Goal: Task Accomplishment & Management: Manage account settings

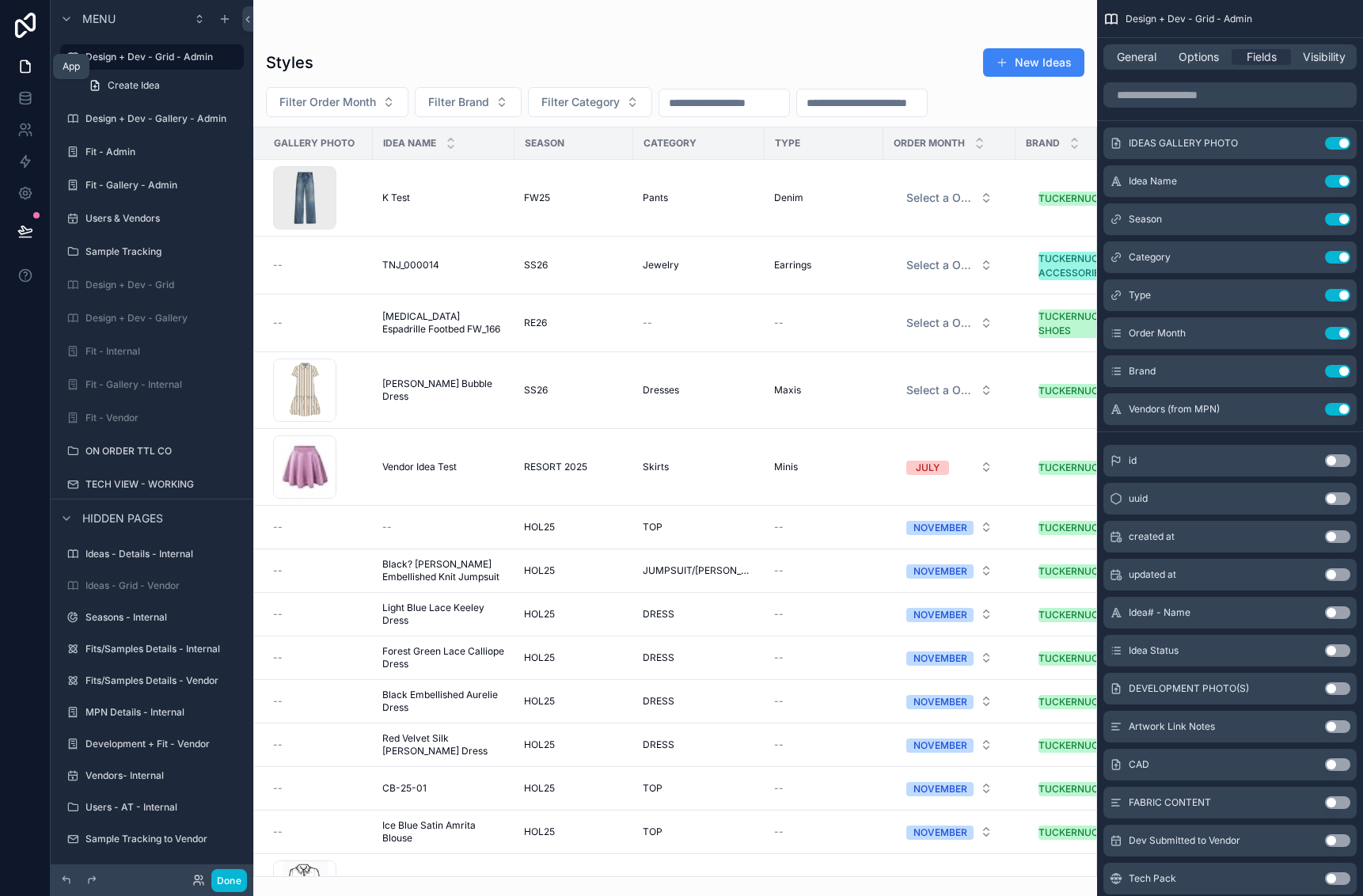
click at [20, 65] on icon at bounding box center [25, 66] width 16 height 16
click at [30, 65] on icon at bounding box center [25, 67] width 9 height 12
click at [22, 66] on icon at bounding box center [25, 66] width 16 height 16
click at [32, 74] on icon at bounding box center [25, 66] width 16 height 16
click at [235, 884] on button "Done" at bounding box center [229, 880] width 36 height 23
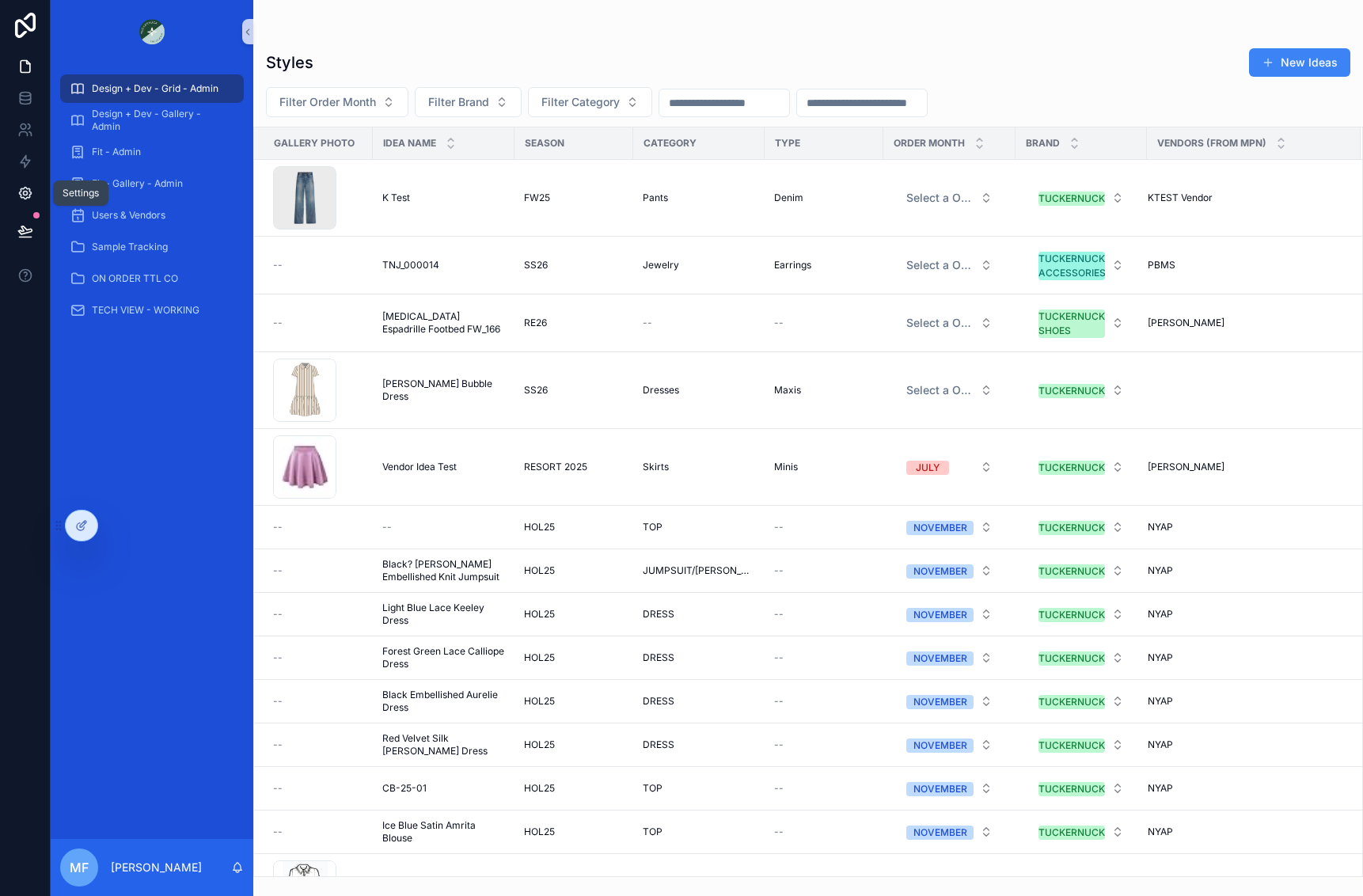
click at [24, 195] on icon at bounding box center [25, 193] width 4 height 4
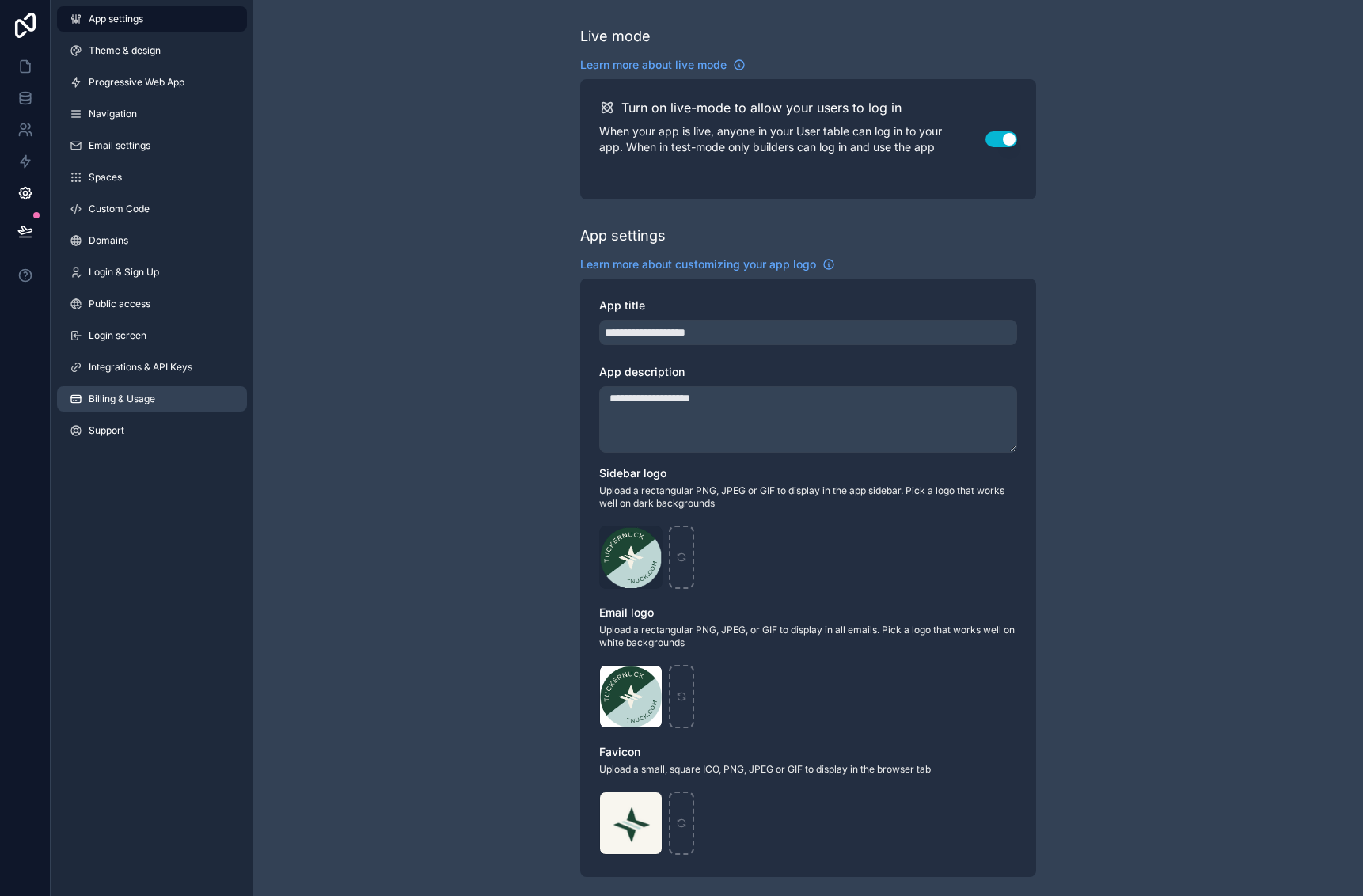
click at [141, 407] on link "Billing & Usage" at bounding box center [152, 398] width 190 height 26
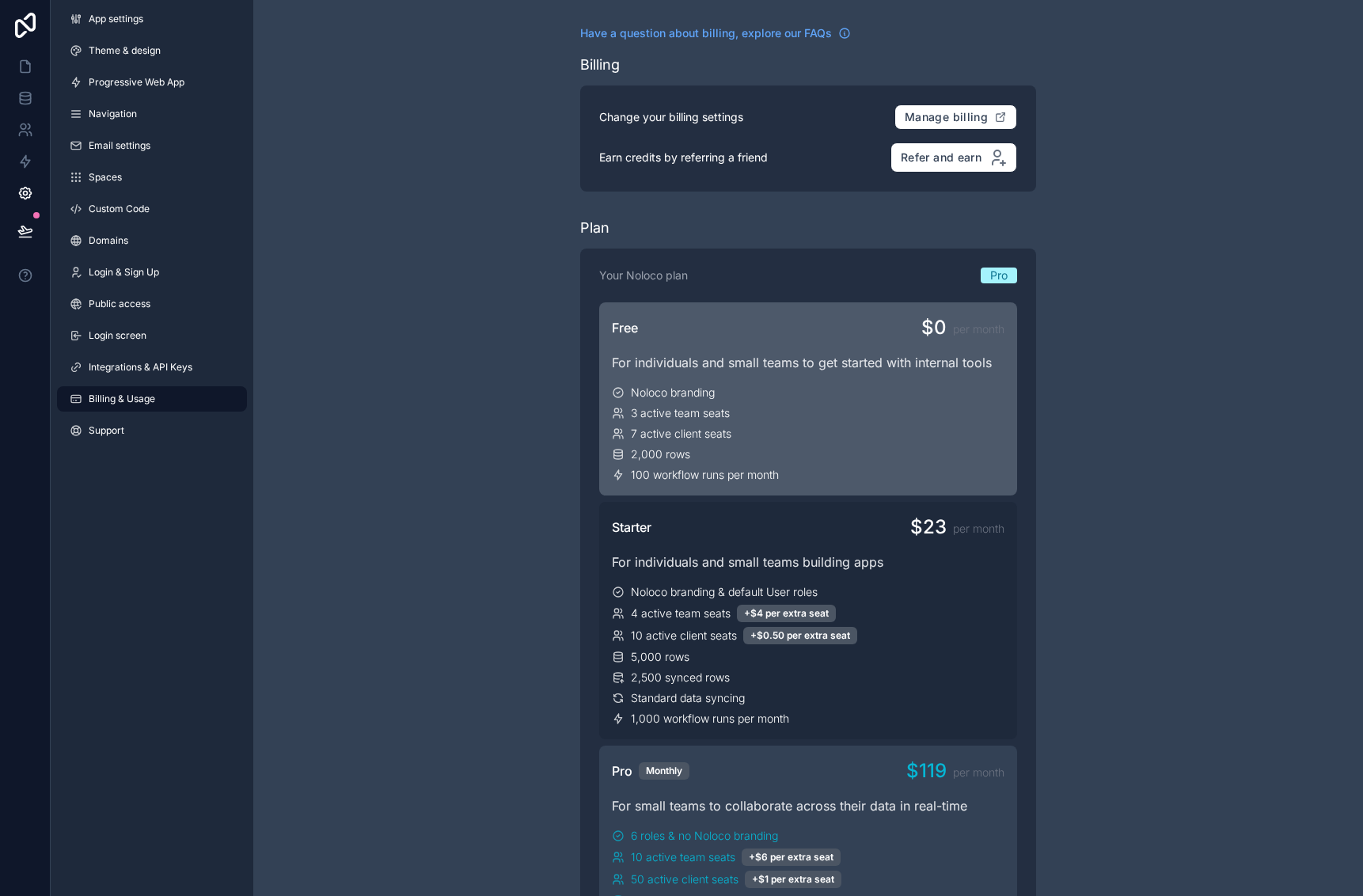
click at [867, 376] on div "Free $0 per month For individuals and small teams to get started with internal …" at bounding box center [808, 399] width 418 height 193
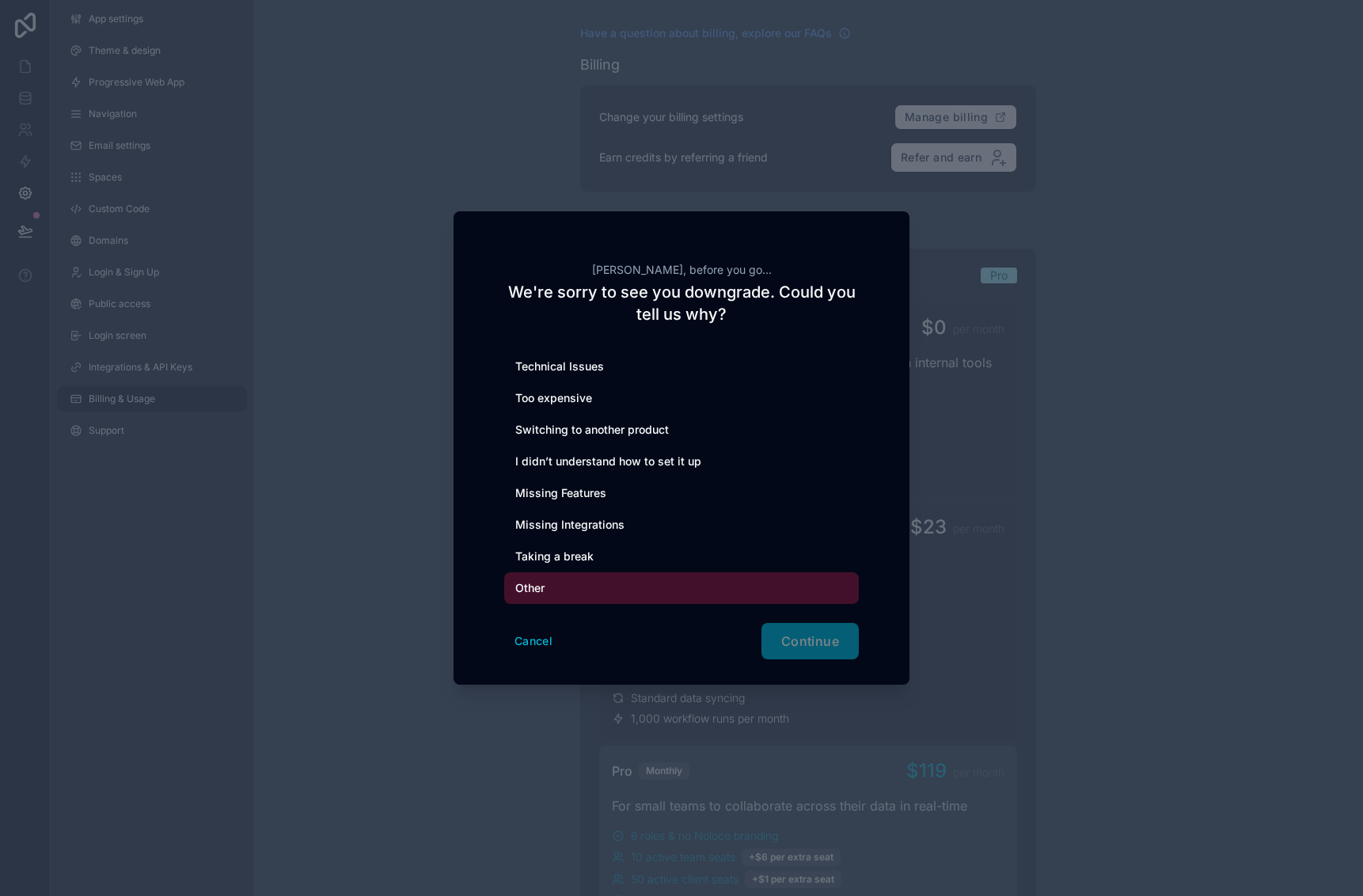
click at [538, 576] on div "Other" at bounding box center [681, 588] width 355 height 31
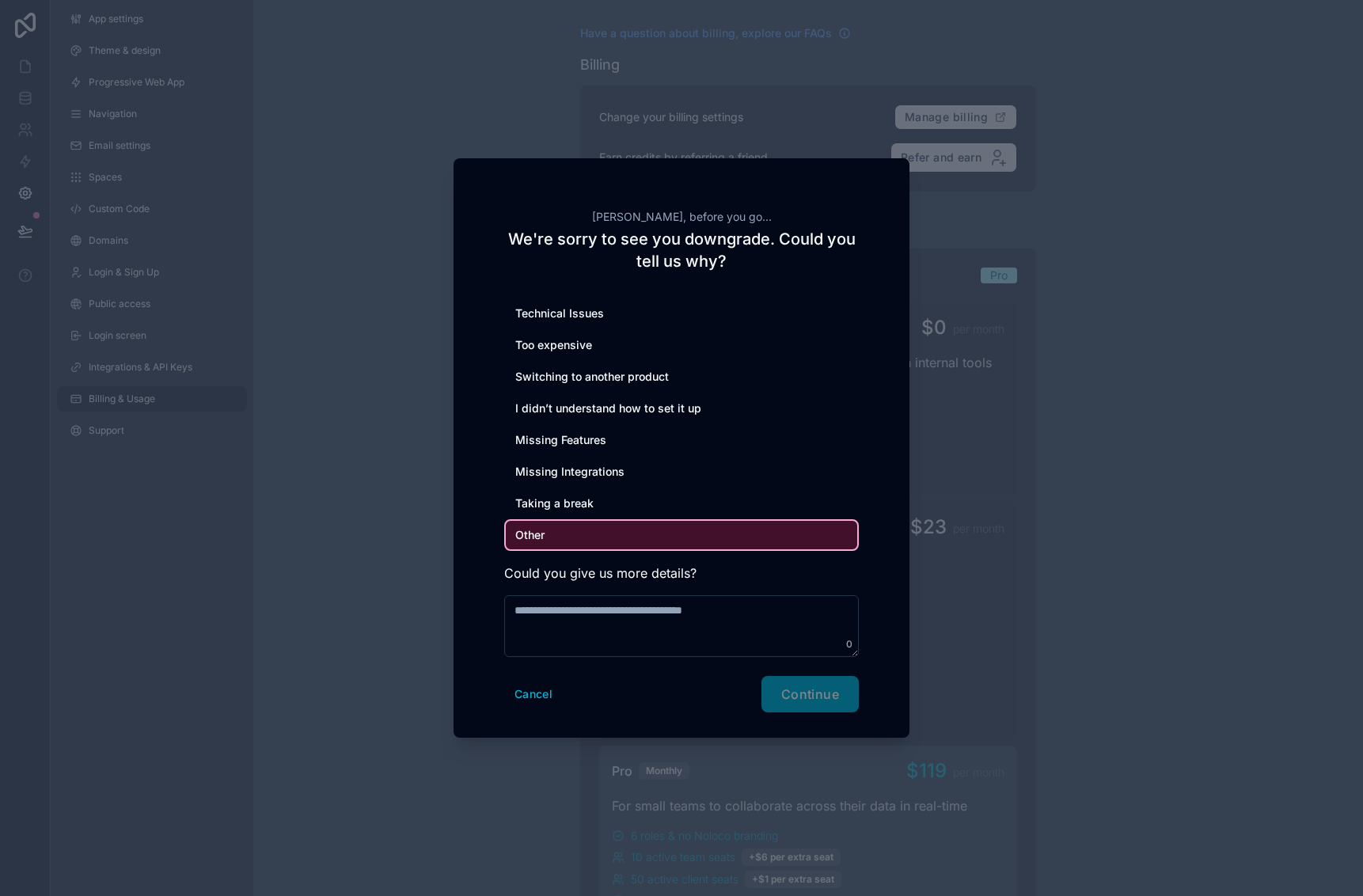
click at [822, 696] on div "Cancel Continue" at bounding box center [681, 694] width 355 height 36
click at [738, 638] on textarea at bounding box center [681, 626] width 355 height 62
click at [527, 698] on button "Cancel" at bounding box center [533, 694] width 59 height 26
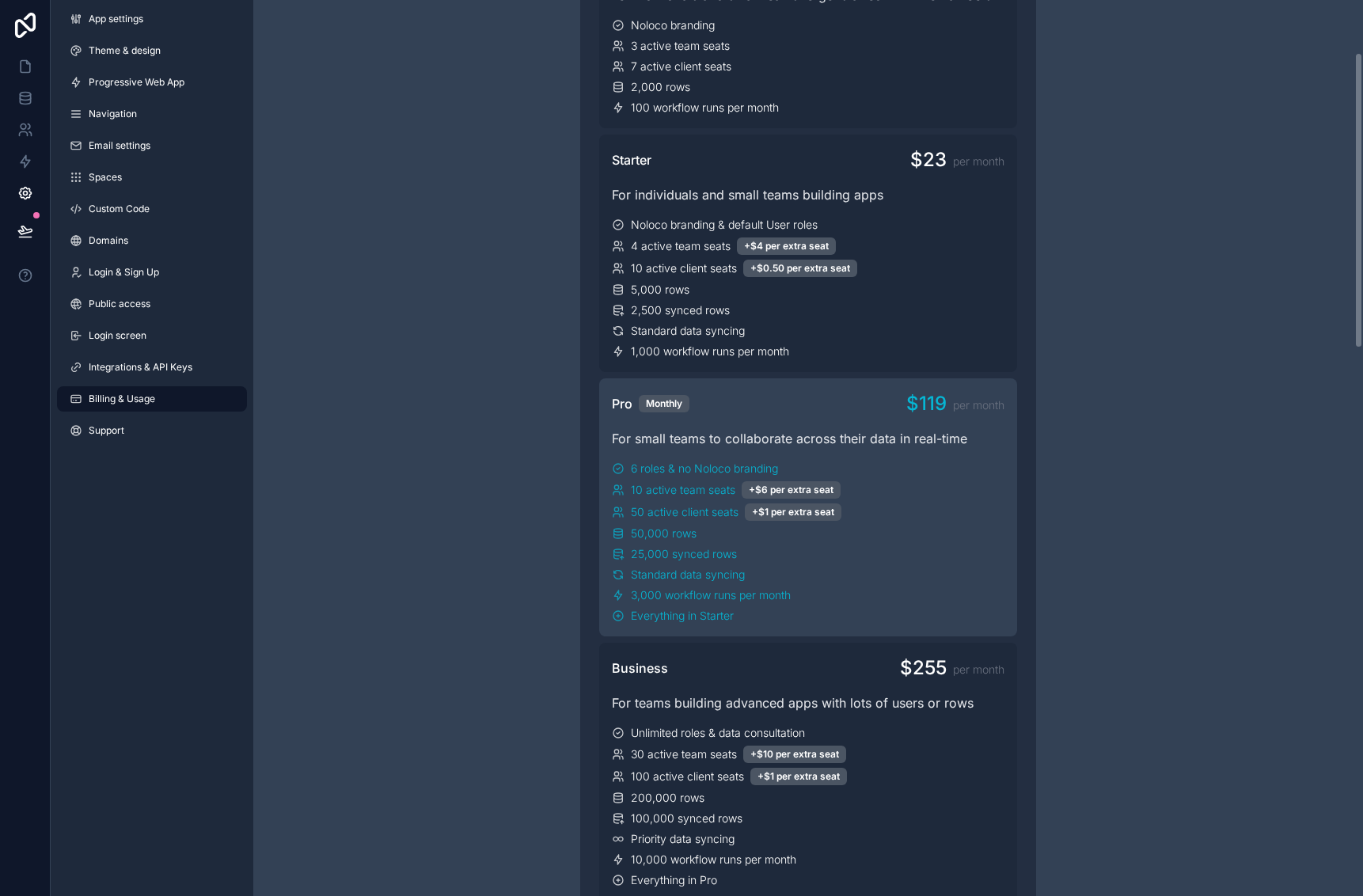
scroll to position [159, 0]
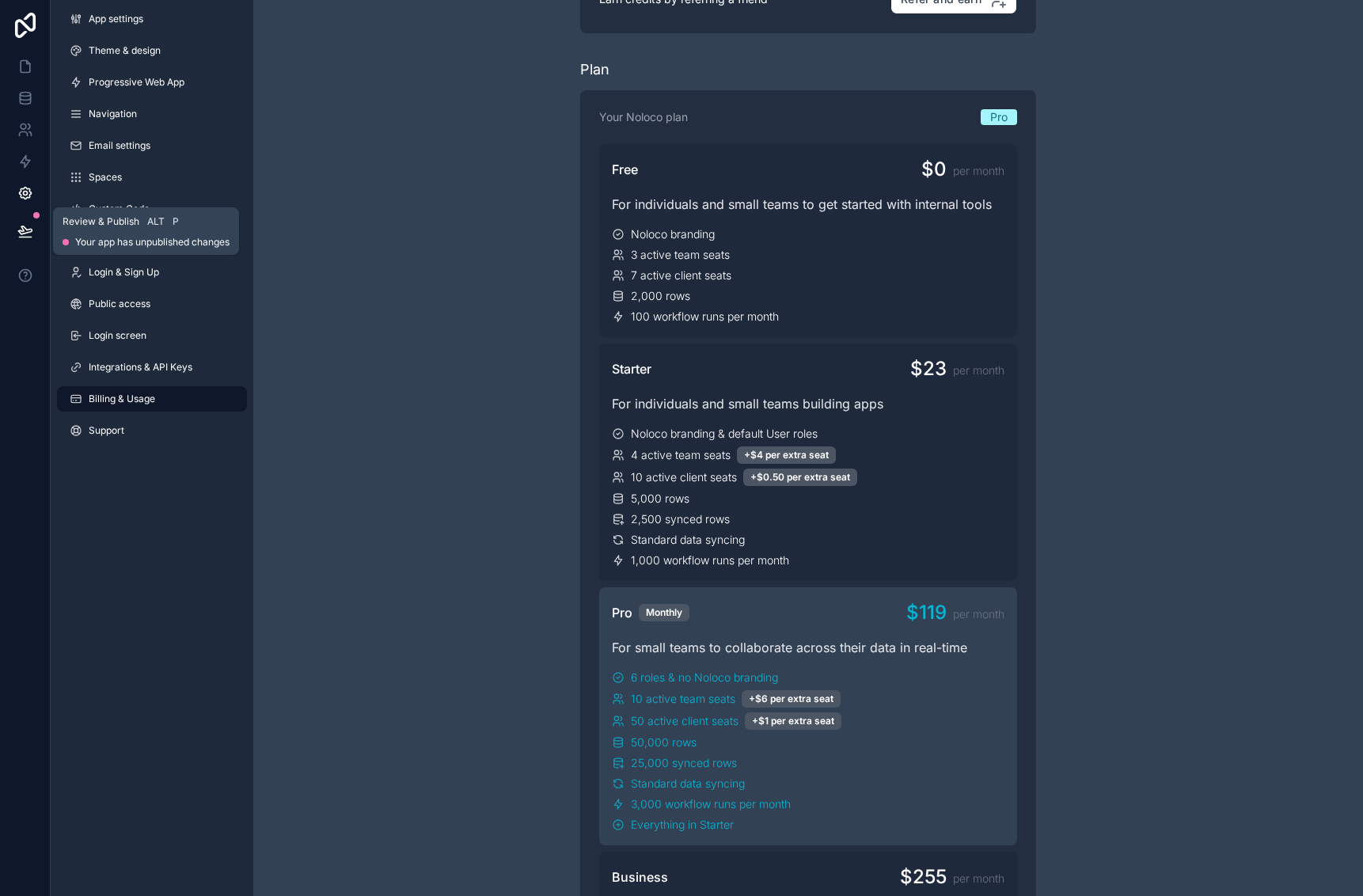
click at [21, 231] on icon at bounding box center [25, 231] width 13 height 8
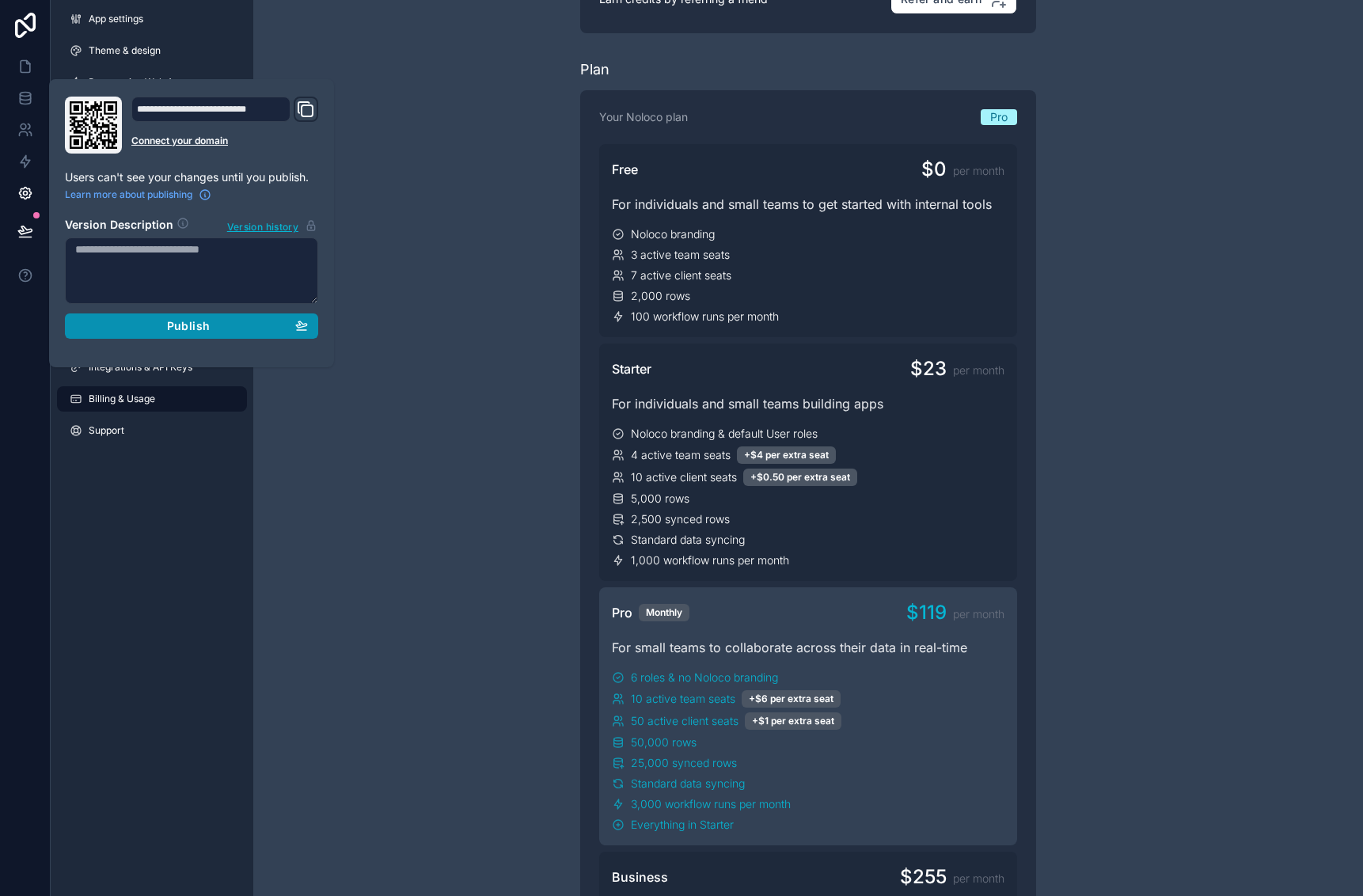
click at [185, 320] on span "Publish" at bounding box center [188, 326] width 43 height 14
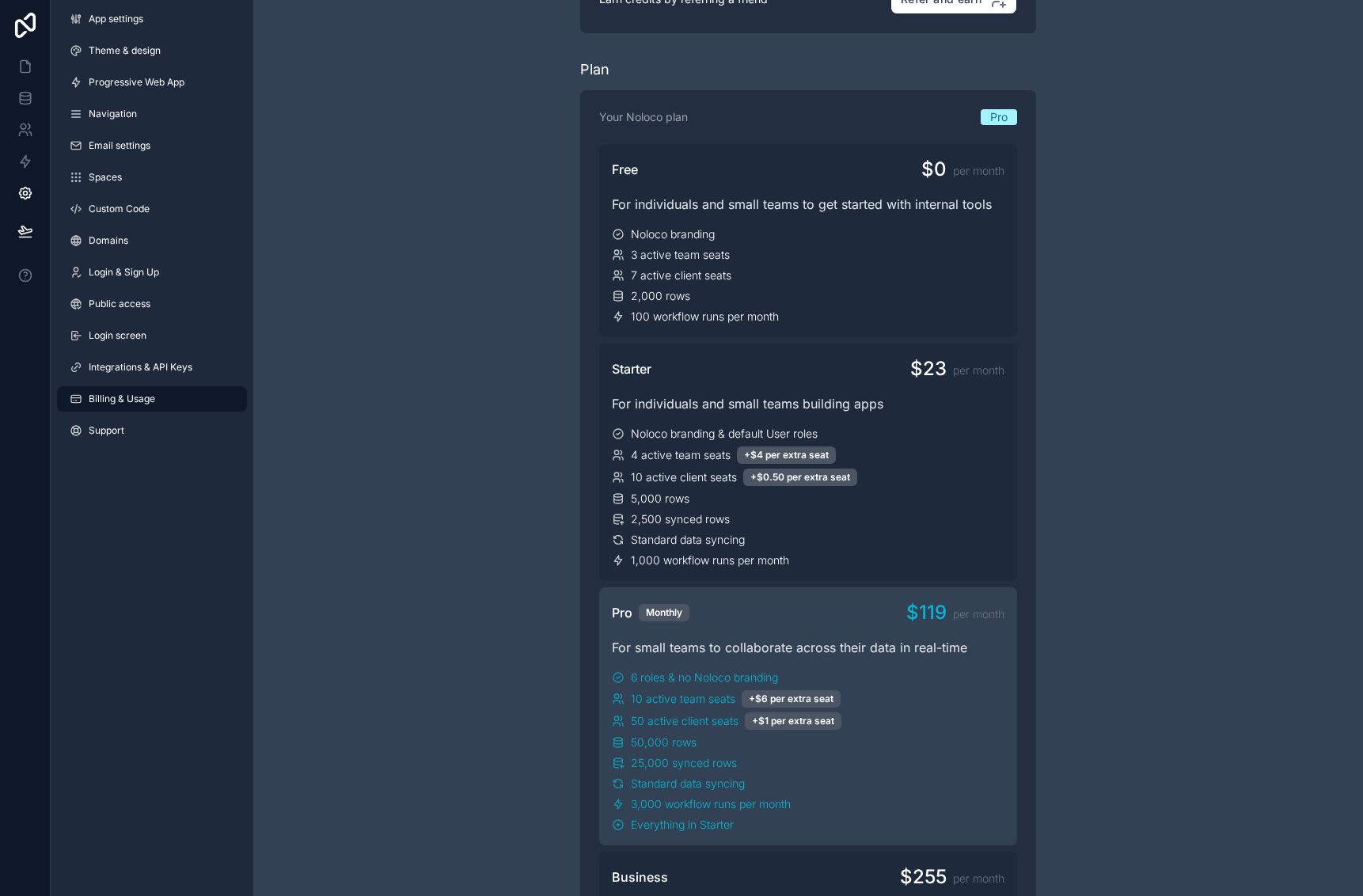
click at [29, 93] on icon at bounding box center [25, 94] width 10 height 4
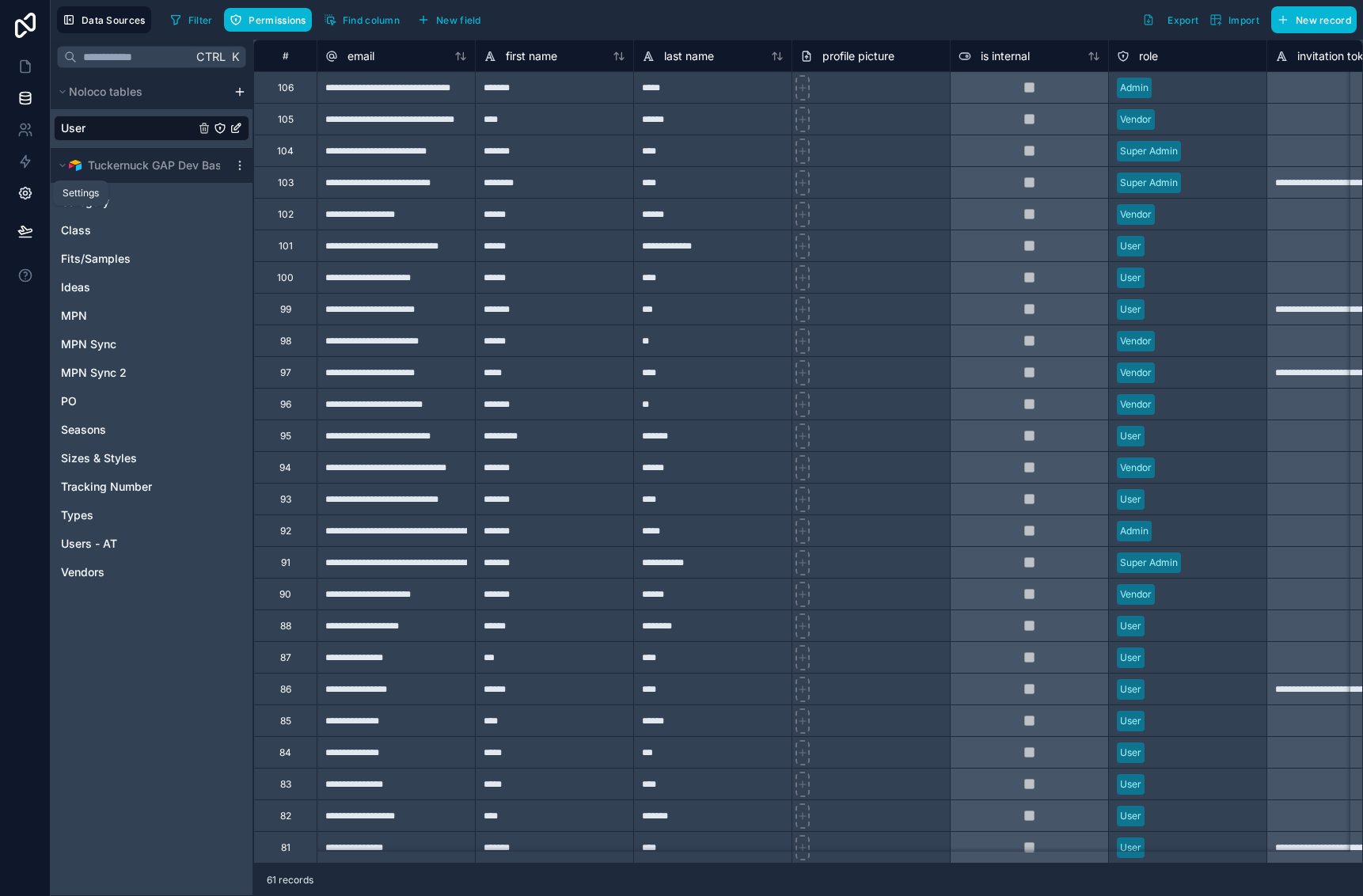
click at [17, 198] on icon at bounding box center [25, 193] width 16 height 16
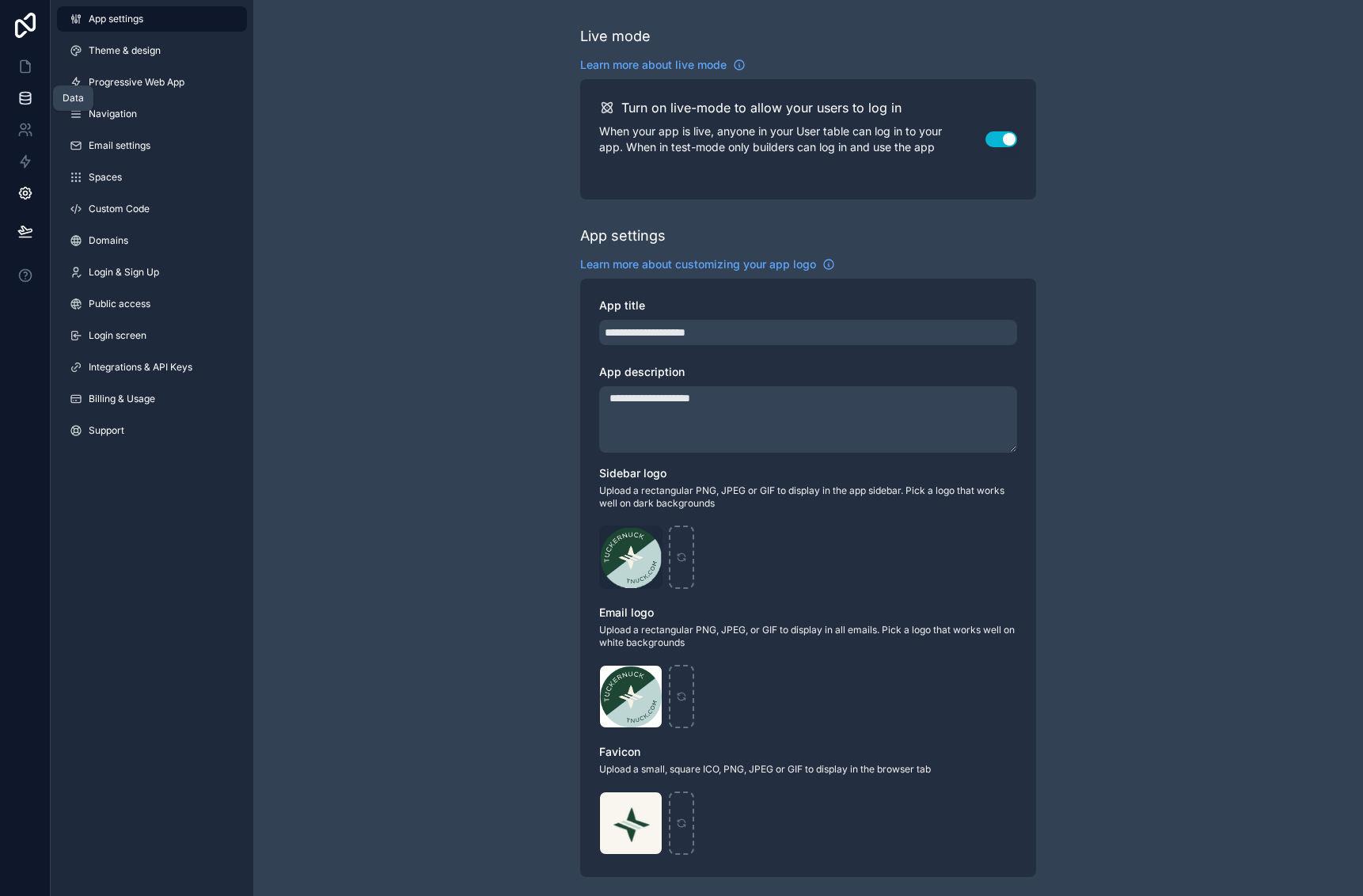
click at [26, 99] on icon at bounding box center [25, 98] width 16 height 16
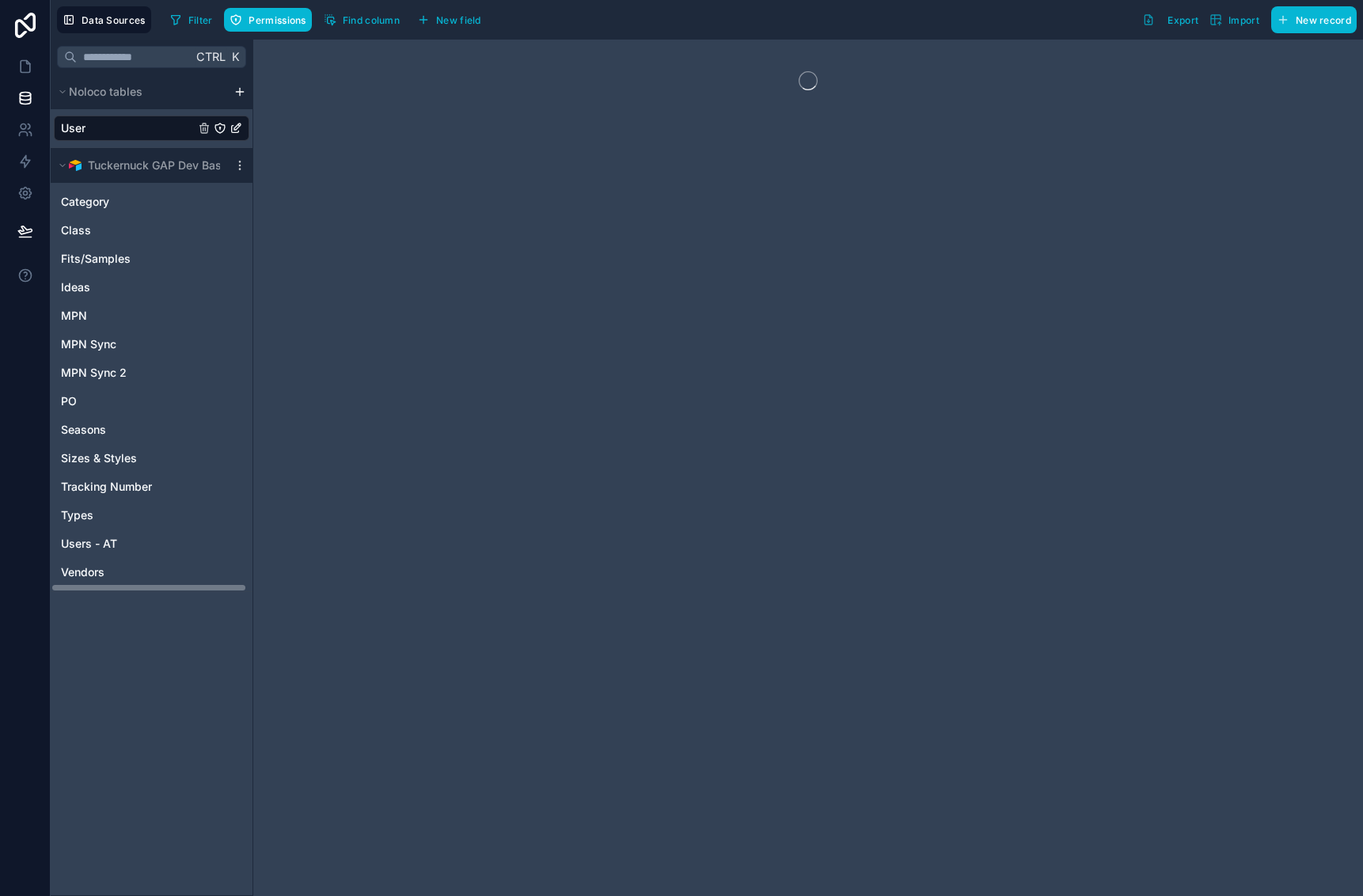
click at [125, 123] on div "User" at bounding box center [151, 128] width 196 height 26
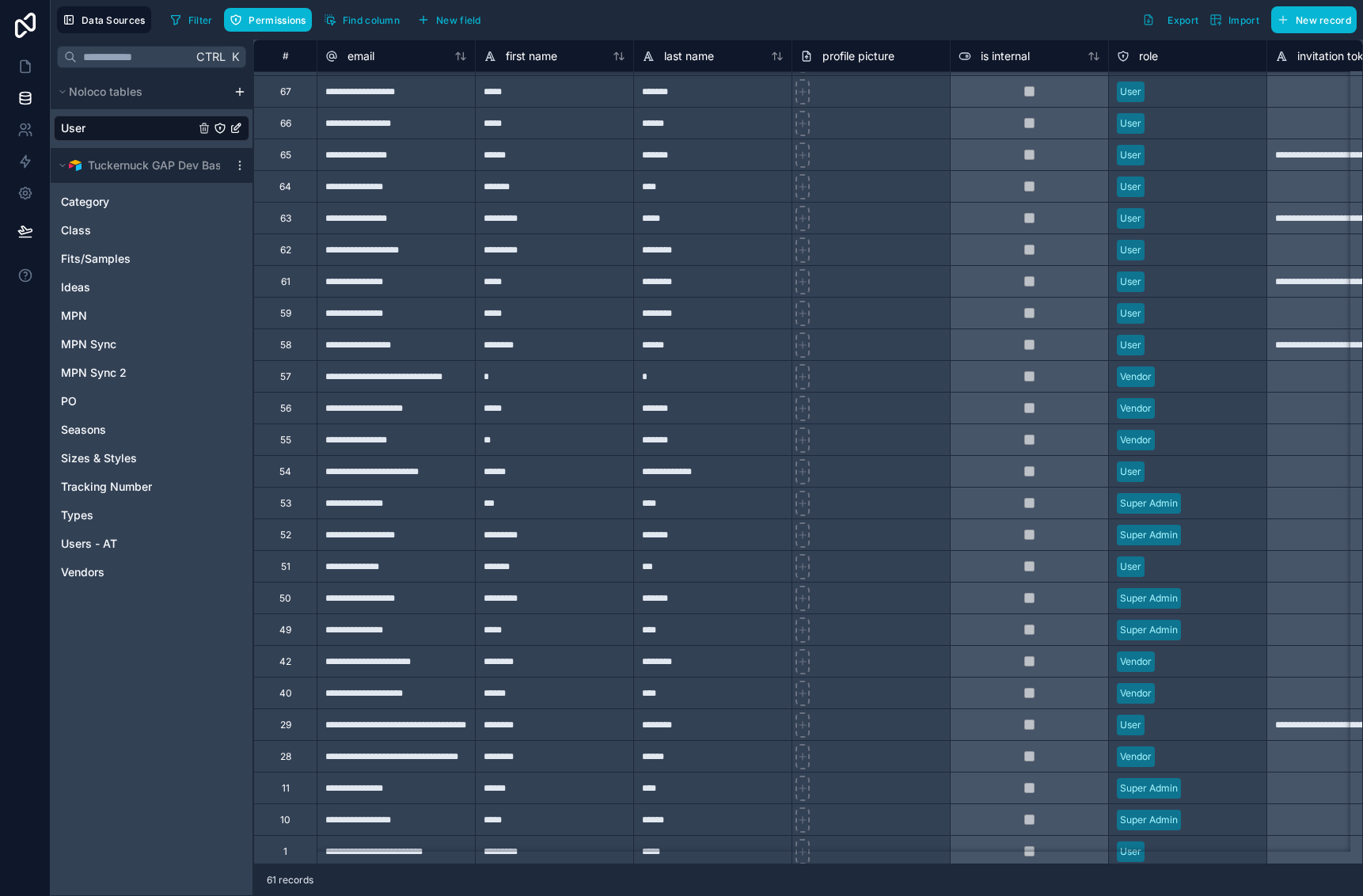
scroll to position [1151, 0]
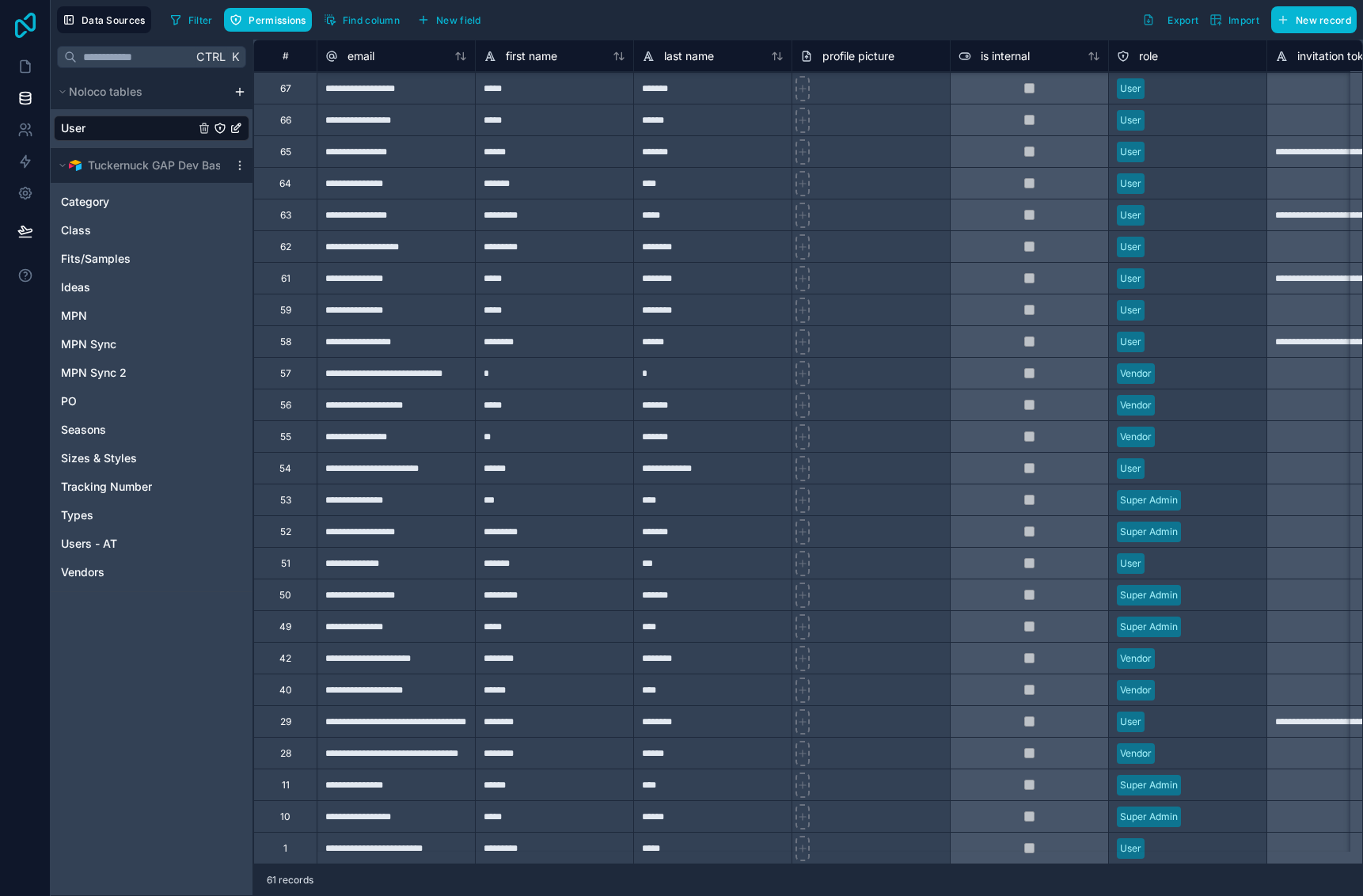
click at [36, 21] on icon at bounding box center [25, 25] width 31 height 26
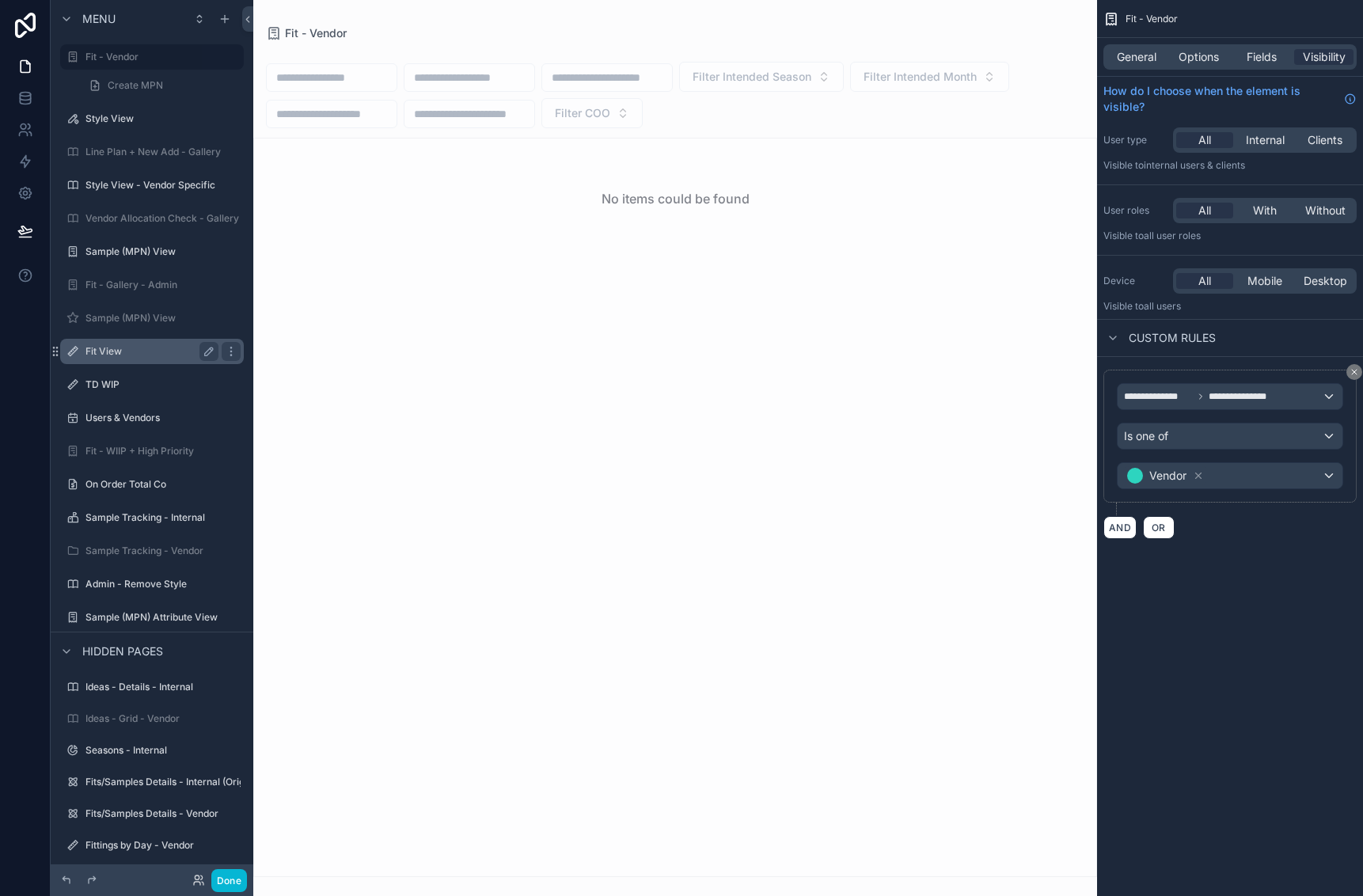
click at [138, 344] on div "Fit View" at bounding box center [151, 351] width 133 height 19
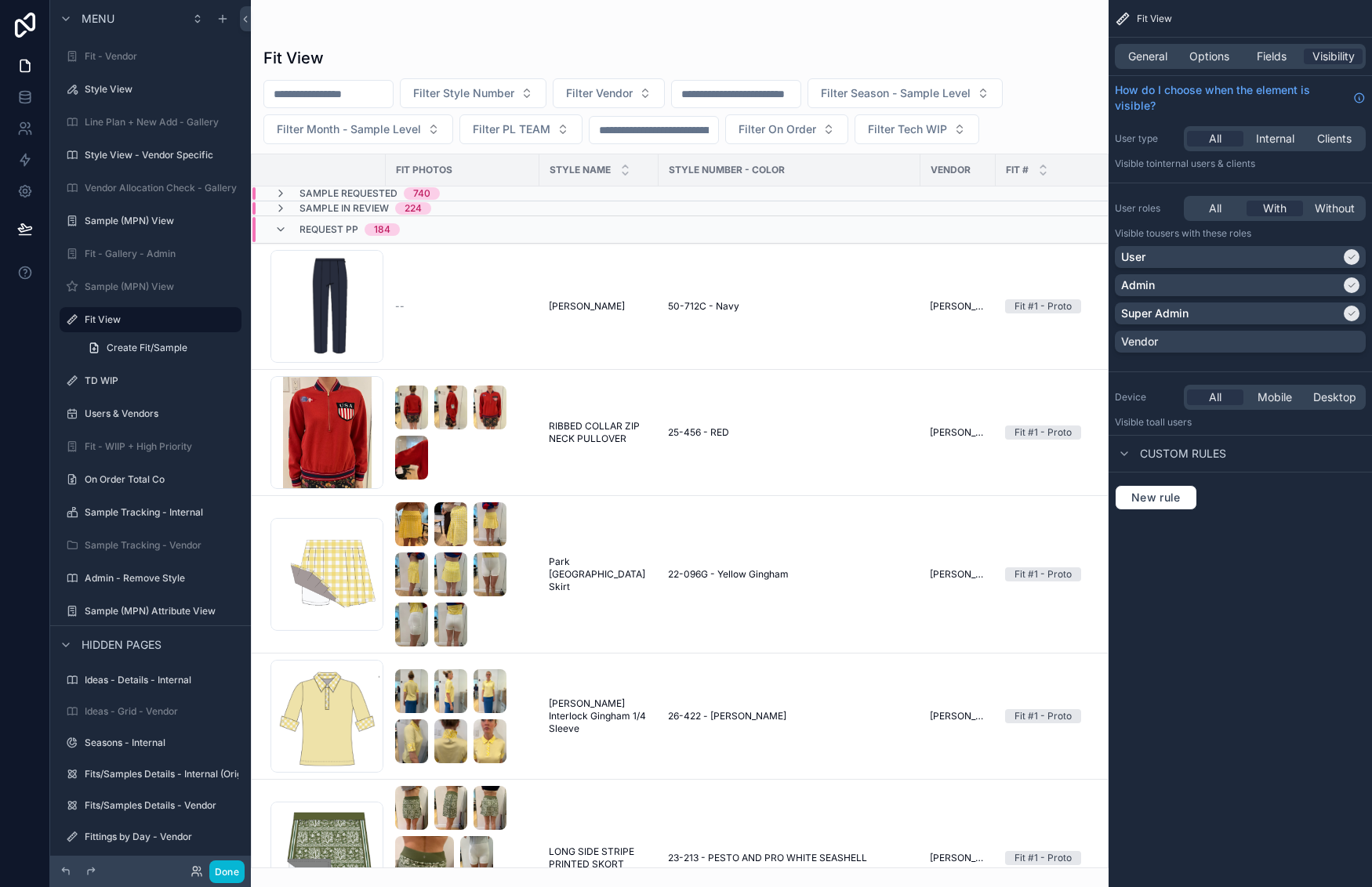
click at [543, 319] on div "scrollable content" at bounding box center [679, 444] width 858 height 887
click at [539, 287] on td "--" at bounding box center [463, 307] width 154 height 126
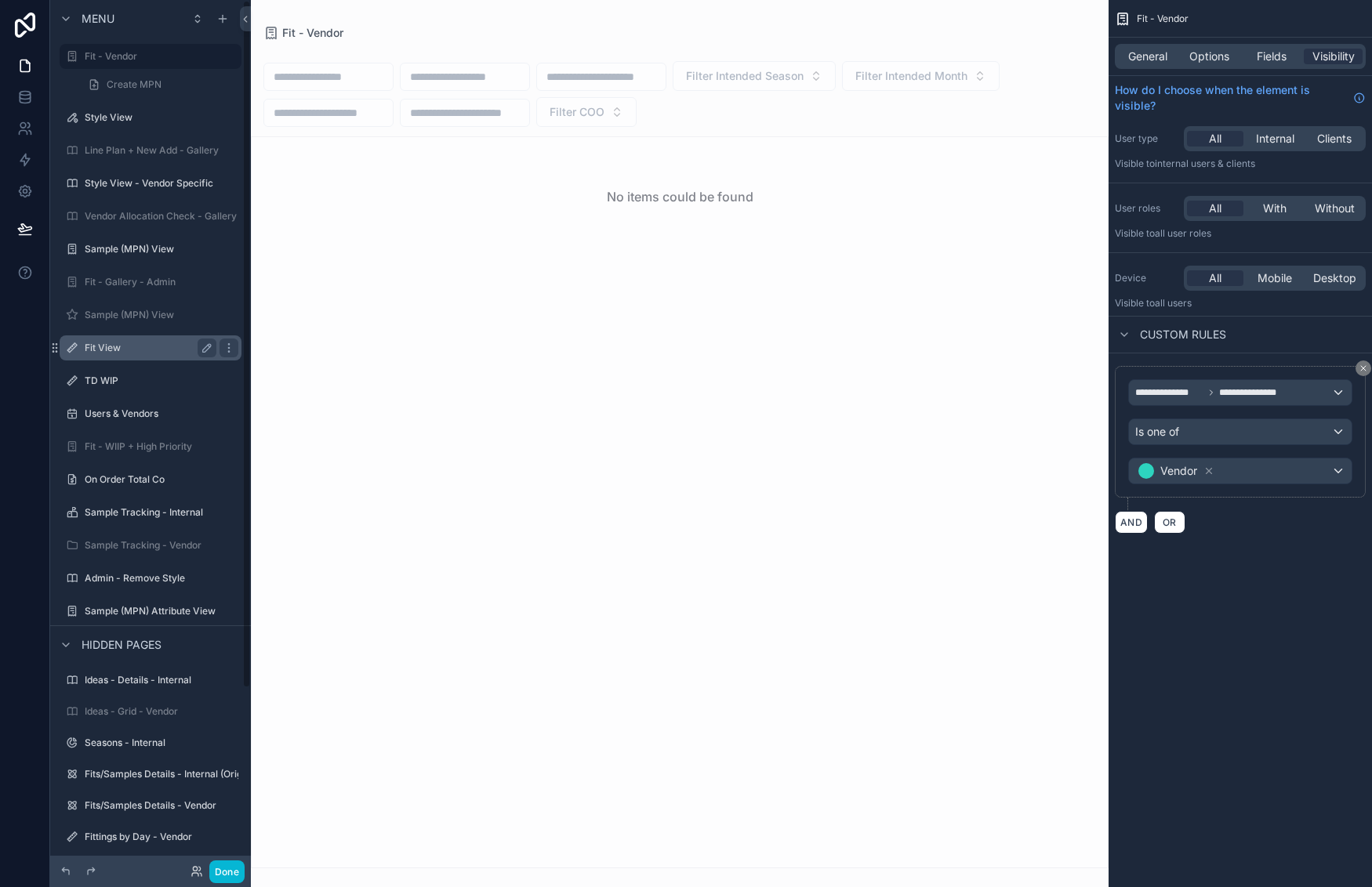
click at [104, 359] on div "Fit View" at bounding box center [151, 348] width 176 height 25
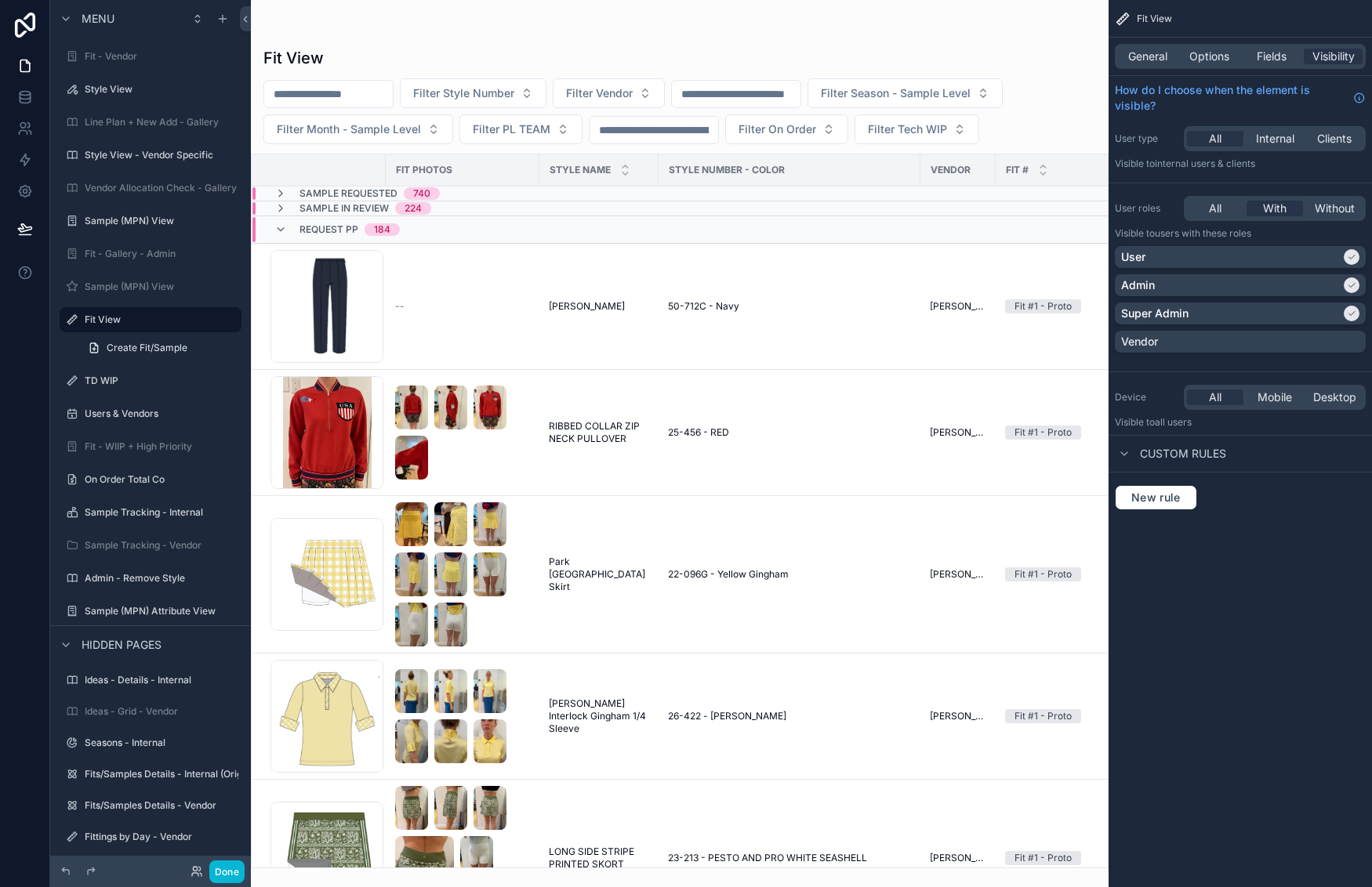
click at [491, 339] on div "scrollable content" at bounding box center [679, 444] width 858 height 887
click at [557, 276] on td "AUDREY PANT AUDREY PANT" at bounding box center [599, 307] width 120 height 126
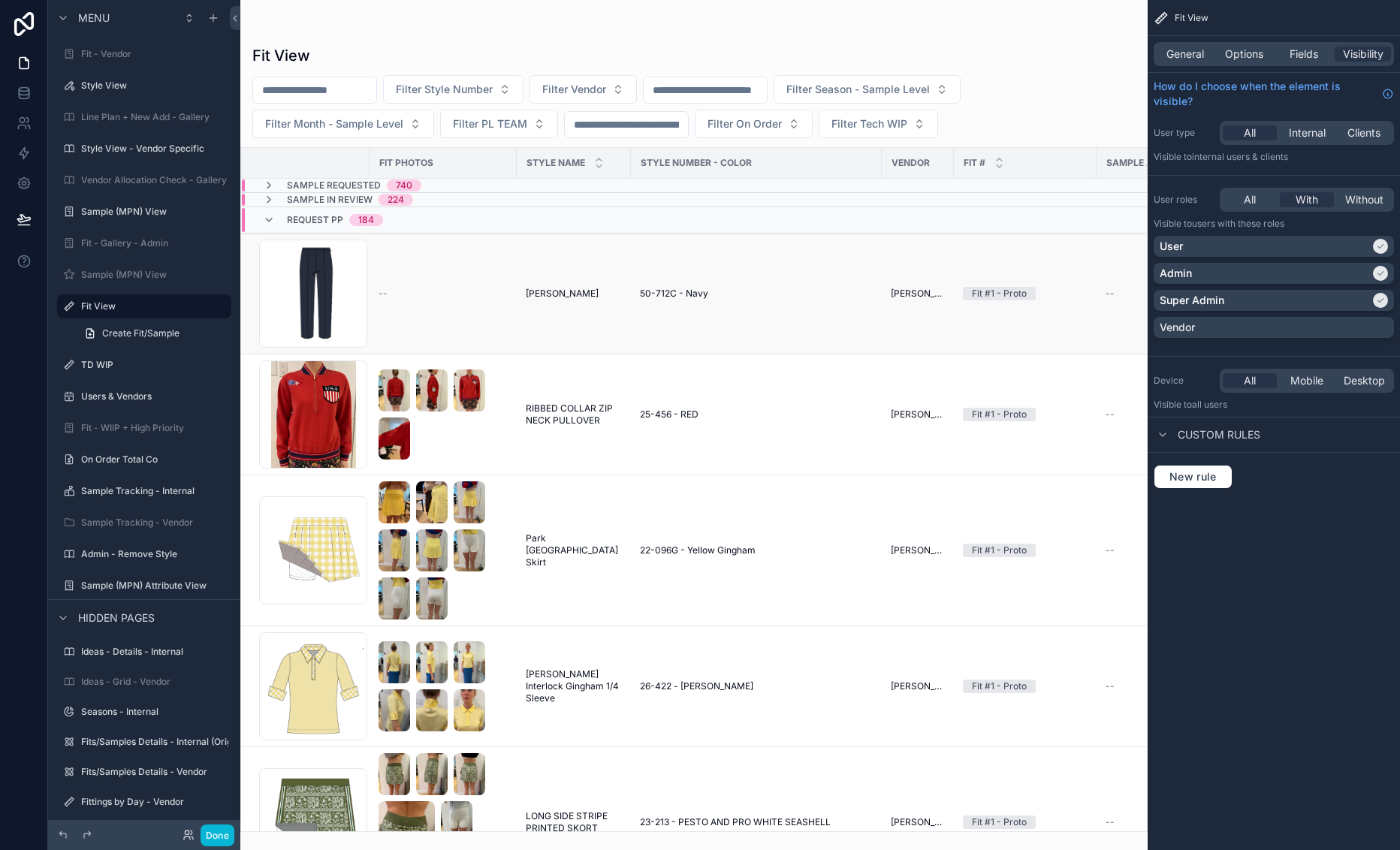
click at [785, 290] on div "50-712C - Navy" at bounding box center [756, 293] width 233 height 12
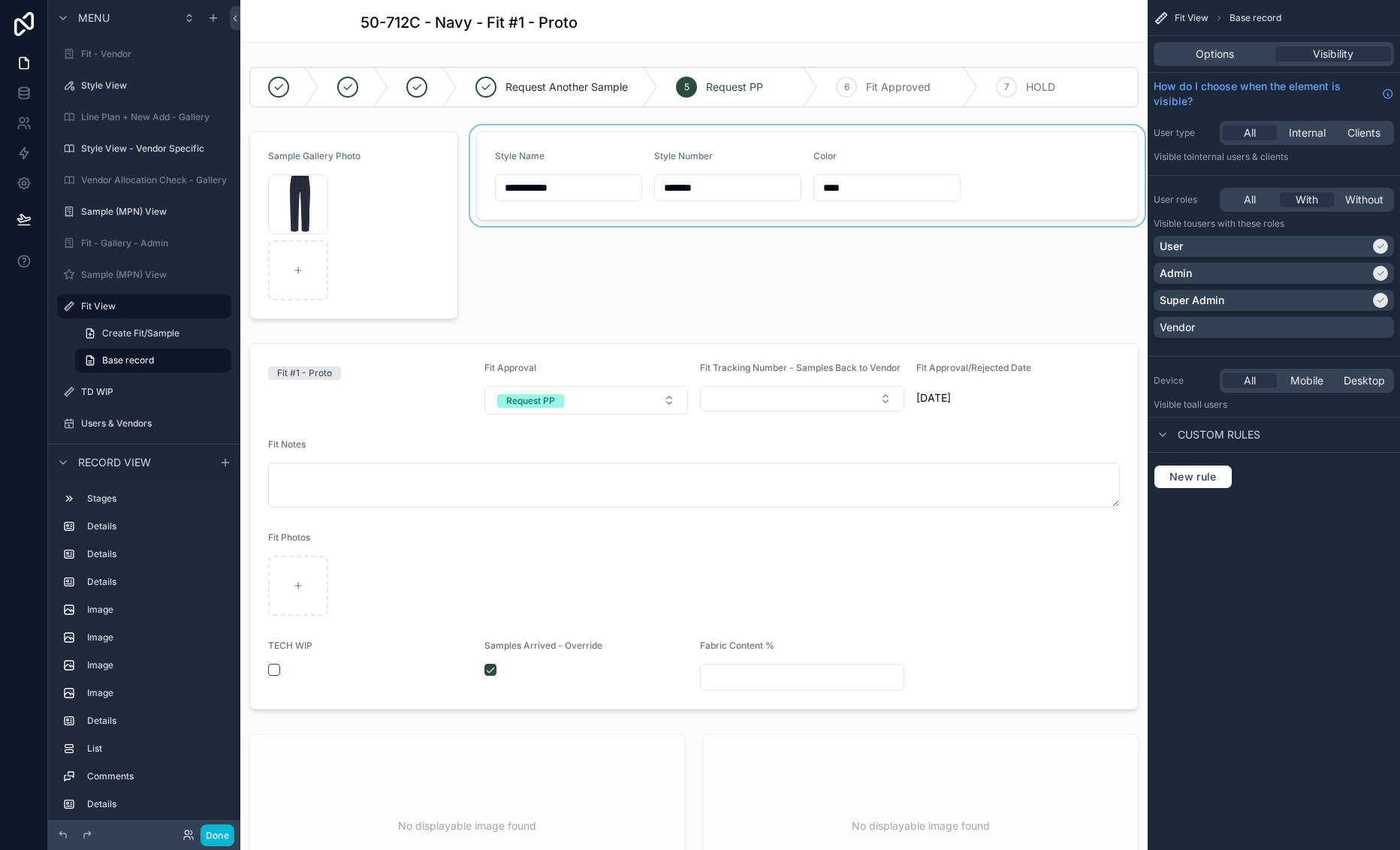
scroll to position [151, 0]
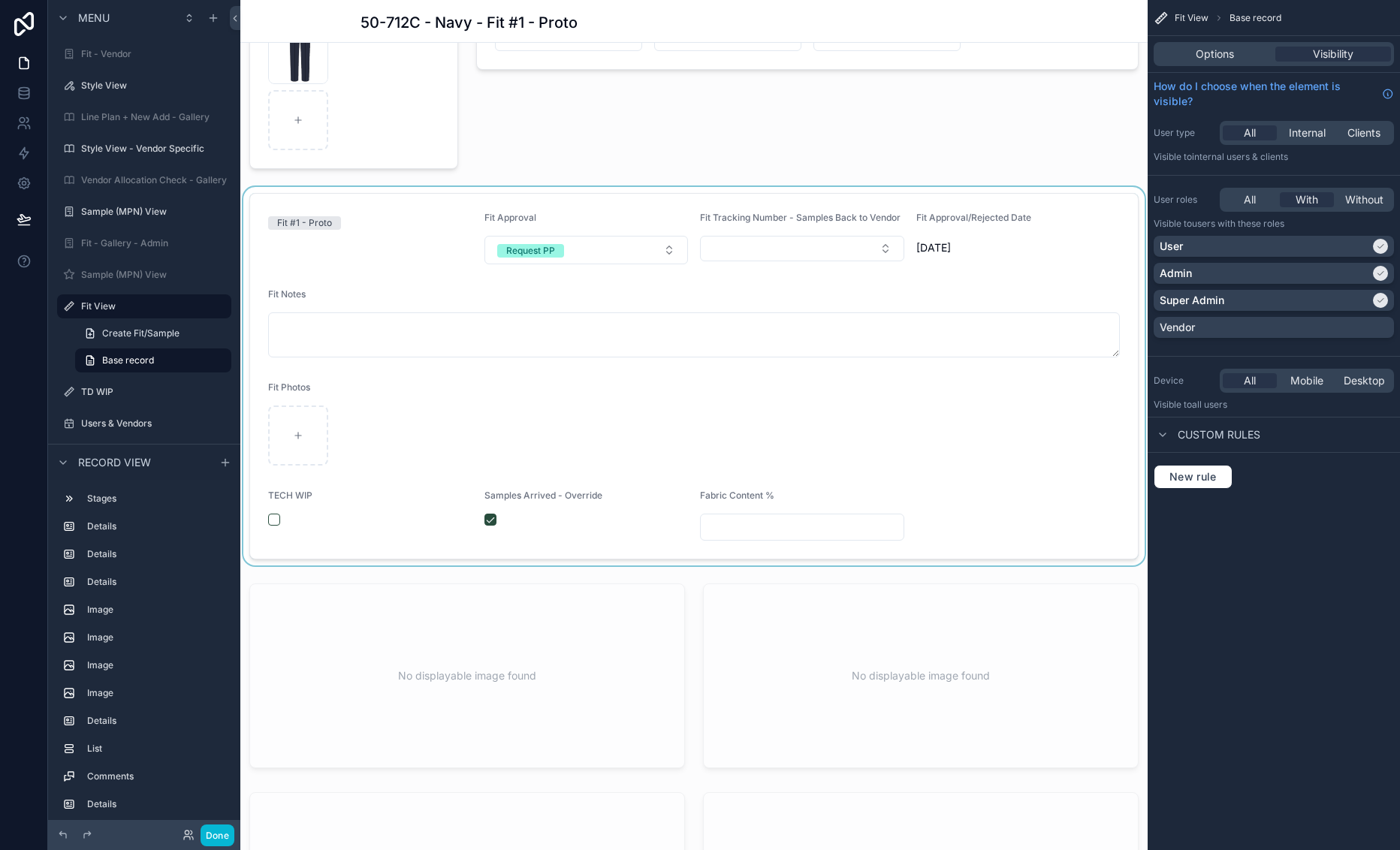
click at [709, 421] on div "scrollable content" at bounding box center [693, 376] width 907 height 379
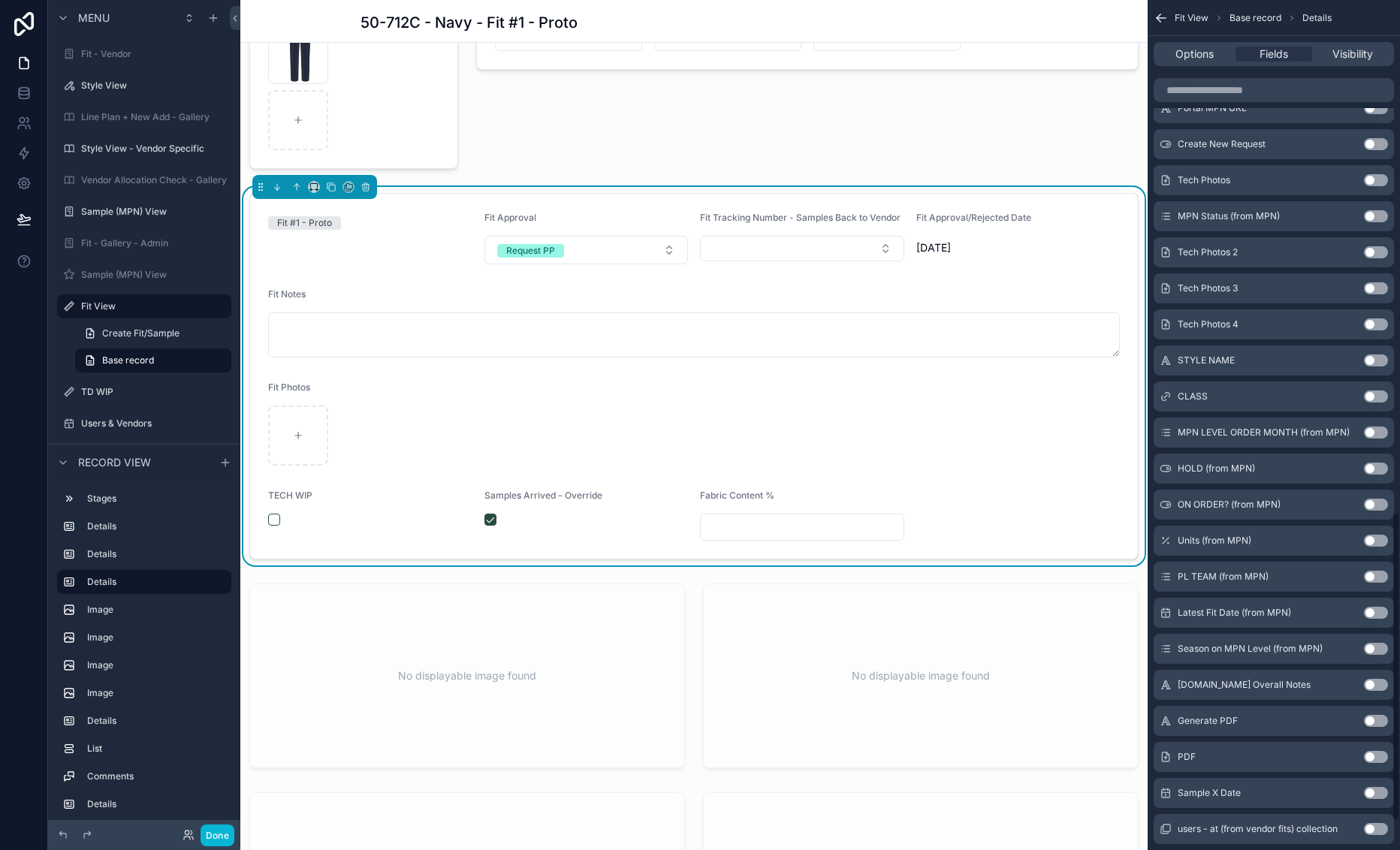
scroll to position [1491, 0]
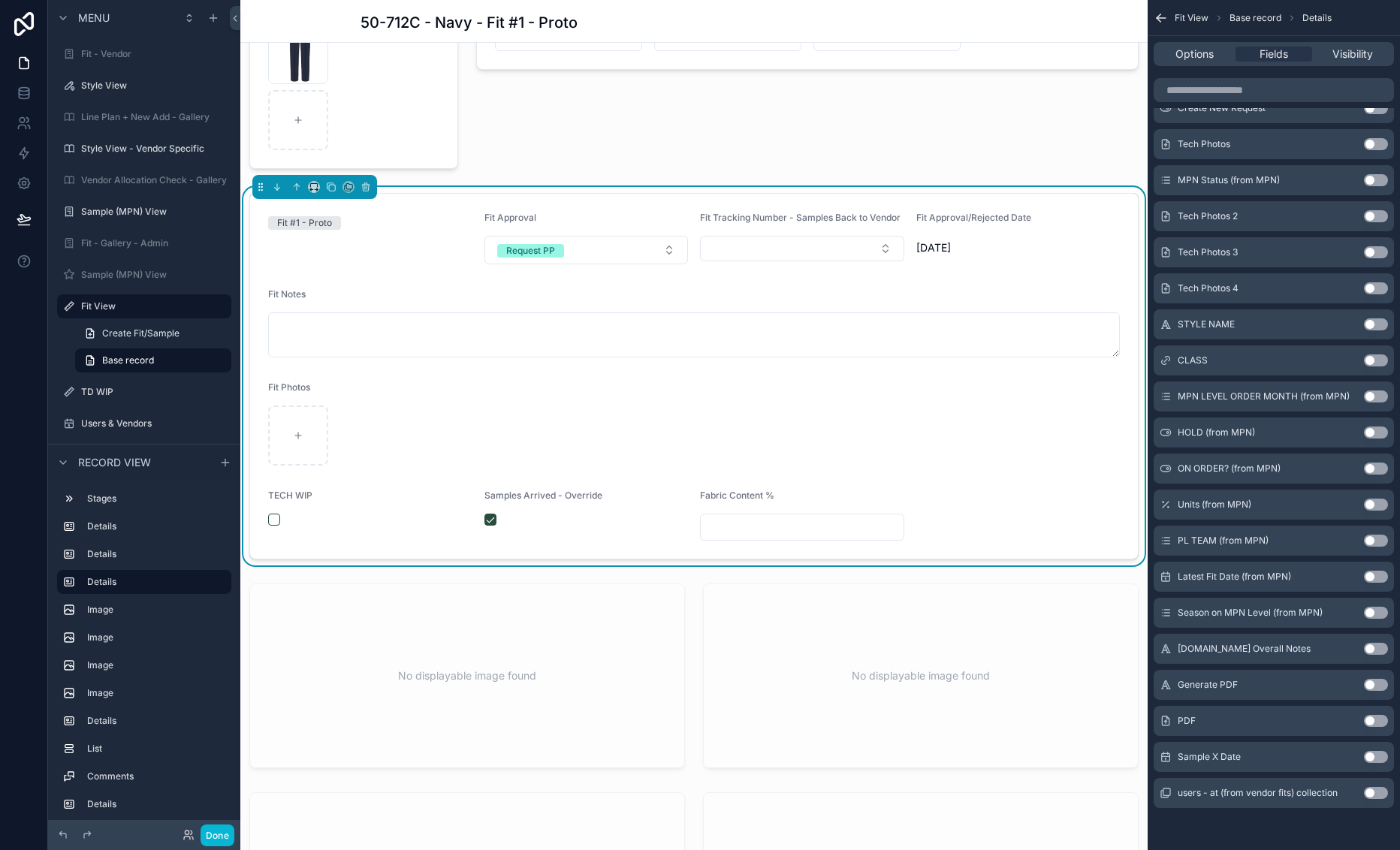
click at [1314, 685] on button "Use setting" at bounding box center [1376, 685] width 24 height 12
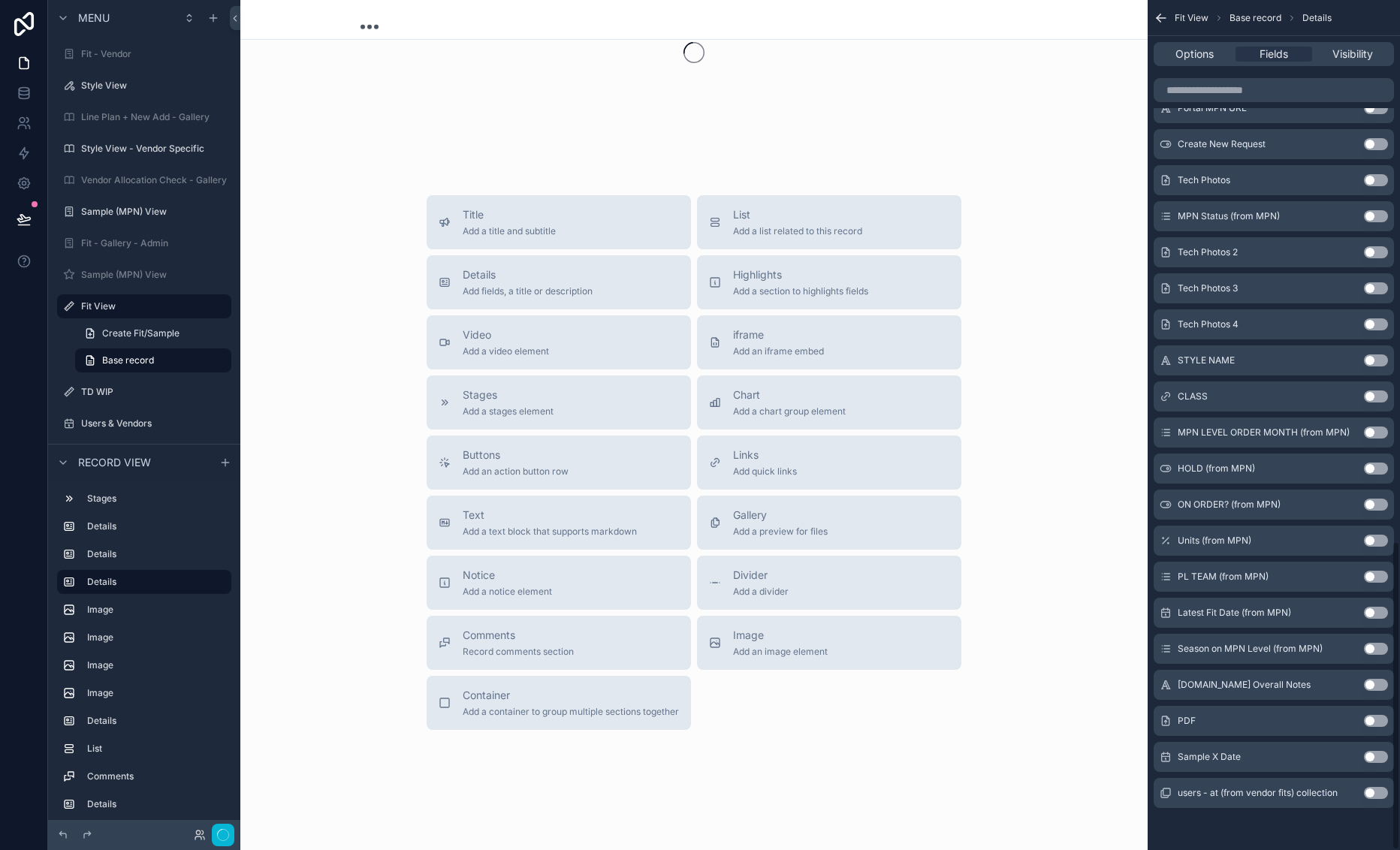
click at [1314, 725] on button "Use setting" at bounding box center [1376, 721] width 24 height 12
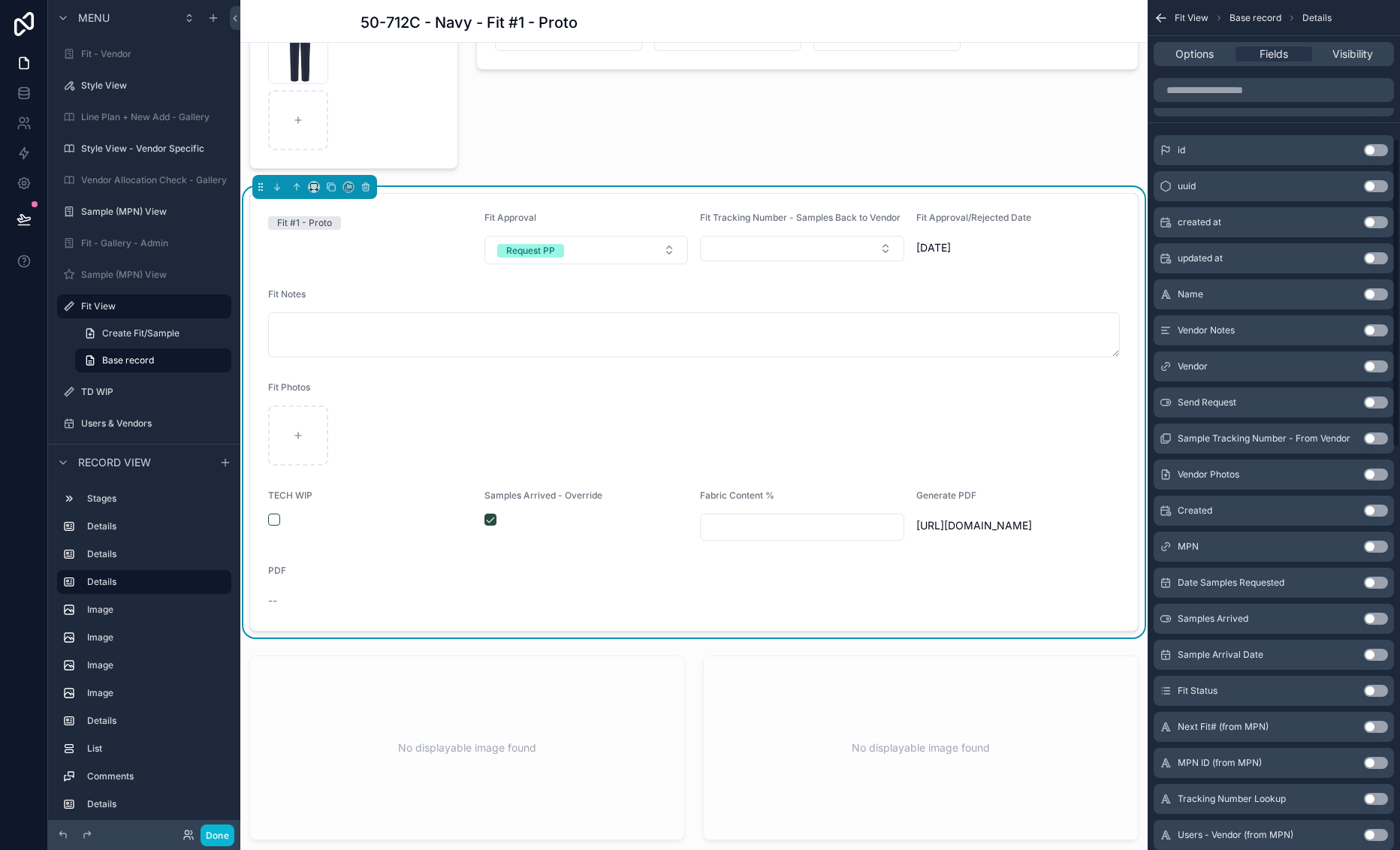
scroll to position [0, 0]
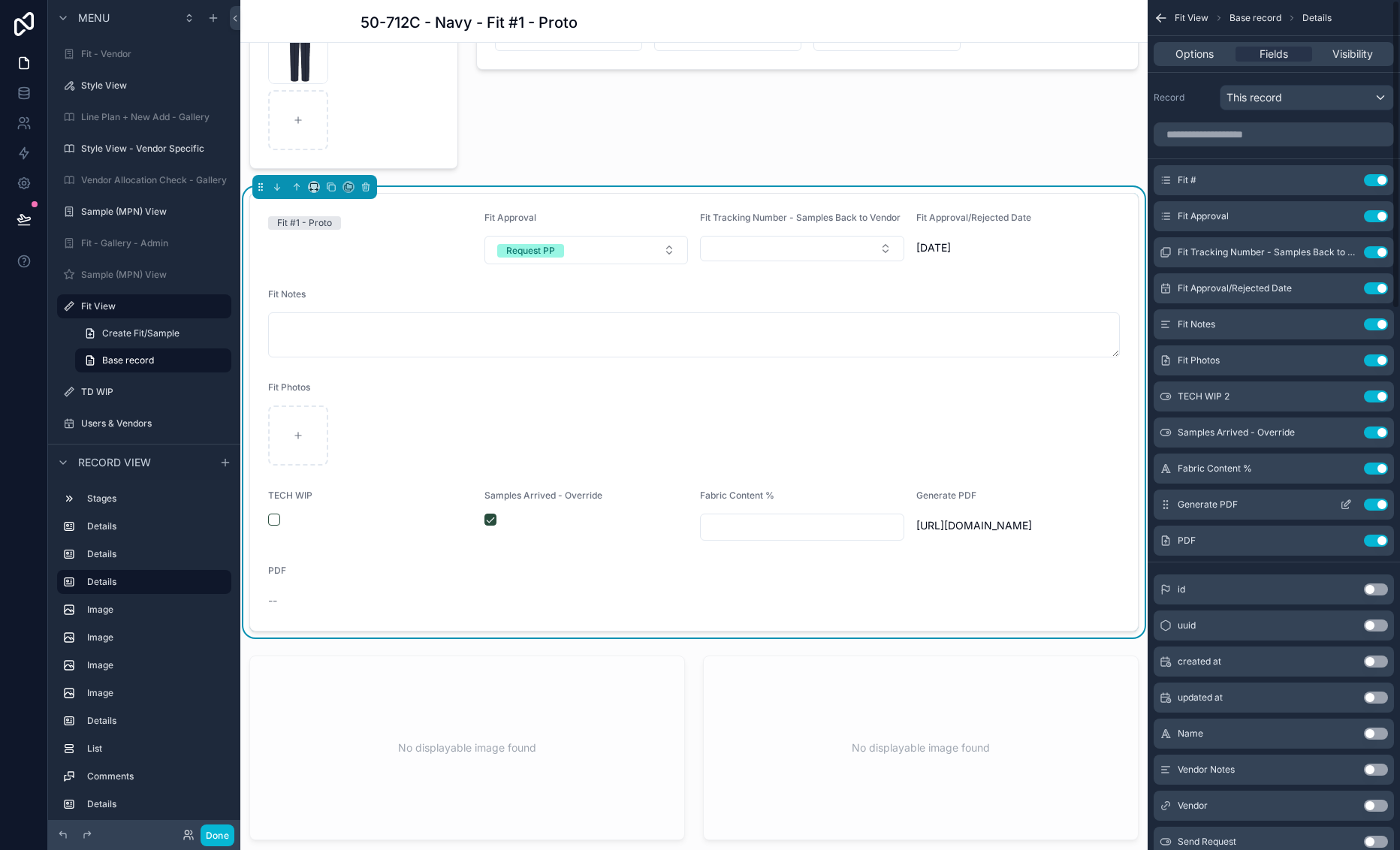
click at [1314, 502] on icon "scrollable content" at bounding box center [1345, 504] width 12 height 12
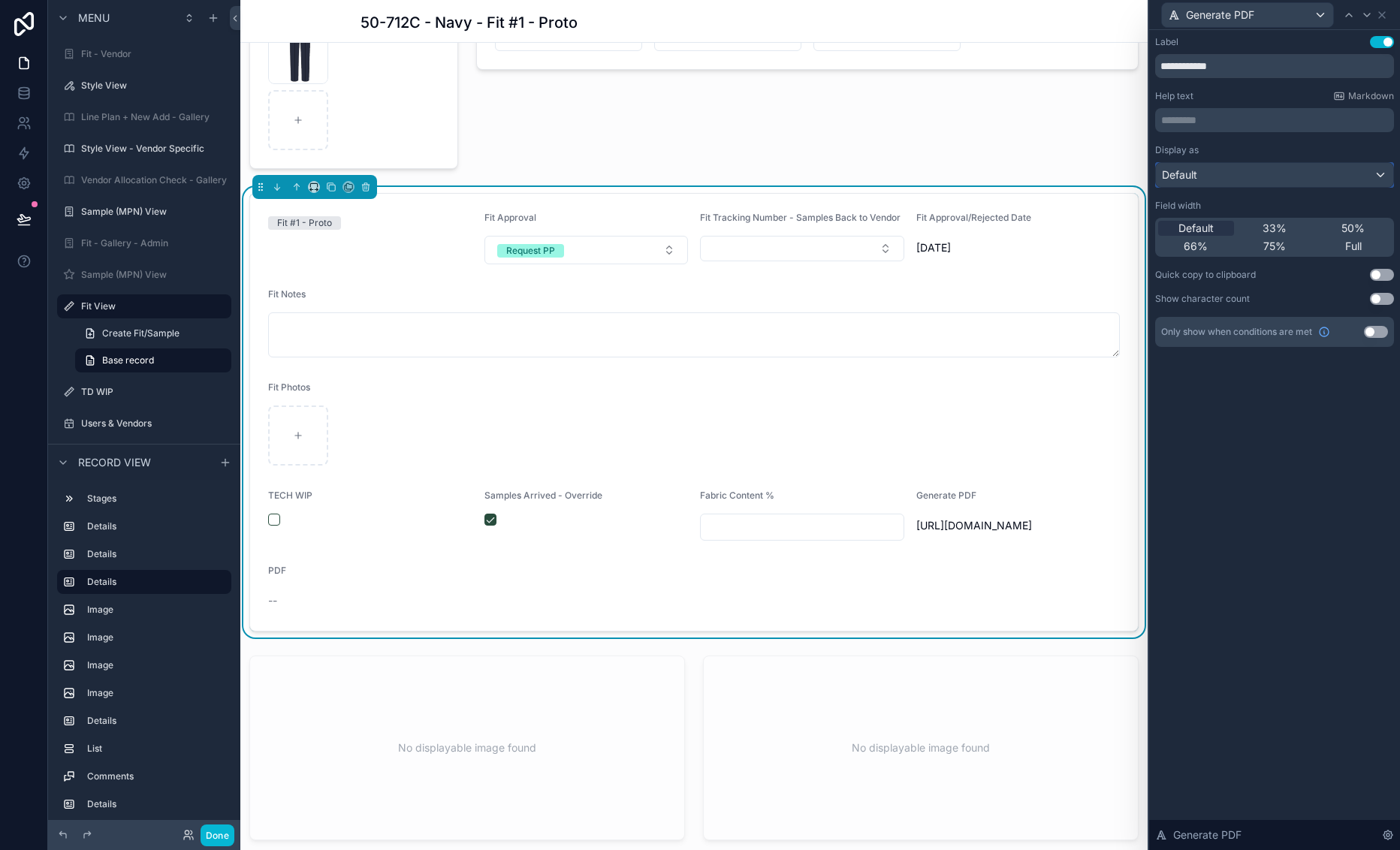
click at [1242, 169] on div "Default" at bounding box center [1275, 175] width 238 height 24
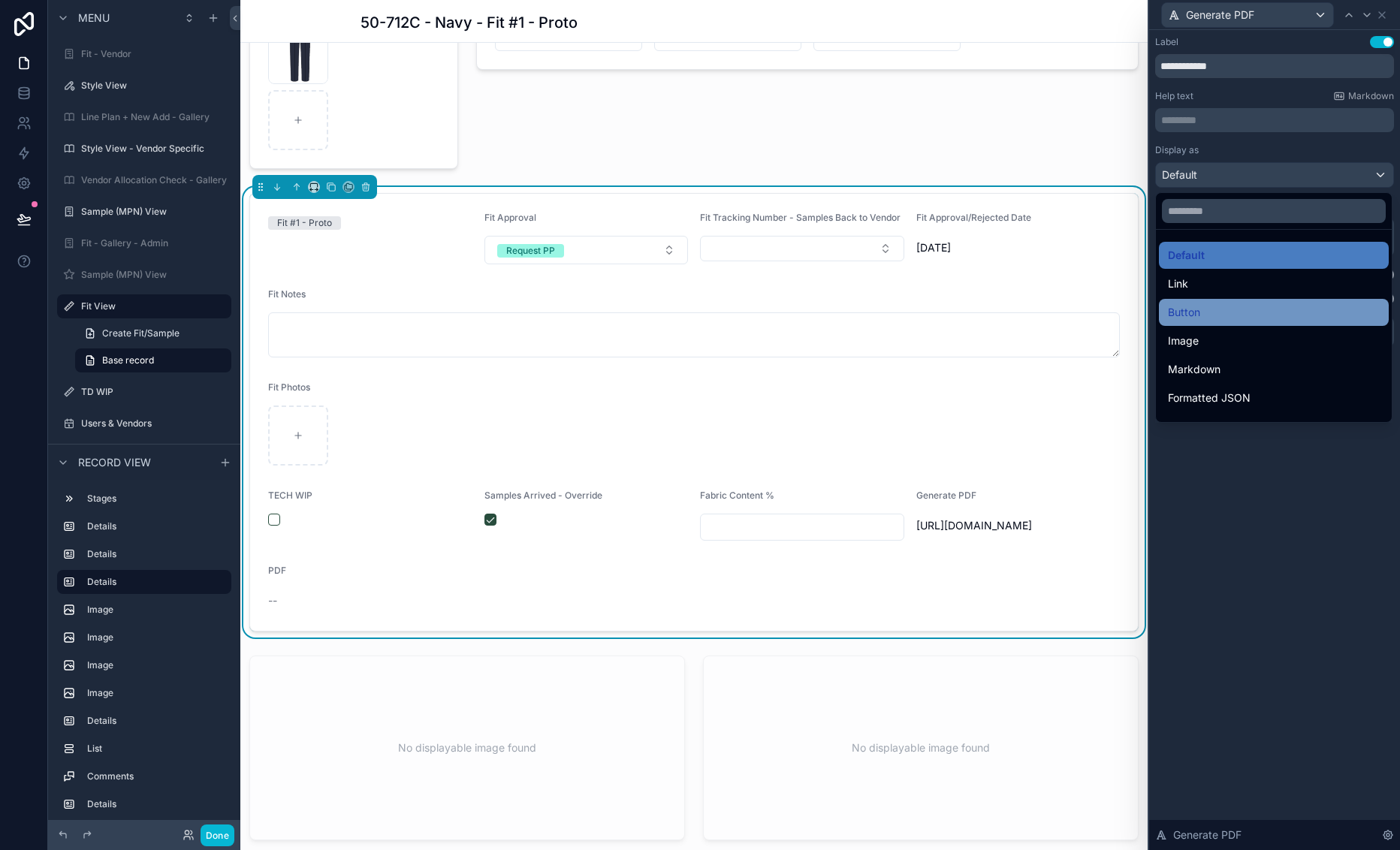
click at [1215, 300] on div "Button" at bounding box center [1274, 312] width 230 height 27
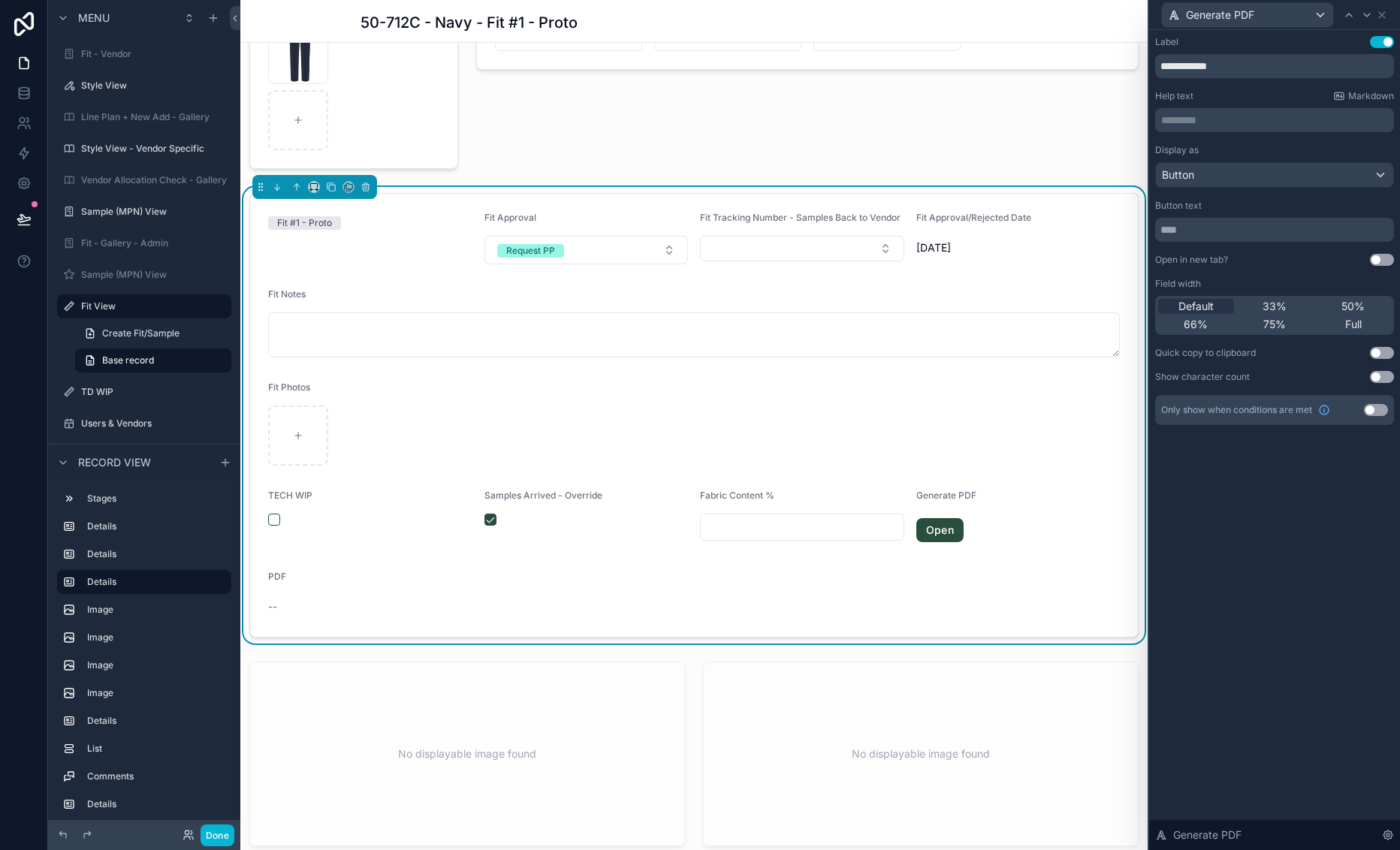
click at [1314, 296] on div "Default 33% 50% 66% 75% Full" at bounding box center [1275, 315] width 239 height 39
click at [1314, 306] on span "50%" at bounding box center [1353, 306] width 24 height 15
click at [1285, 303] on span "33%" at bounding box center [1275, 306] width 24 height 15
click at [1215, 238] on input "text" at bounding box center [1275, 230] width 239 height 24
drag, startPoint x: 1247, startPoint y: 227, endPoint x: 1099, endPoint y: 233, distance: 148.1
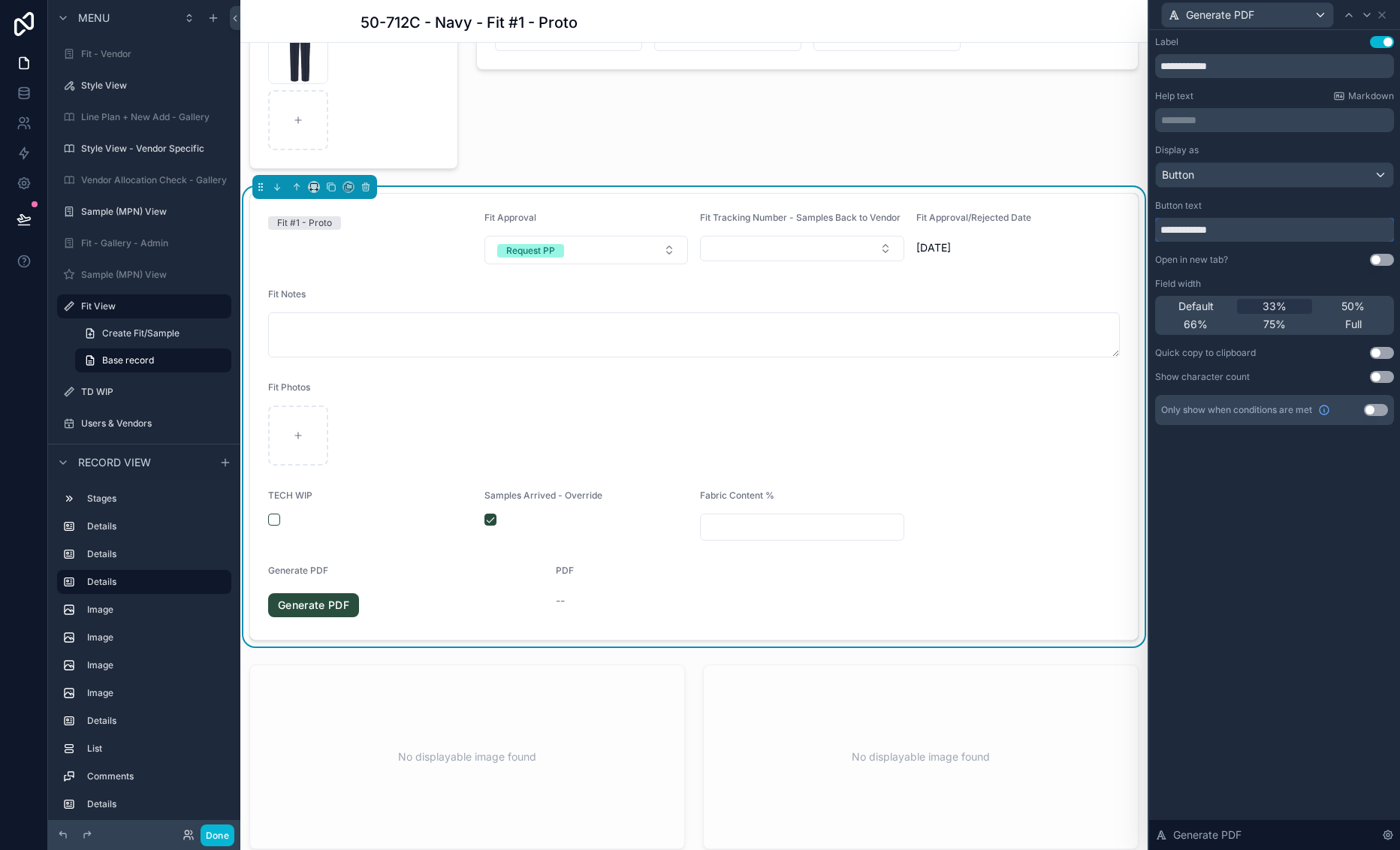
click at [1099, 233] on div "**********" at bounding box center [700, 425] width 1400 height 850
type input "**********"
click at [1314, 501] on div "**********" at bounding box center [1275, 440] width 251 height 820
click at [574, 148] on div "scrollable content" at bounding box center [808, 74] width 681 height 200
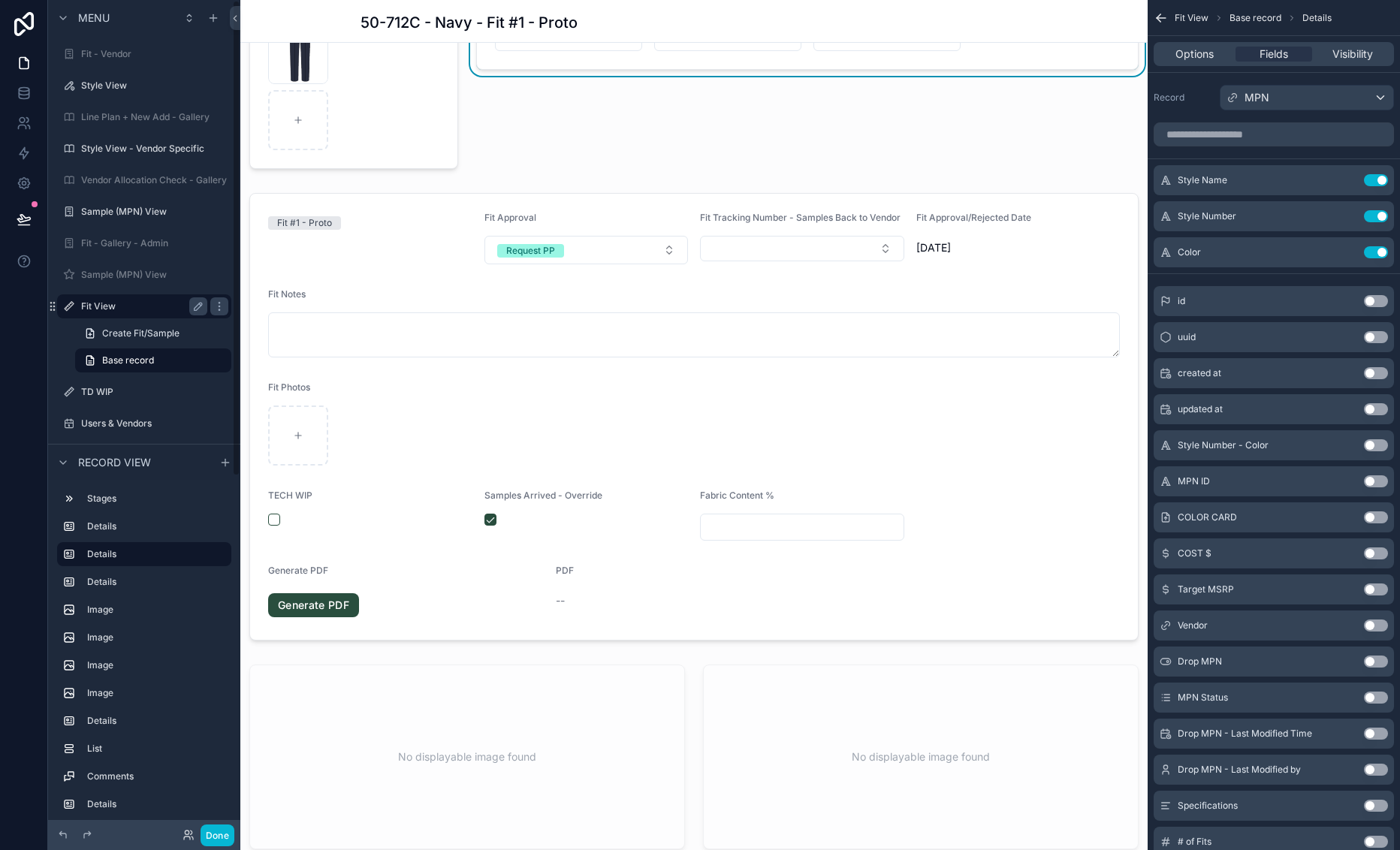
click at [93, 310] on label "Fit View" at bounding box center [140, 306] width 120 height 12
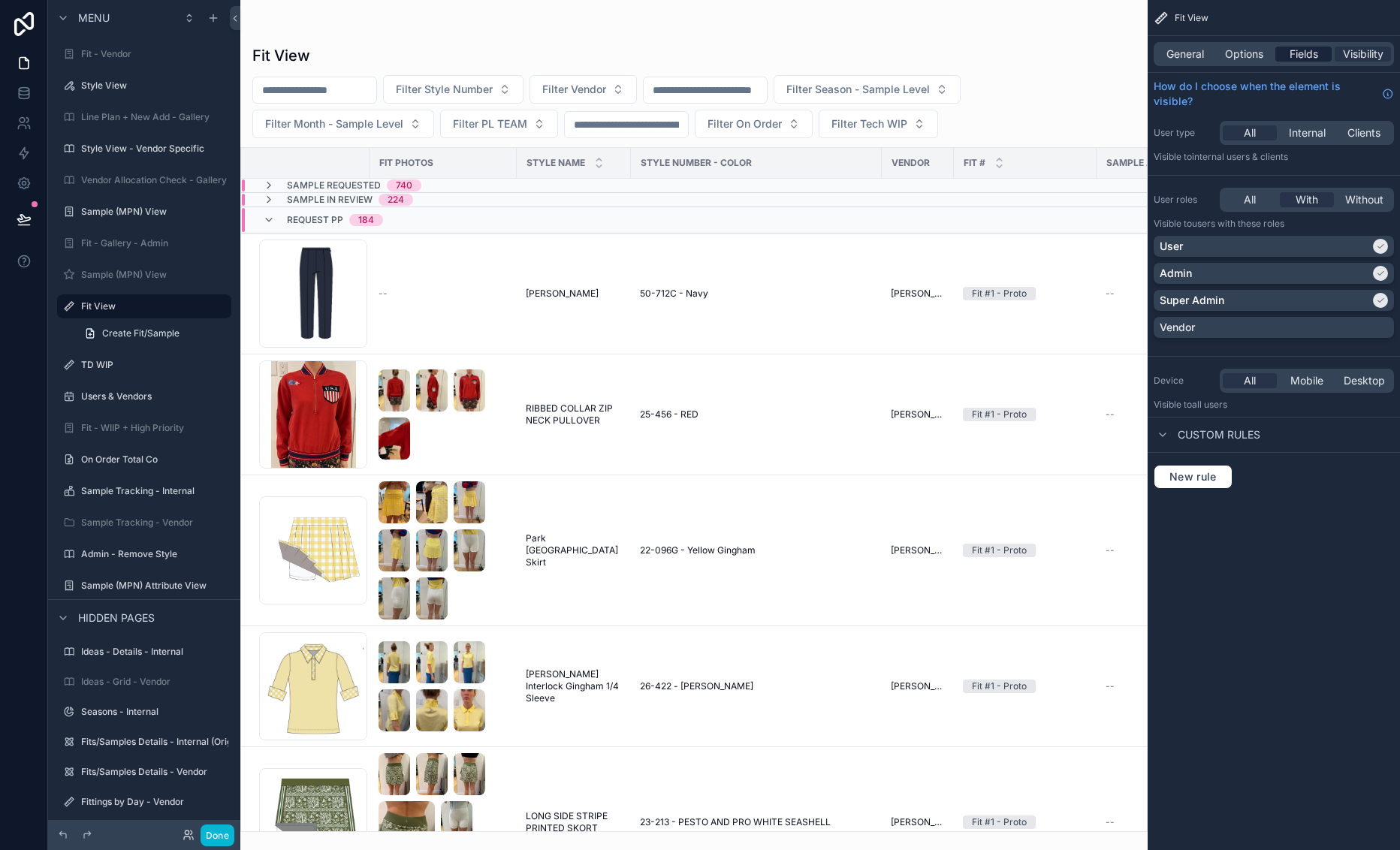
click at [1295, 50] on span "Fields" at bounding box center [1304, 53] width 28 height 15
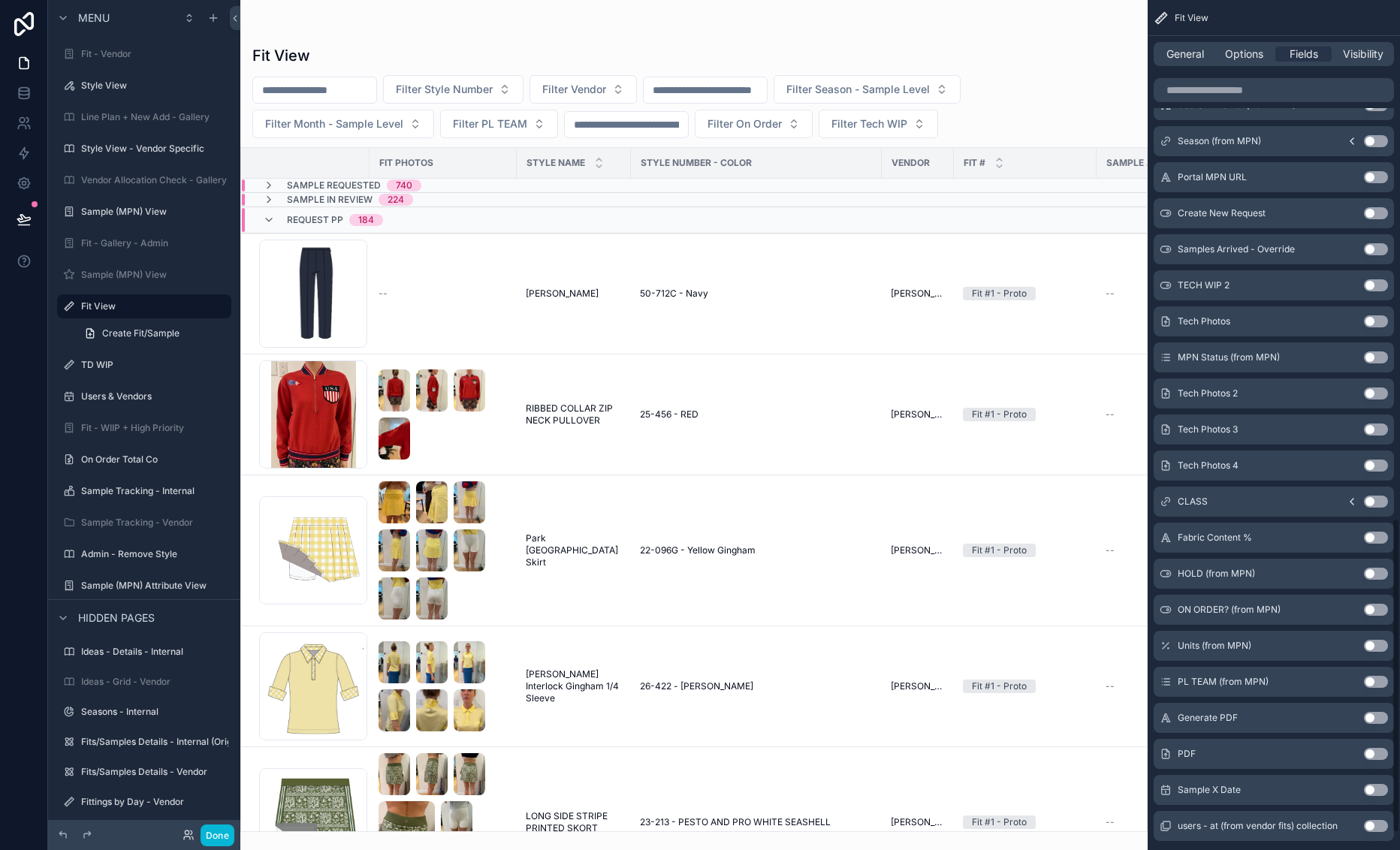
scroll to position [1446, 0]
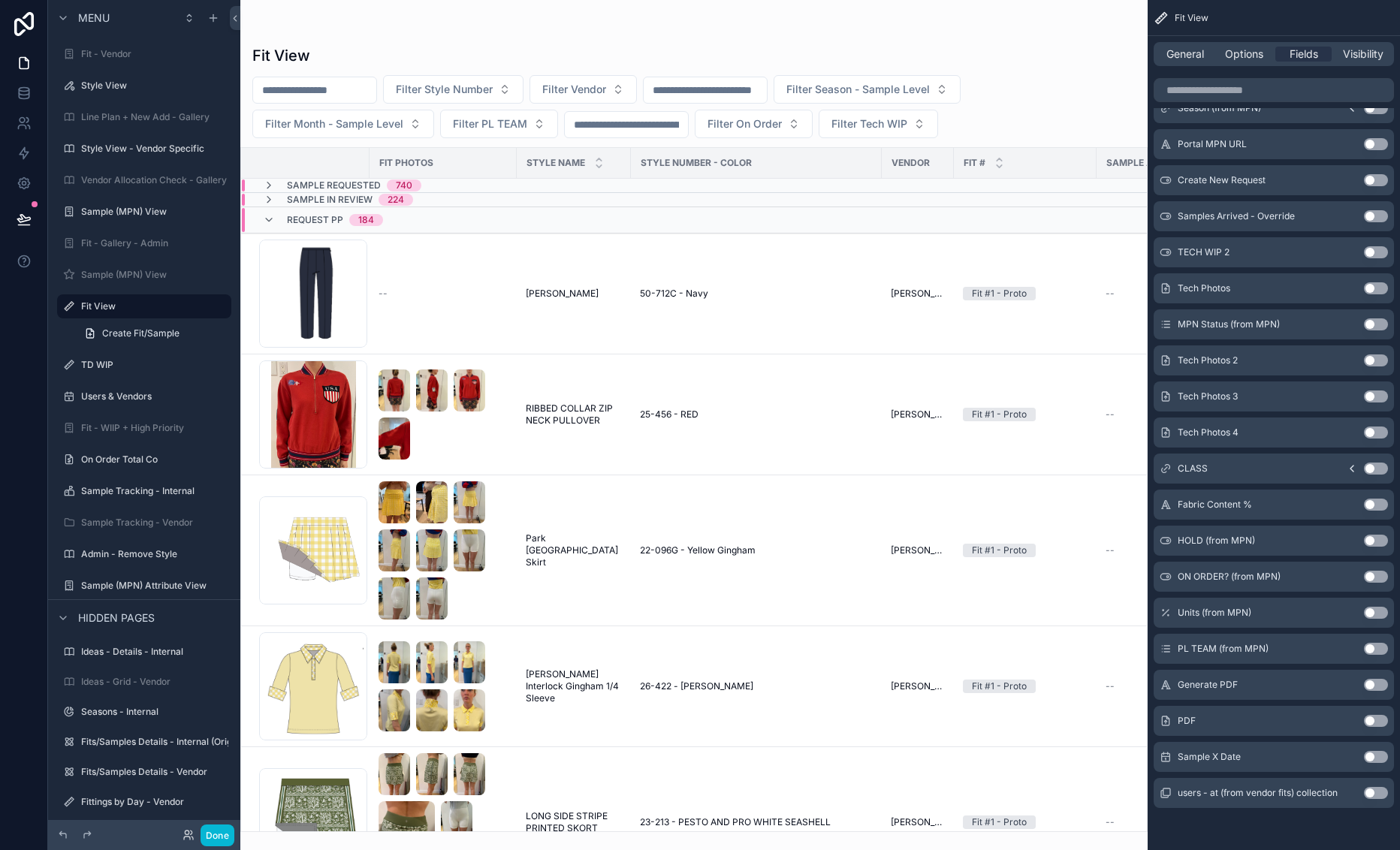
click at [1314, 680] on button "Use setting" at bounding box center [1376, 685] width 24 height 12
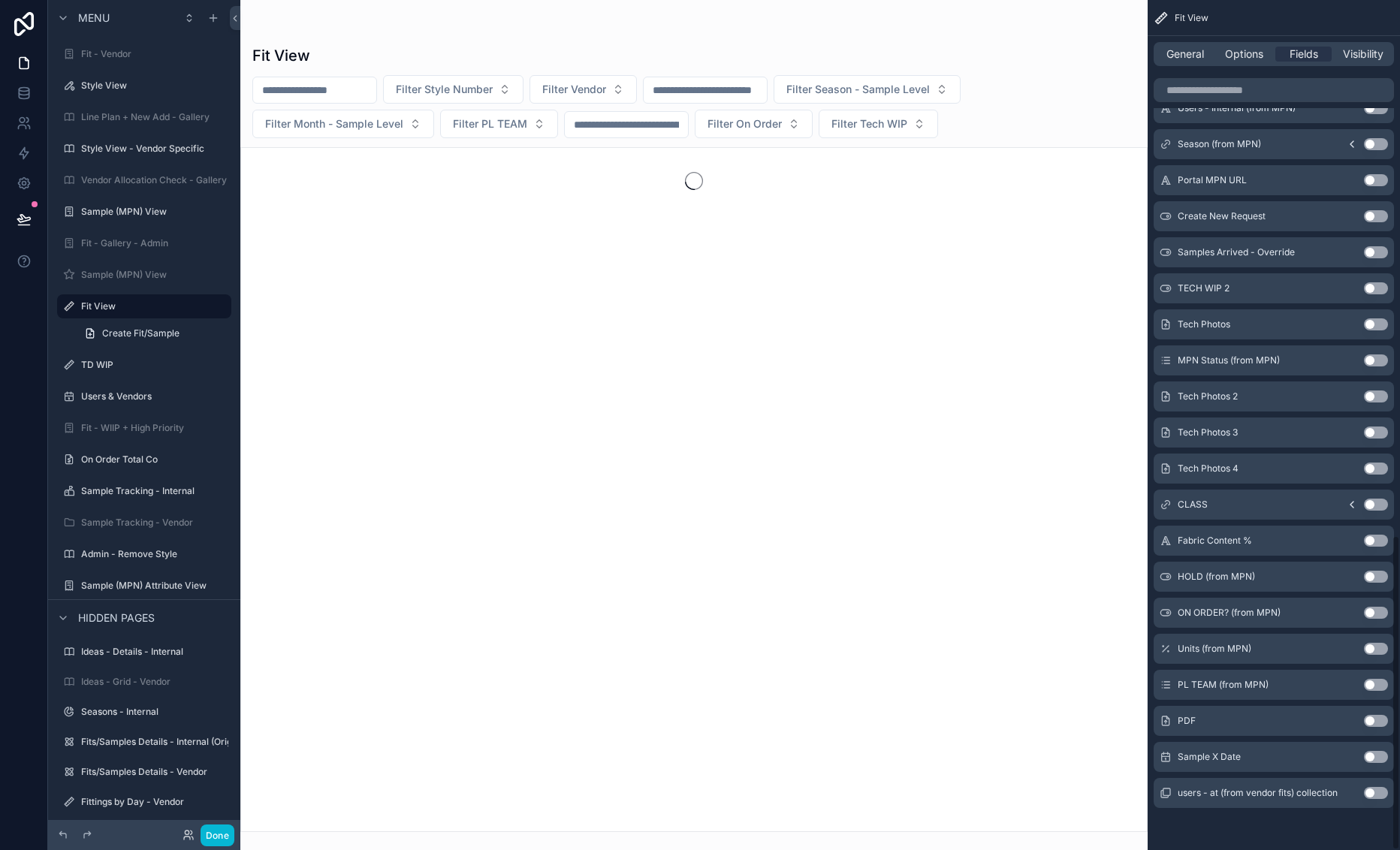
click at [1314, 721] on button "Use setting" at bounding box center [1376, 721] width 24 height 12
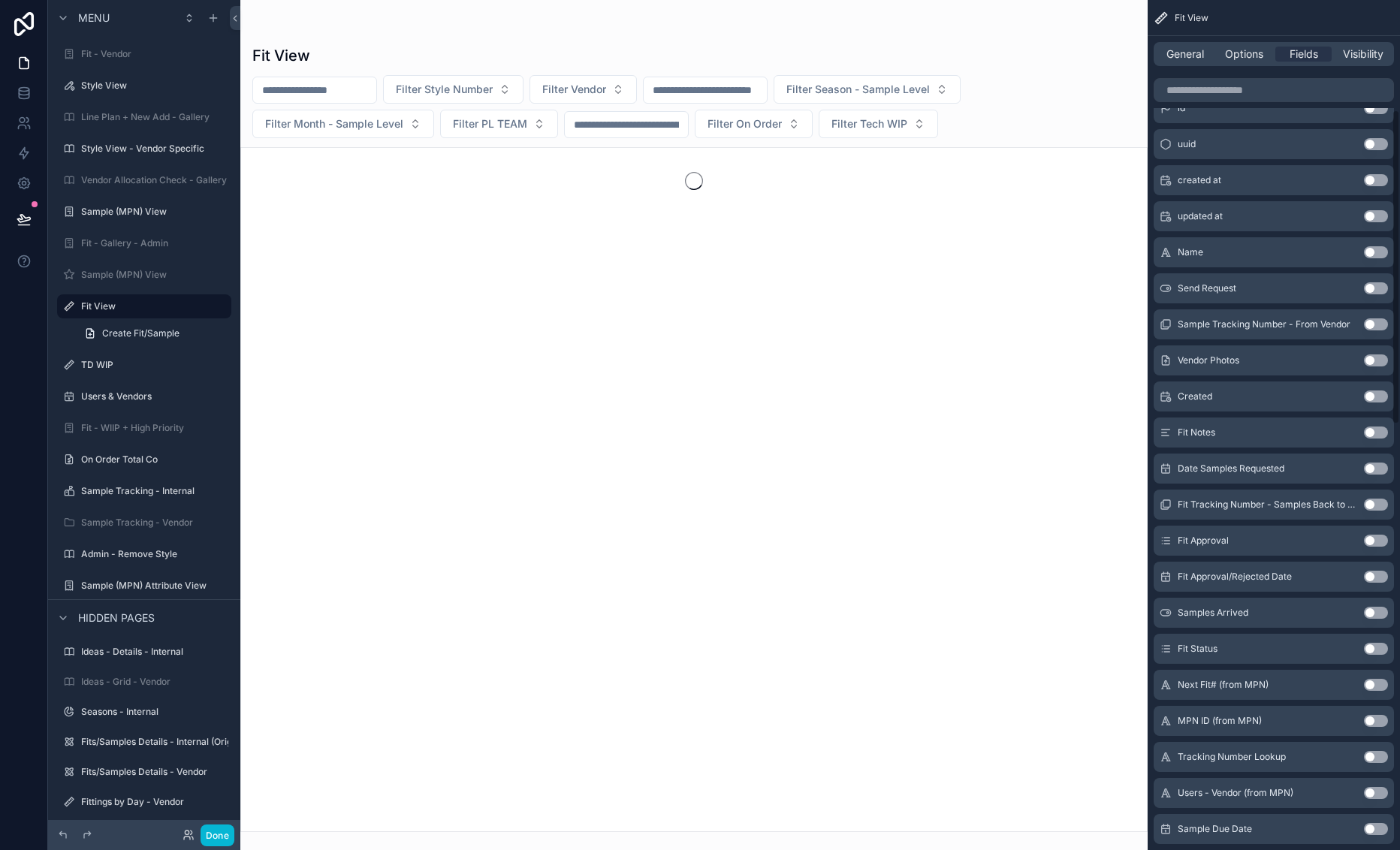
scroll to position [0, 0]
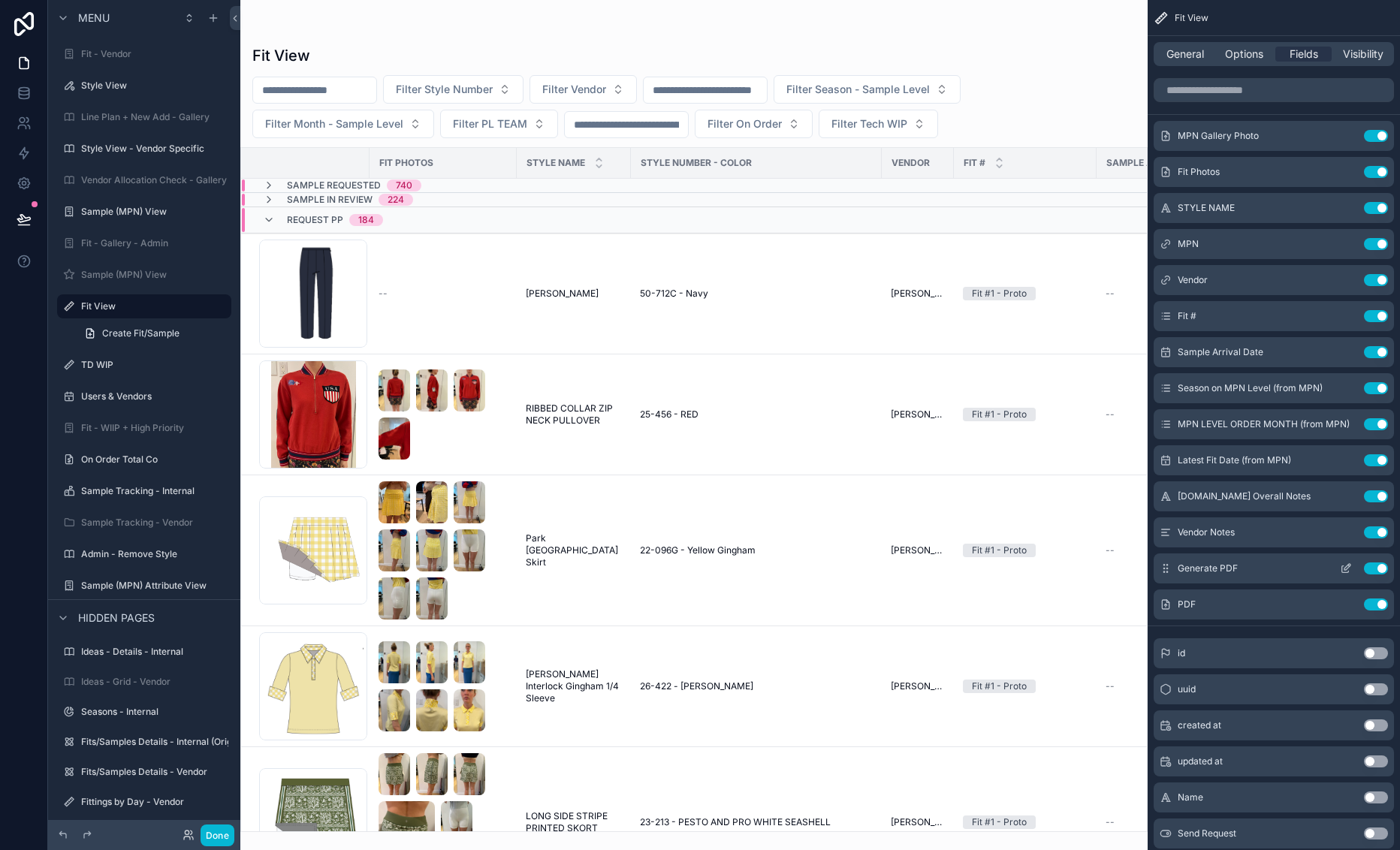
click at [1314, 566] on icon "scrollable content" at bounding box center [1345, 568] width 12 height 12
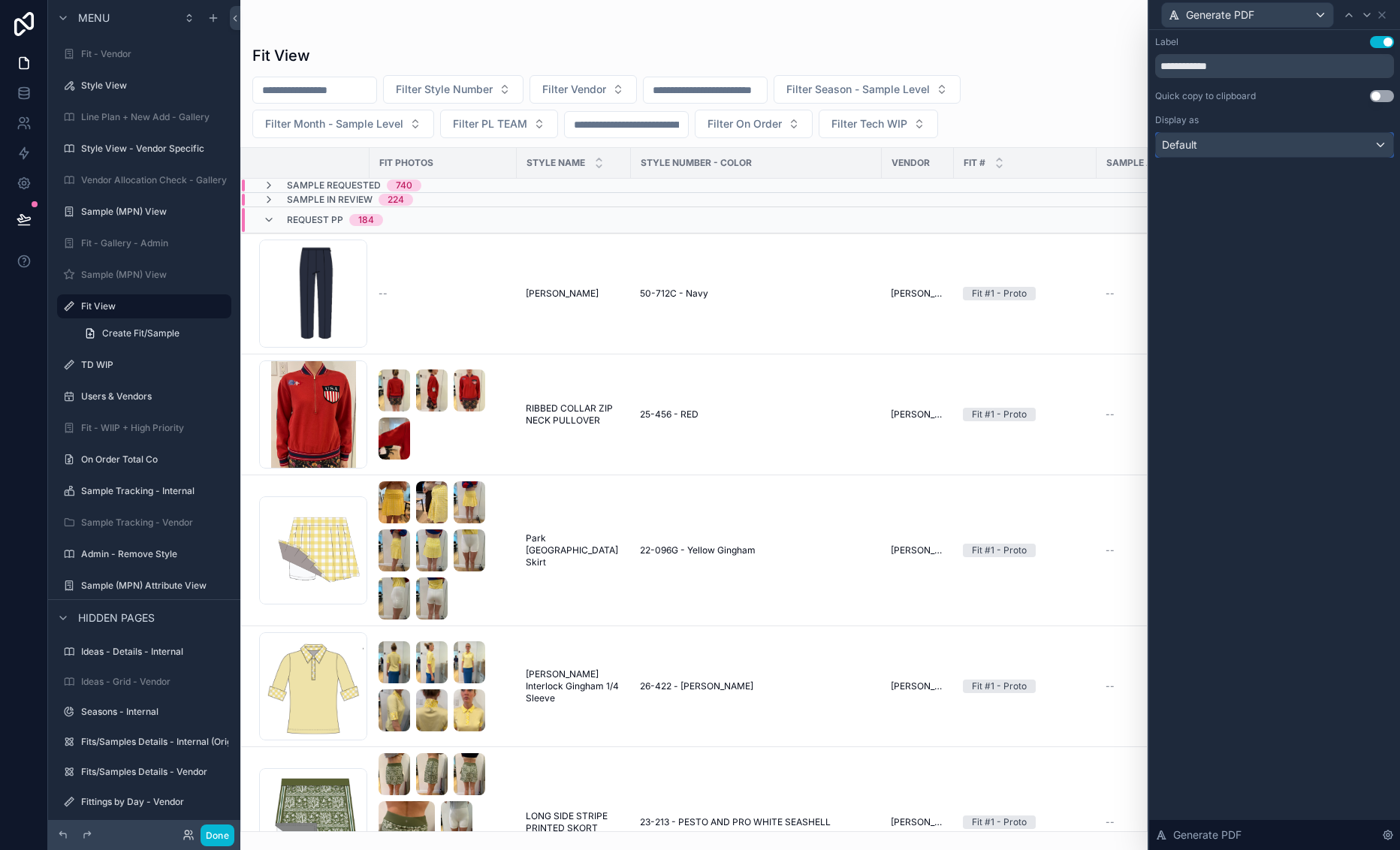
click at [1270, 145] on div "Default" at bounding box center [1275, 145] width 238 height 24
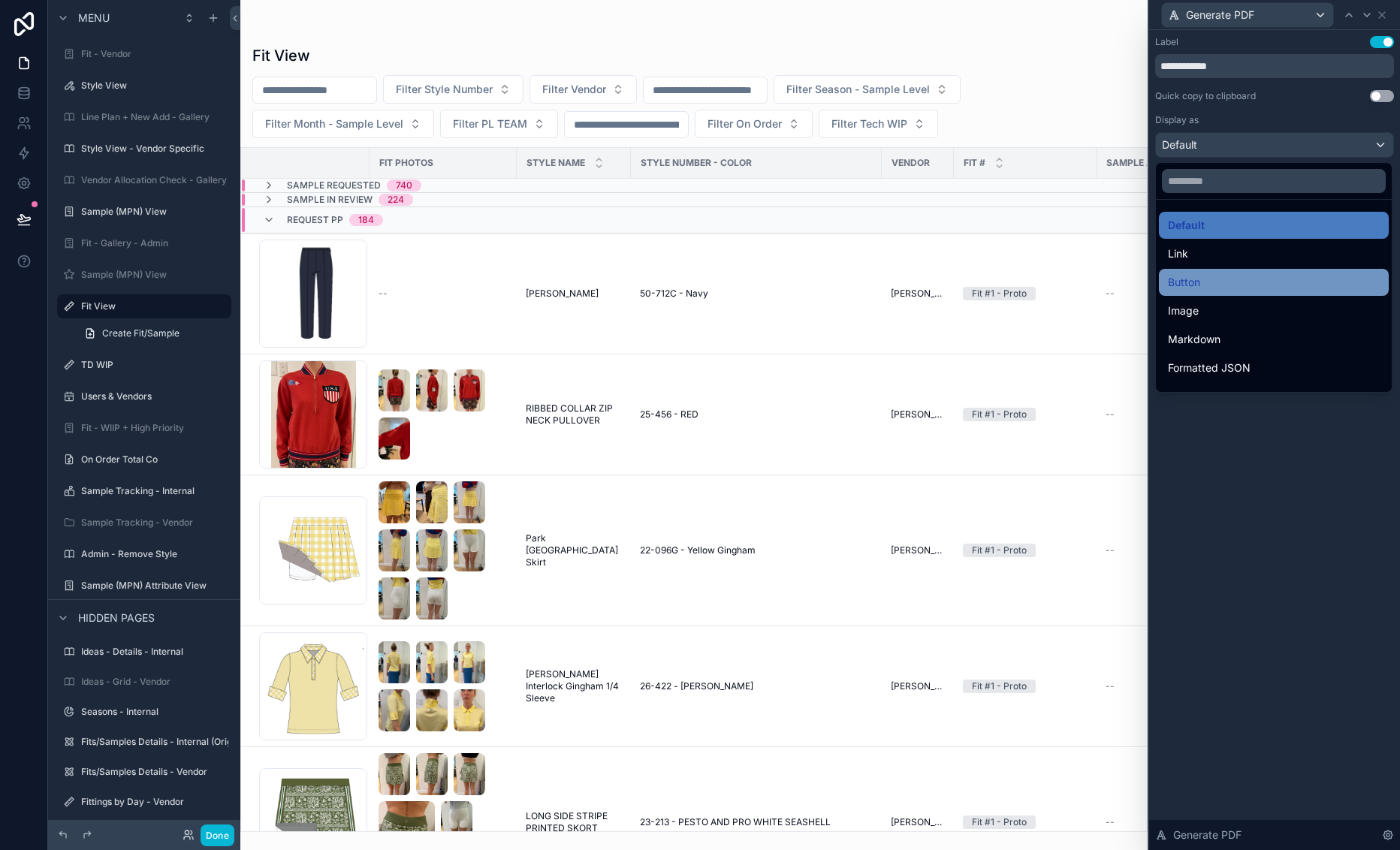
click at [1238, 281] on div "Button" at bounding box center [1274, 282] width 212 height 18
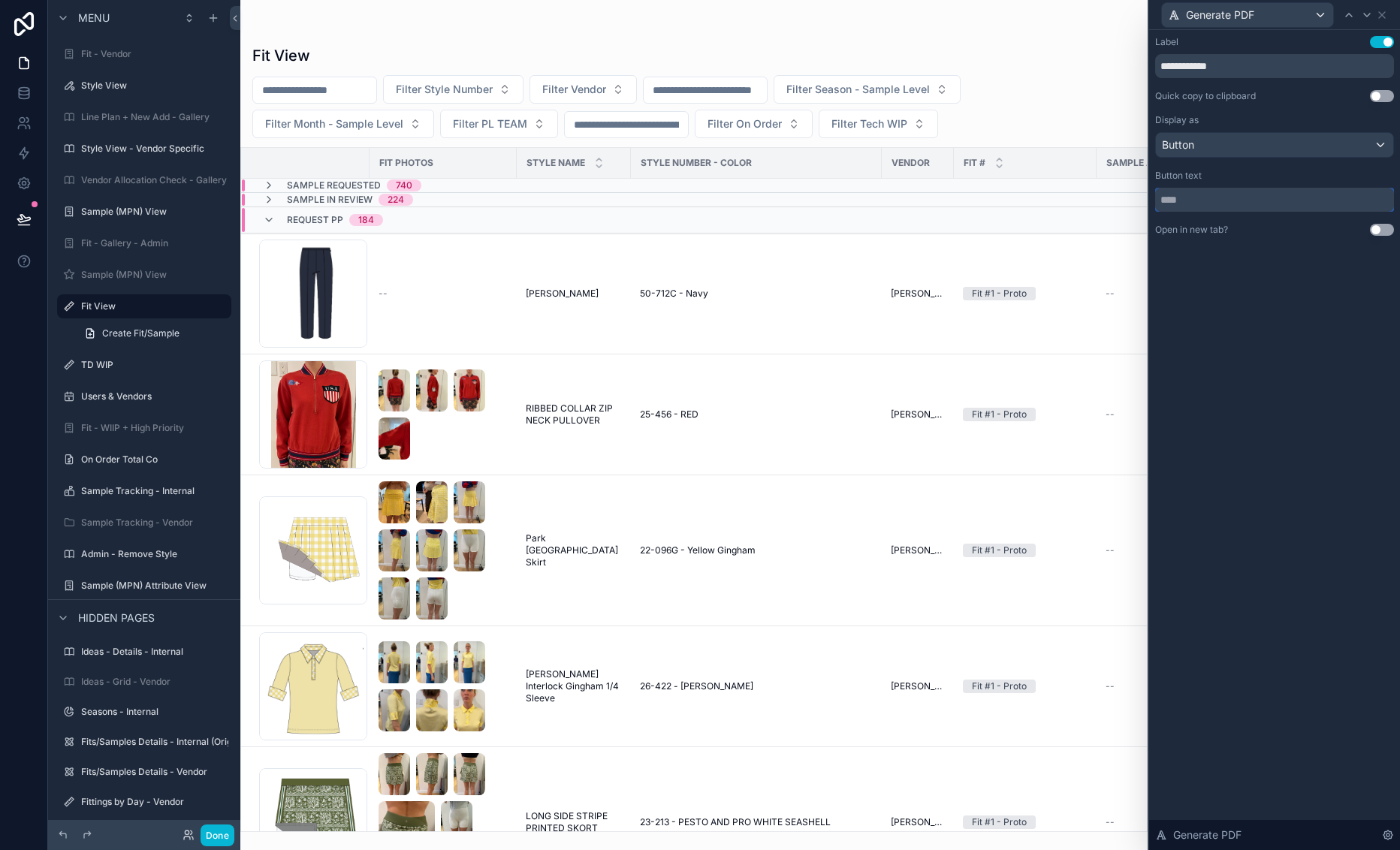
click at [1229, 192] on input "text" at bounding box center [1275, 199] width 239 height 24
paste input "**********"
type input "**********"
click at [1314, 227] on button "Use setting" at bounding box center [1382, 229] width 24 height 12
drag, startPoint x: 779, startPoint y: 289, endPoint x: 781, endPoint y: 300, distance: 11.2
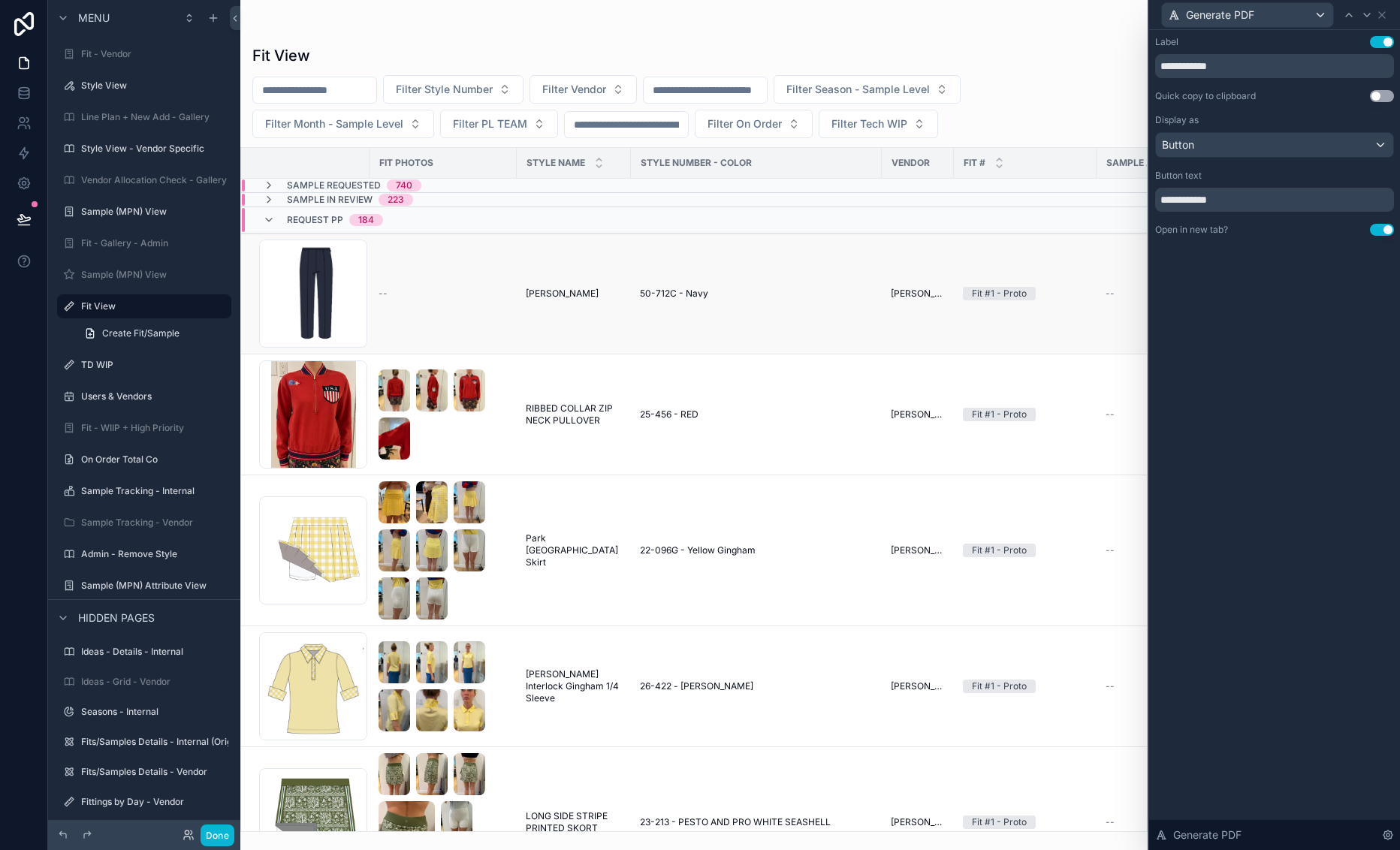
click at [781, 300] on td "50-712C - Navy" at bounding box center [756, 294] width 251 height 121
click at [802, 323] on td "50-712C - Navy" at bounding box center [756, 294] width 251 height 121
click at [800, 300] on td "50-712C - Navy" at bounding box center [756, 294] width 251 height 121
click at [747, 255] on td "50-712C - Navy" at bounding box center [756, 294] width 251 height 121
click at [1314, 11] on icon at bounding box center [1381, 14] width 12 height 12
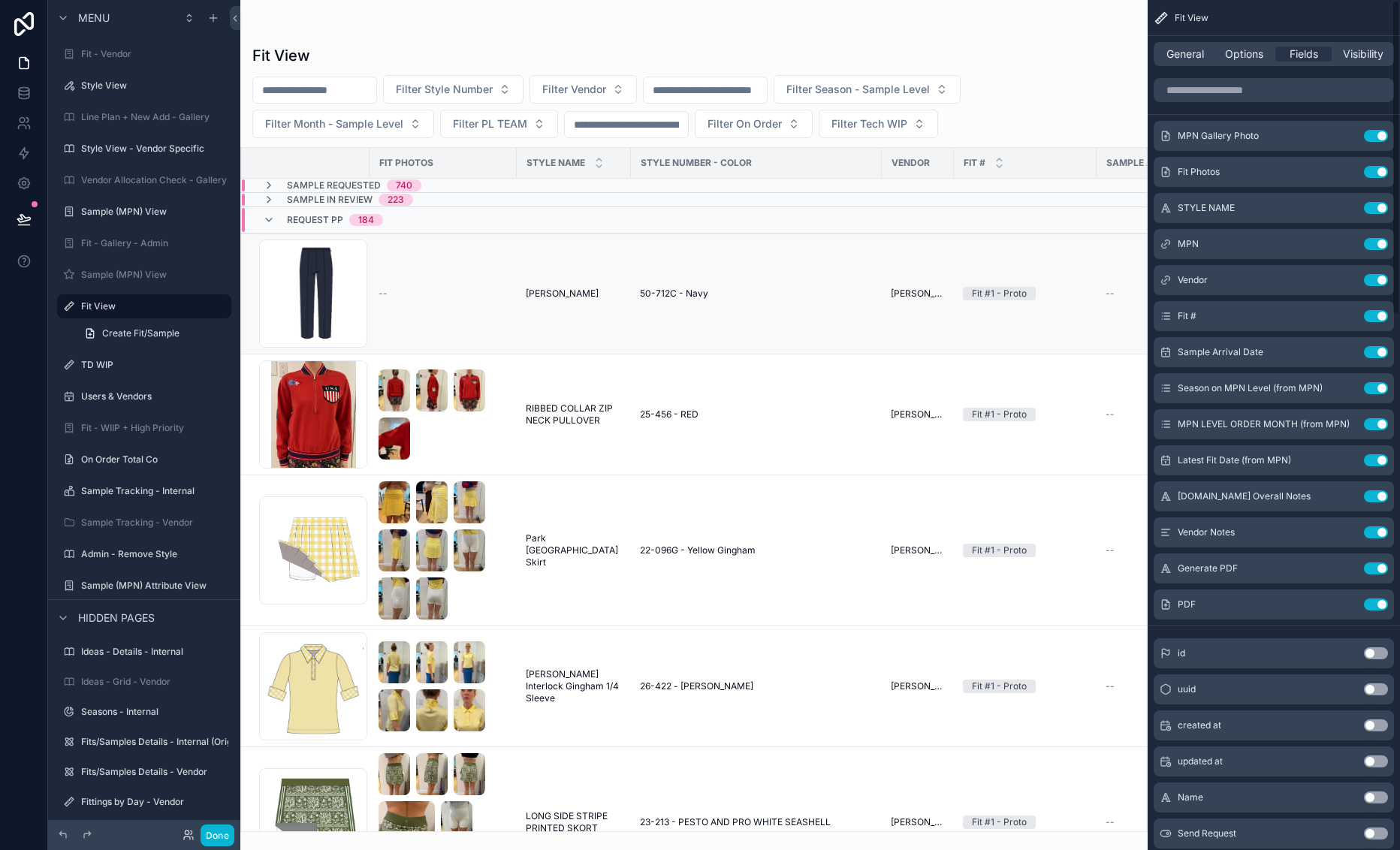
click at [1060, 277] on td "Fit #1 - Proto" at bounding box center [1025, 294] width 143 height 121
click at [612, 492] on td "Park Gingham Park Skirt Park Gingham Park Skirt" at bounding box center [574, 550] width 115 height 151
click at [718, 573] on td "22-096G - Yellow Gingham" at bounding box center [756, 550] width 251 height 151
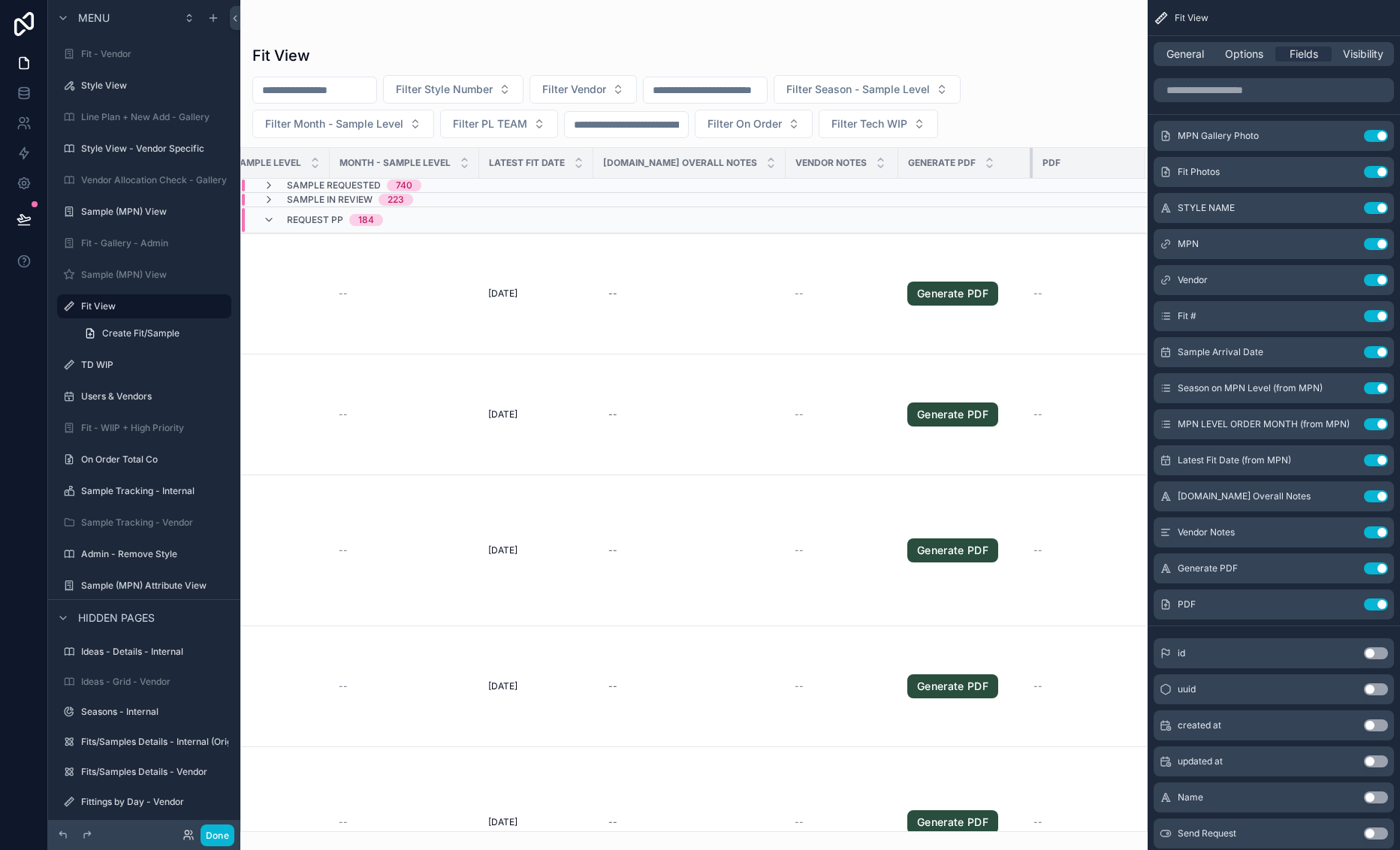
scroll to position [0, 1049]
drag, startPoint x: 1020, startPoint y: 166, endPoint x: 878, endPoint y: 192, distance: 144.4
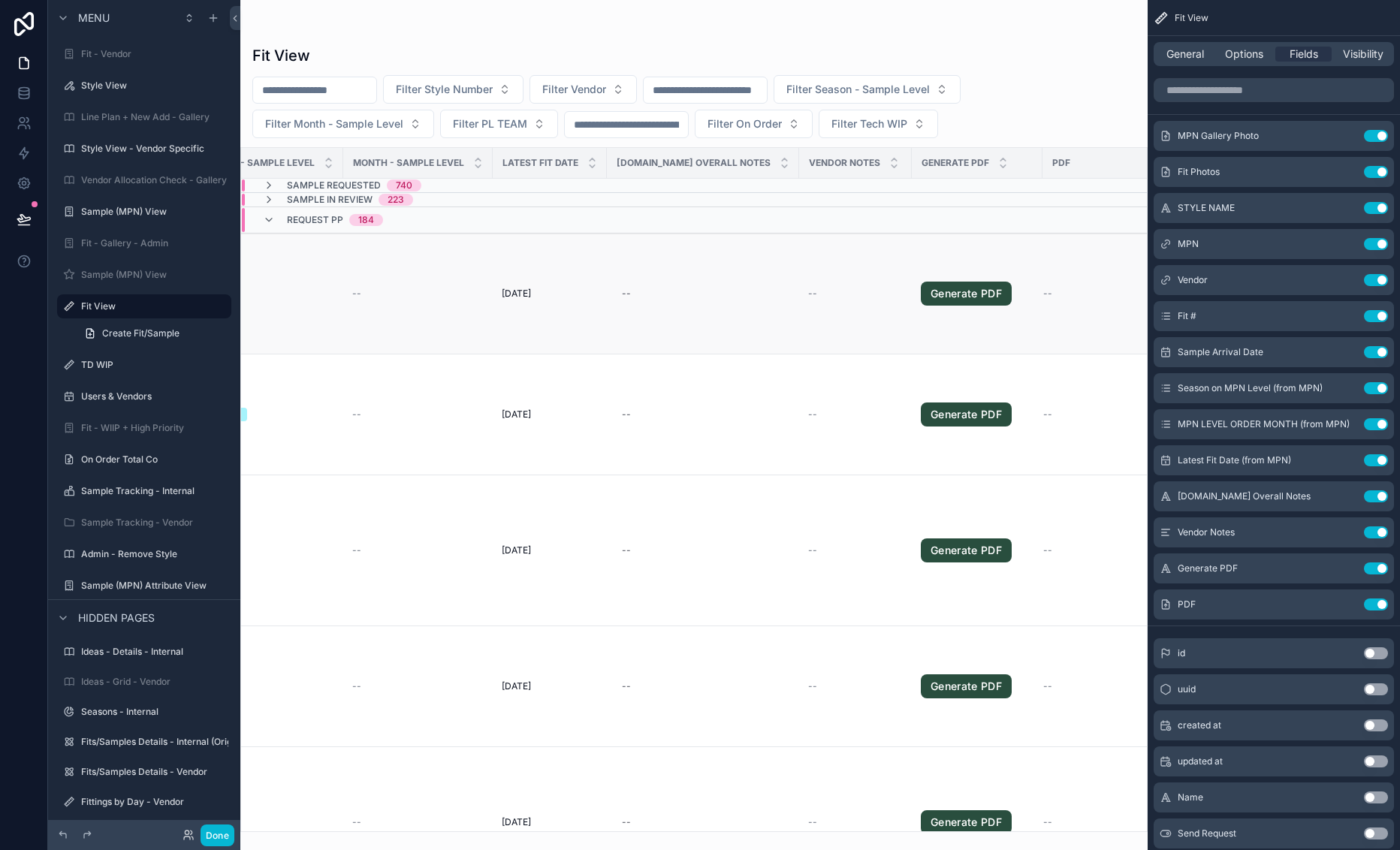
click at [626, 308] on td "--" at bounding box center [703, 294] width 192 height 121
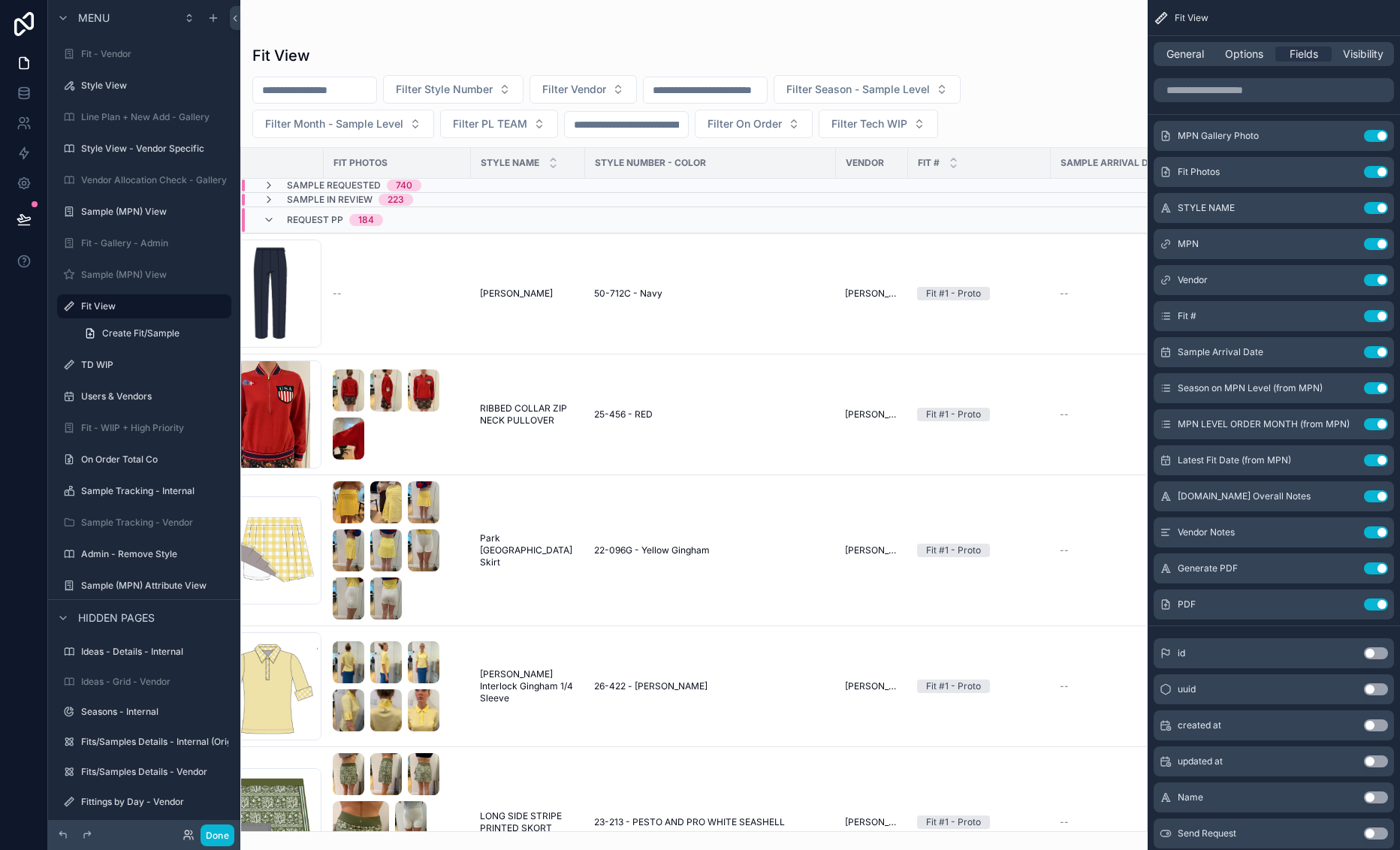
scroll to position [0, 0]
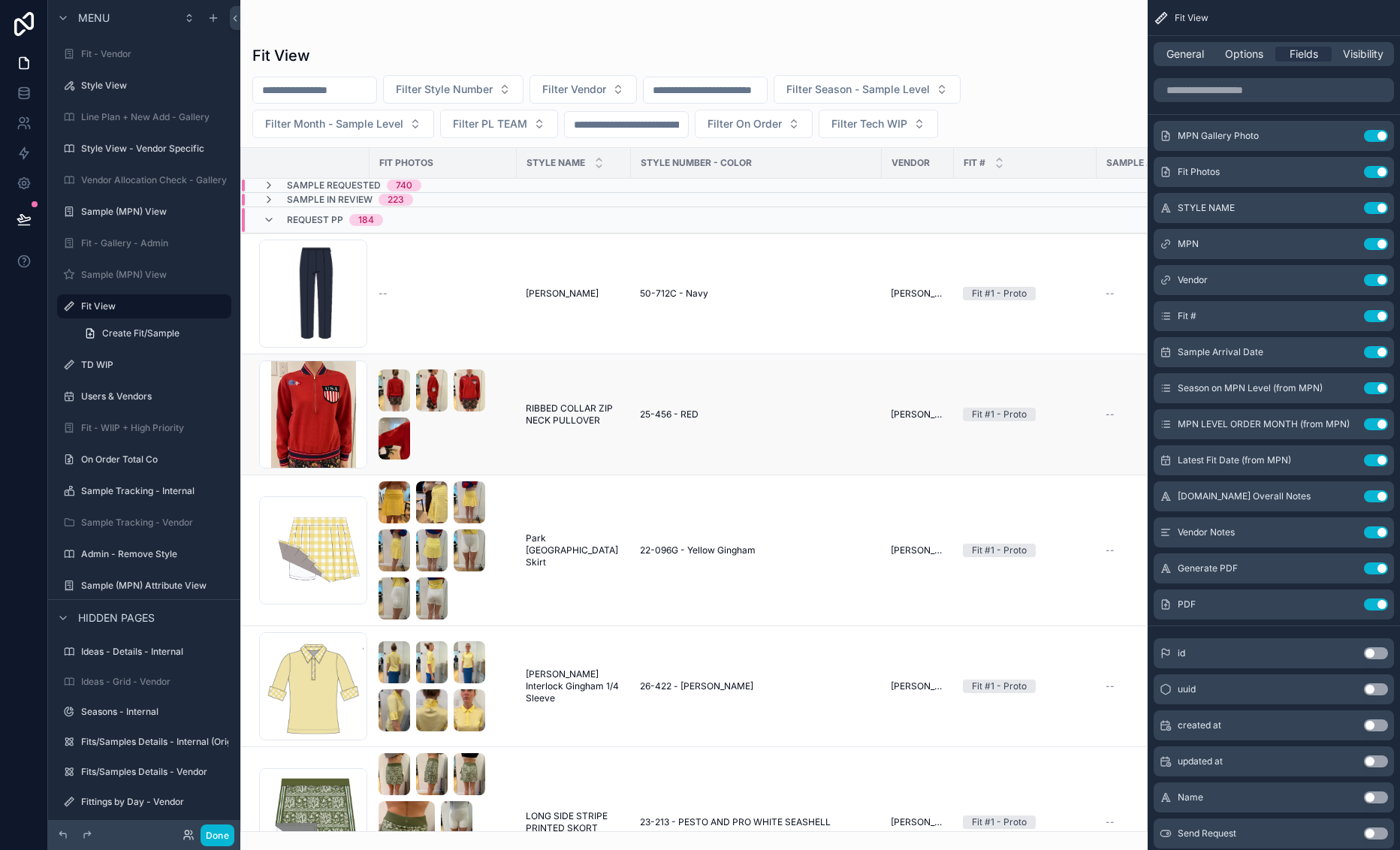
click at [496, 437] on div "scrollable content" at bounding box center [443, 414] width 129 height 90
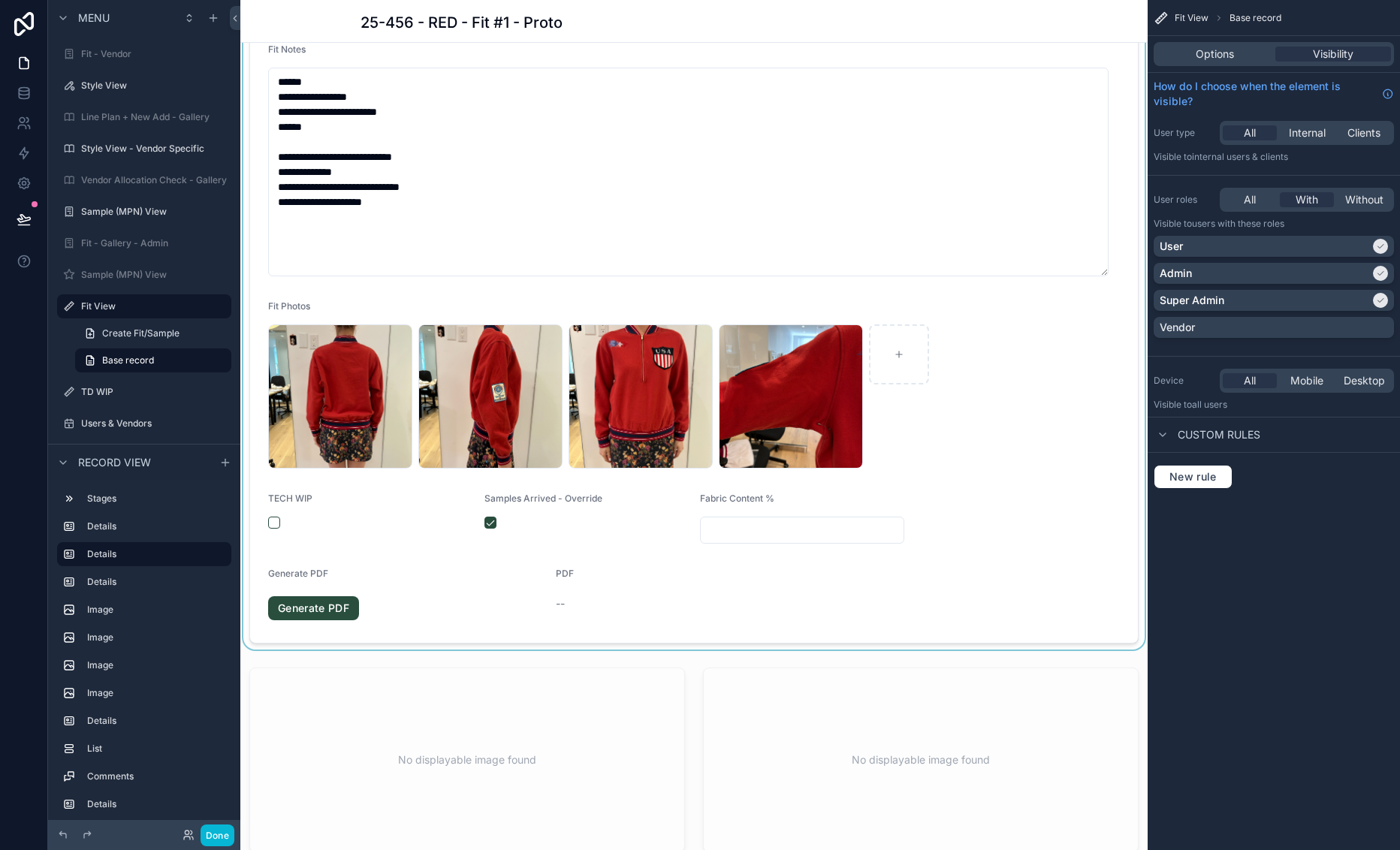
scroll to position [451, 0]
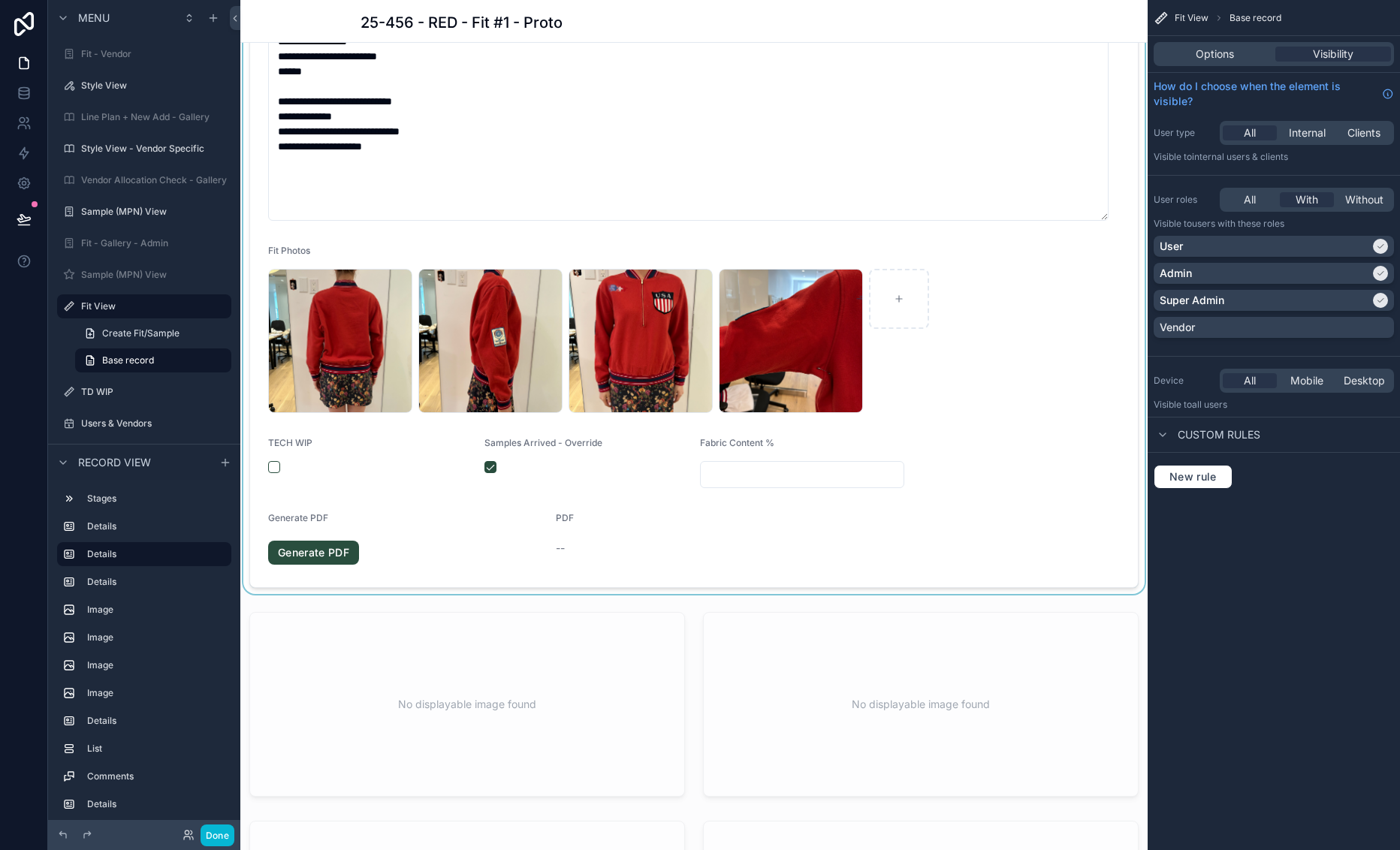
click at [884, 525] on div "scrollable content" at bounding box center [693, 240] width 907 height 707
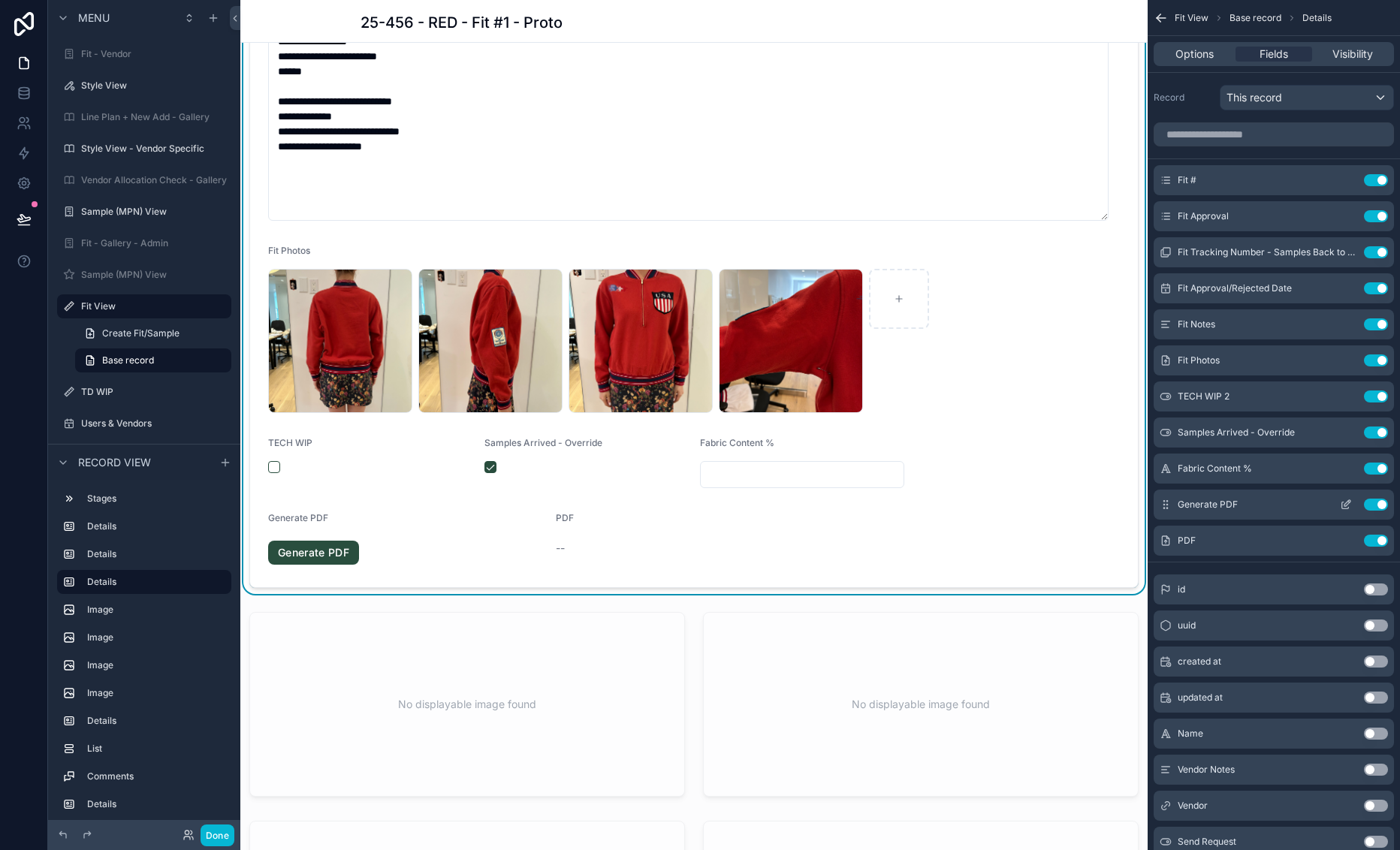
click at [1314, 504] on icon "scrollable content" at bounding box center [1345, 504] width 12 height 12
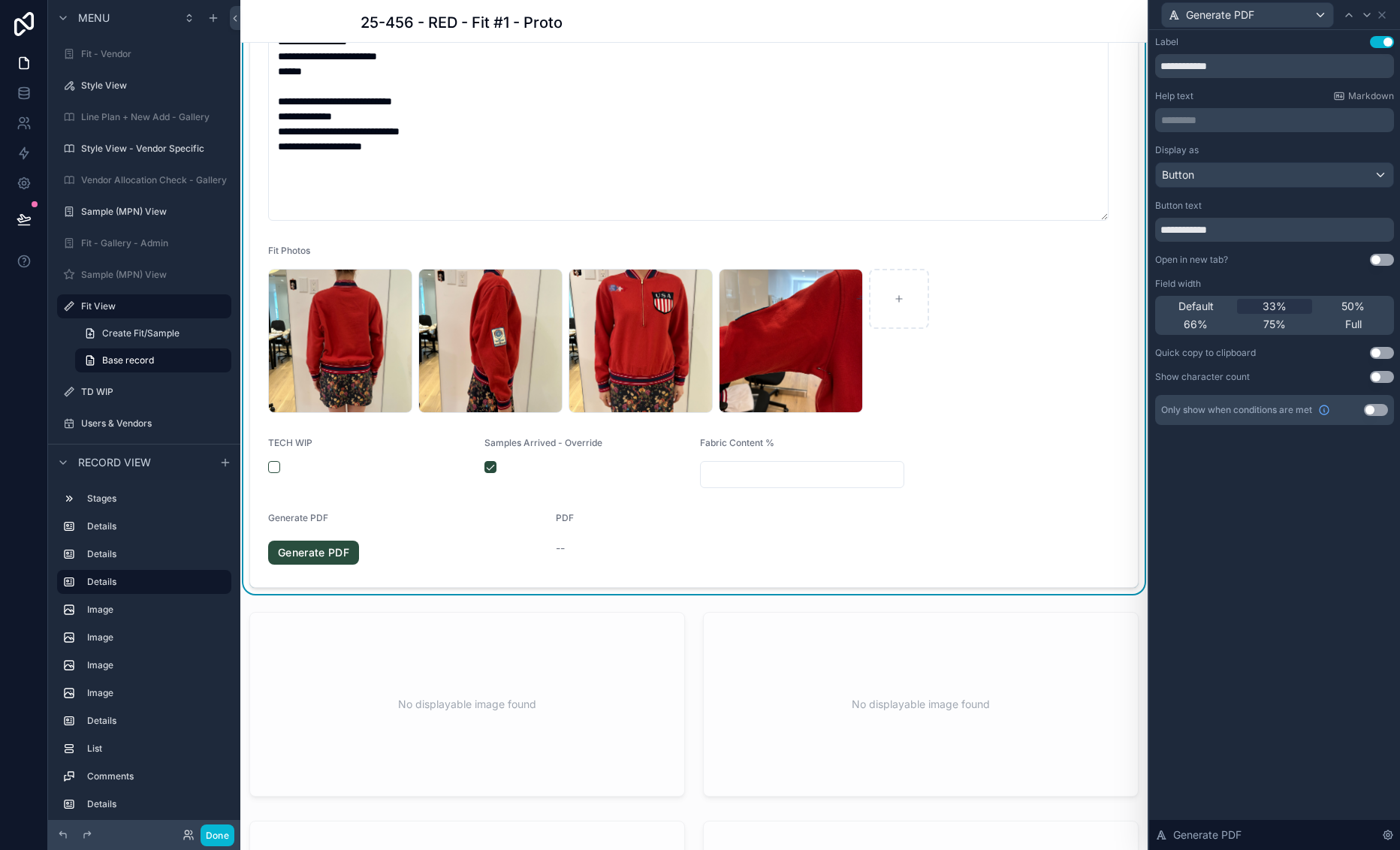
click at [1314, 249] on div "**********" at bounding box center [1275, 263] width 239 height 239
click at [1314, 260] on button "Use setting" at bounding box center [1382, 260] width 24 height 12
click at [134, 214] on label "Sample (MPN) View" at bounding box center [140, 211] width 120 height 12
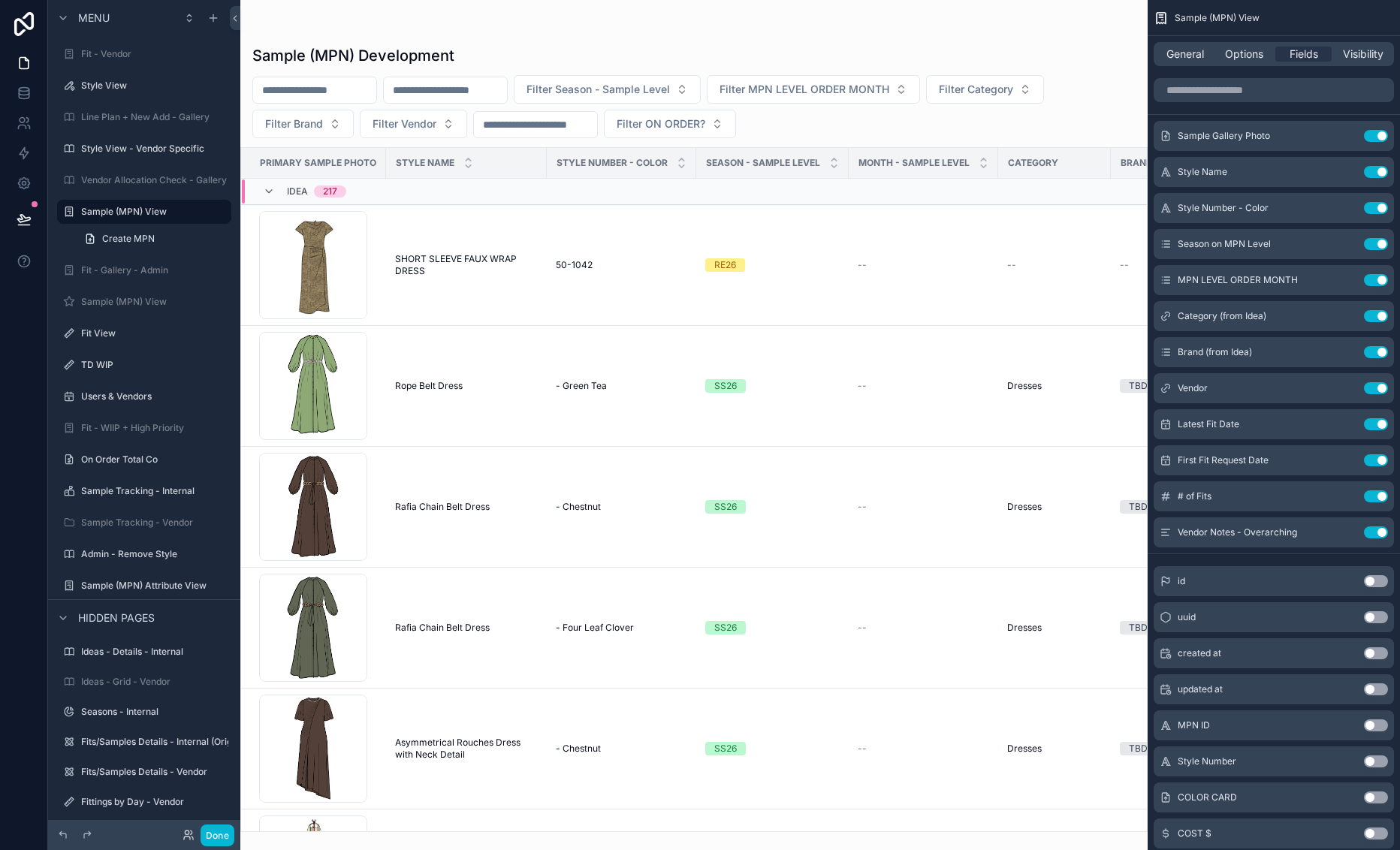
click at [448, 284] on div "scrollable content" at bounding box center [693, 425] width 907 height 850
click at [454, 256] on span "SHORT SLEEVE FAUX WRAP DRESS" at bounding box center [467, 265] width 143 height 24
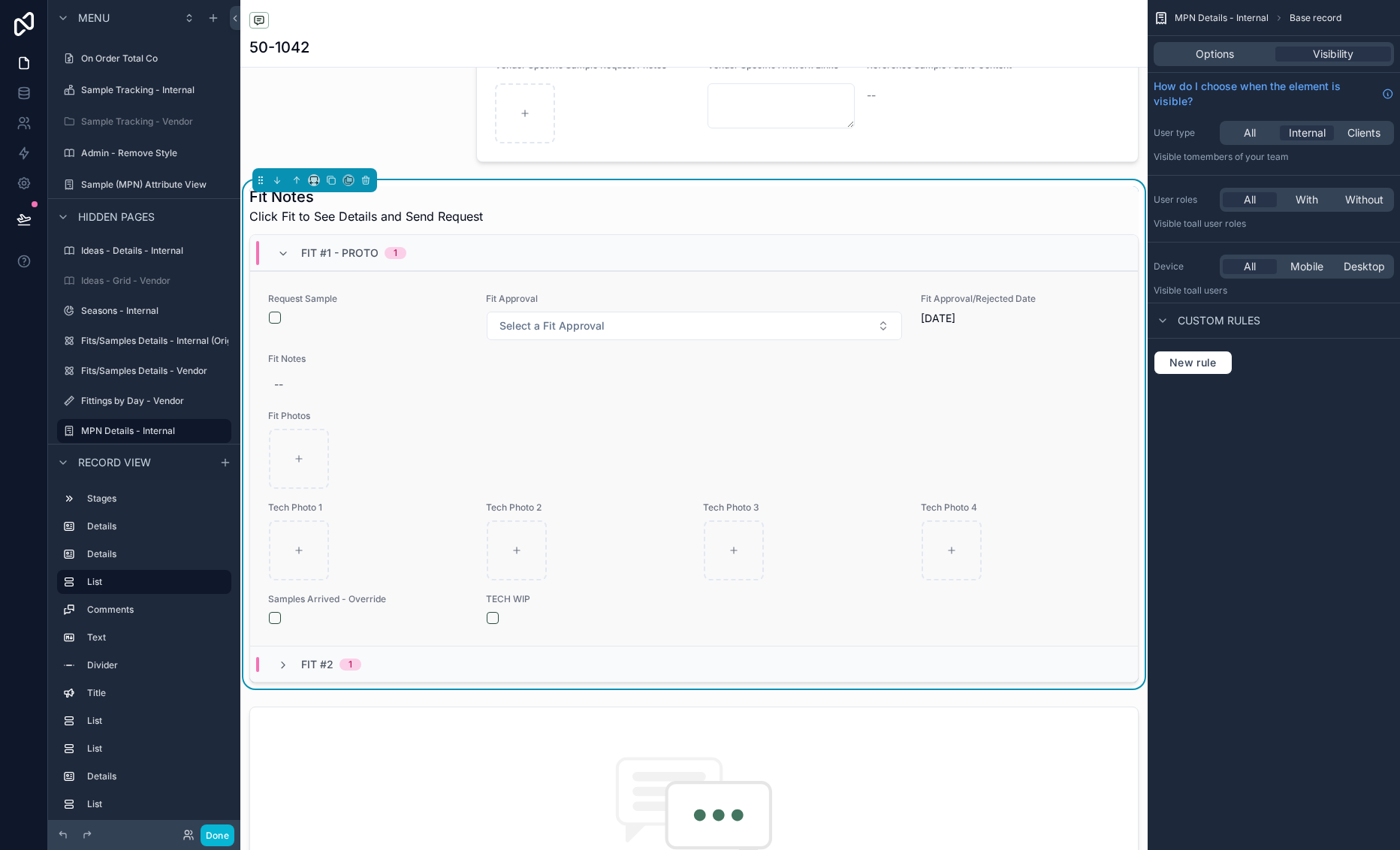
scroll to position [451, 0]
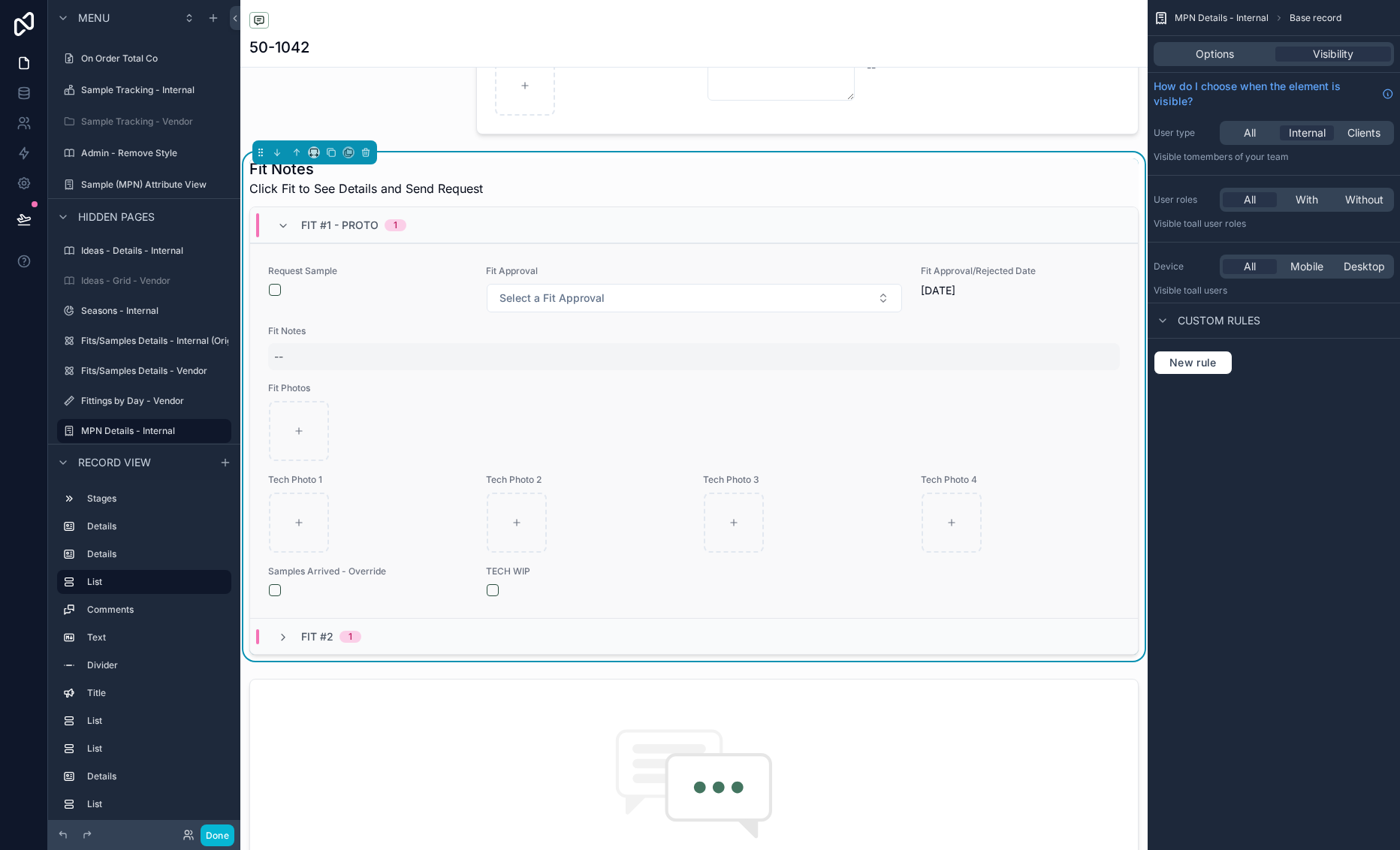
click at [682, 354] on div "--" at bounding box center [694, 357] width 852 height 27
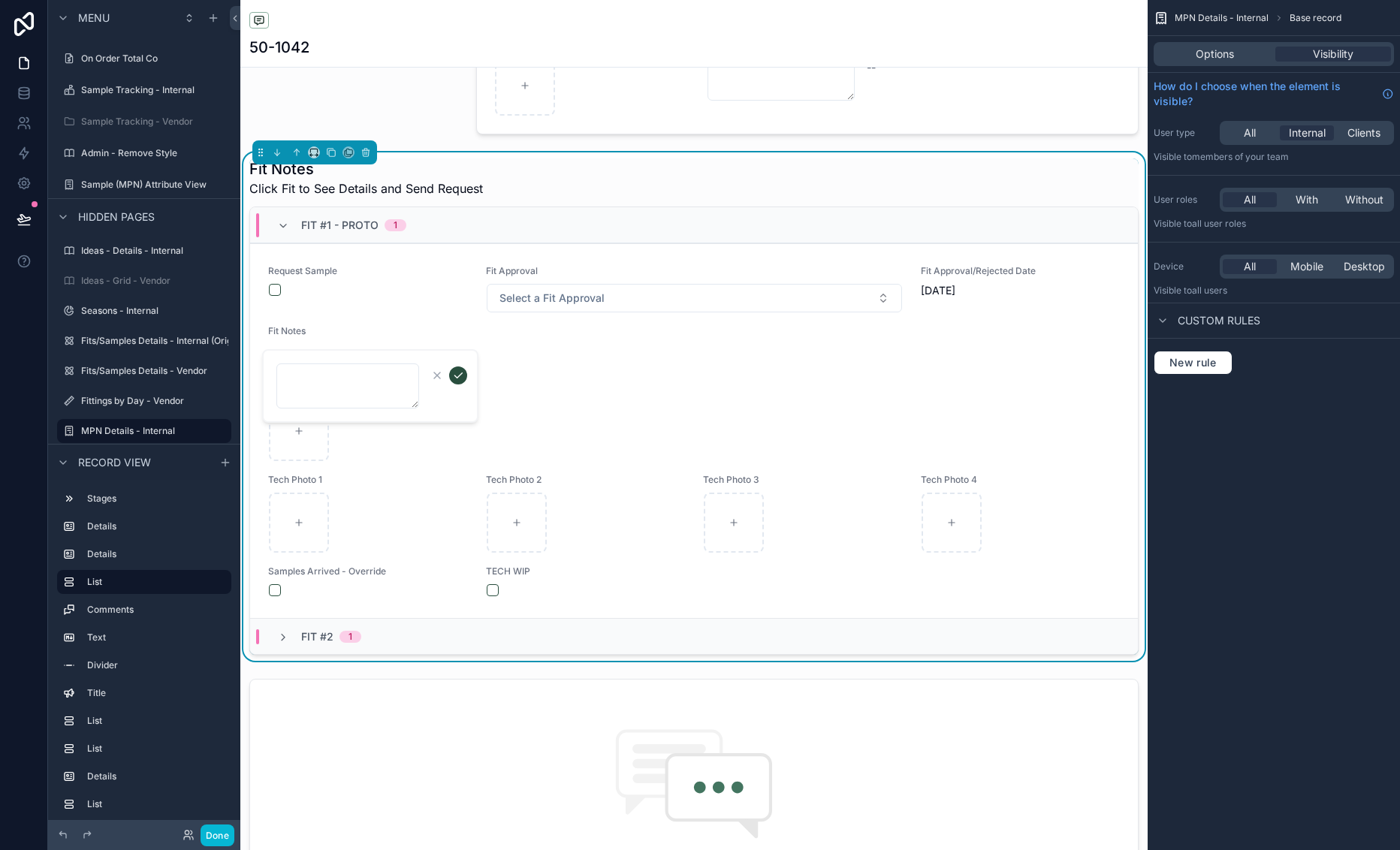
click at [1290, 419] on div "MPN Details - Internal Base record Options Visibility How do I choose when the …" at bounding box center [1274, 425] width 253 height 850
click at [645, 165] on div "Fit Notes Click Fit to See Details and Send Request" at bounding box center [694, 178] width 889 height 39
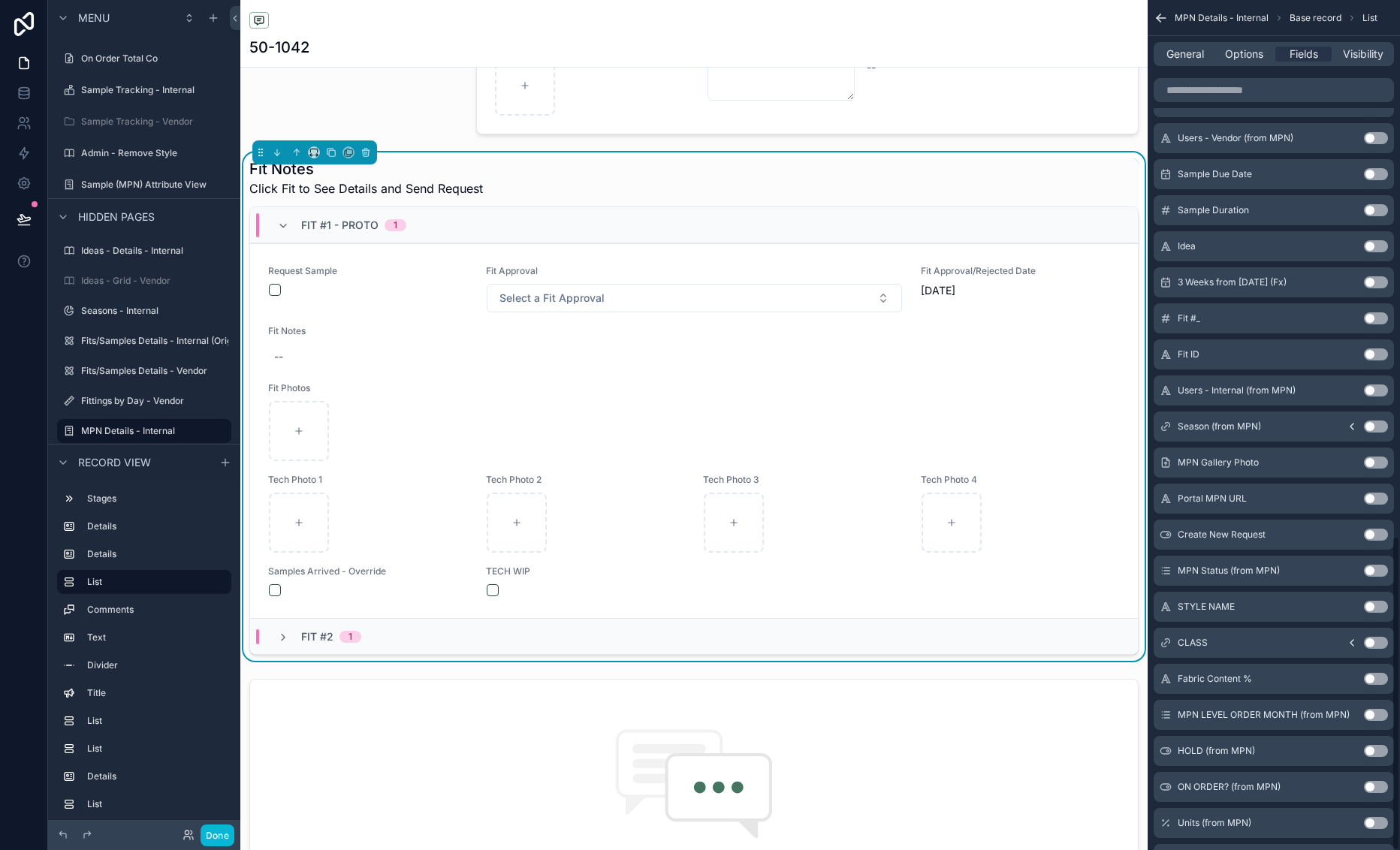
scroll to position [1447, 0]
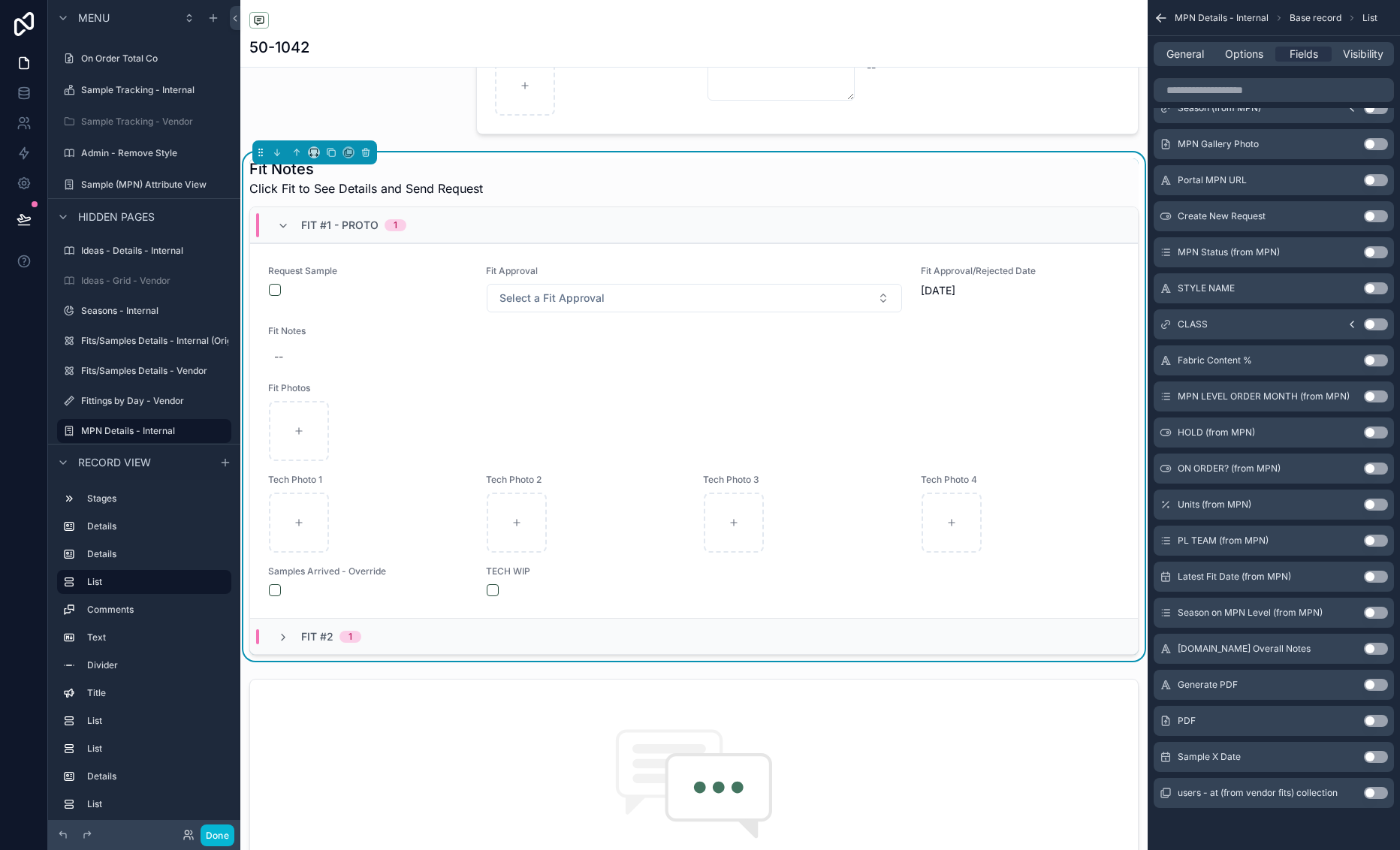
click at [1314, 721] on button "Use setting" at bounding box center [1376, 721] width 24 height 12
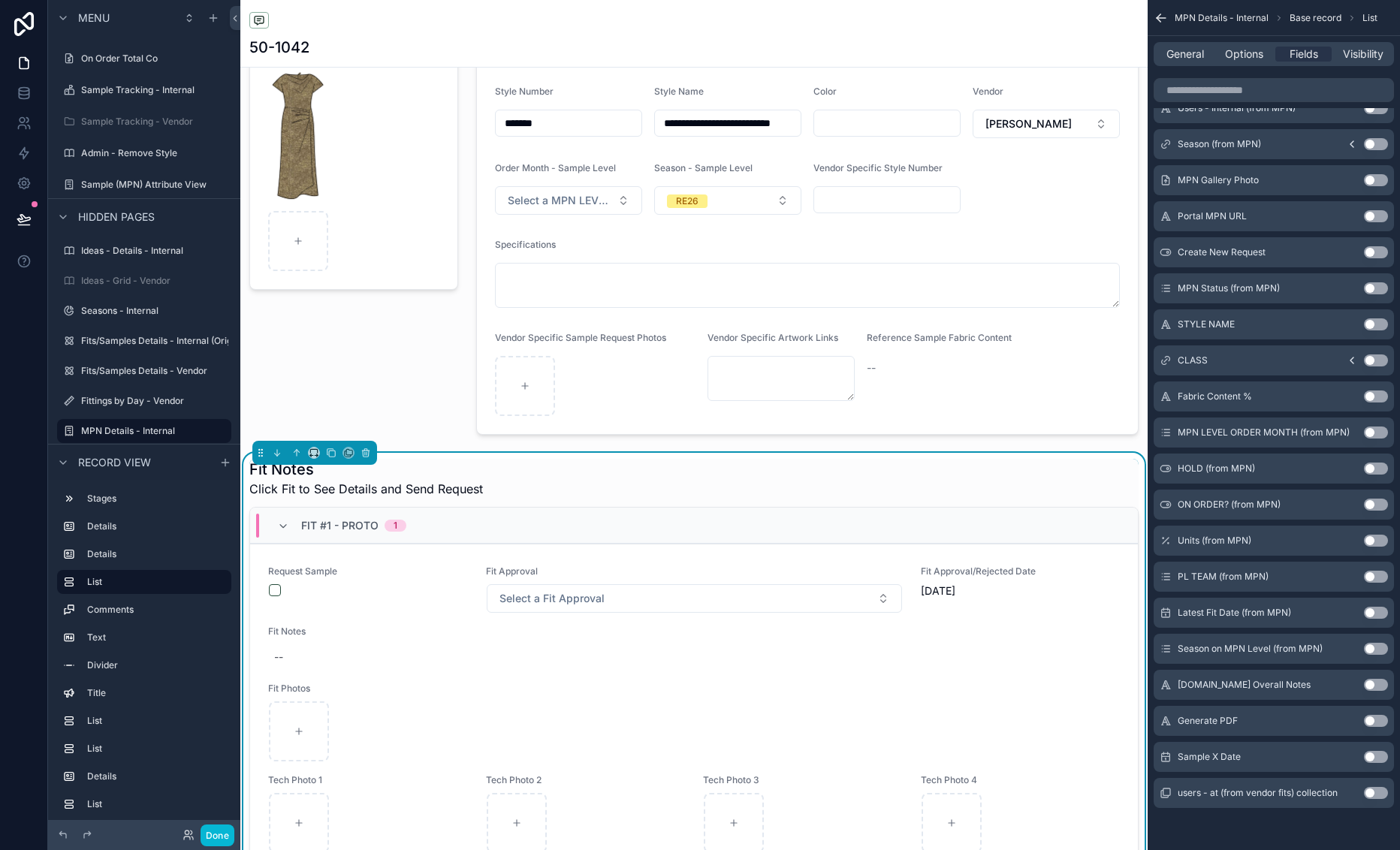
scroll to position [451, 0]
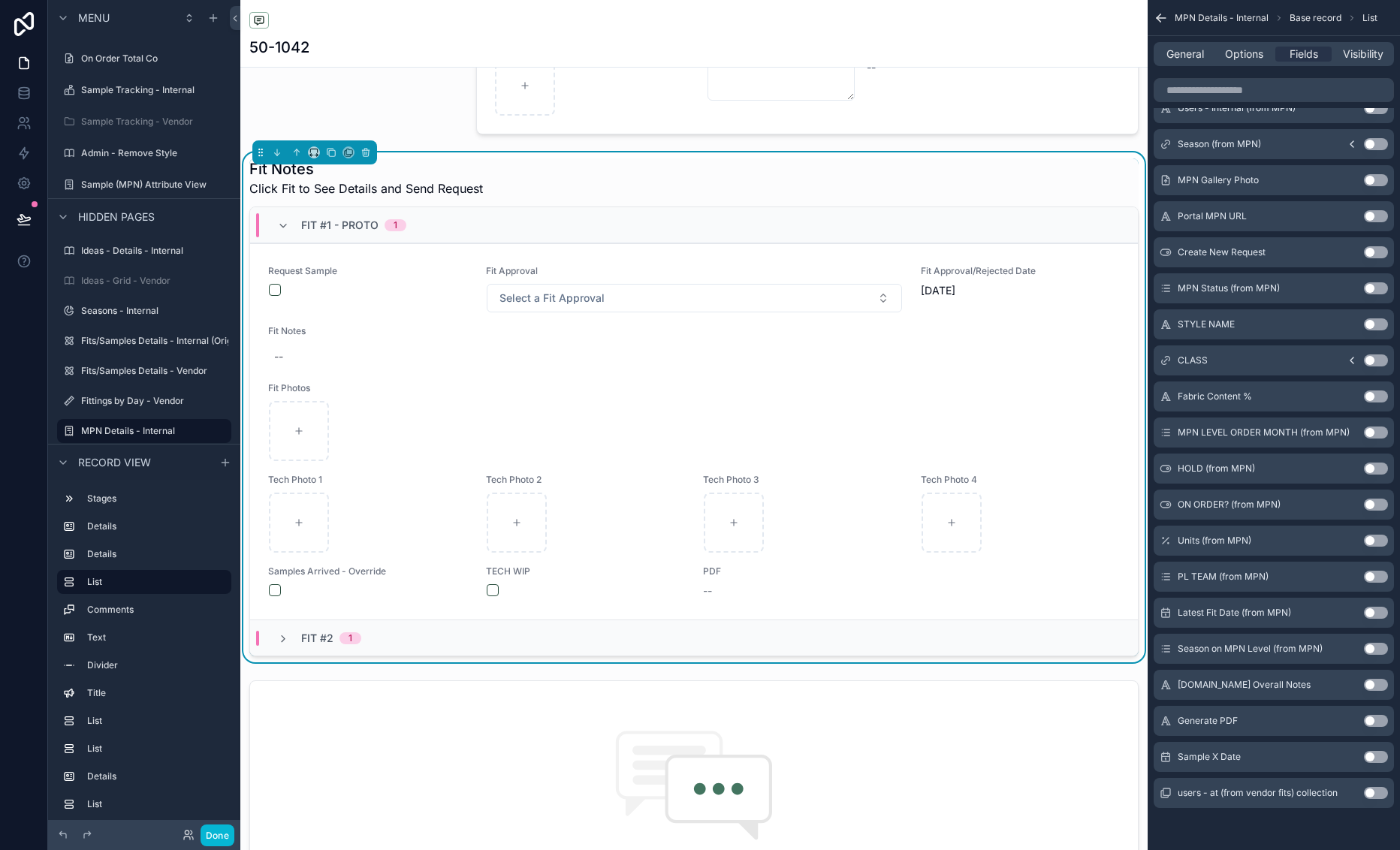
drag, startPoint x: 1380, startPoint y: 720, endPoint x: 1292, endPoint y: 670, distance: 101.2
click at [1314, 720] on button "Use setting" at bounding box center [1376, 721] width 24 height 12
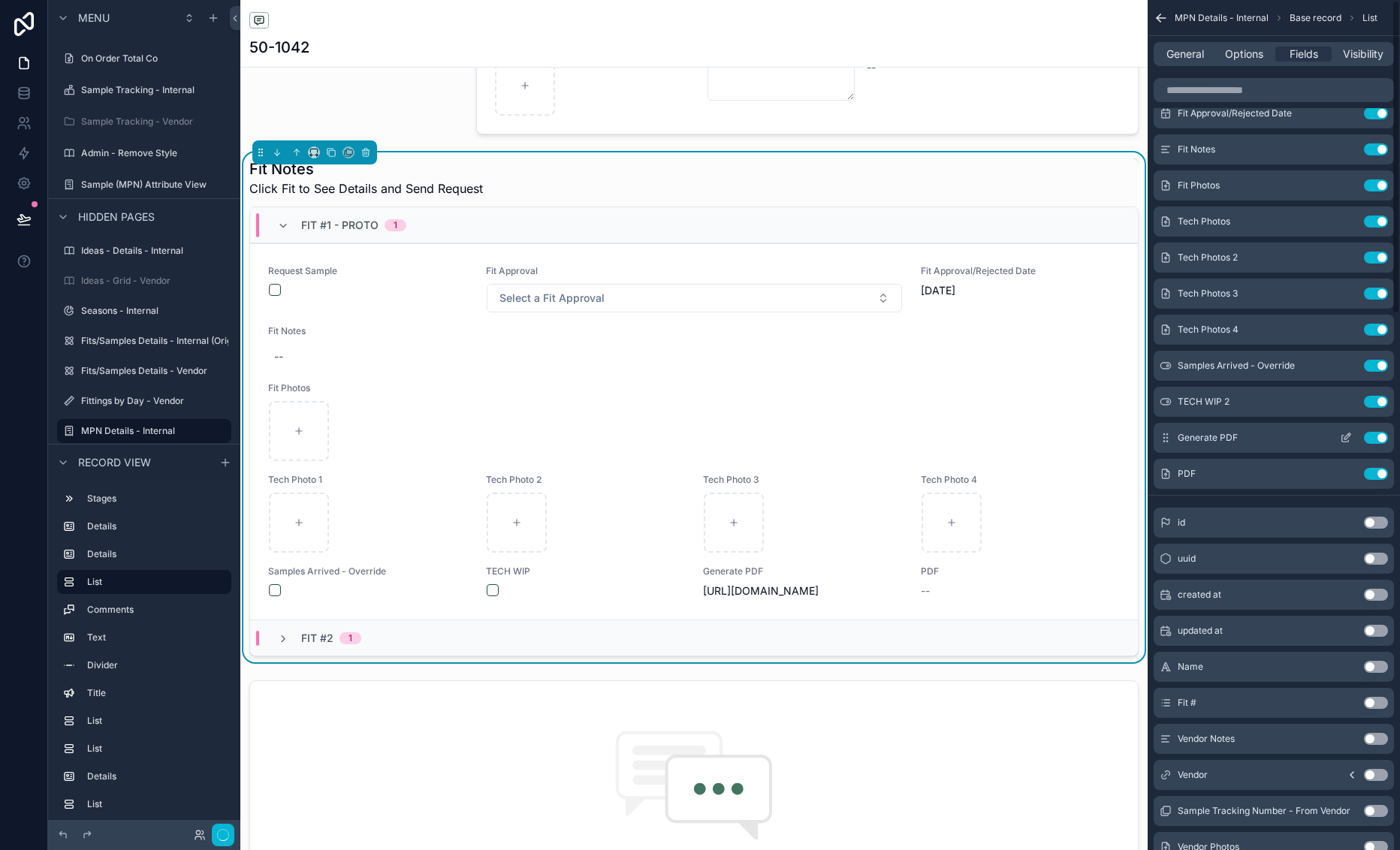
scroll to position [0, 0]
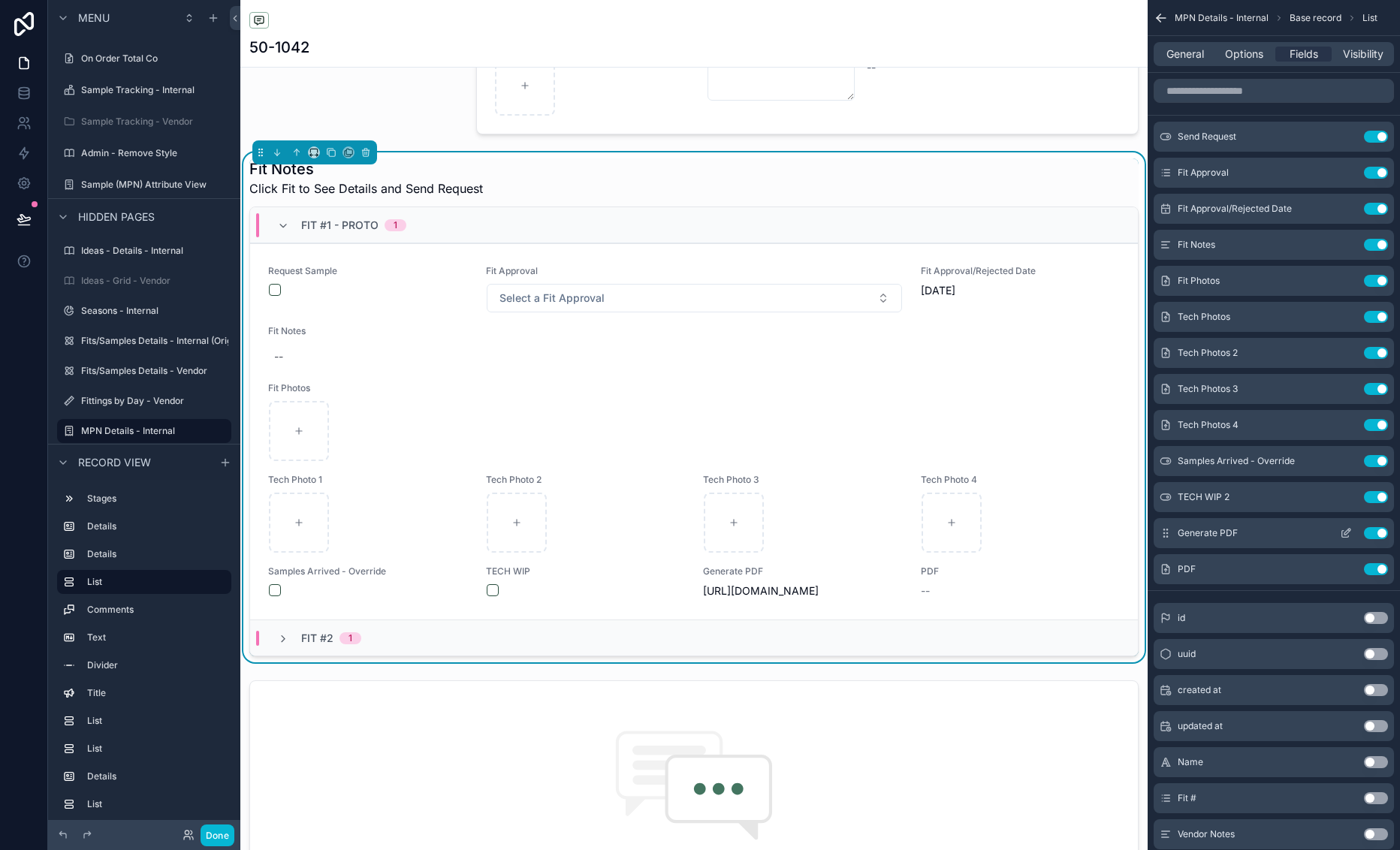
click at [1314, 534] on icon "scrollable content" at bounding box center [1347, 532] width 6 height 6
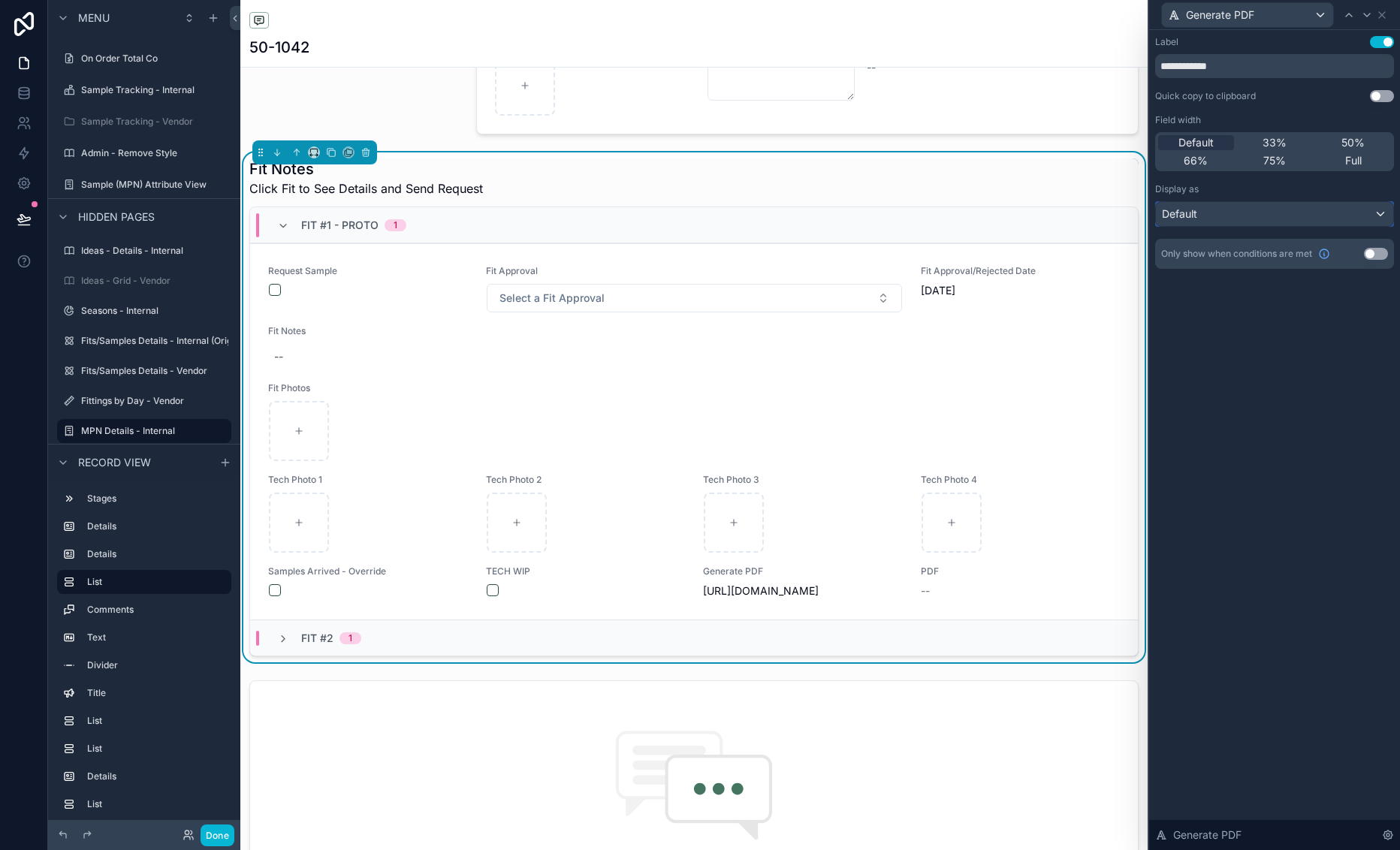
click at [1303, 223] on div "Default" at bounding box center [1275, 214] width 238 height 24
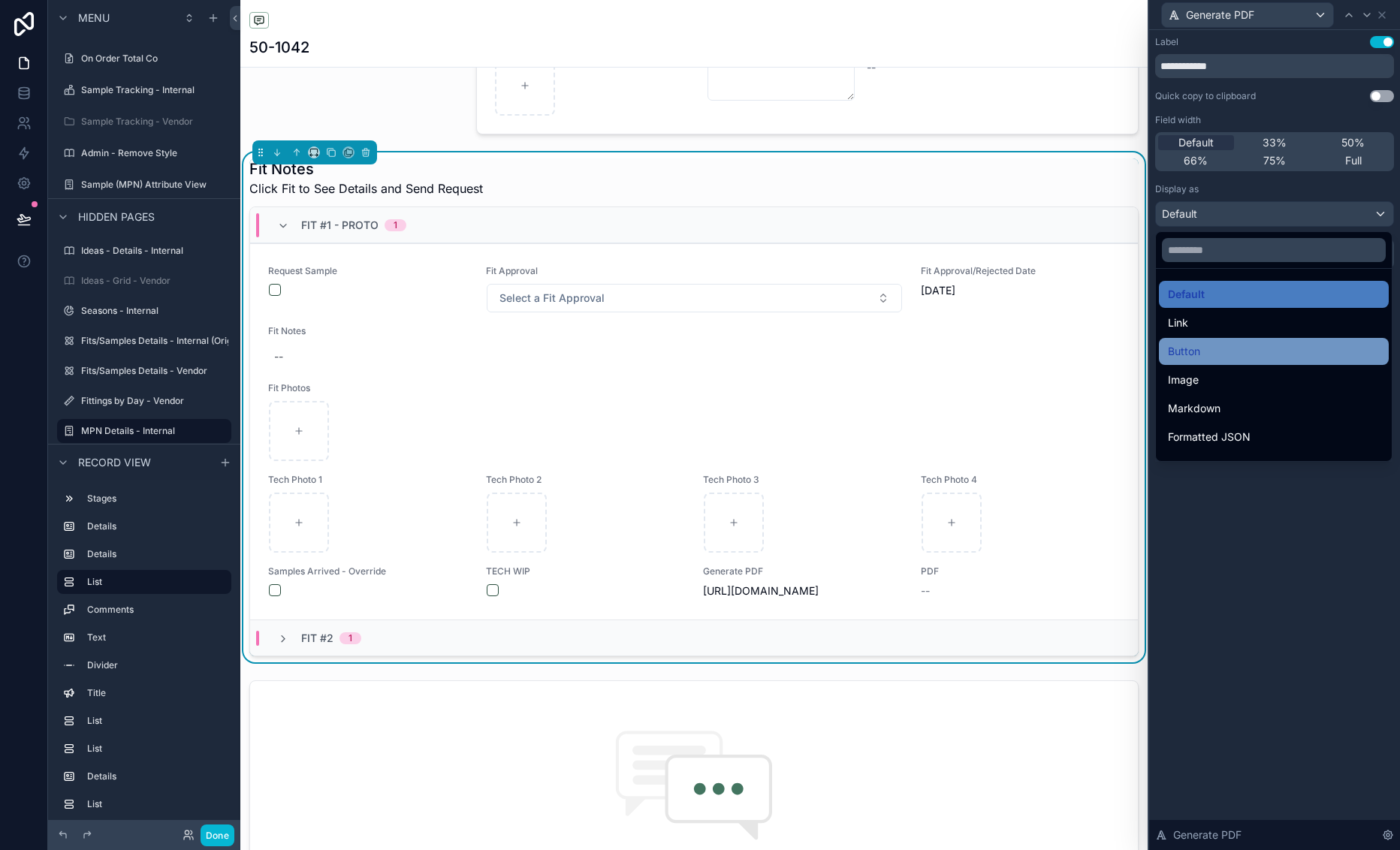
click at [1253, 361] on div "Button" at bounding box center [1274, 351] width 230 height 27
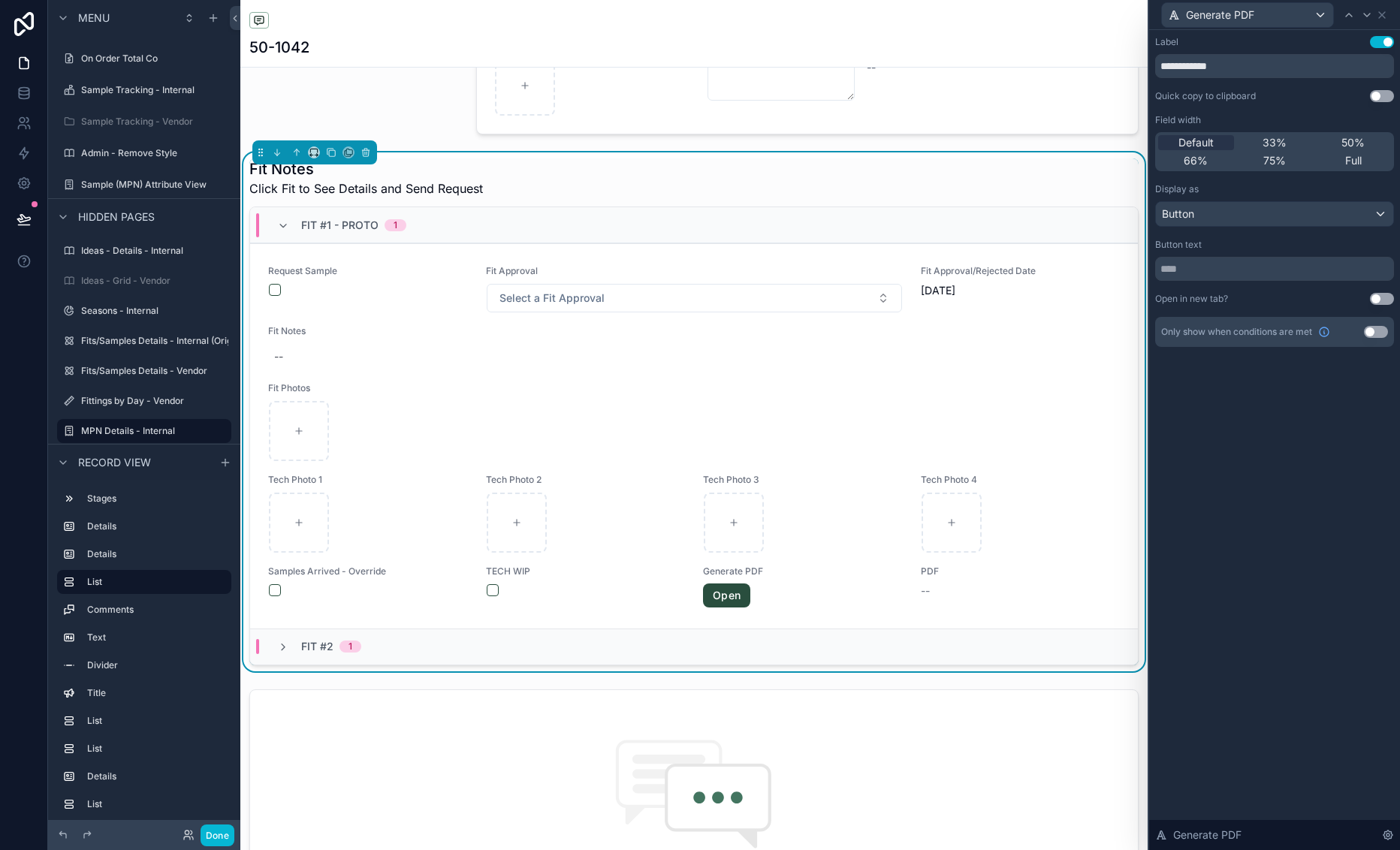
click at [1314, 300] on div "**********" at bounding box center [1275, 206] width 251 height 353
click at [1314, 300] on button "Use setting" at bounding box center [1382, 298] width 24 height 12
click at [1249, 268] on input "text" at bounding box center [1275, 269] width 239 height 24
paste input "**********"
type input "**********"
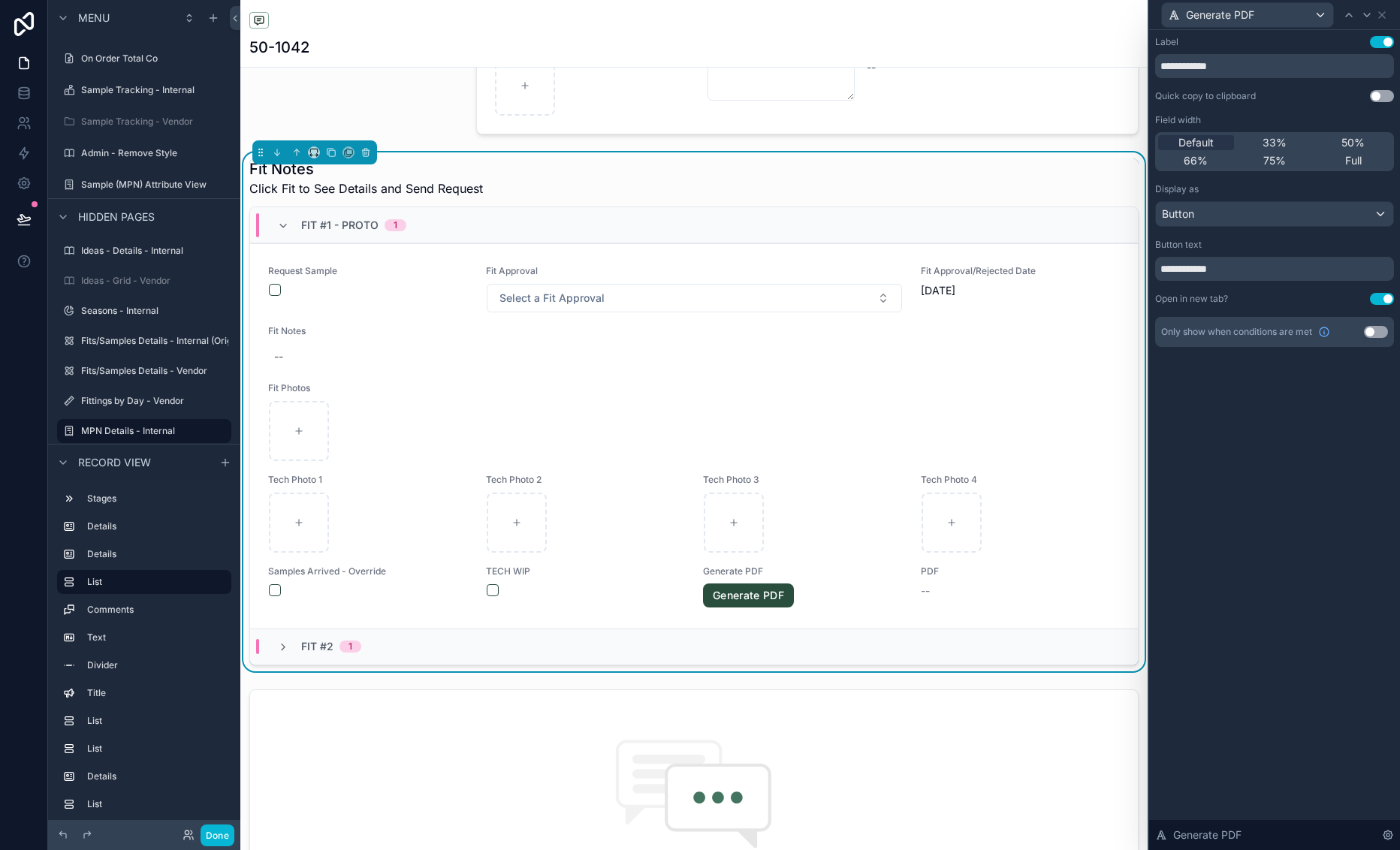
click at [1238, 460] on div "**********" at bounding box center [1275, 440] width 251 height 820
click at [287, 652] on icon "scrollable content" at bounding box center [282, 647] width 12 height 12
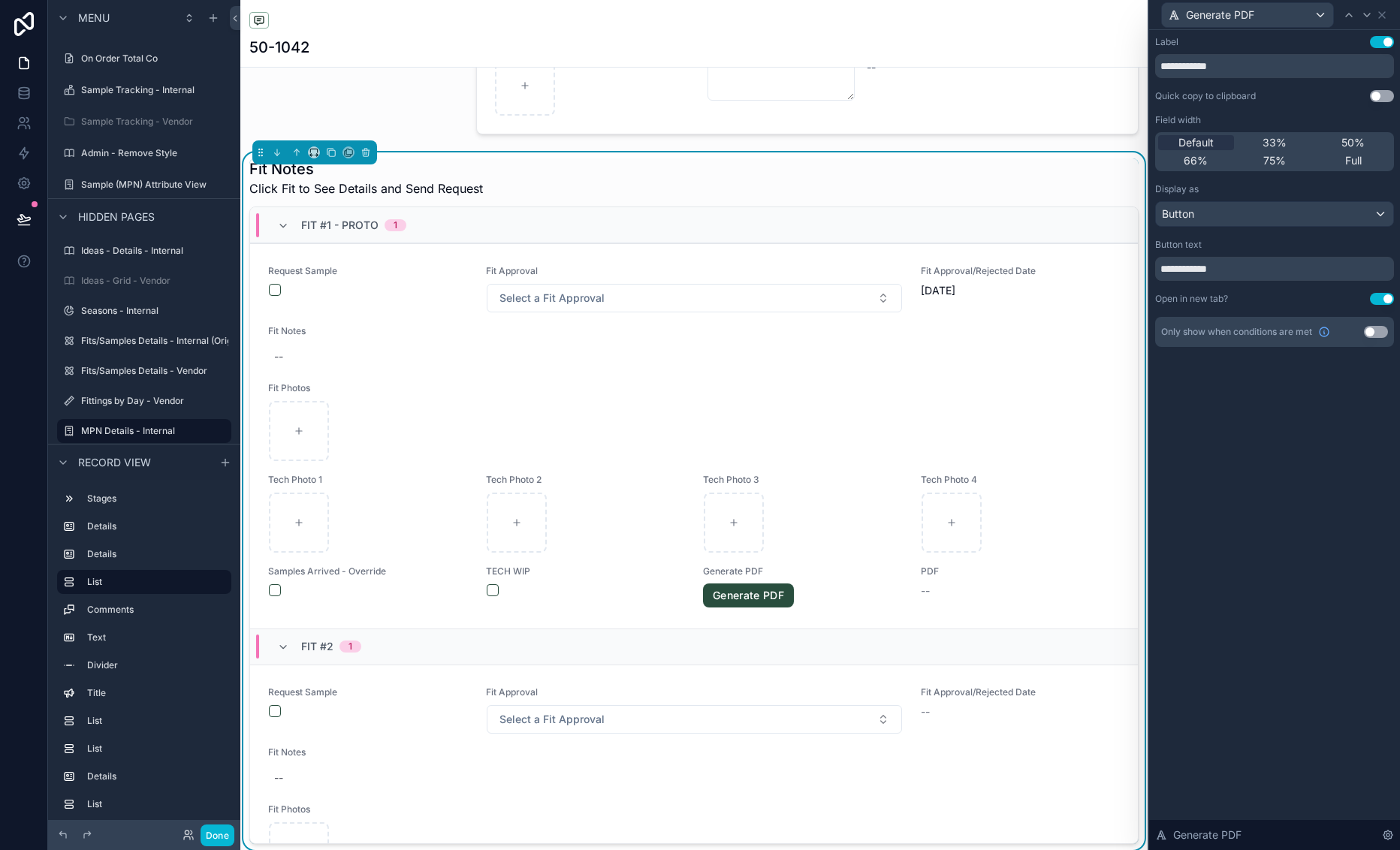
click at [286, 651] on icon "scrollable content" at bounding box center [282, 647] width 12 height 12
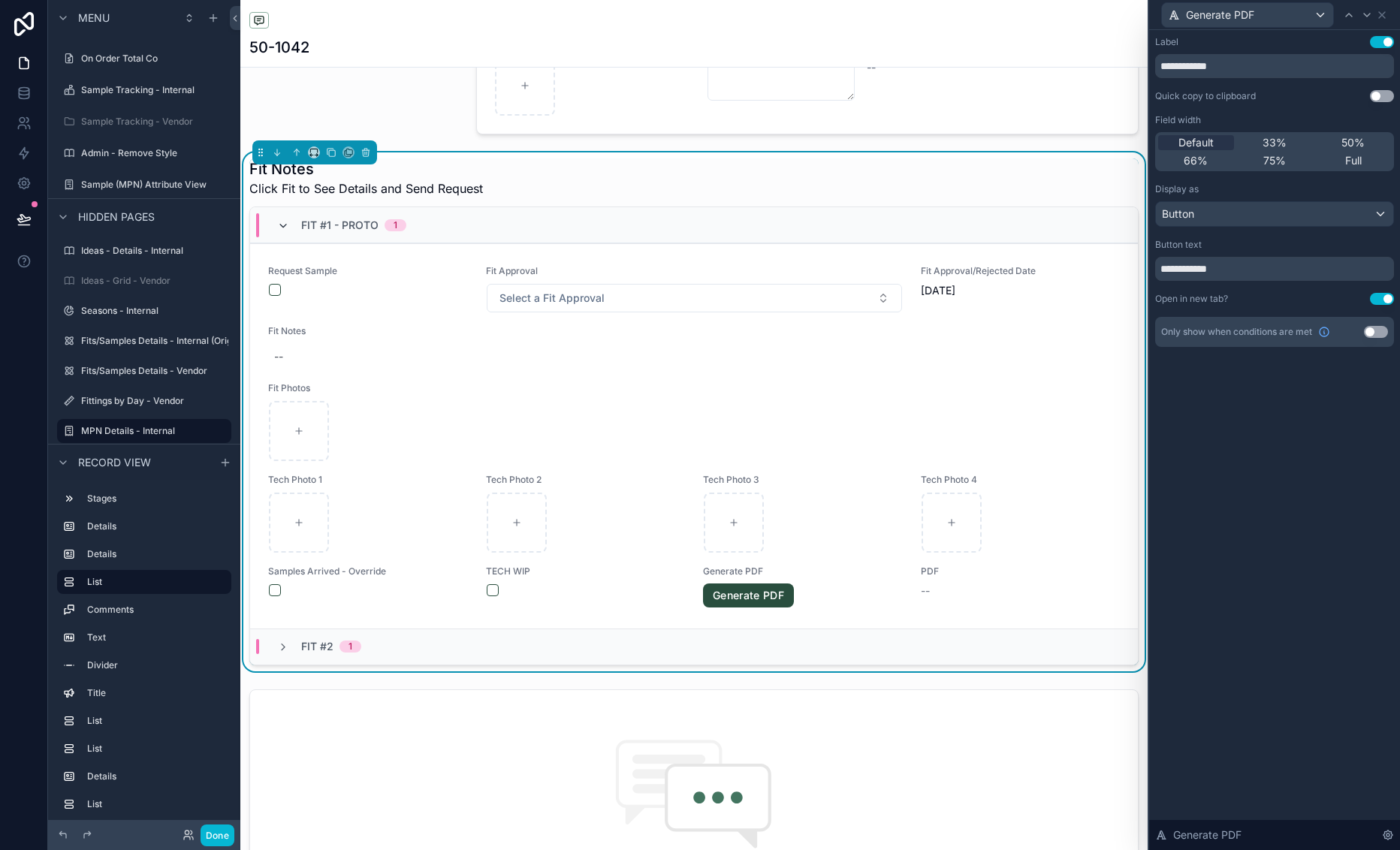
click at [278, 222] on icon "scrollable content" at bounding box center [282, 226] width 12 height 12
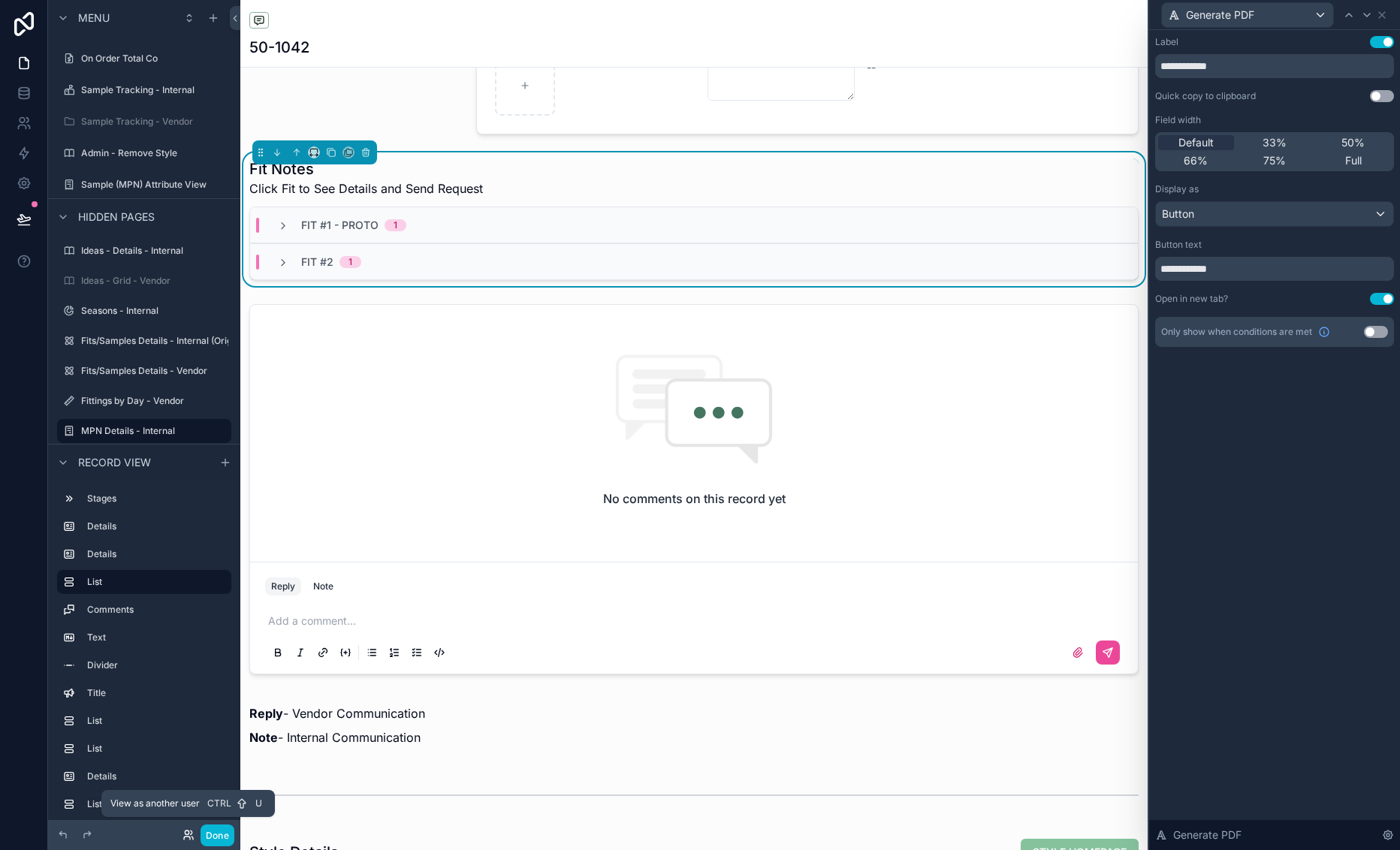
click at [190, 837] on icon at bounding box center [188, 834] width 12 height 12
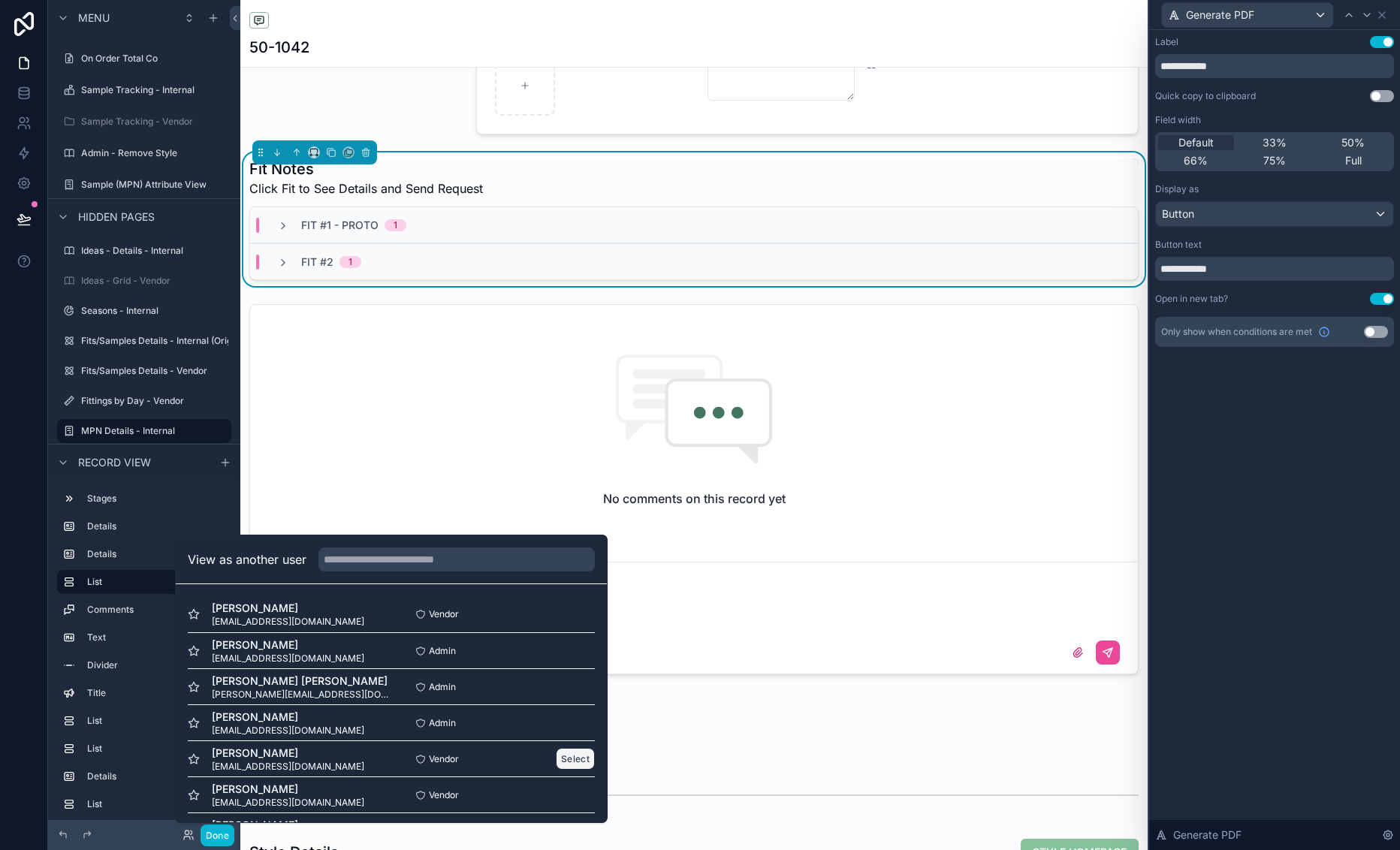
click at [558, 758] on button "Select" at bounding box center [576, 759] width 39 height 22
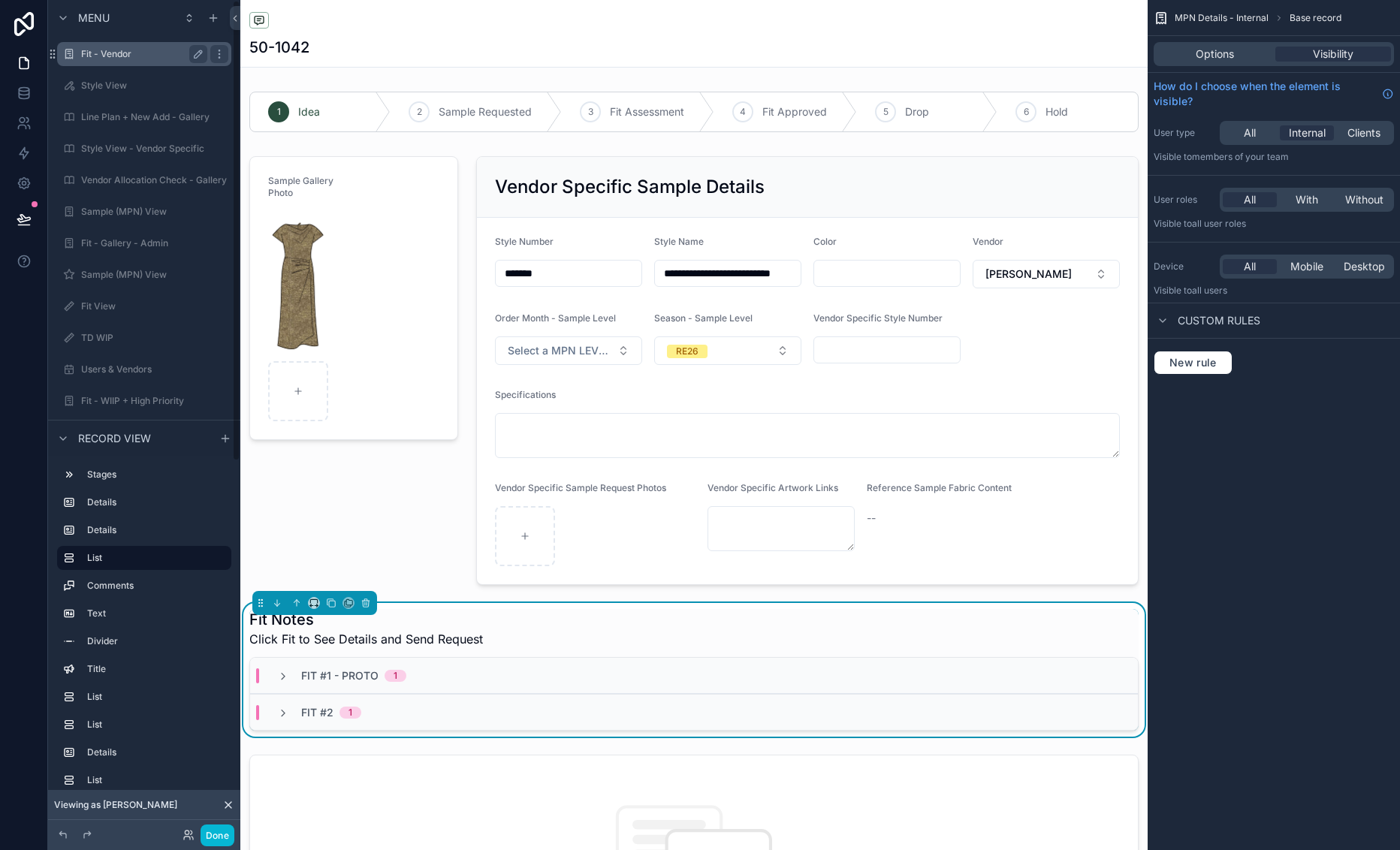
click at [122, 52] on label "Fit - Vendor" at bounding box center [140, 53] width 120 height 12
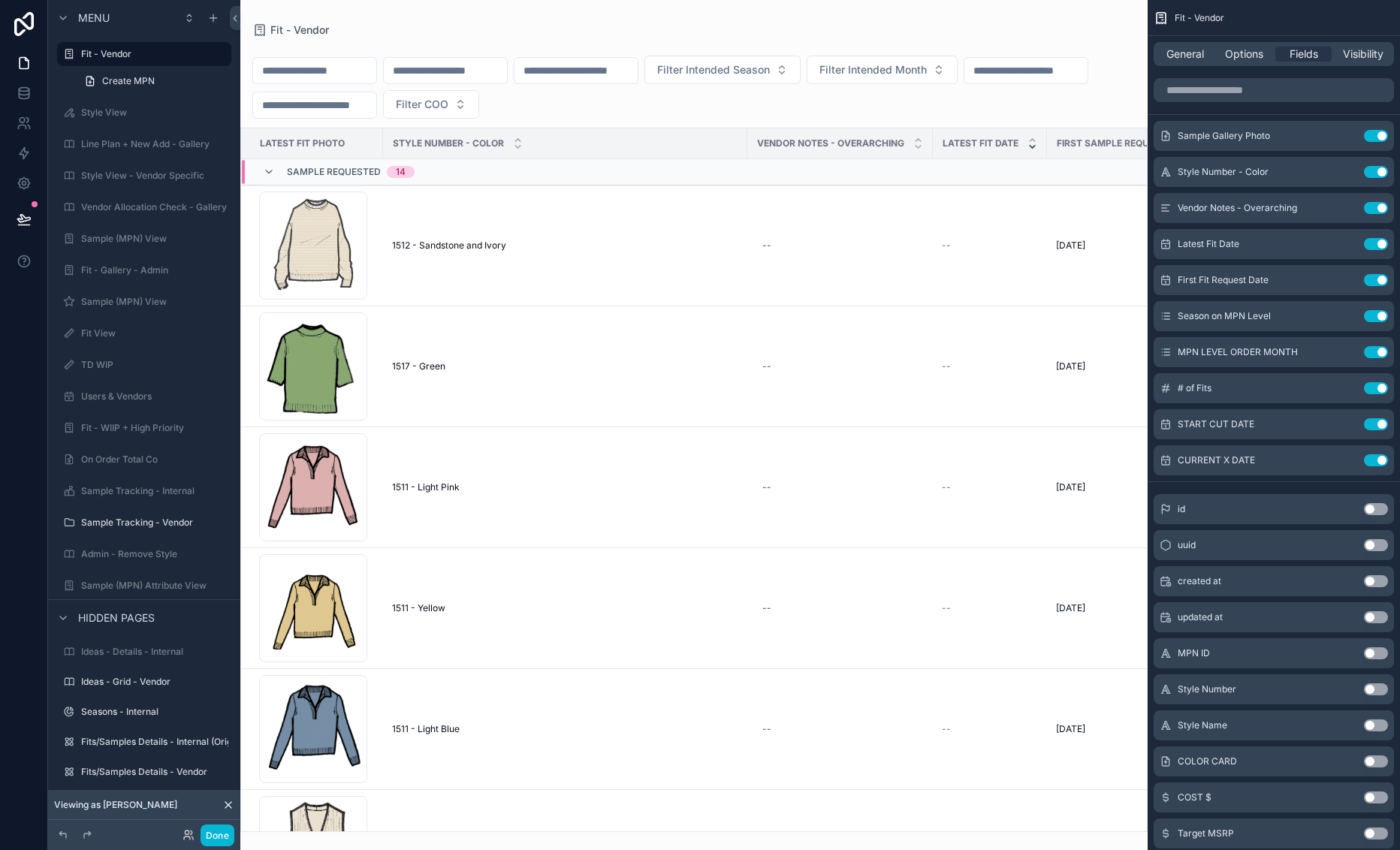
click at [578, 280] on div "scrollable content" at bounding box center [693, 425] width 907 height 850
click at [547, 241] on div "1512 - Sandstone and Ivory 1512 - Sandstone and Ivory" at bounding box center [565, 245] width 346 height 12
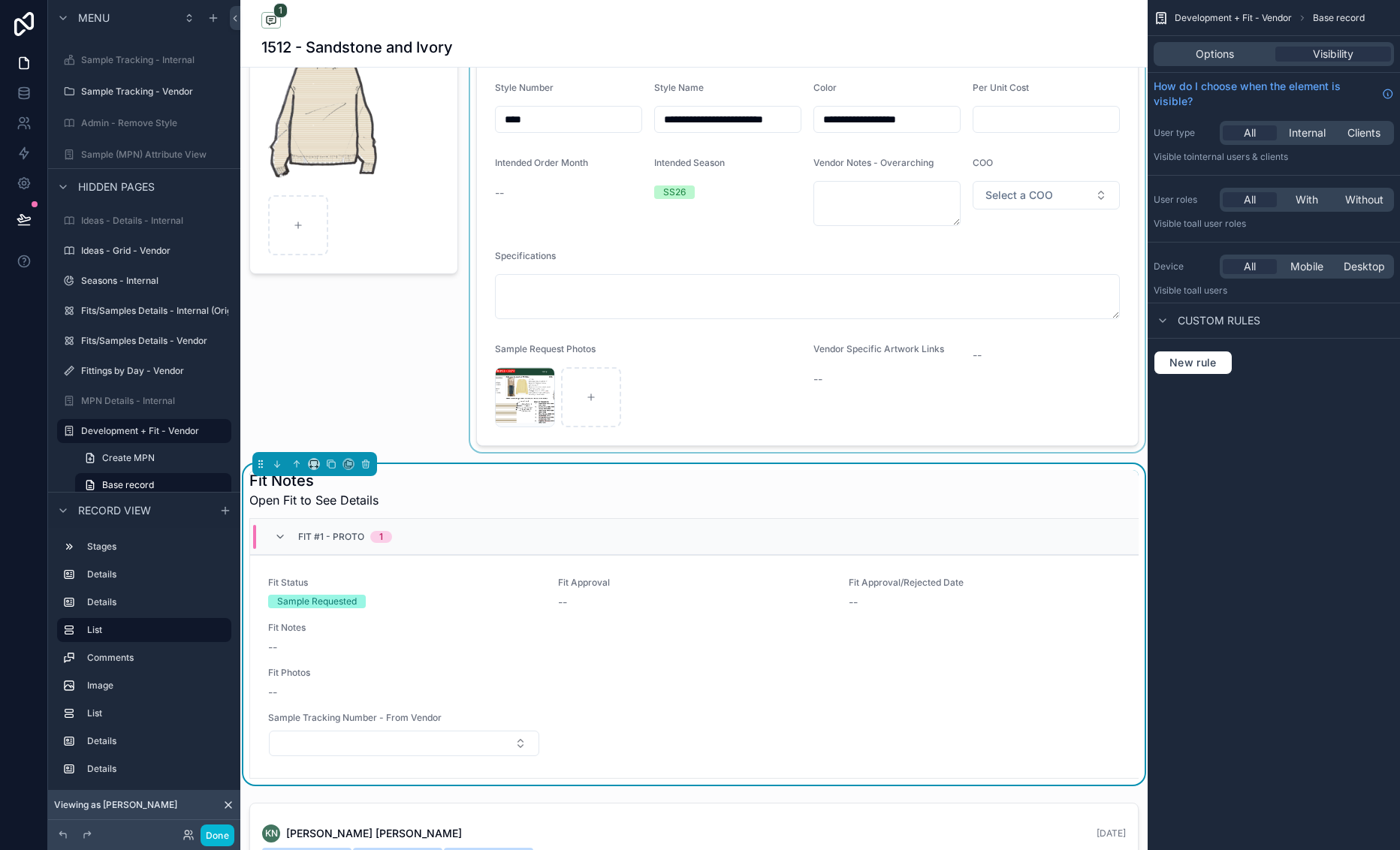
scroll to position [300, 0]
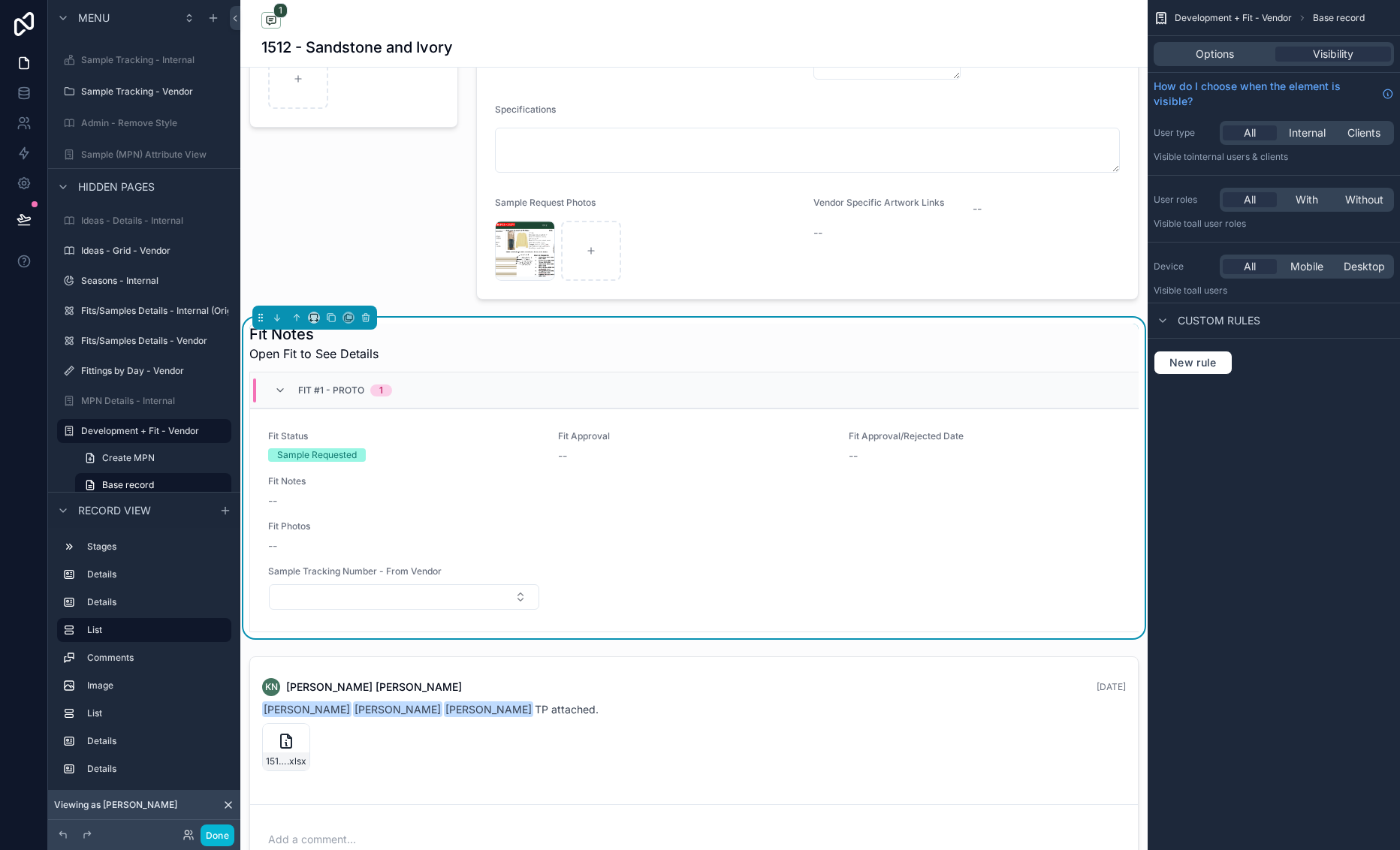
click at [707, 341] on div "Fit Notes Open Fit to See Details" at bounding box center [694, 343] width 889 height 39
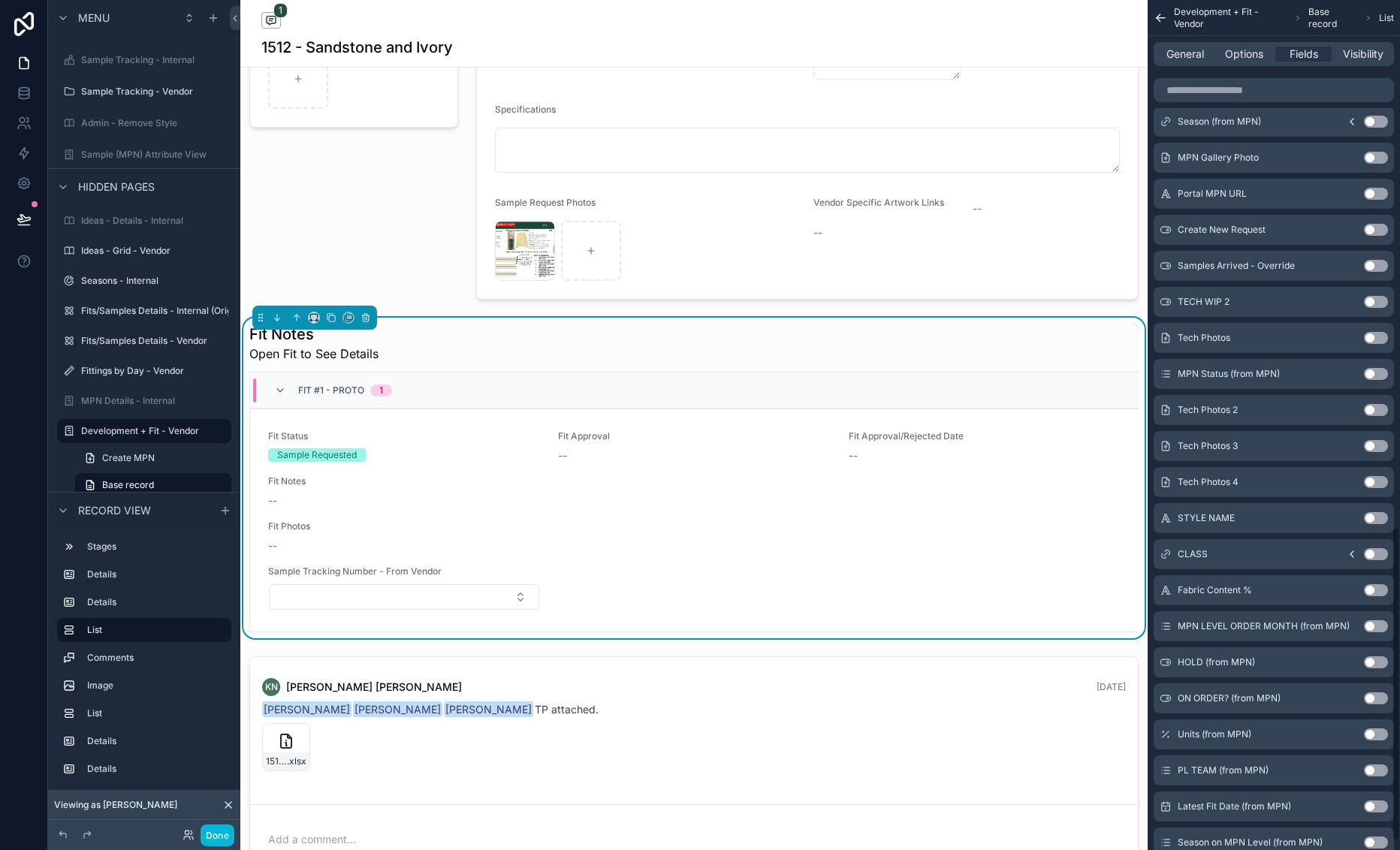
scroll to position [1447, 0]
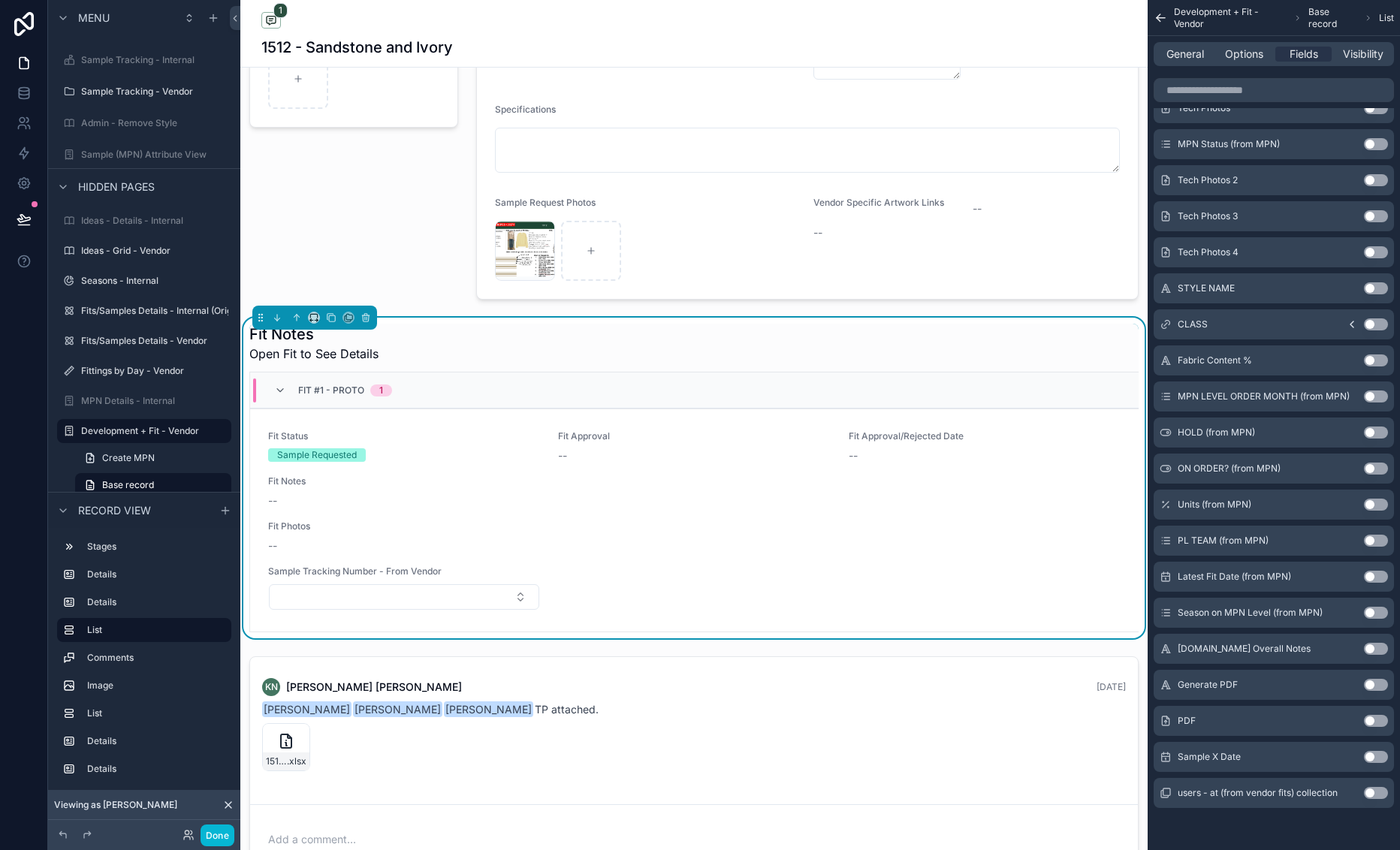
click at [1382, 725] on button "Use setting" at bounding box center [1376, 721] width 24 height 12
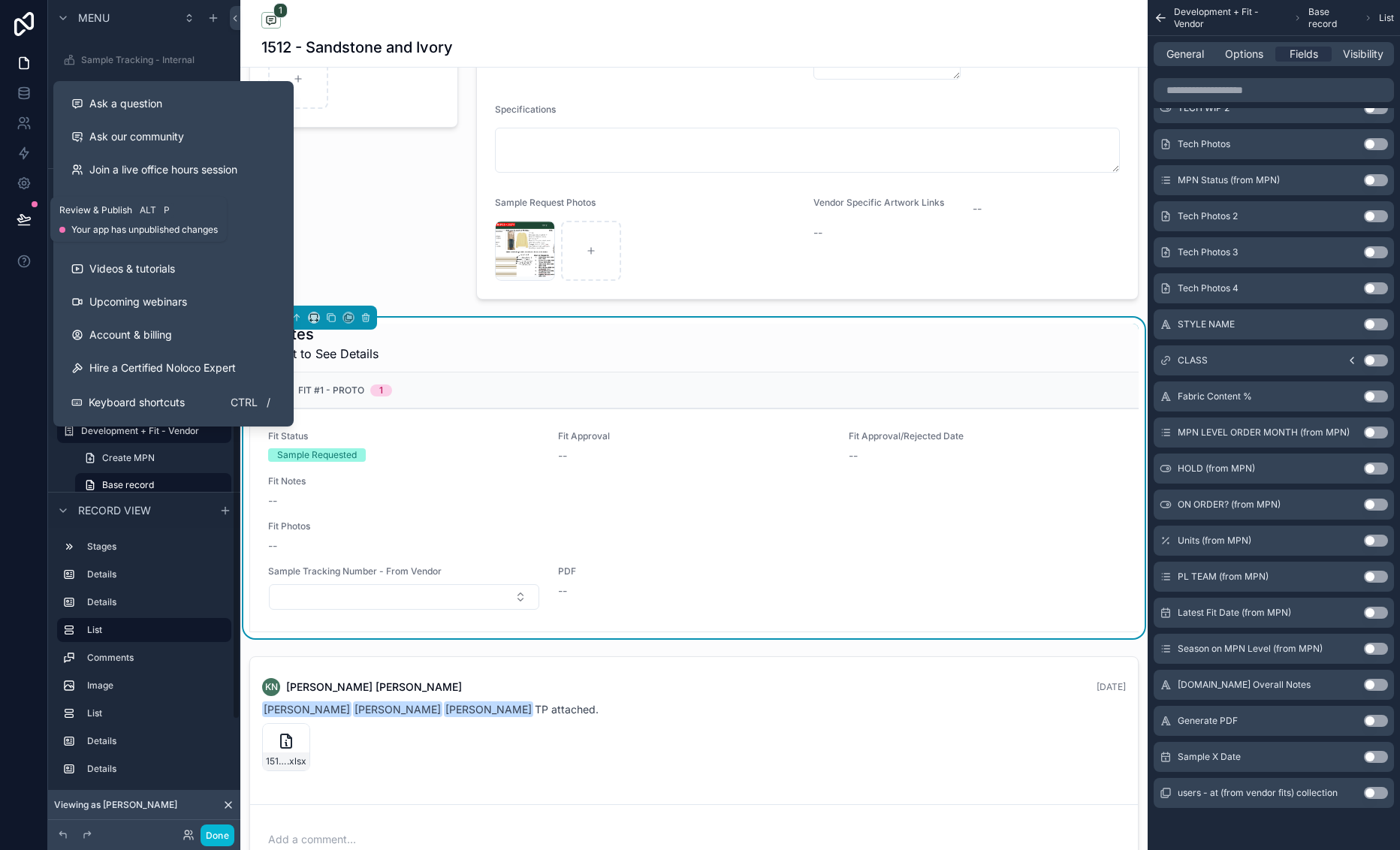
click at [27, 221] on icon at bounding box center [24, 219] width 15 height 15
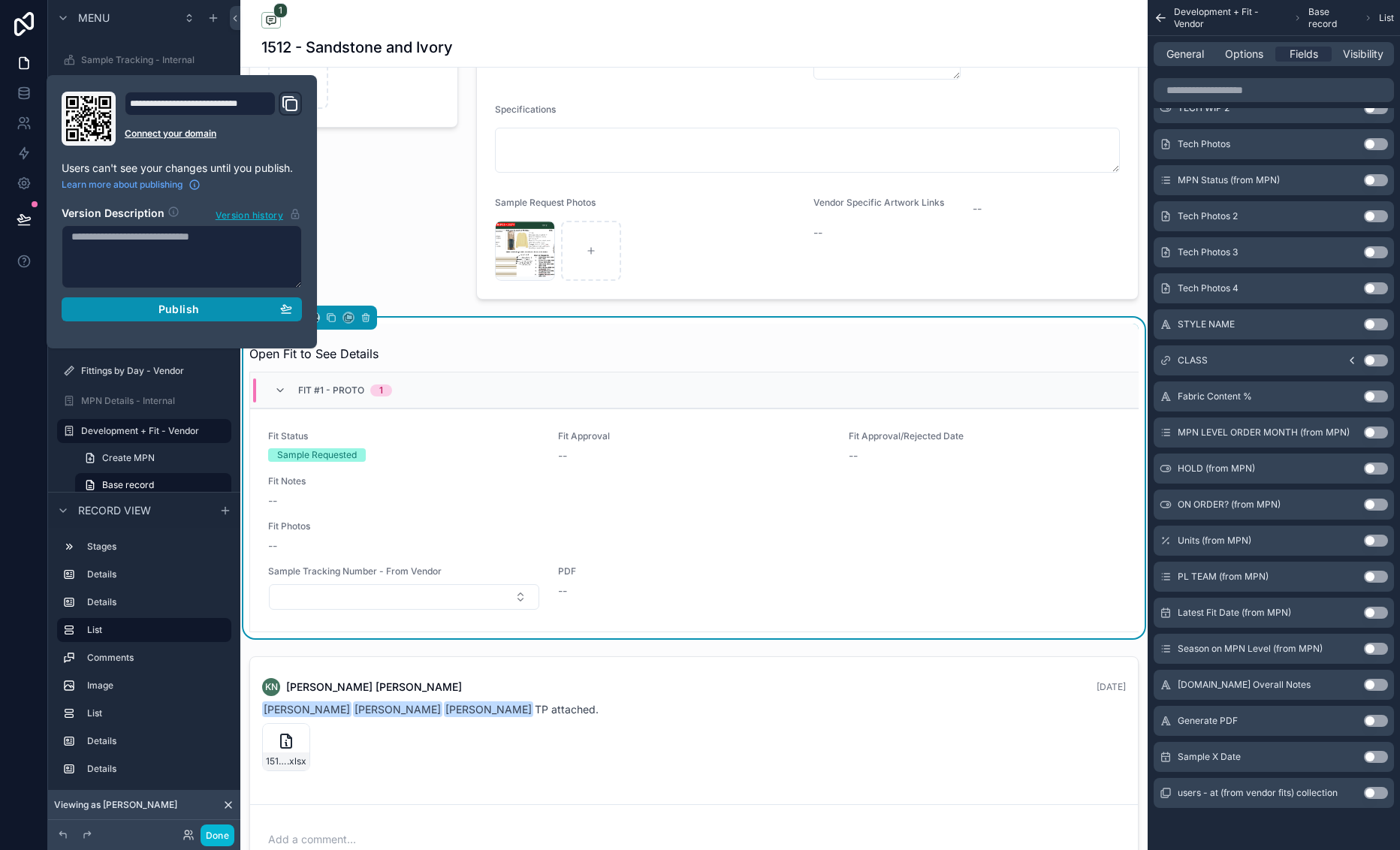
click at [133, 297] on button "Publish" at bounding box center [182, 309] width 240 height 24
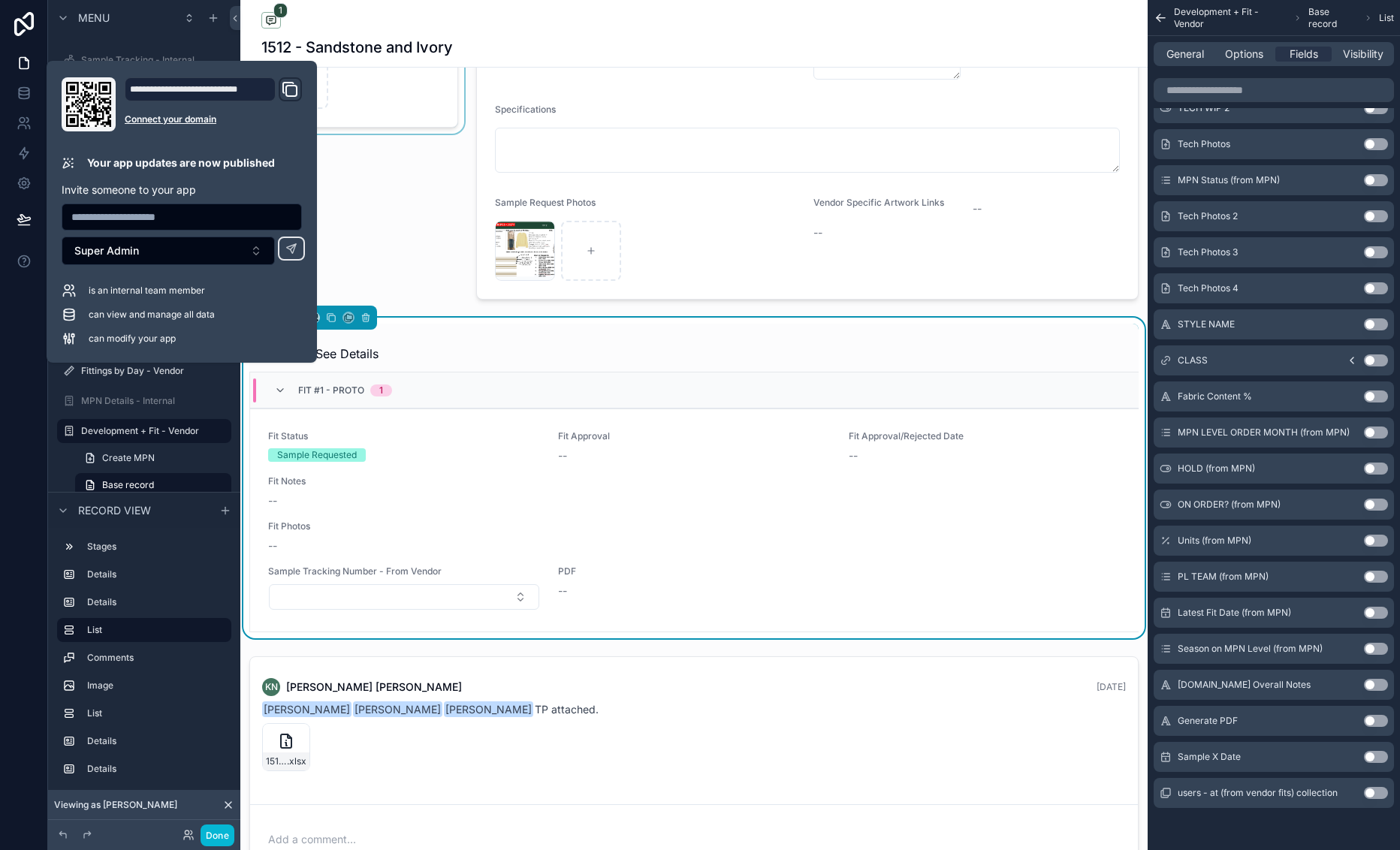
click at [415, 256] on div "scrollable content" at bounding box center [353, 77] width 227 height 456
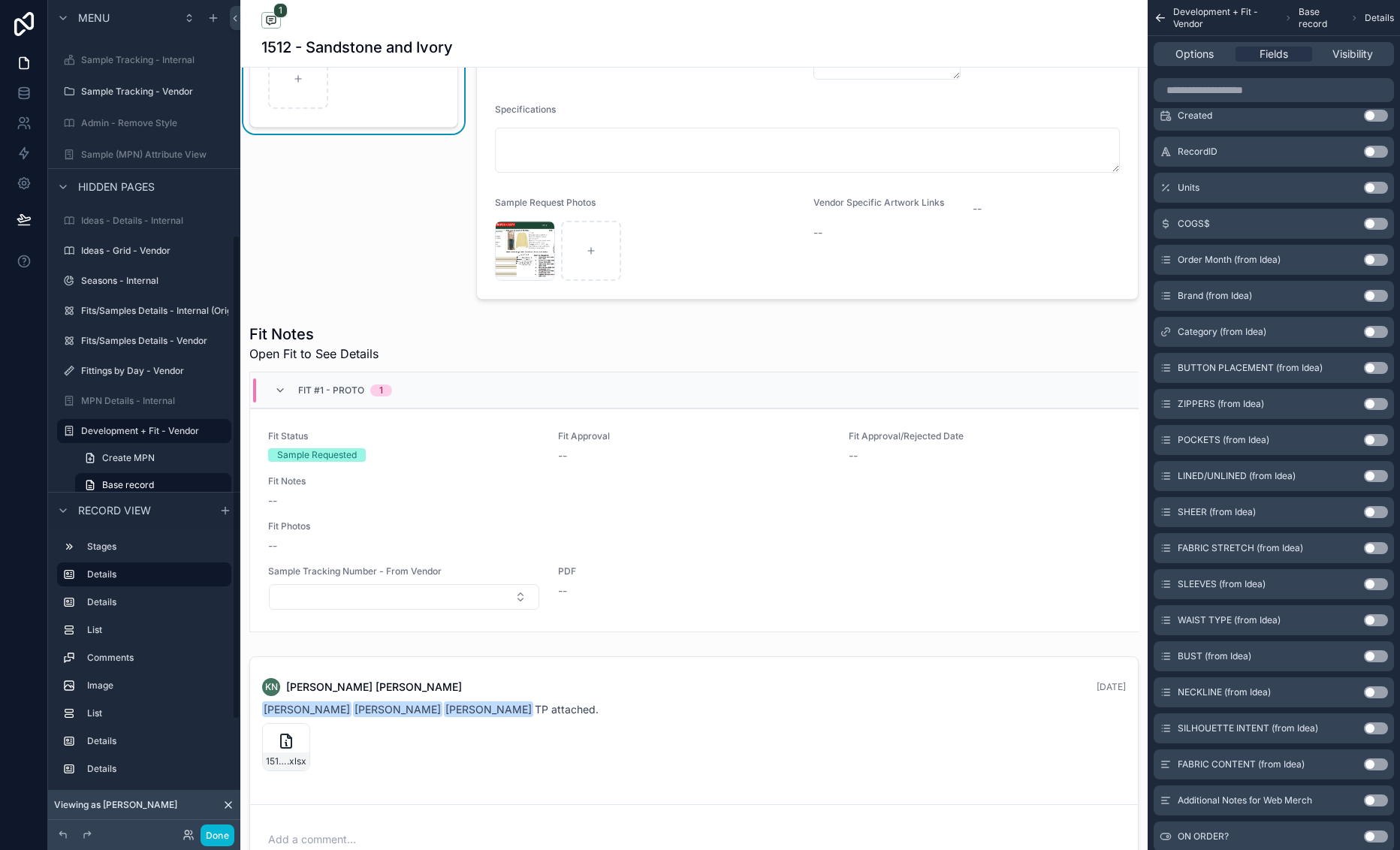
click at [228, 801] on icon at bounding box center [227, 805] width 12 height 12
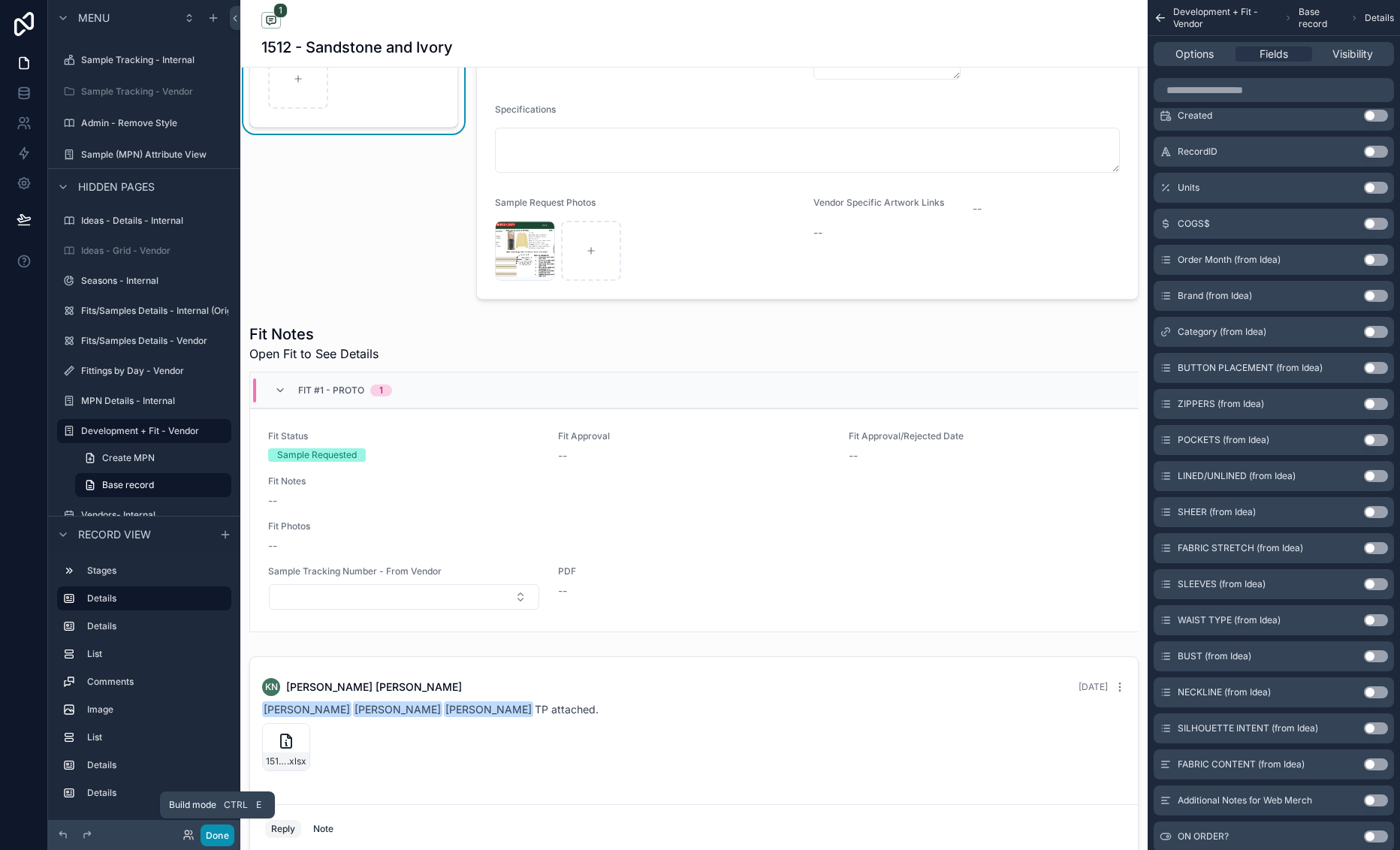
click at [215, 836] on button "Done" at bounding box center [217, 835] width 34 height 22
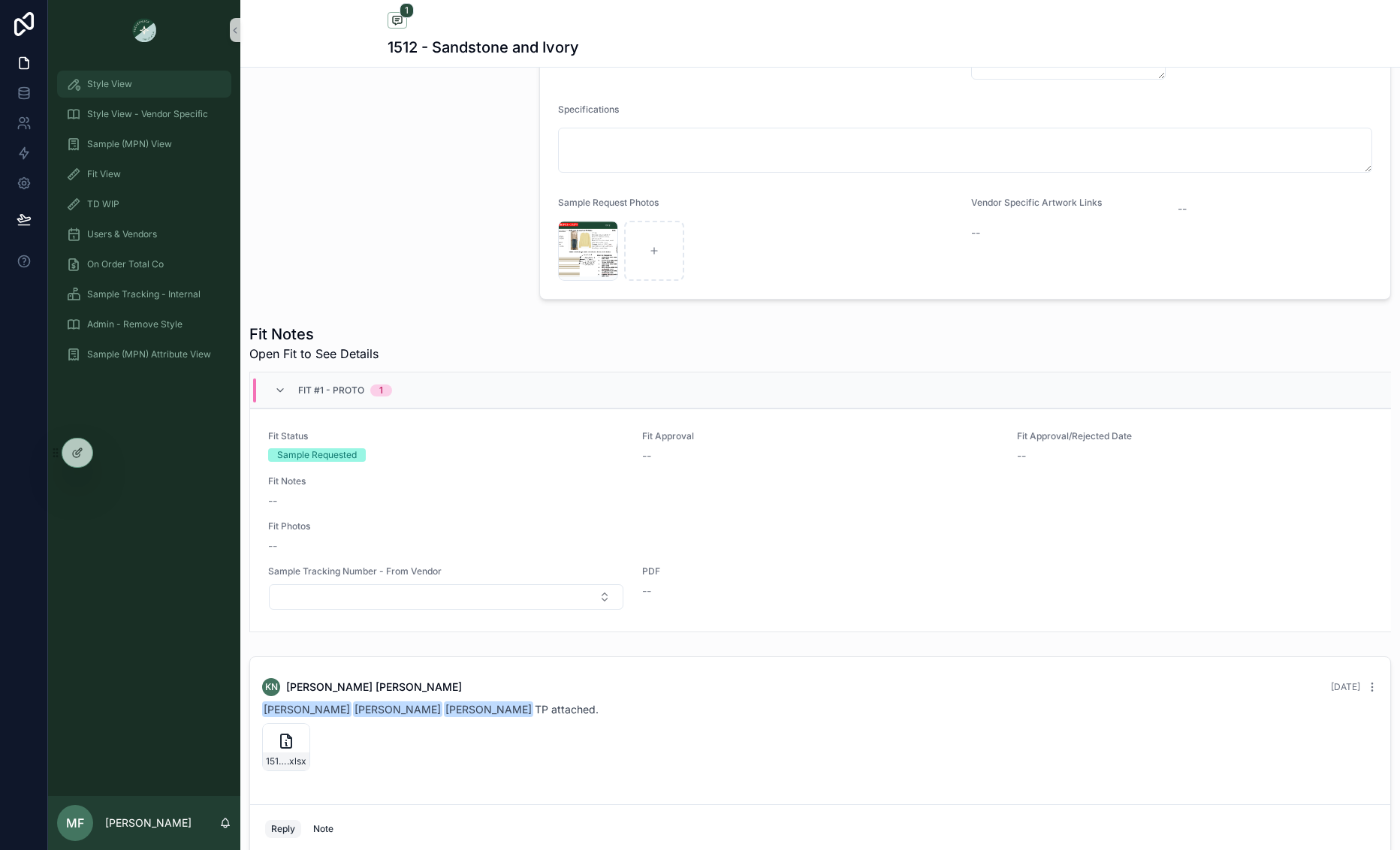
click at [115, 85] on span "Style View" at bounding box center [109, 84] width 45 height 12
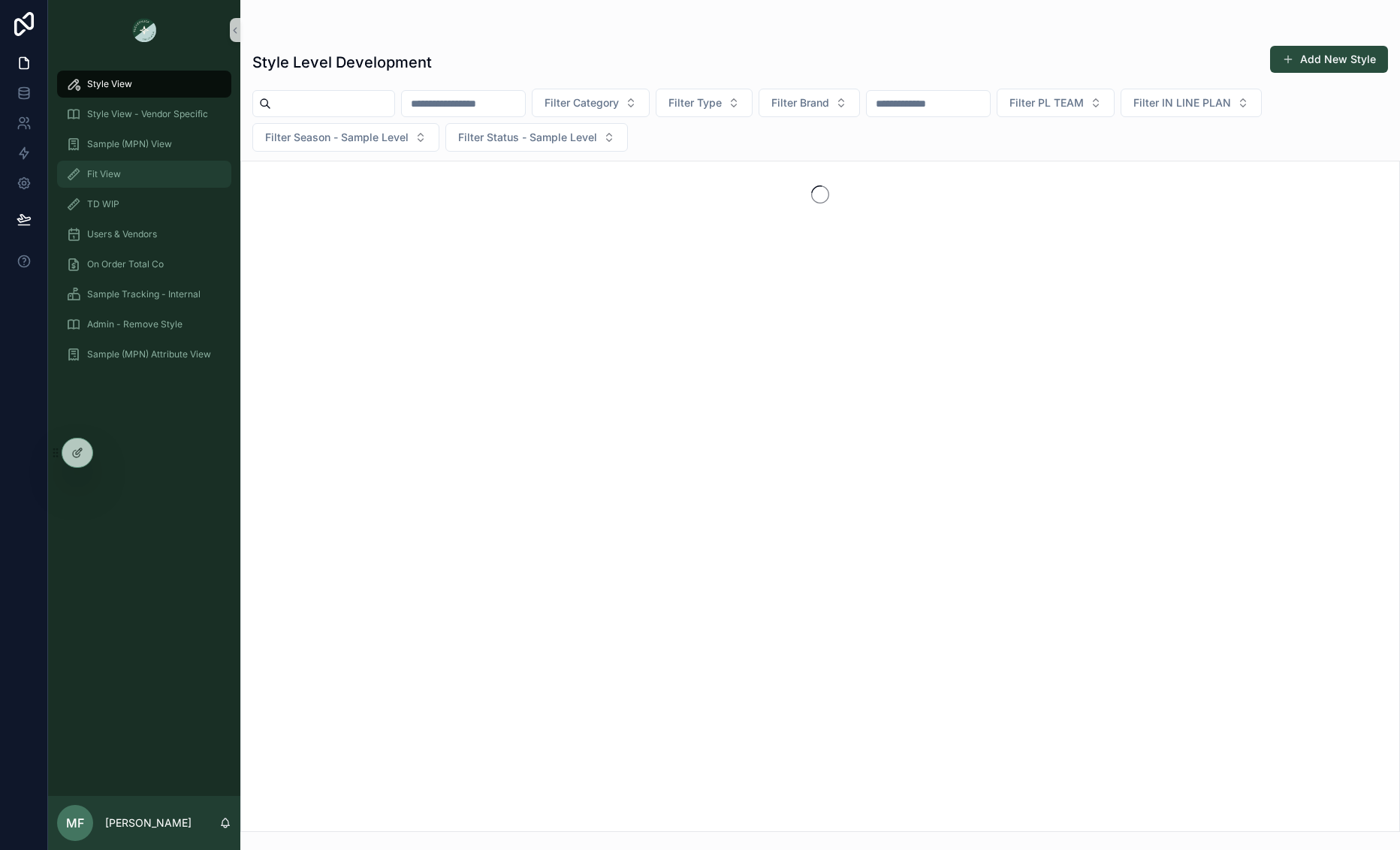
click at [114, 176] on span "Fit View" at bounding box center [104, 174] width 34 height 12
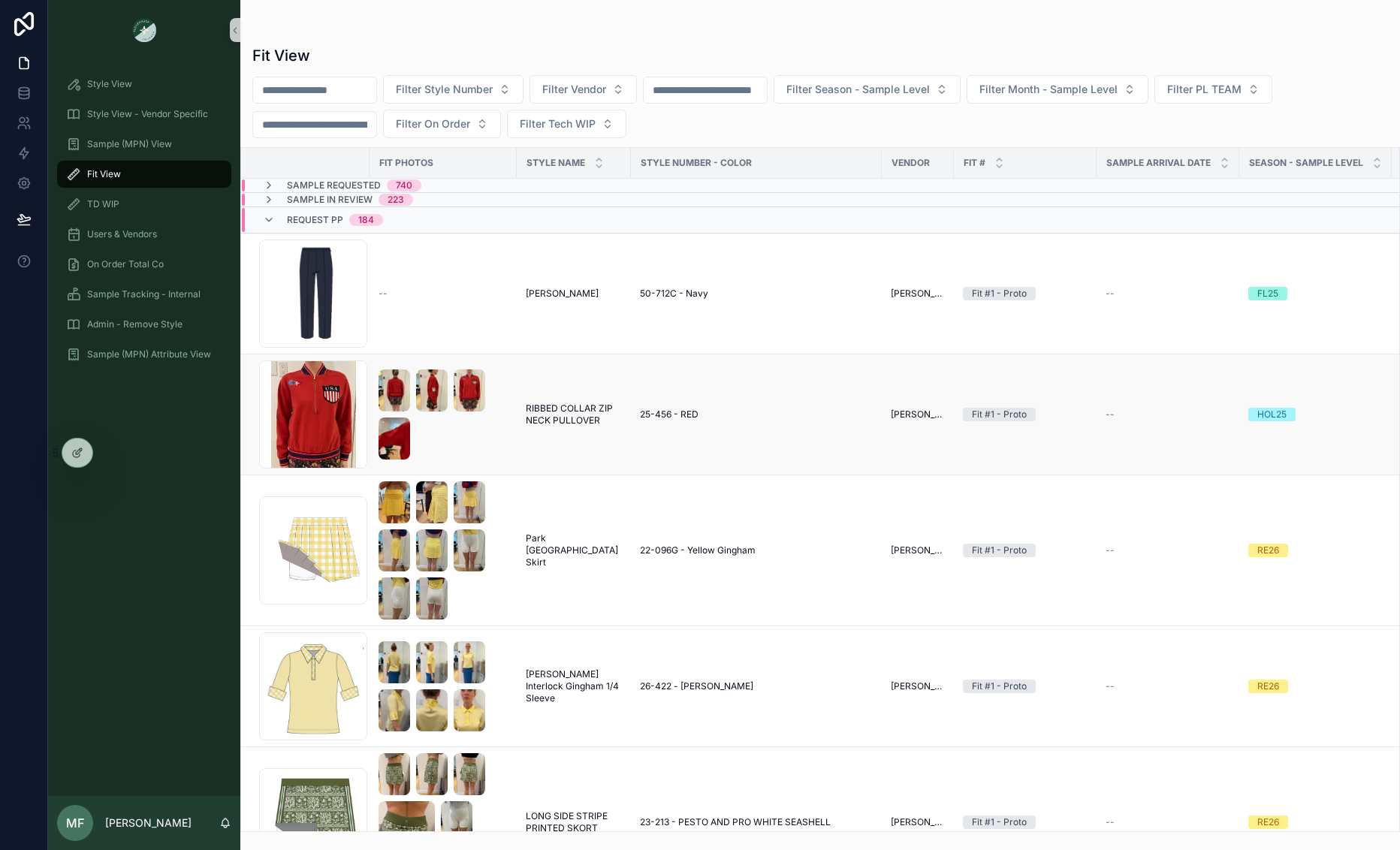
click at [613, 410] on span "RIBBED COLLAR ZIP NECK PULLOVER" at bounding box center [573, 414] width 96 height 24
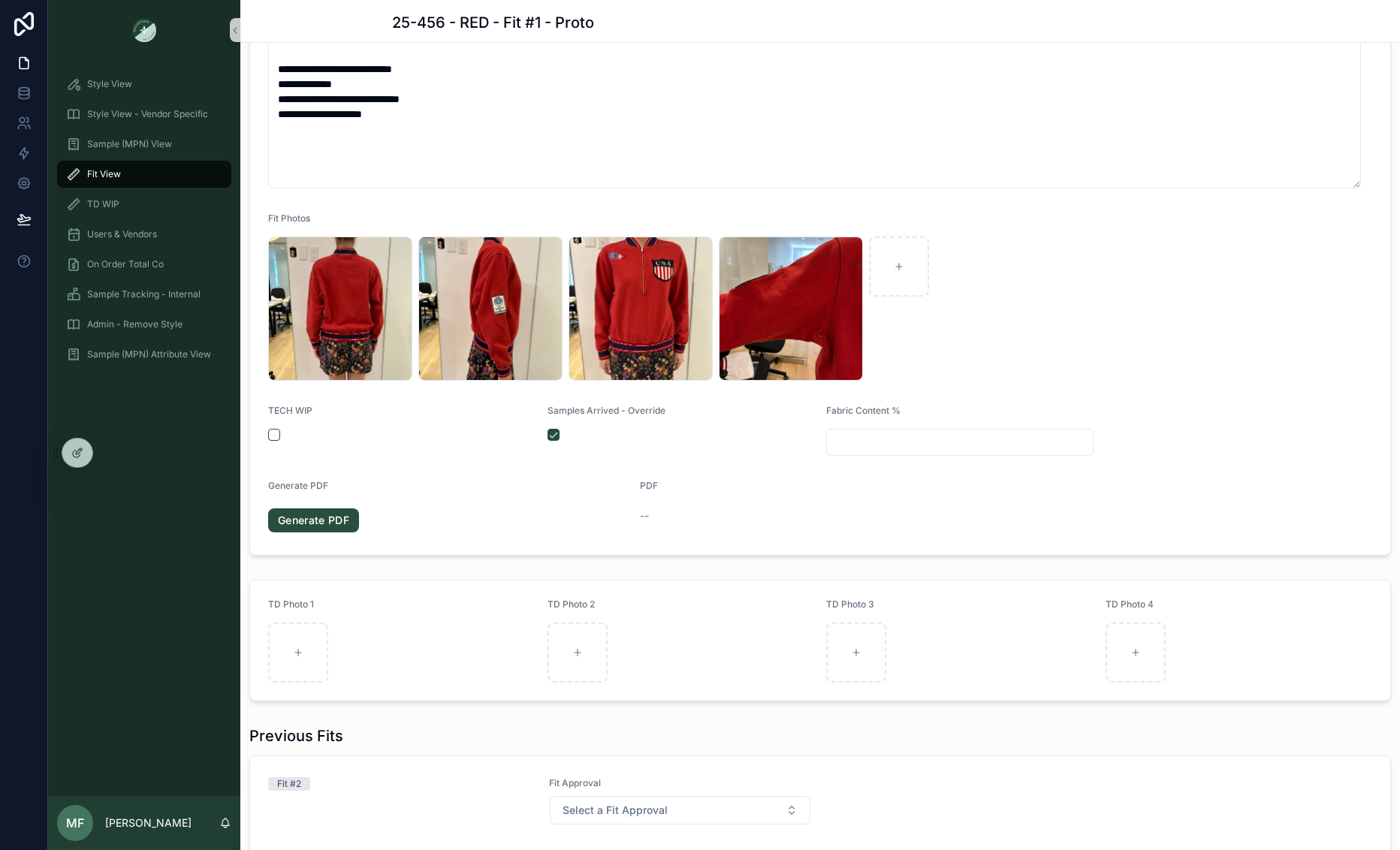
scroll to position [451, 0]
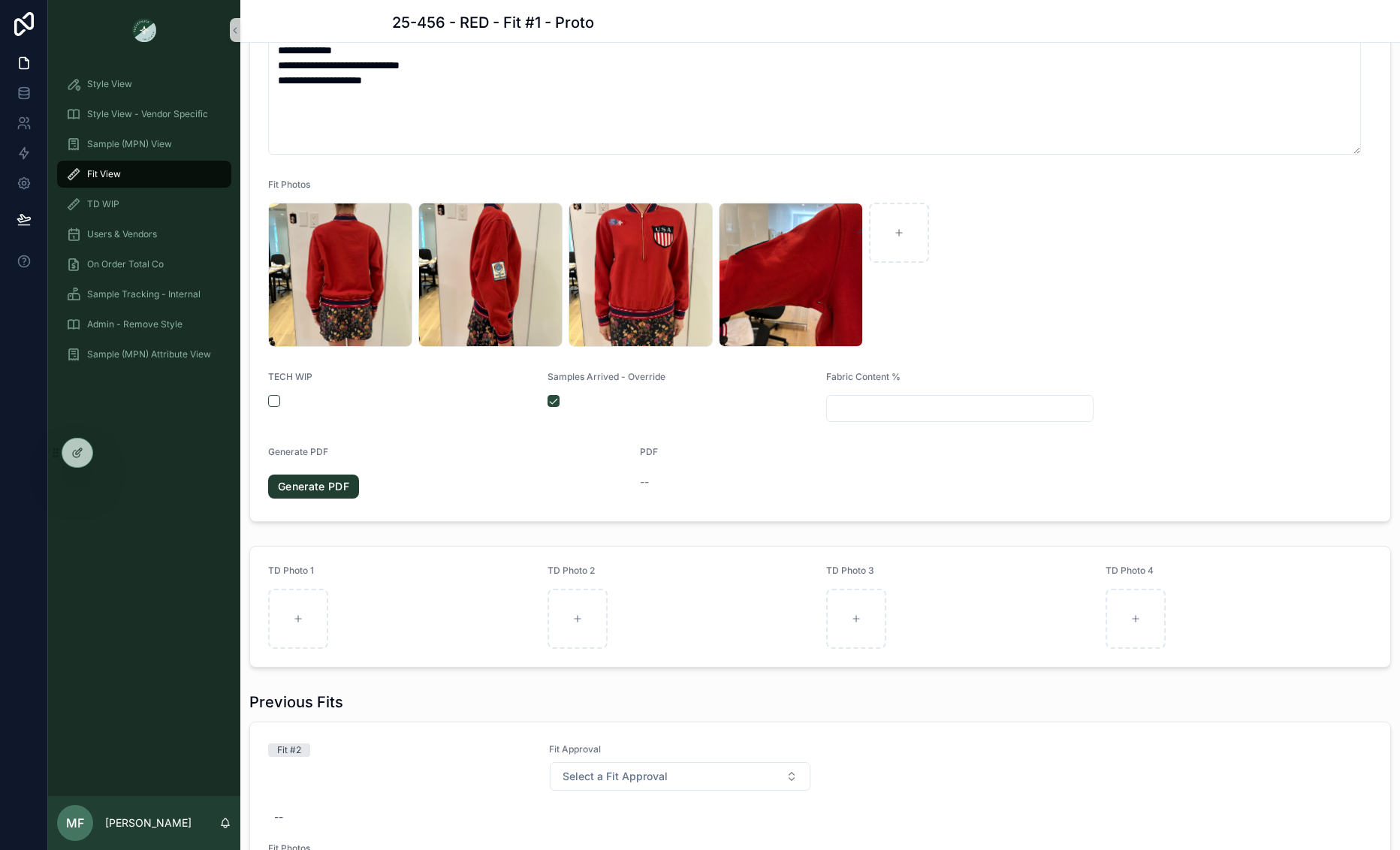
click at [292, 480] on link "Generate PDF" at bounding box center [314, 486] width 91 height 24
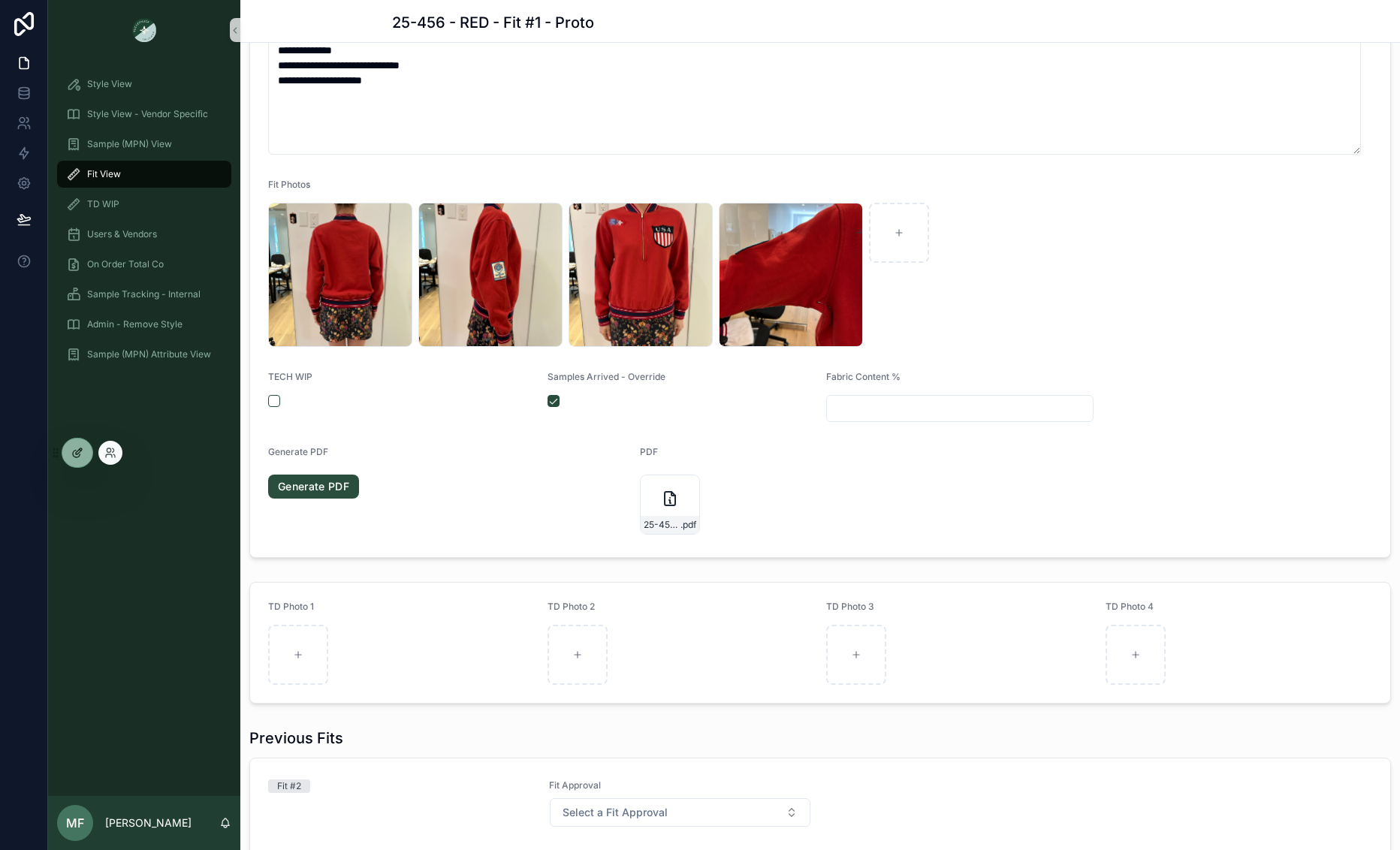
click at [83, 454] on div at bounding box center [77, 452] width 30 height 28
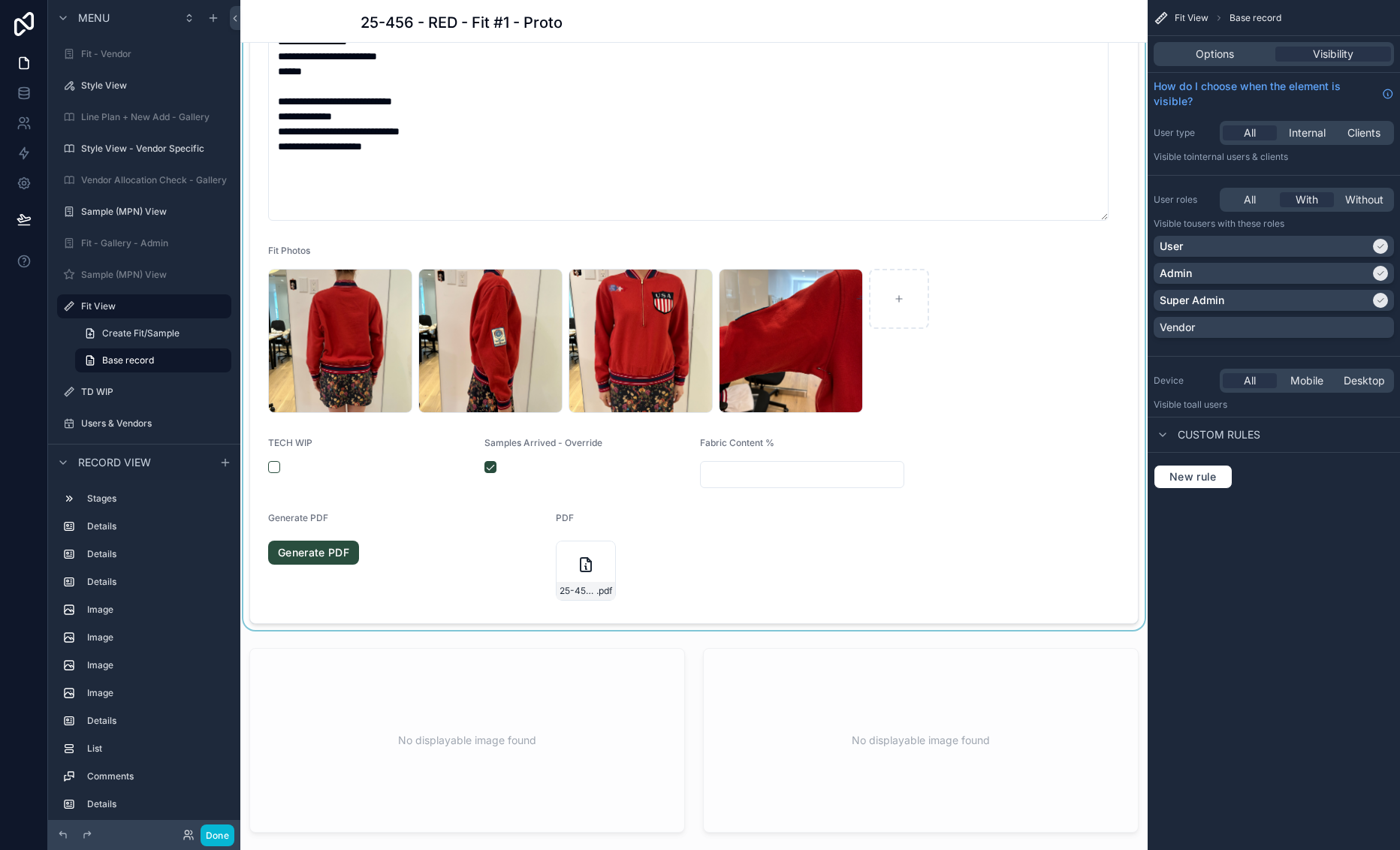
click at [592, 533] on div "scrollable content" at bounding box center [693, 258] width 907 height 743
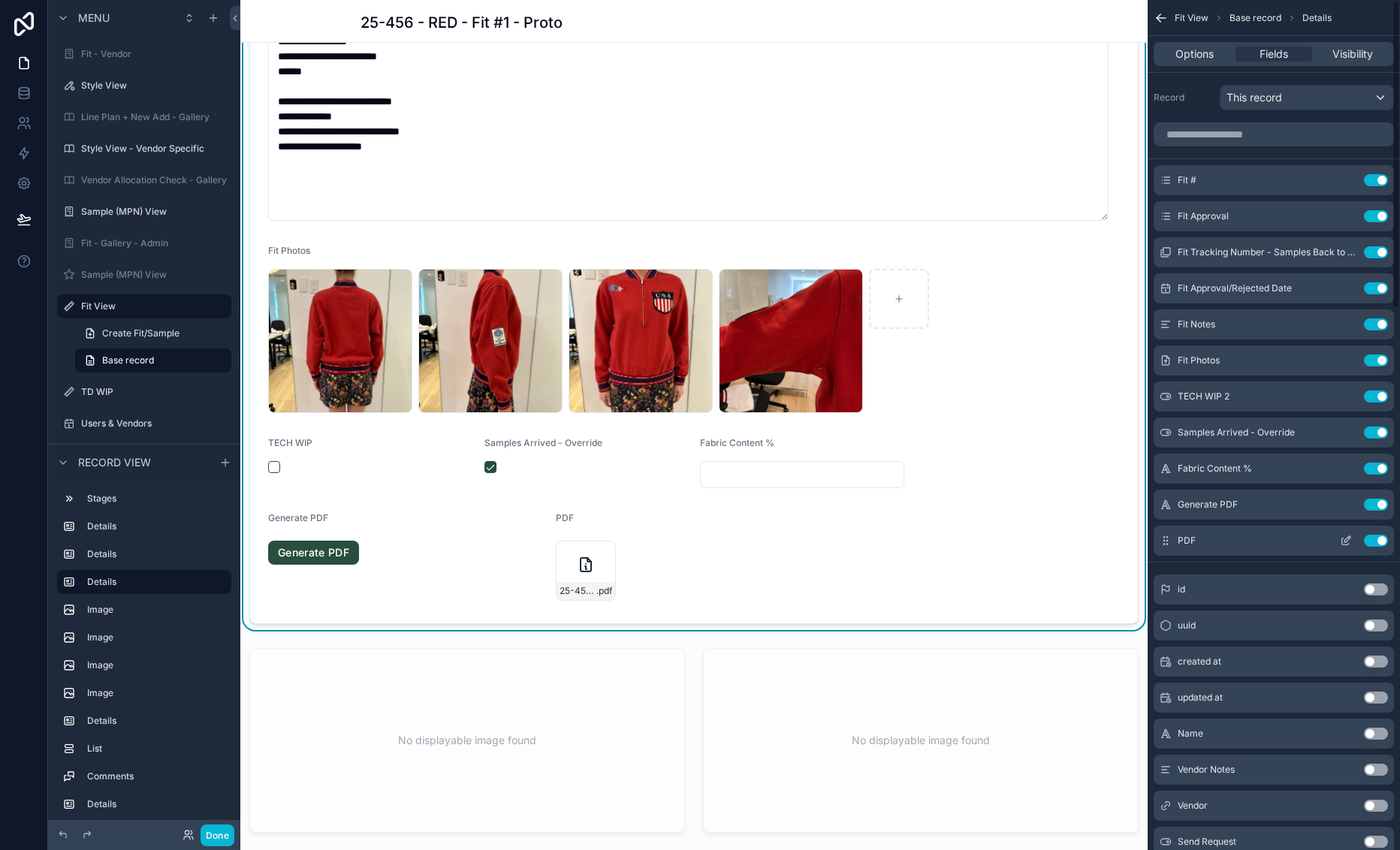
click at [1345, 542] on icon "scrollable content" at bounding box center [1347, 539] width 6 height 6
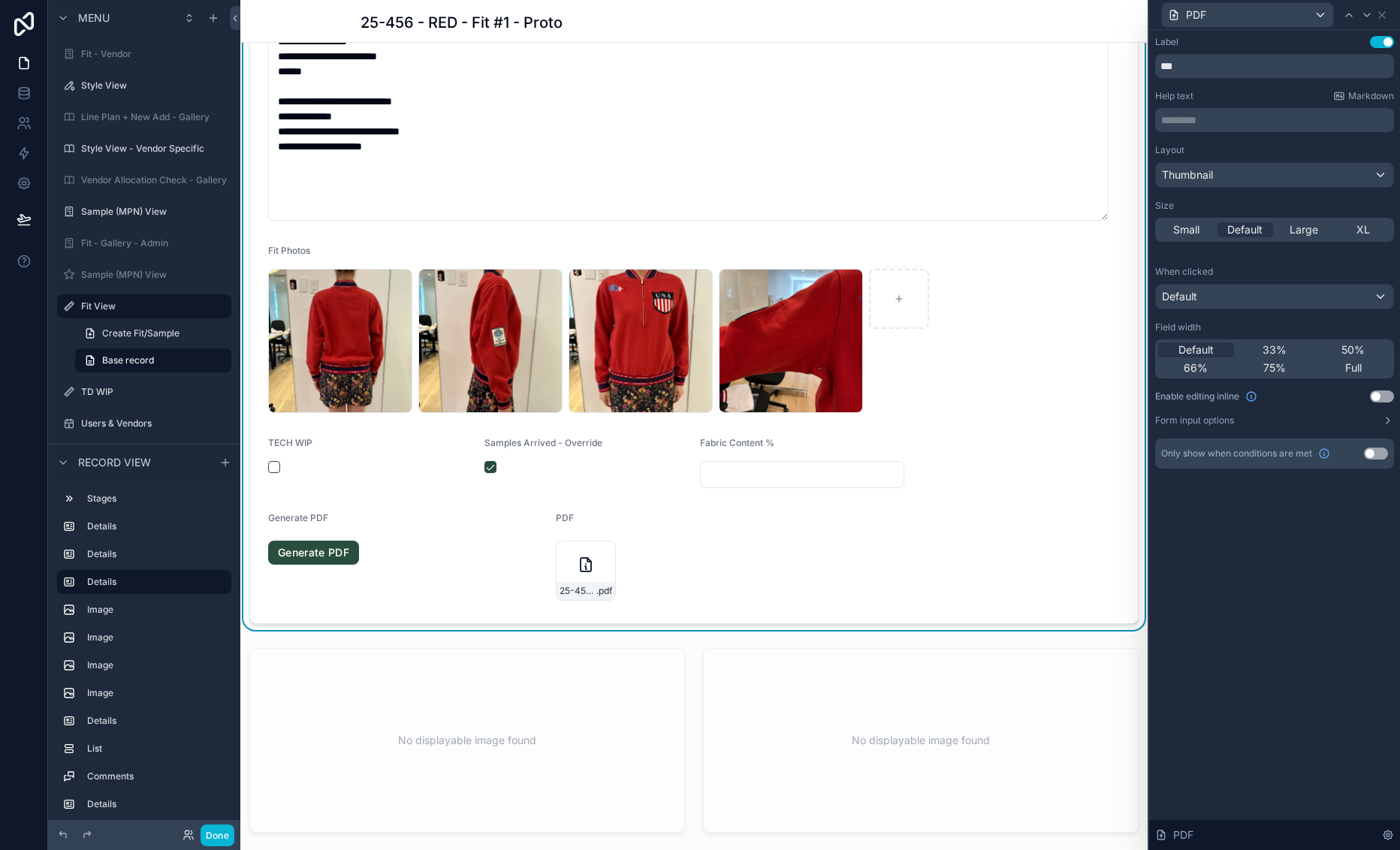
click at [1385, 401] on button "Use setting" at bounding box center [1382, 396] width 24 height 12
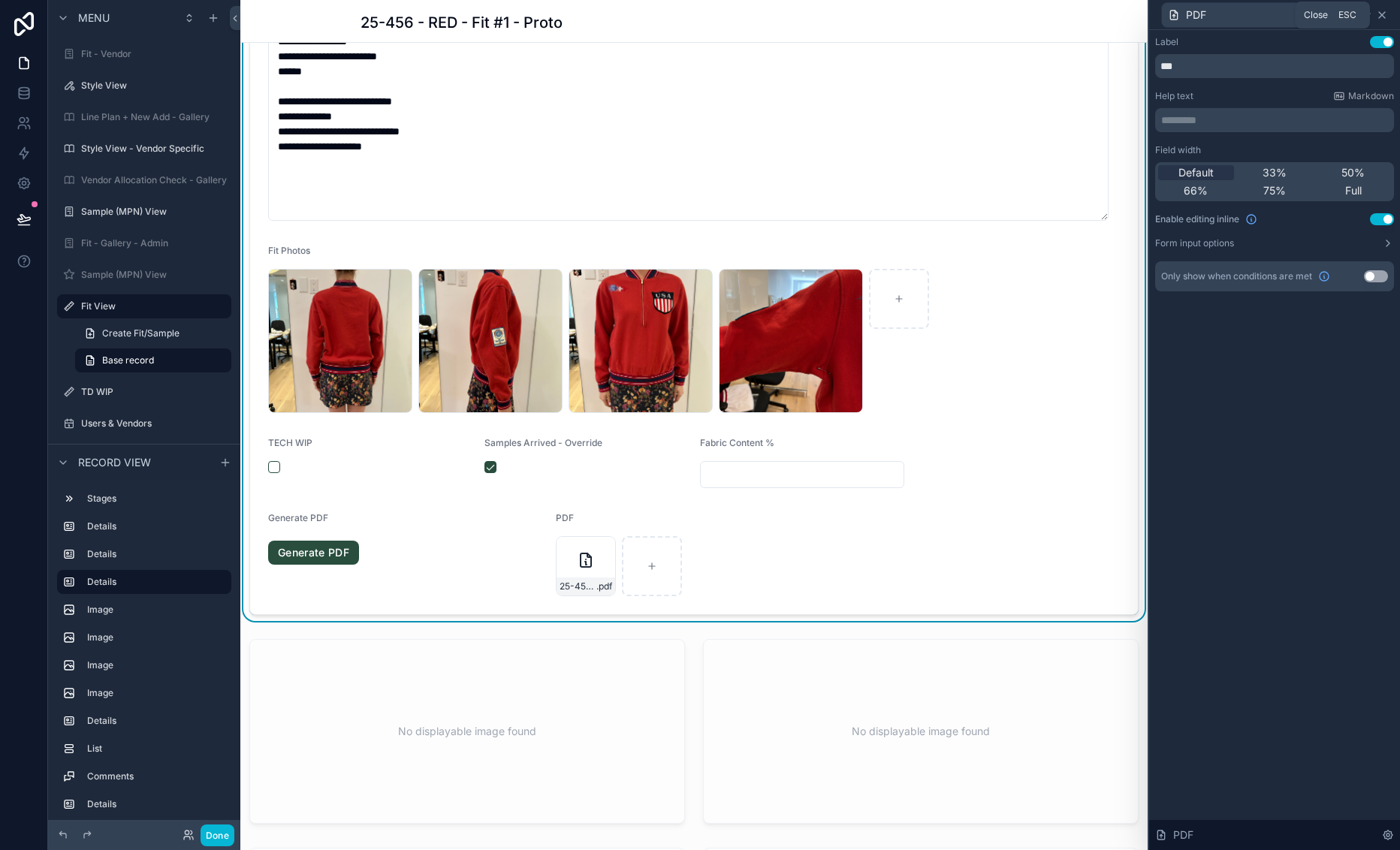
click at [1385, 12] on icon at bounding box center [1382, 15] width 6 height 6
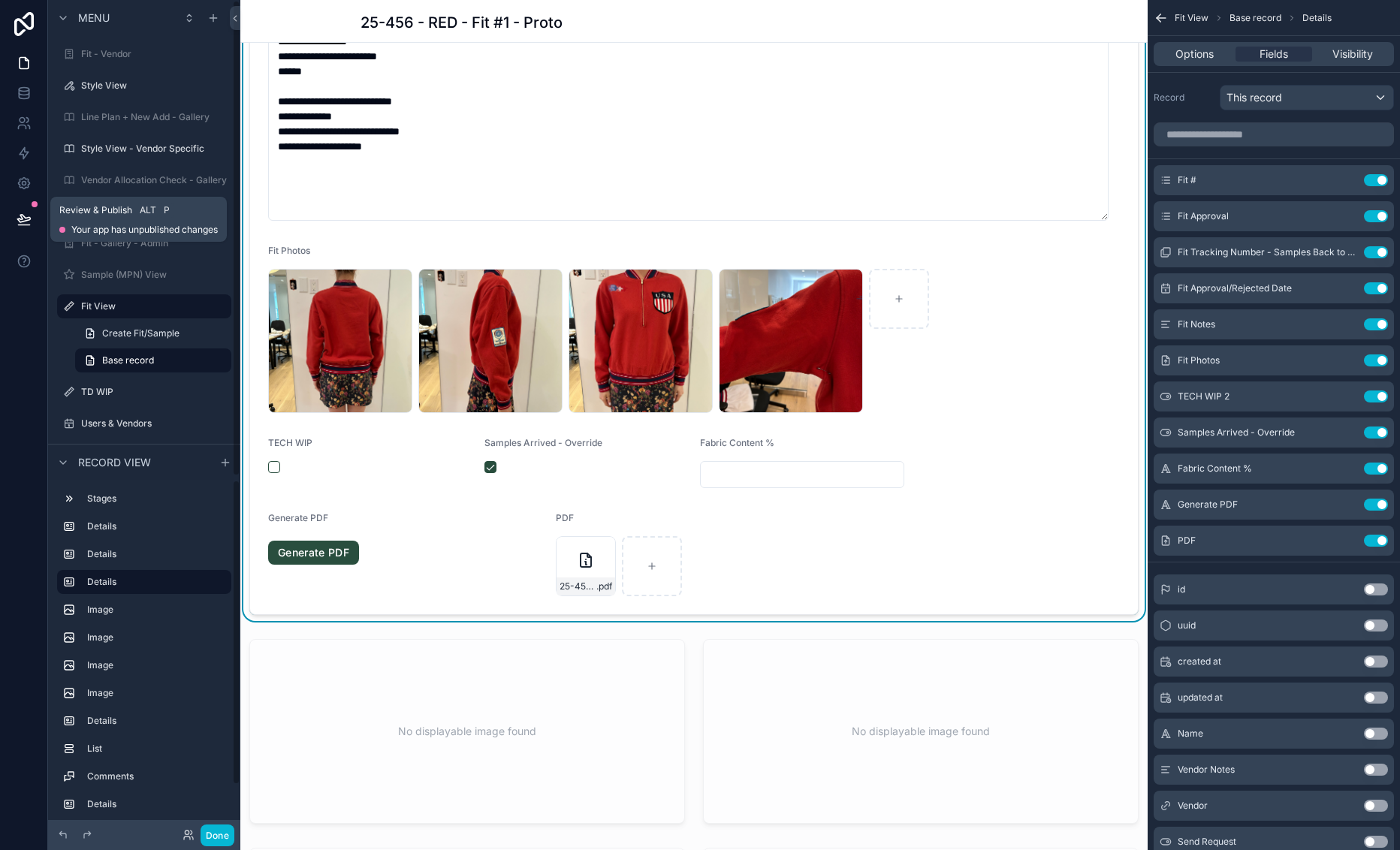
click at [17, 216] on icon at bounding box center [24, 219] width 15 height 15
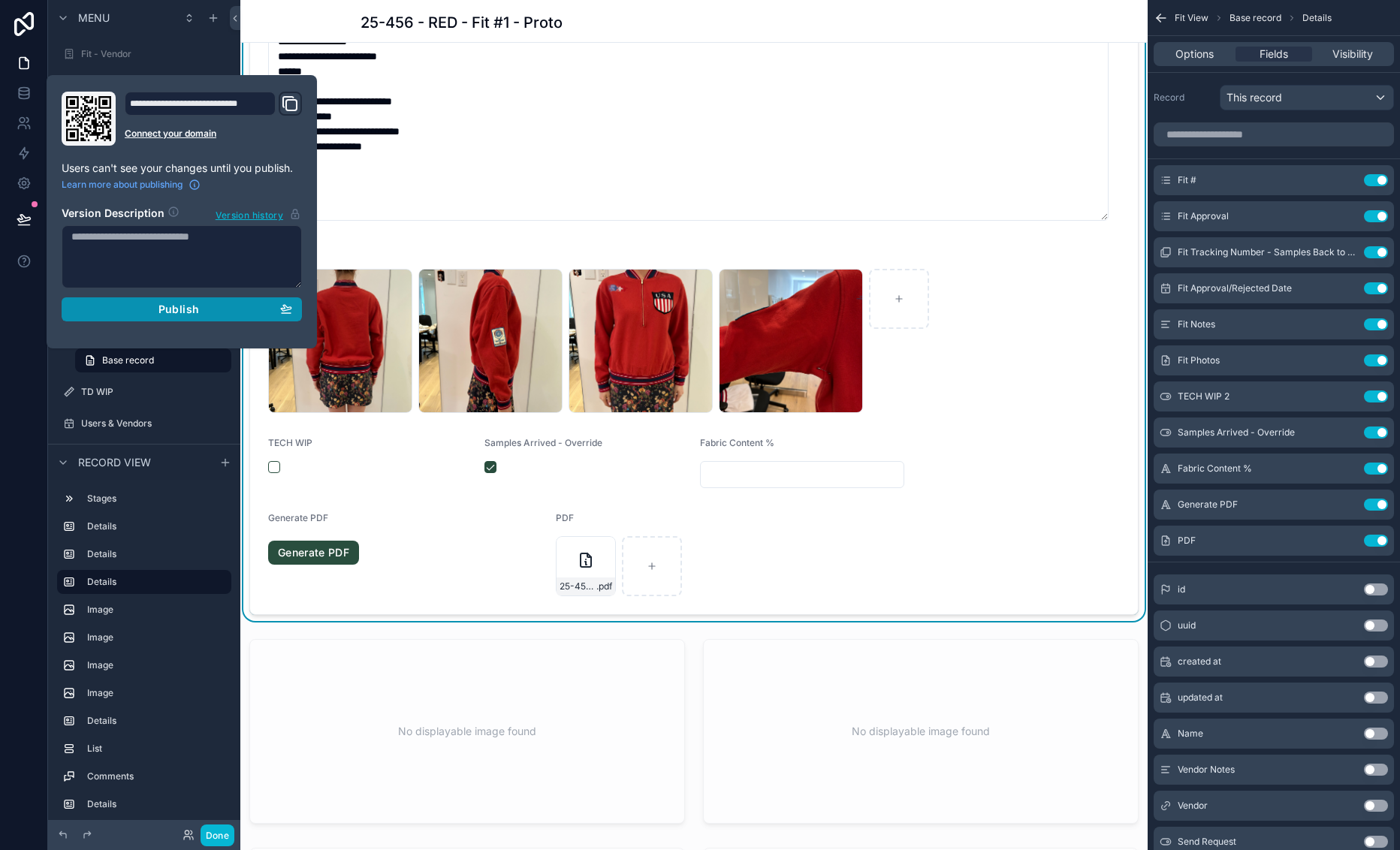
click at [245, 306] on div "Publish" at bounding box center [182, 309] width 221 height 13
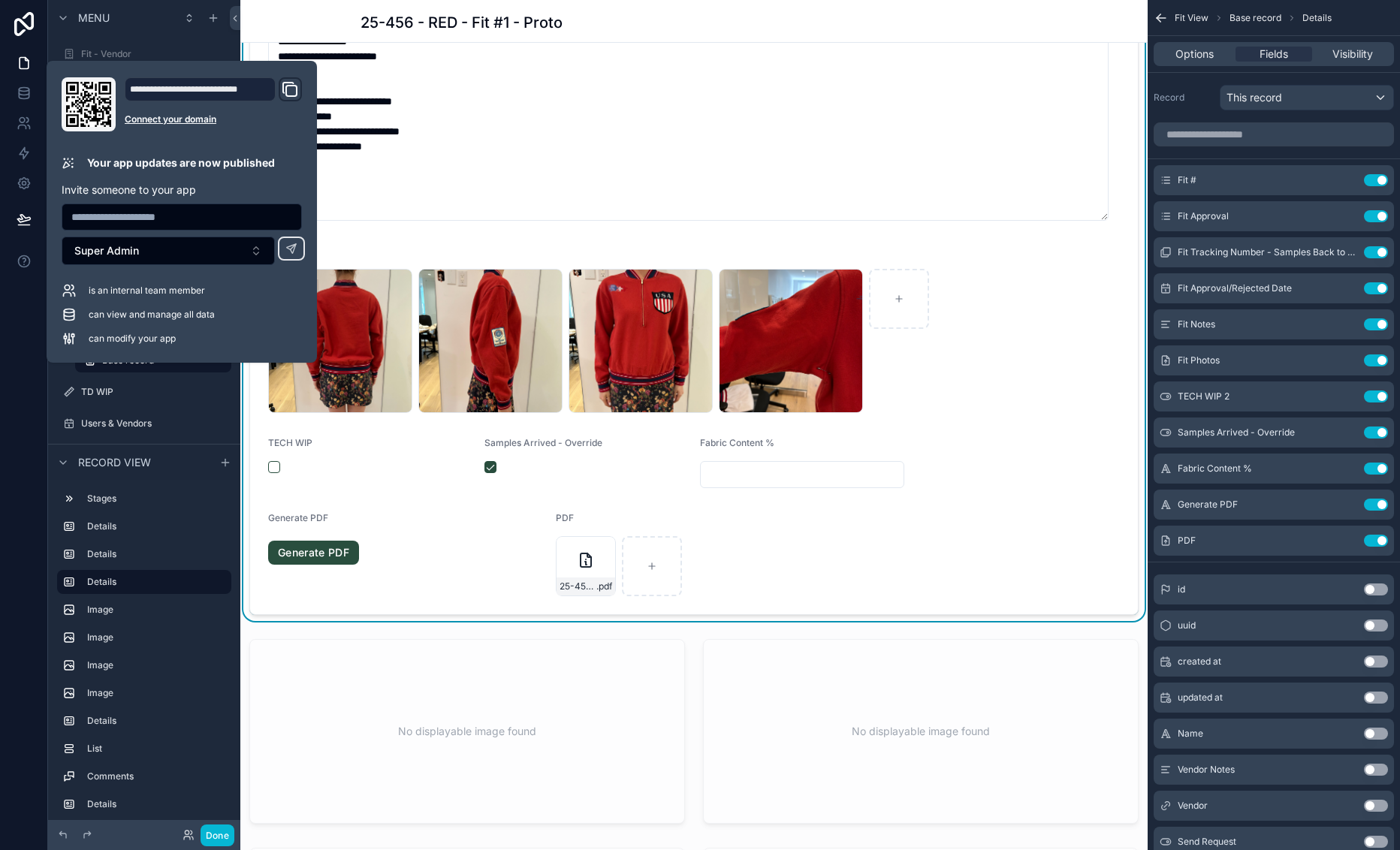
click at [730, 530] on div "PDF" at bounding box center [658, 521] width 204 height 18
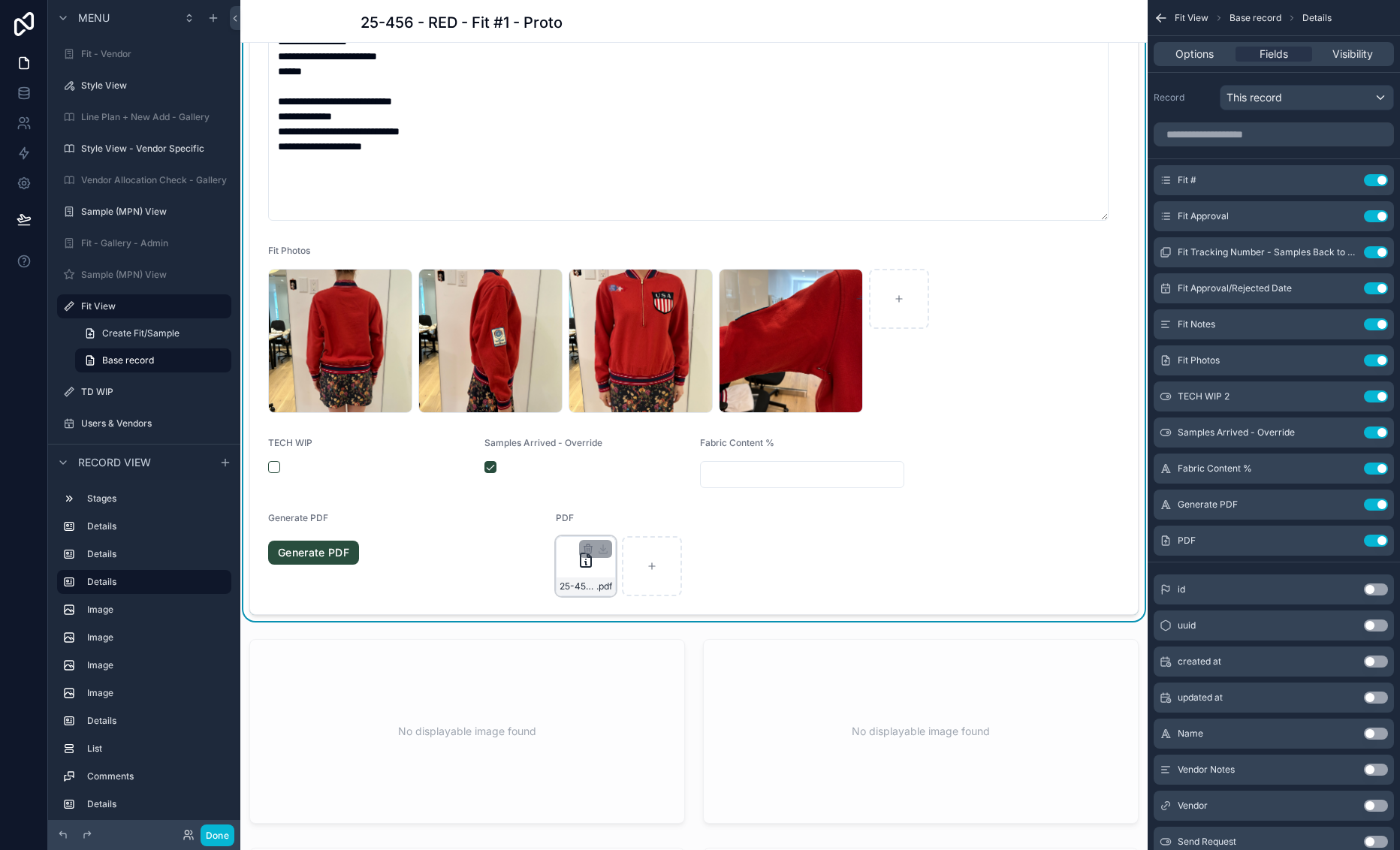
click at [576, 569] on icon "scrollable content" at bounding box center [585, 560] width 18 height 18
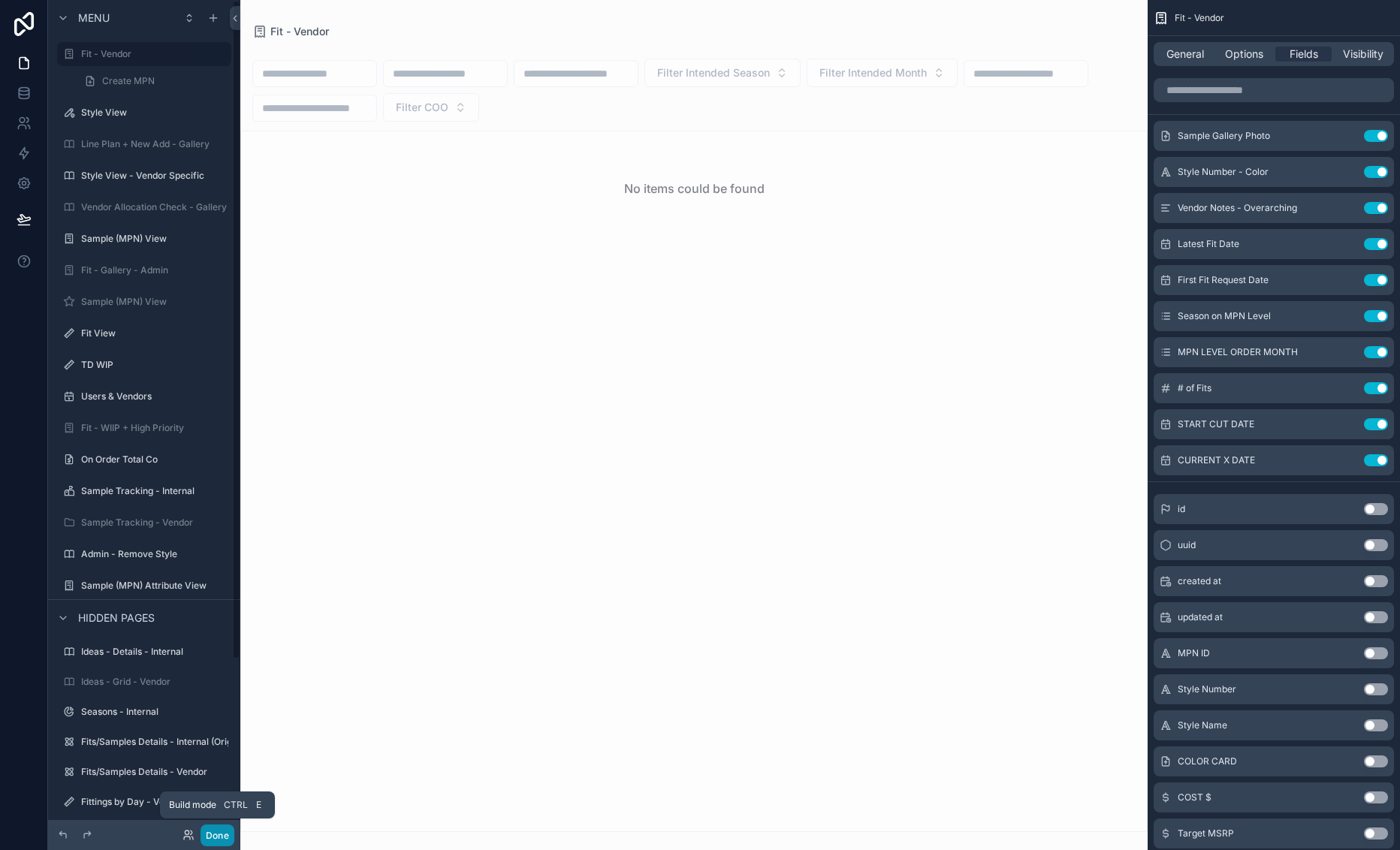
click at [219, 837] on button "Done" at bounding box center [217, 835] width 34 height 22
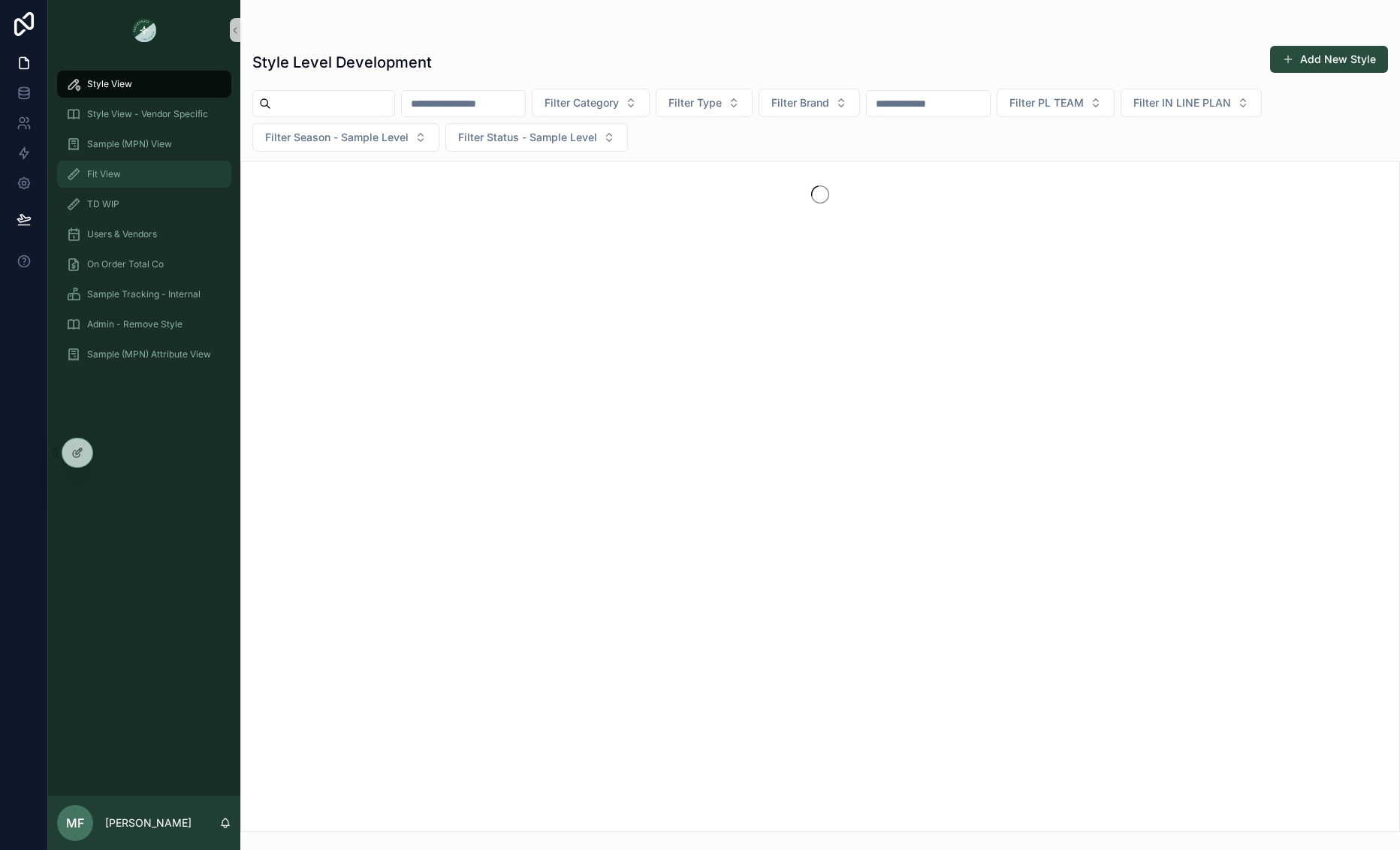
click at [137, 171] on div "Fit View" at bounding box center [144, 174] width 156 height 24
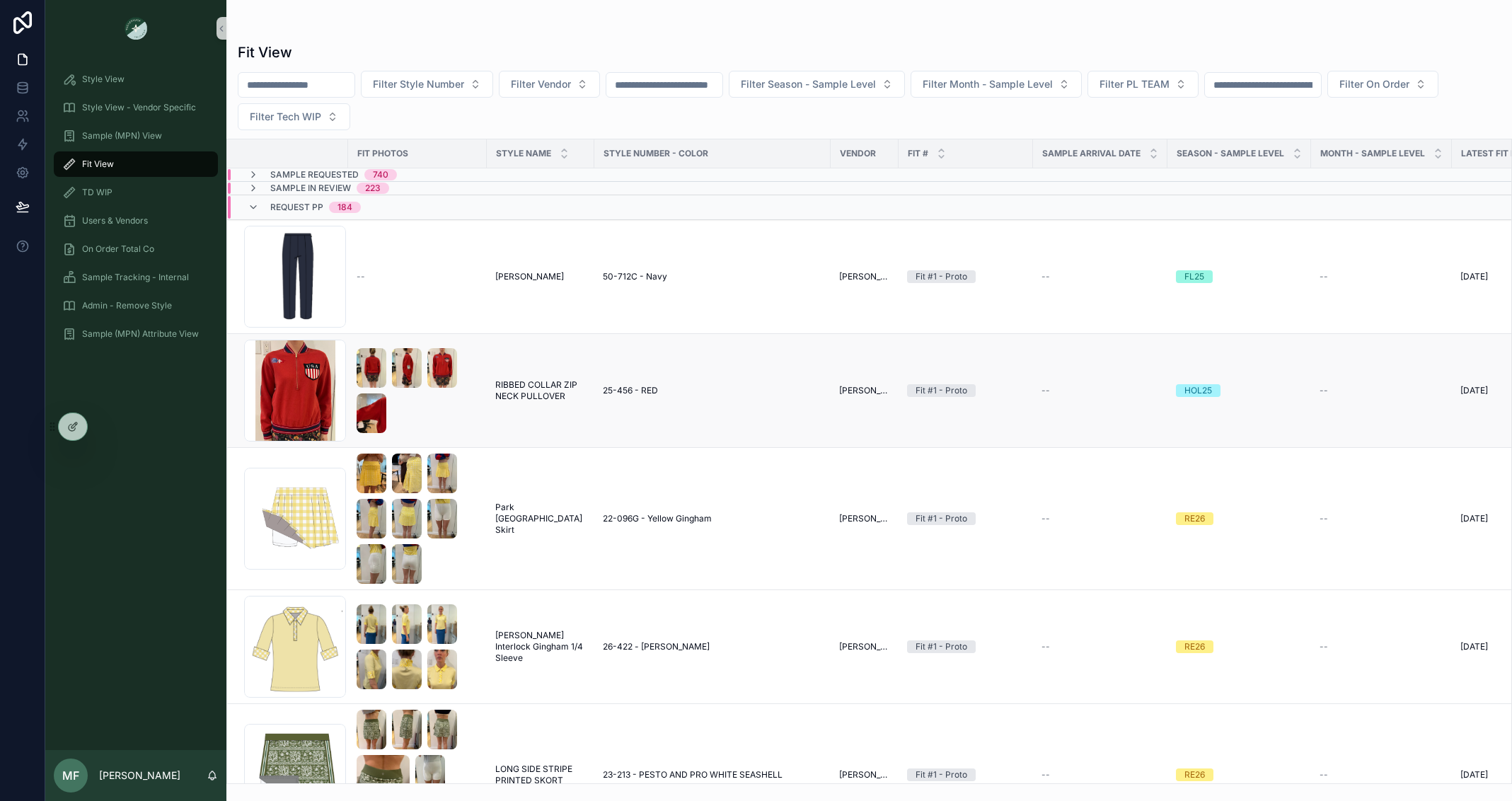
click at [560, 393] on span "RIBBED COLLAR ZIP NECK PULLOVER" at bounding box center [540, 390] width 91 height 23
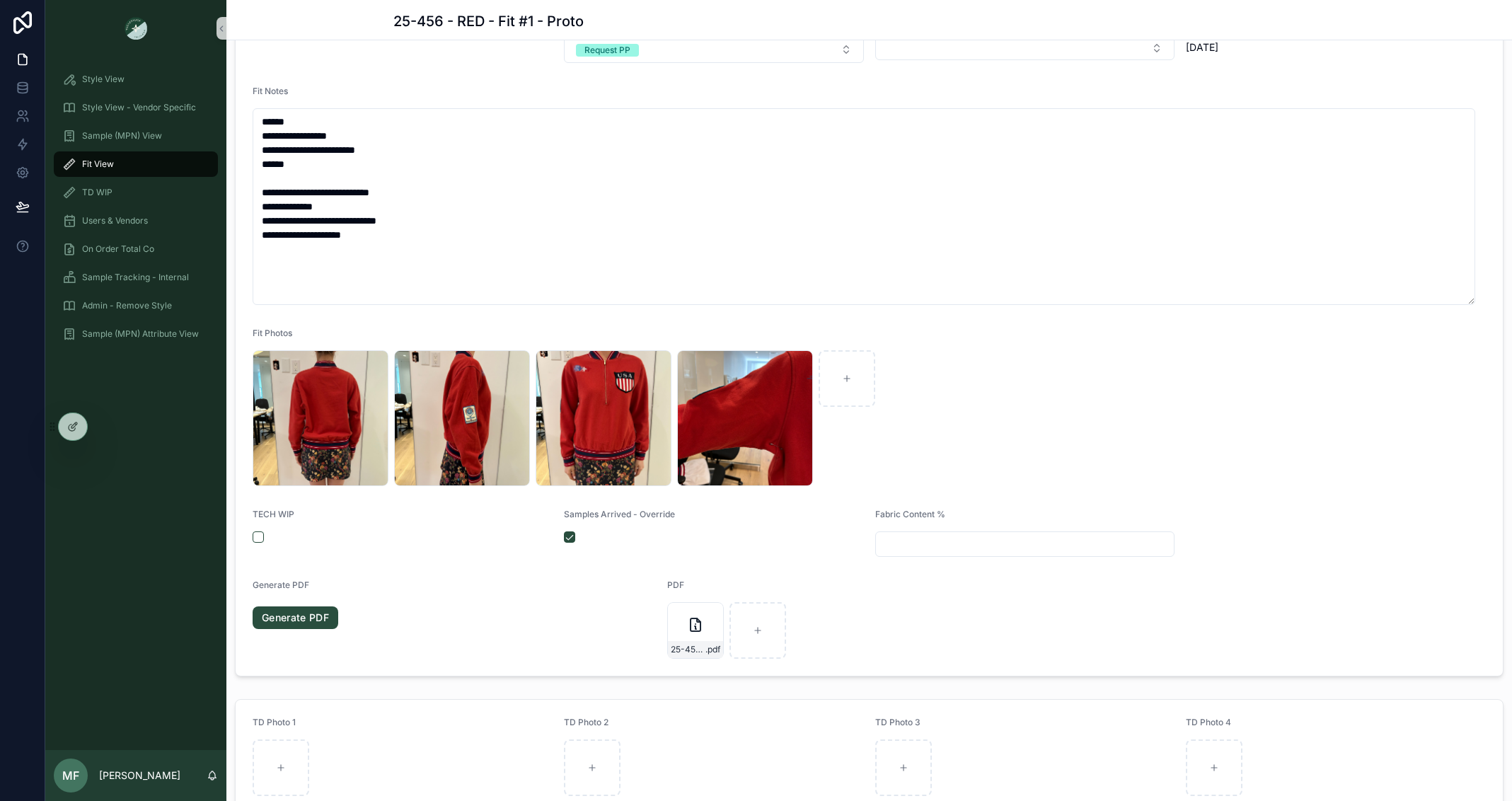
scroll to position [283, 0]
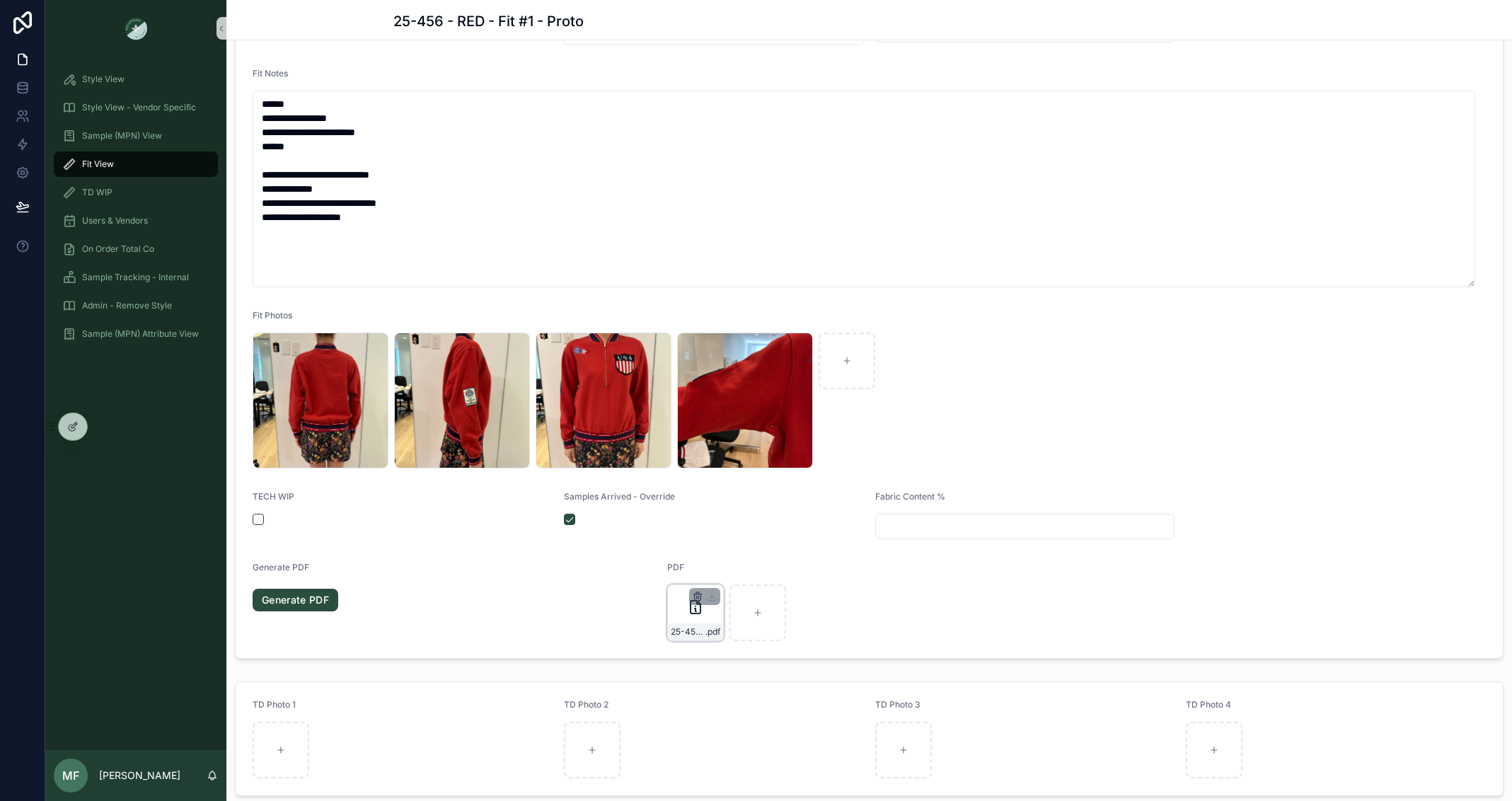
click at [697, 598] on icon "scrollable content" at bounding box center [697, 597] width 0 height 3
click at [725, 567] on icon "scrollable content" at bounding box center [723, 570] width 11 height 11
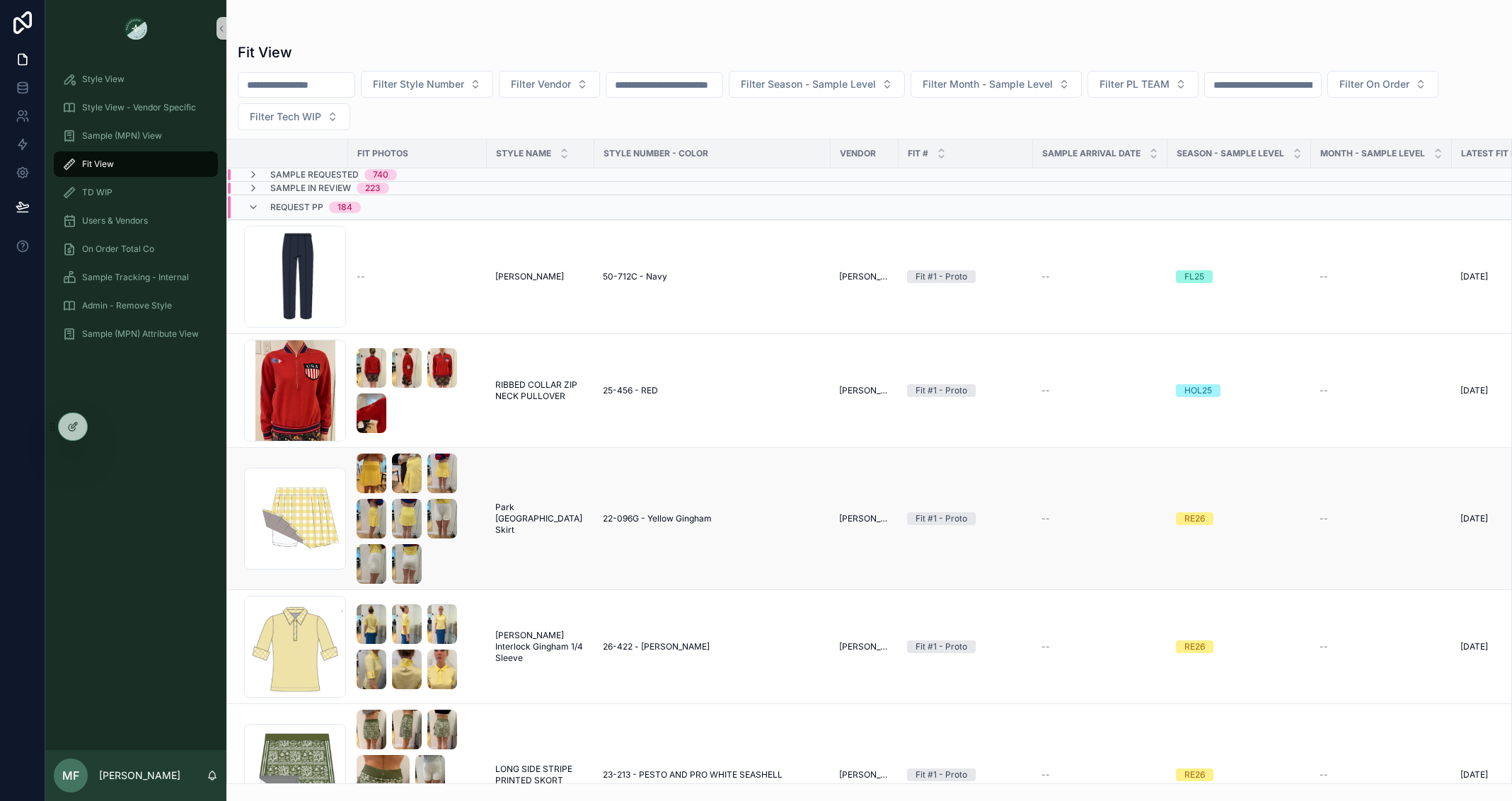
click at [477, 557] on div "scrollable content" at bounding box center [418, 519] width 122 height 130
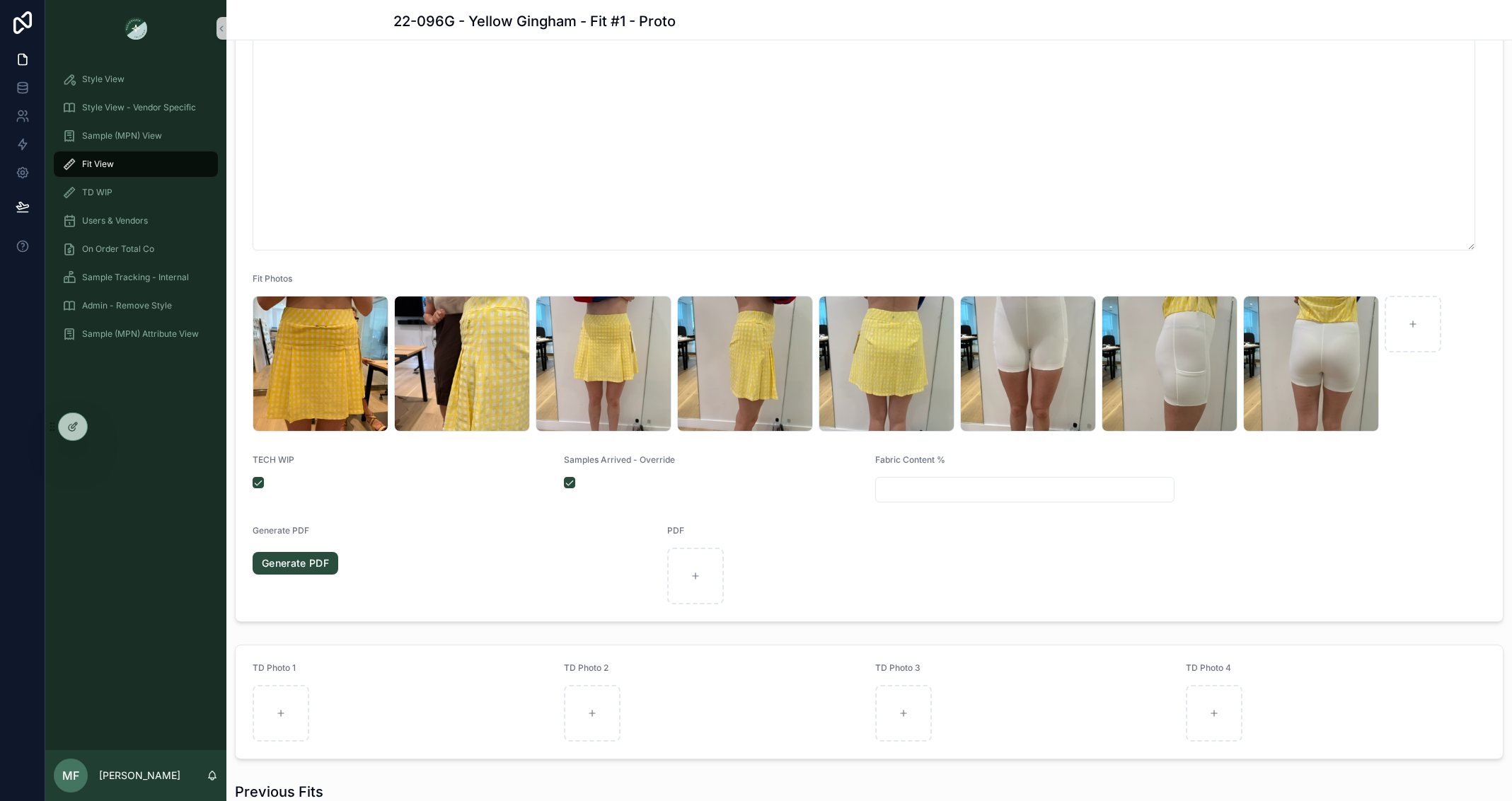
scroll to position [708, 0]
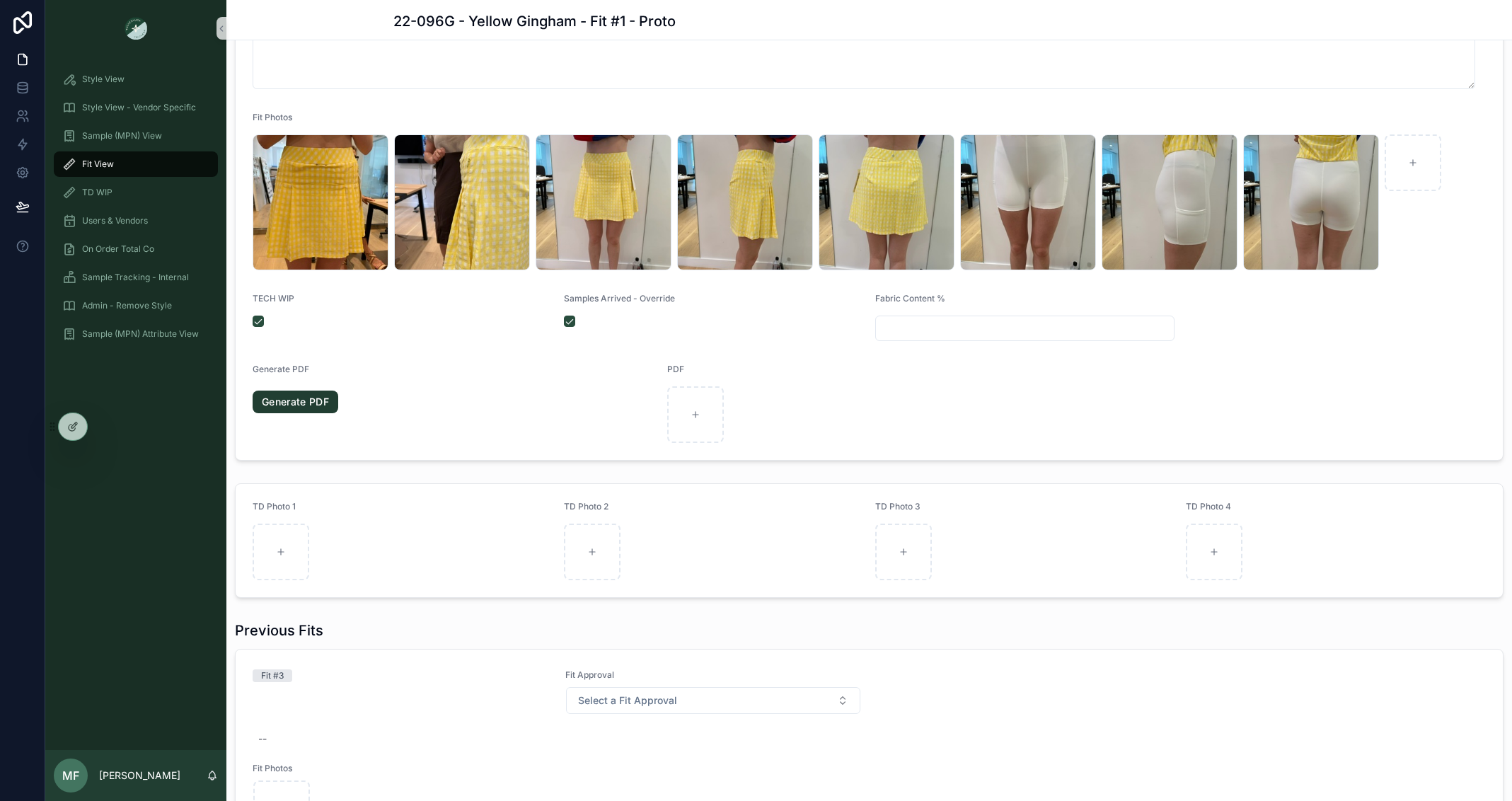
click at [299, 401] on link "Generate PDF" at bounding box center [296, 402] width 86 height 23
click at [692, 398] on icon "scrollable content" at bounding box center [698, 398] width 11 height 11
click at [725, 374] on icon "scrollable content" at bounding box center [725, 374] width 0 height 3
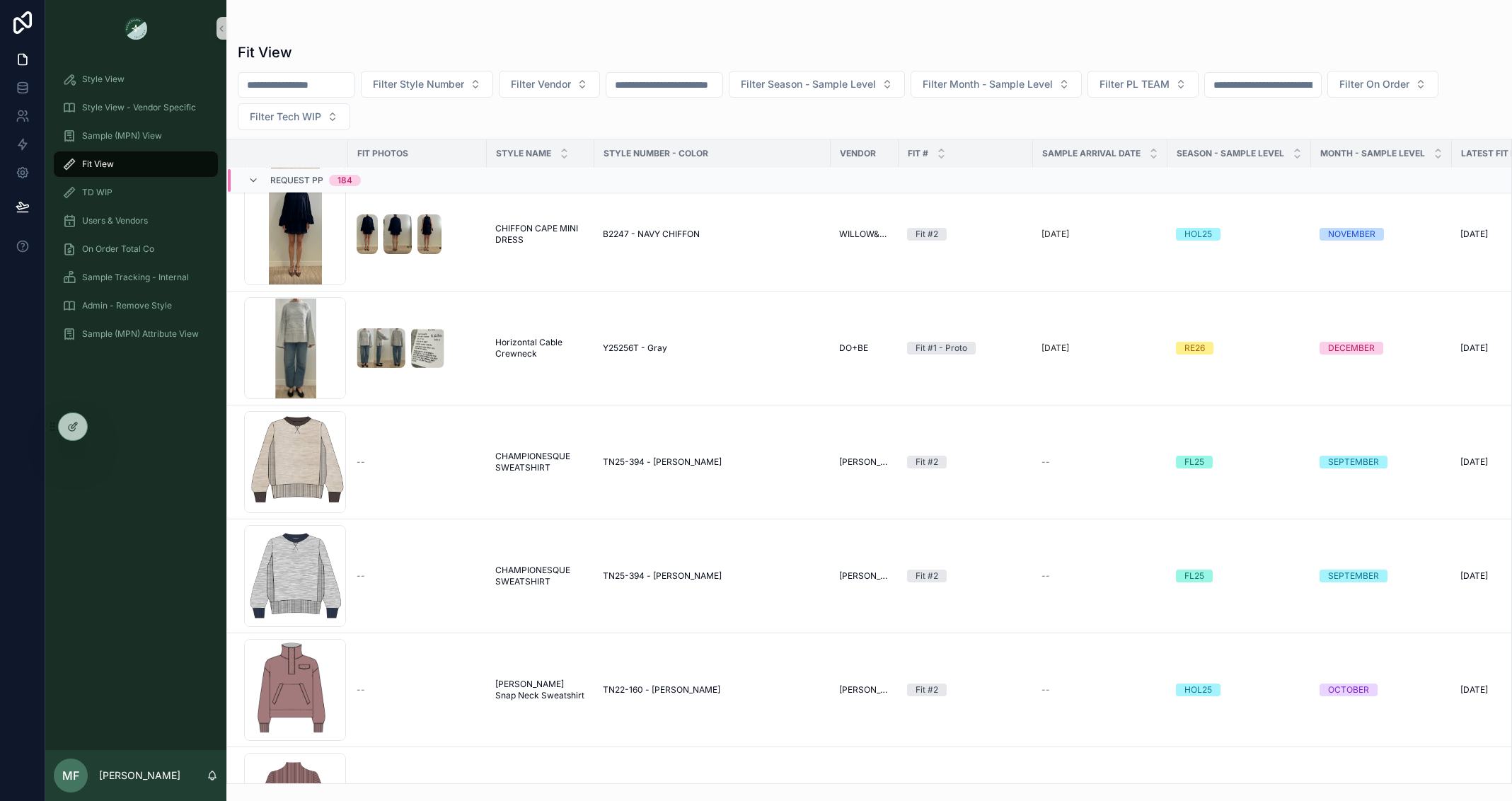
scroll to position [2014, 0]
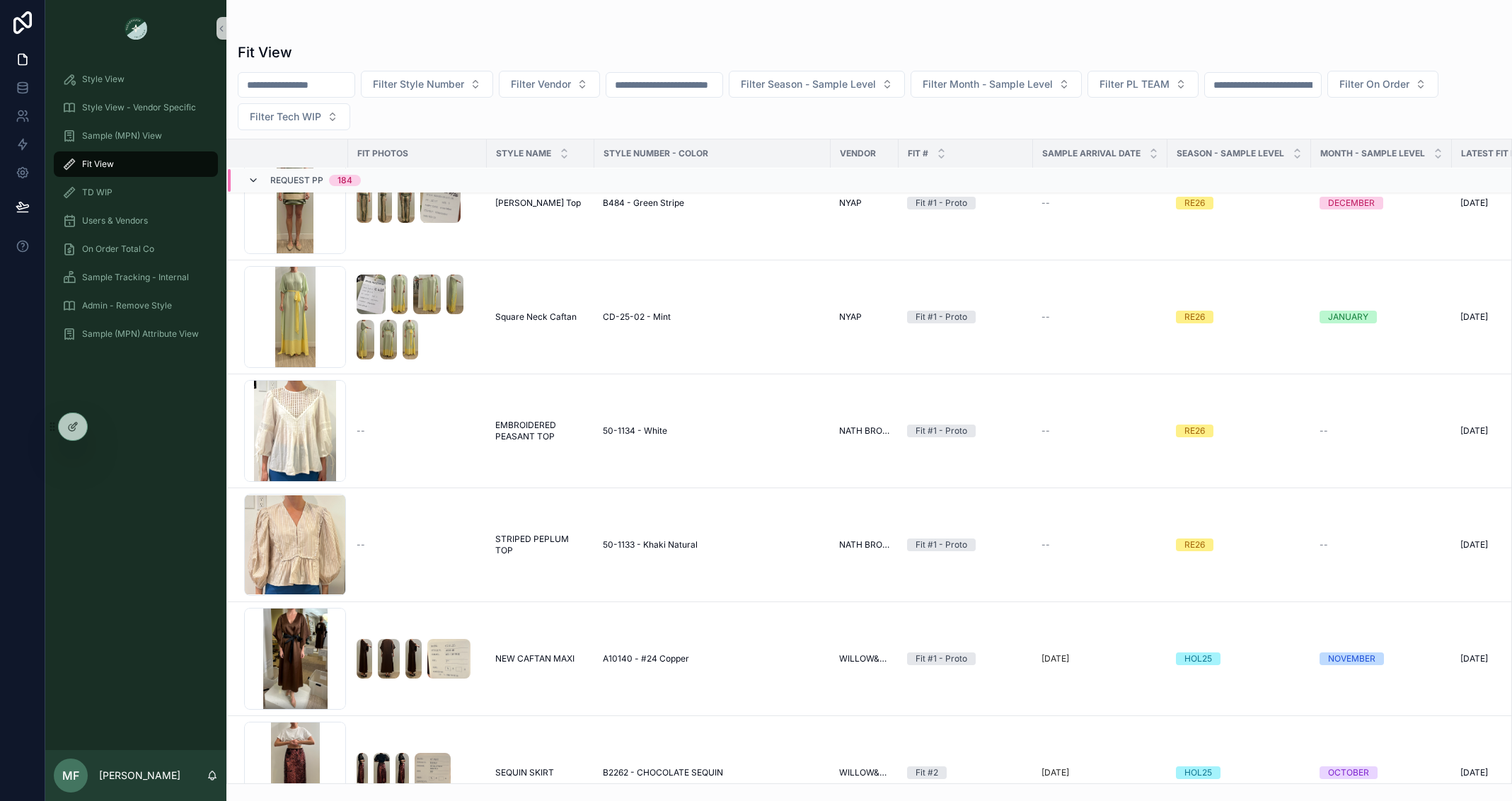
click at [254, 183] on icon "scrollable content" at bounding box center [253, 180] width 11 height 11
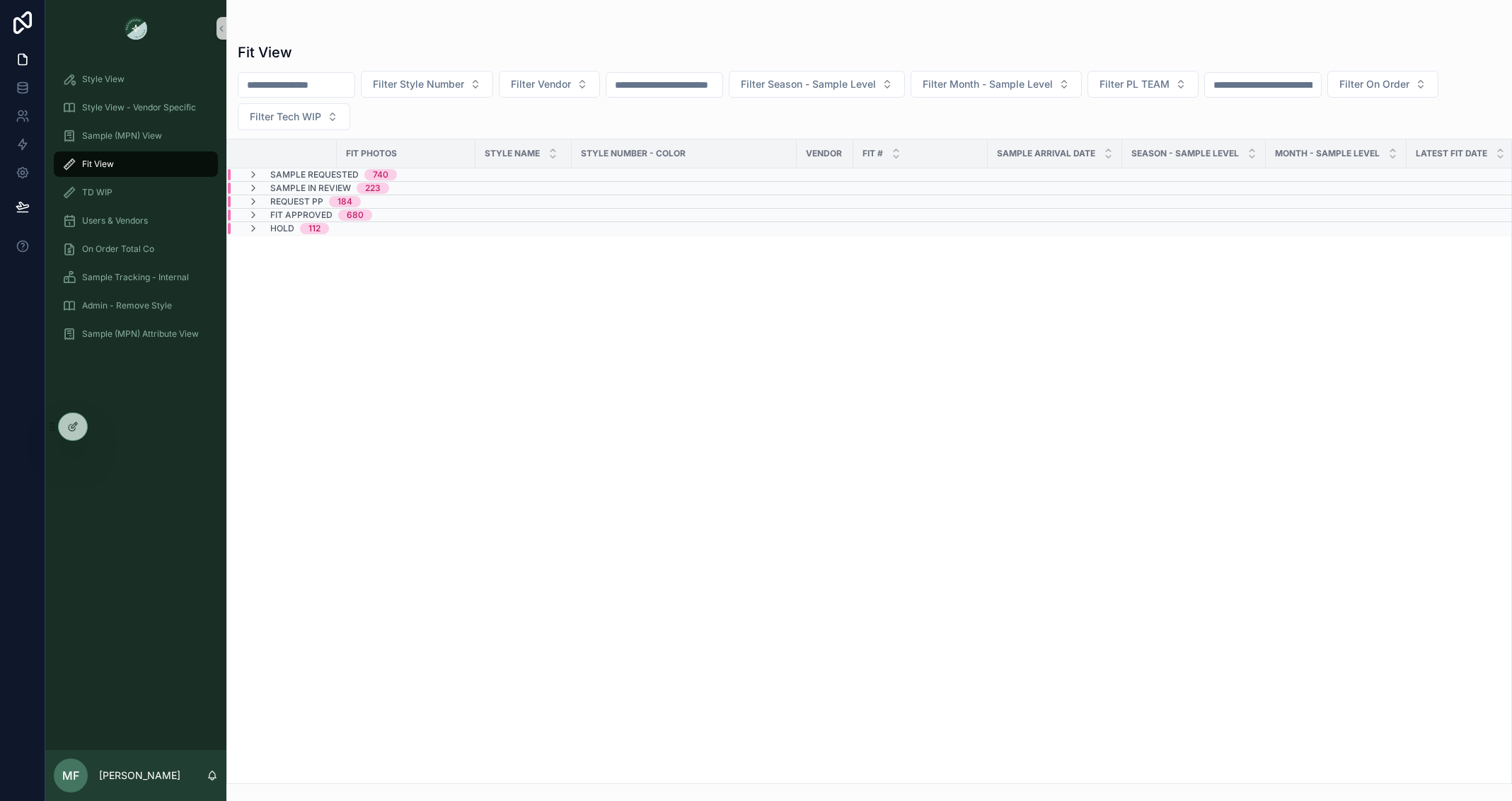
scroll to position [0, 0]
click at [254, 184] on icon "scrollable content" at bounding box center [253, 188] width 11 height 11
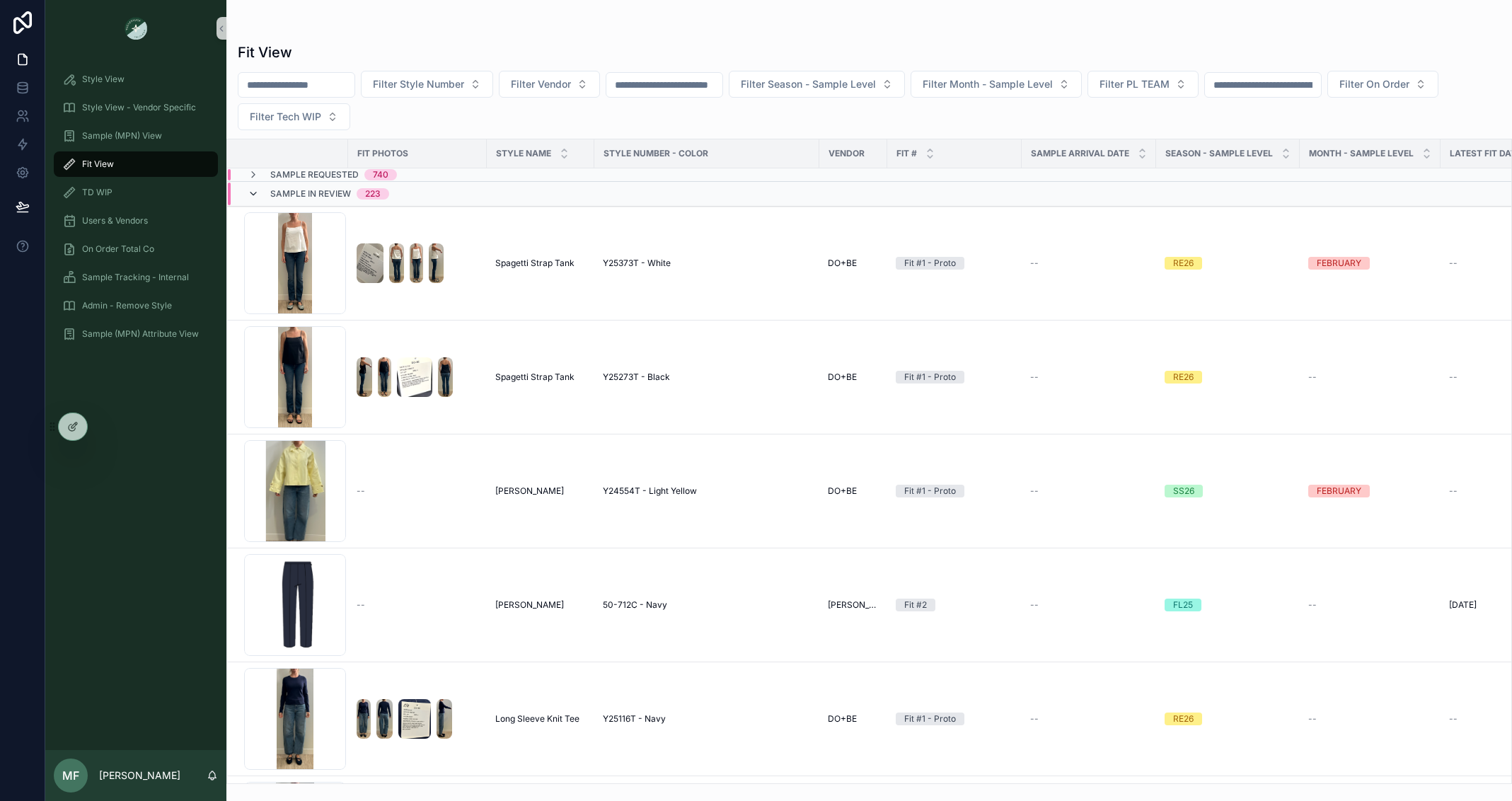
click at [258, 194] on icon "scrollable content" at bounding box center [253, 194] width 11 height 11
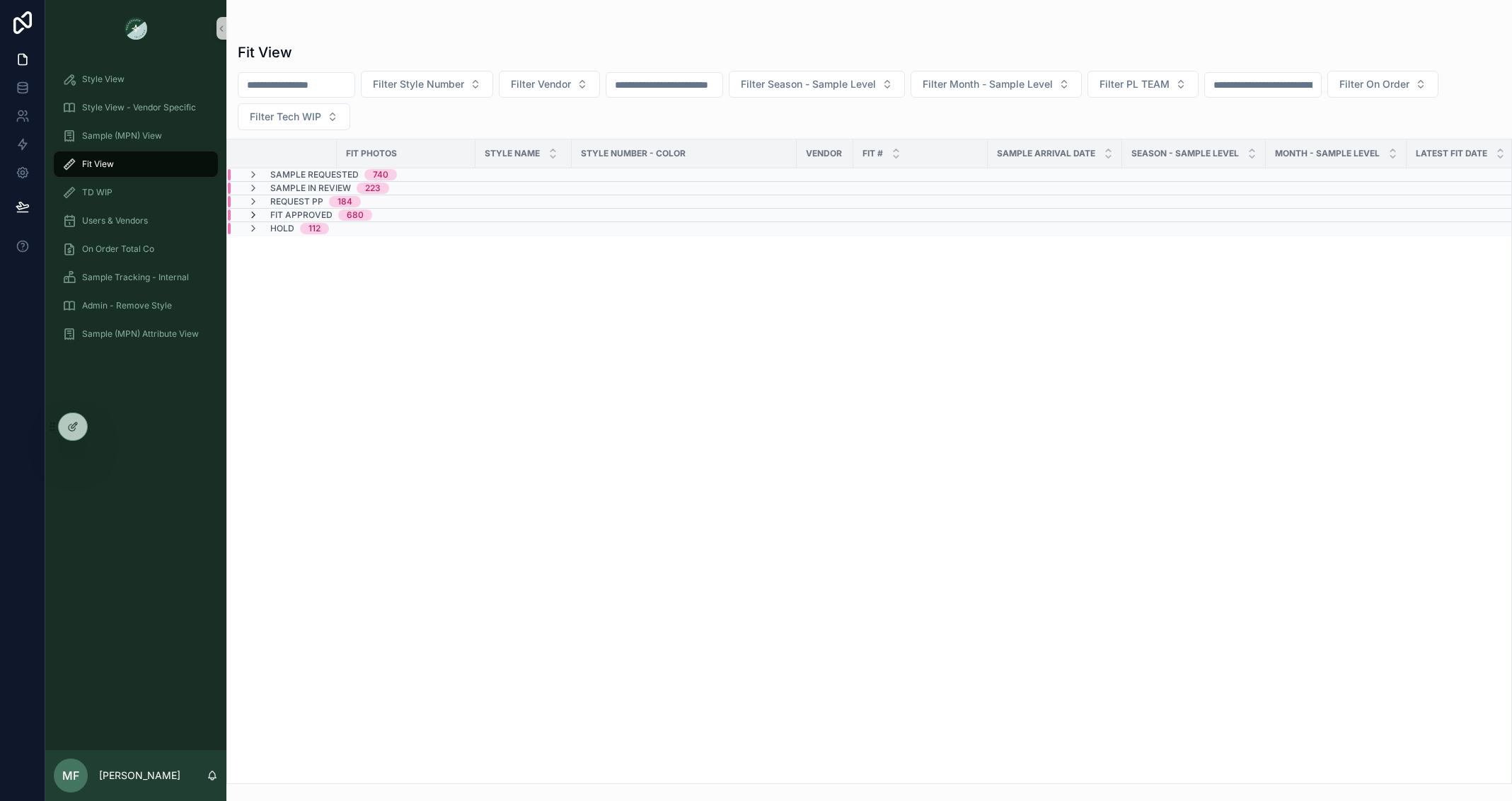
click at [253, 212] on icon "scrollable content" at bounding box center [253, 214] width 11 height 11
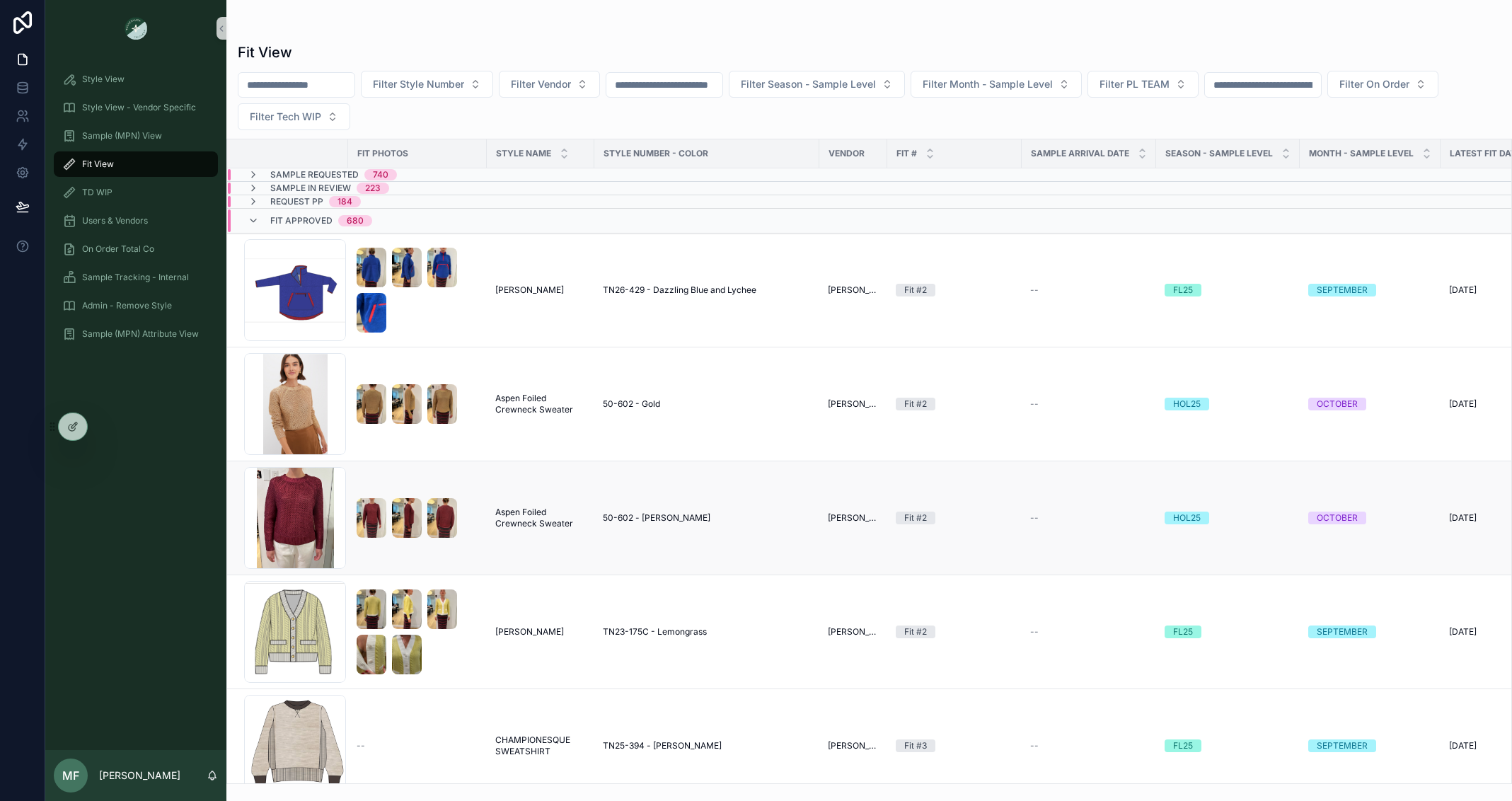
click at [568, 525] on span "Aspen Foiled Crewneck Sweater" at bounding box center [540, 518] width 91 height 23
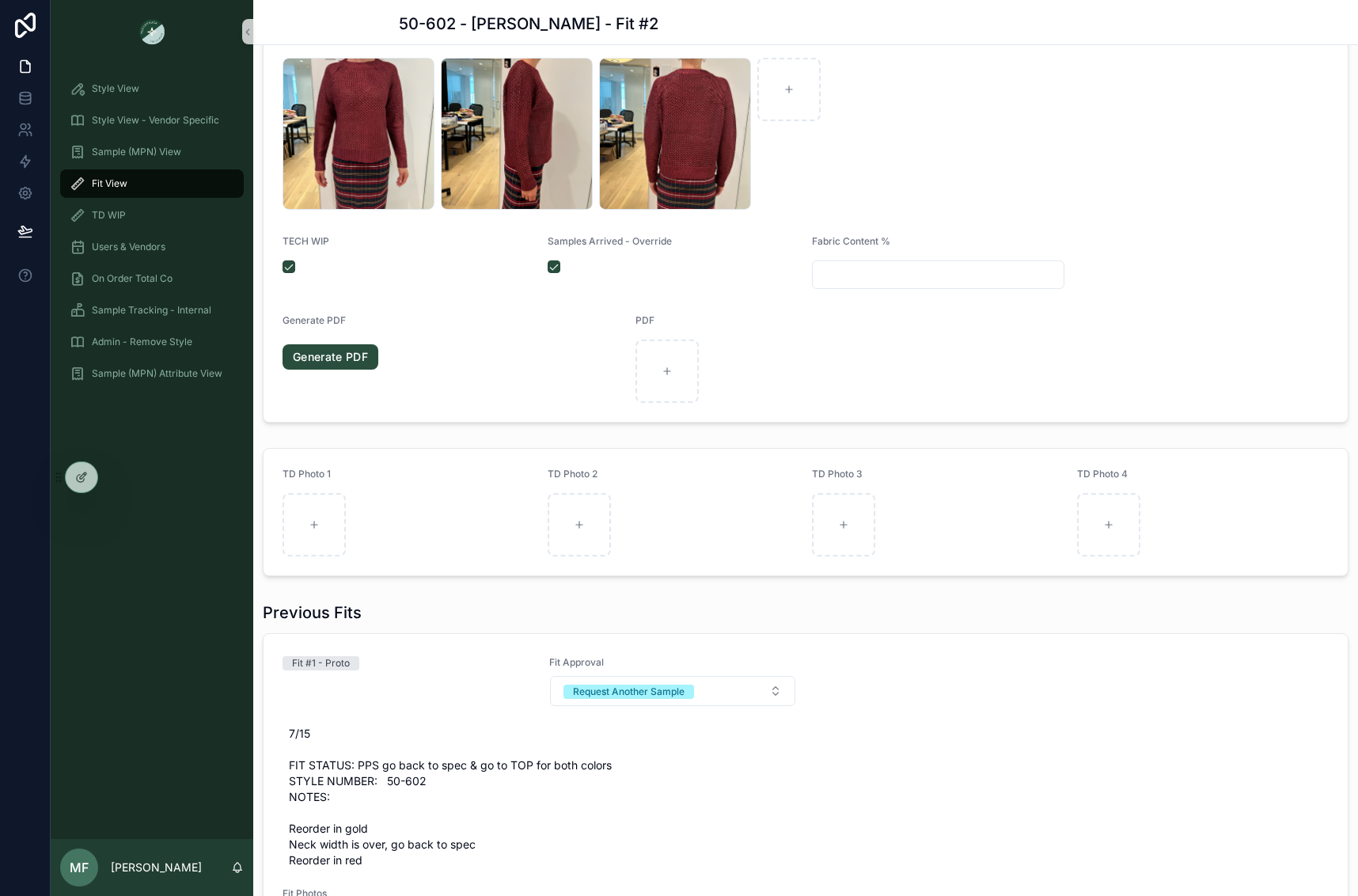
scroll to position [475, 0]
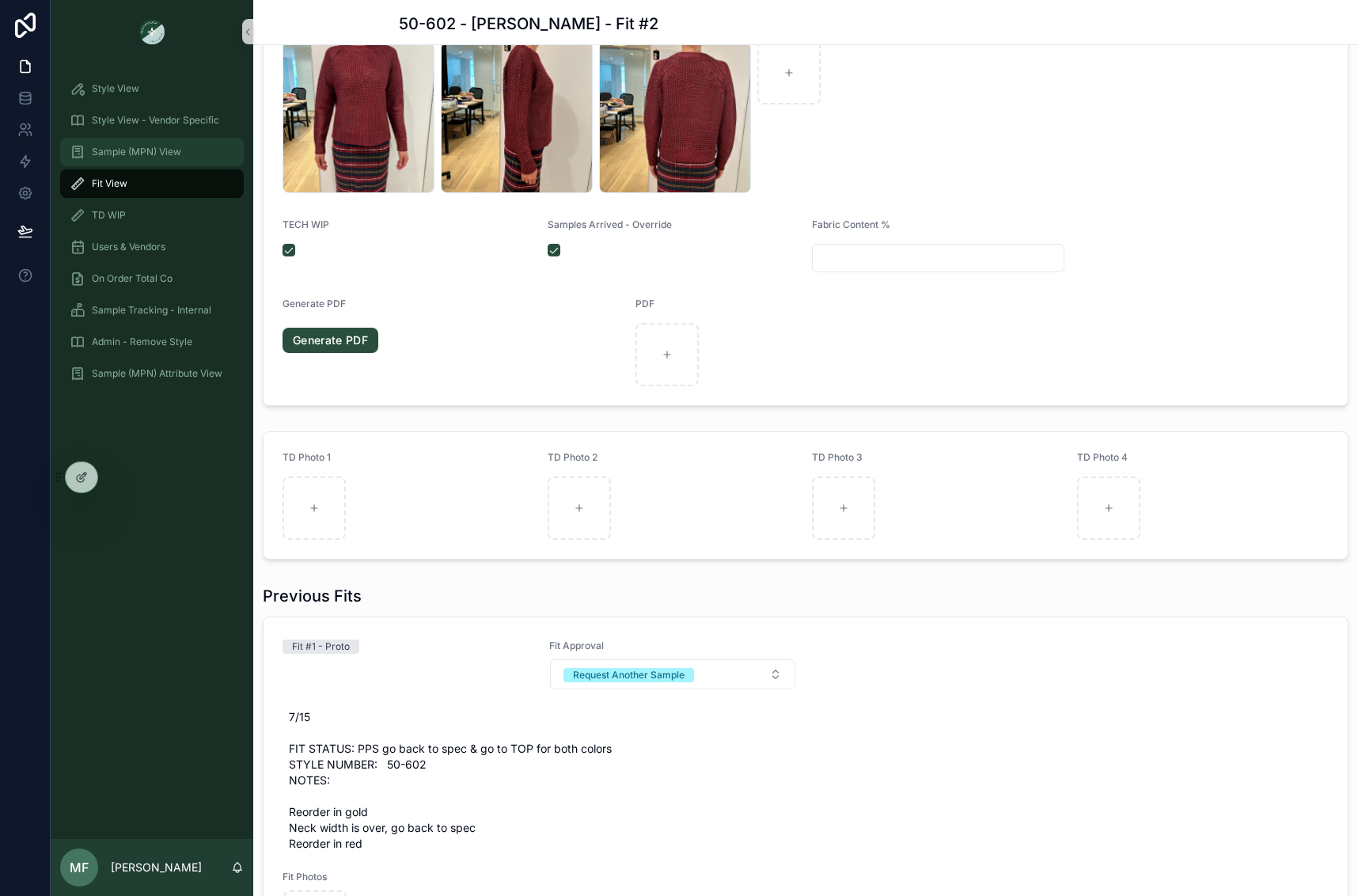
click at [105, 148] on span "Sample (MPN) View" at bounding box center [136, 151] width 89 height 12
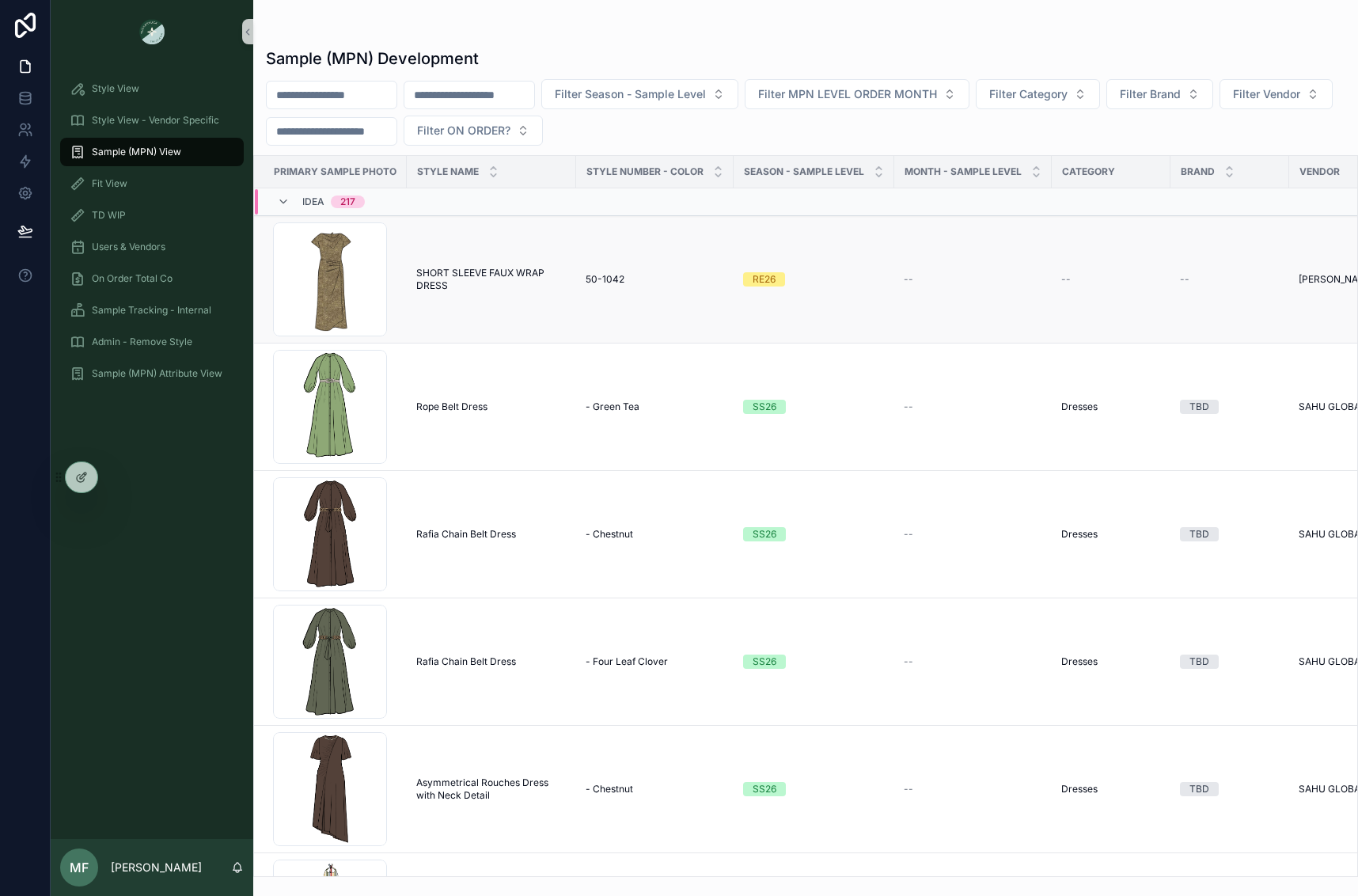
click at [465, 287] on span "SHORT SLEEVE FAUX WRAP DRESS" at bounding box center [492, 279] width 150 height 26
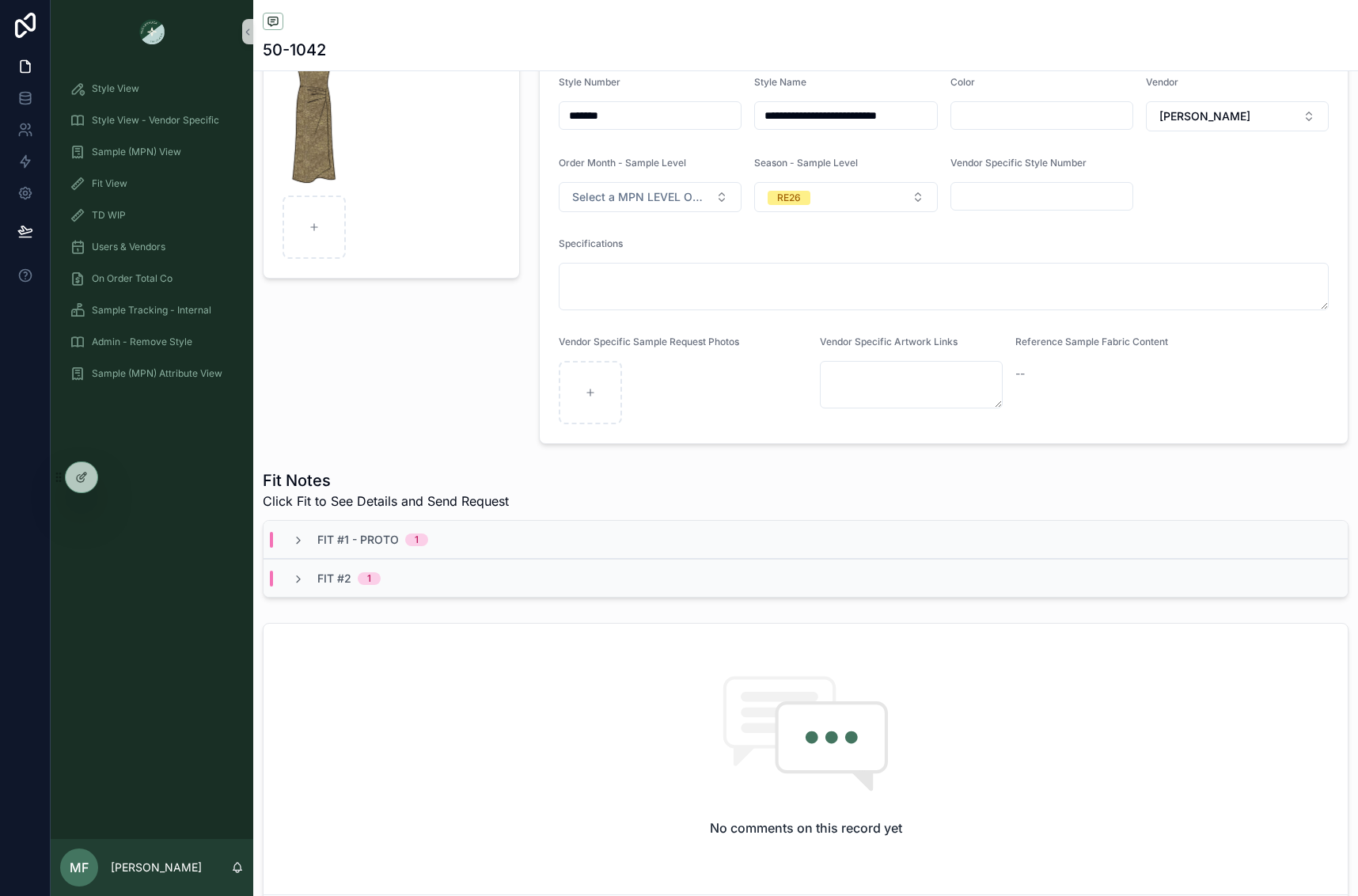
scroll to position [475, 0]
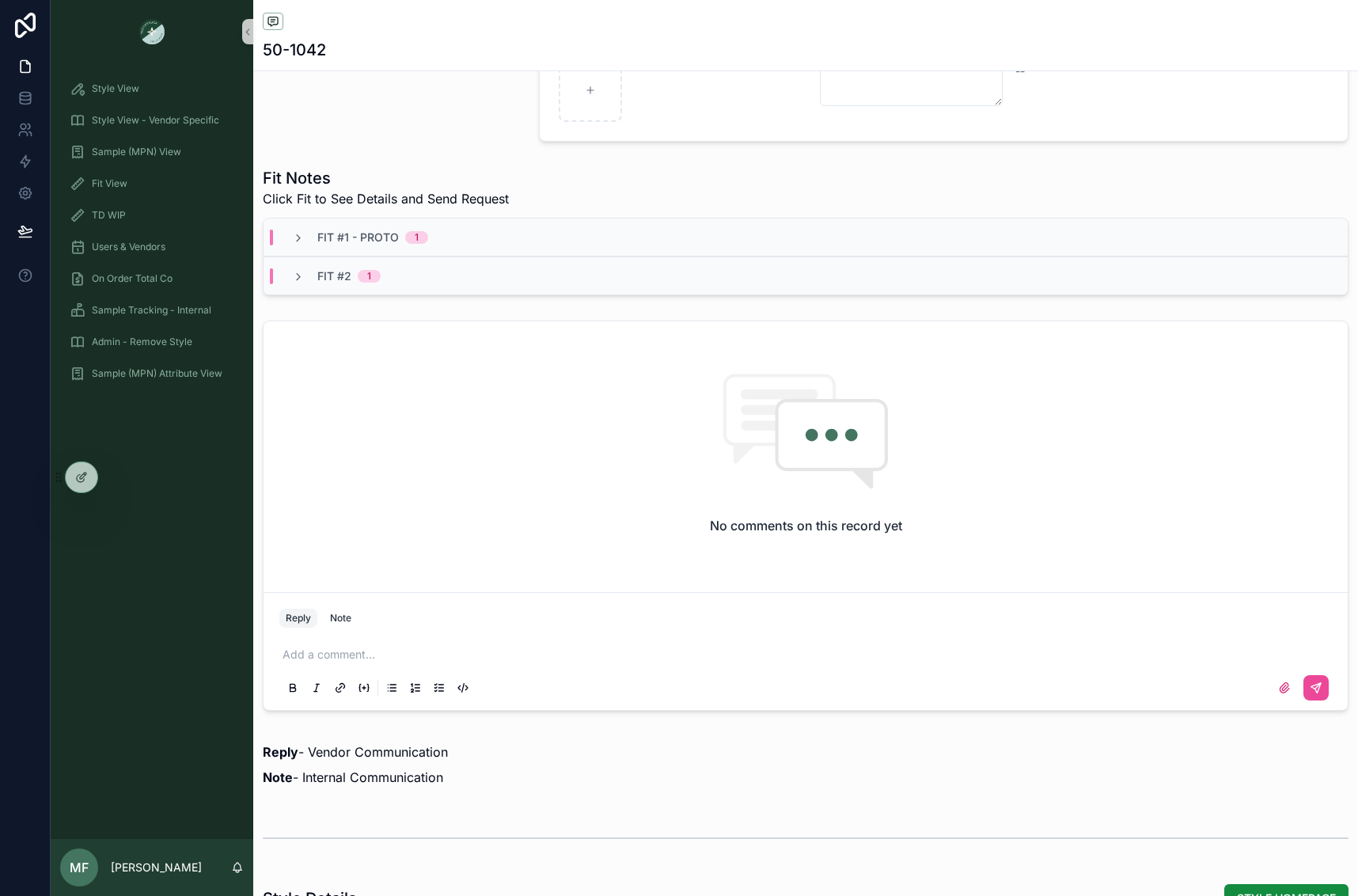
click at [305, 236] on div "Fit #1 - Proto 1" at bounding box center [360, 237] width 136 height 16
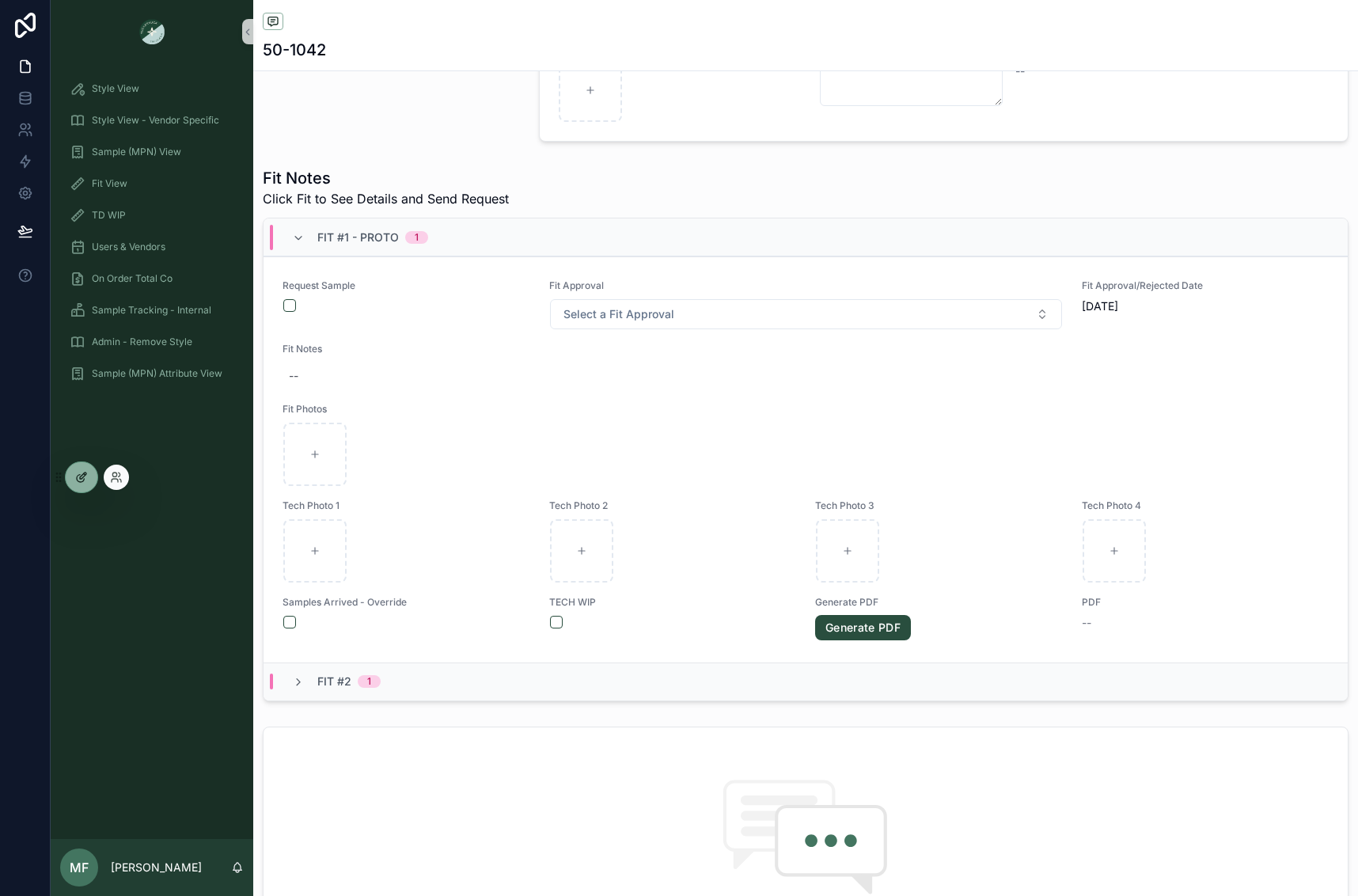
click at [87, 484] on div at bounding box center [81, 477] width 31 height 30
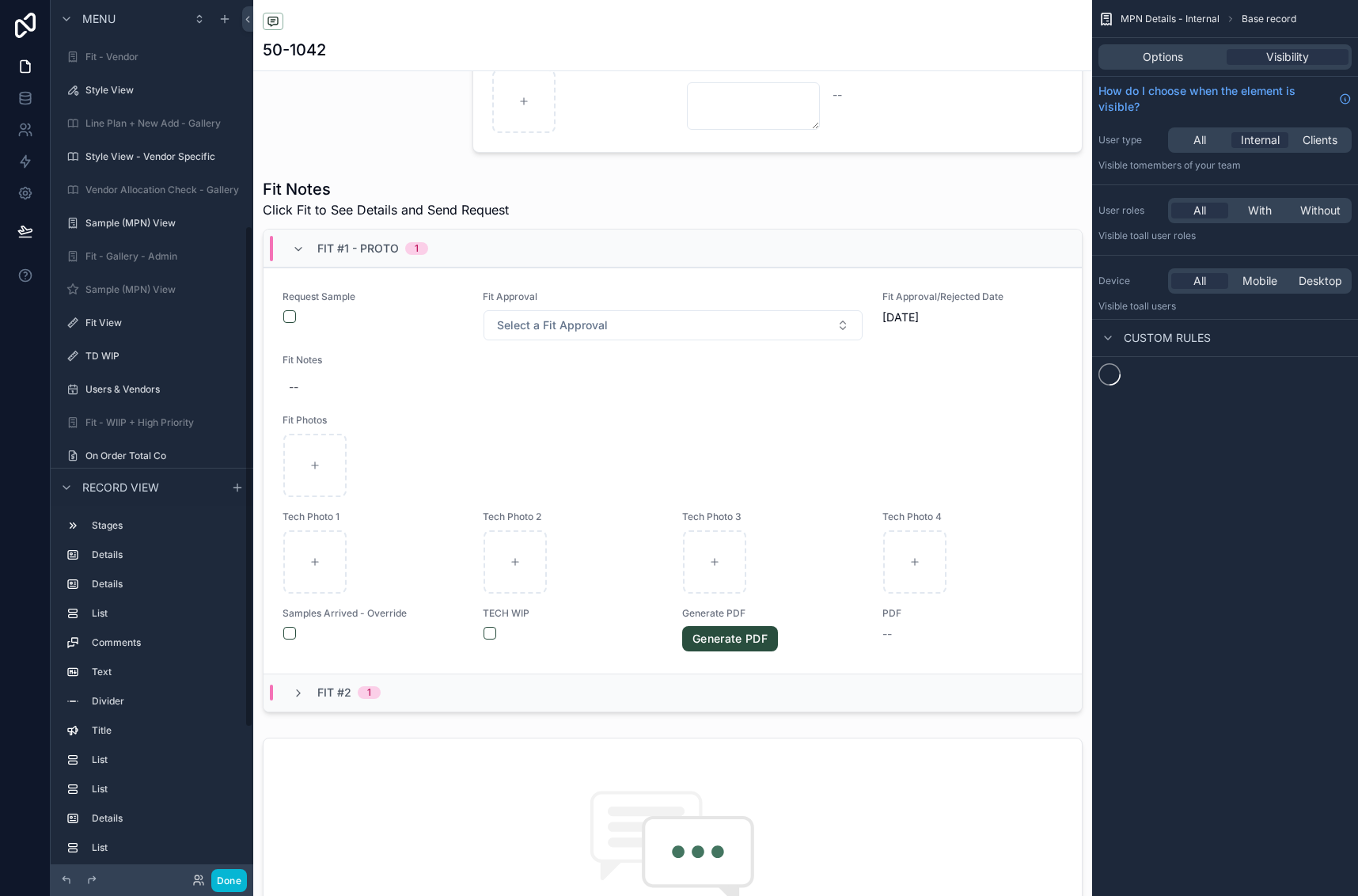
scroll to position [394, 0]
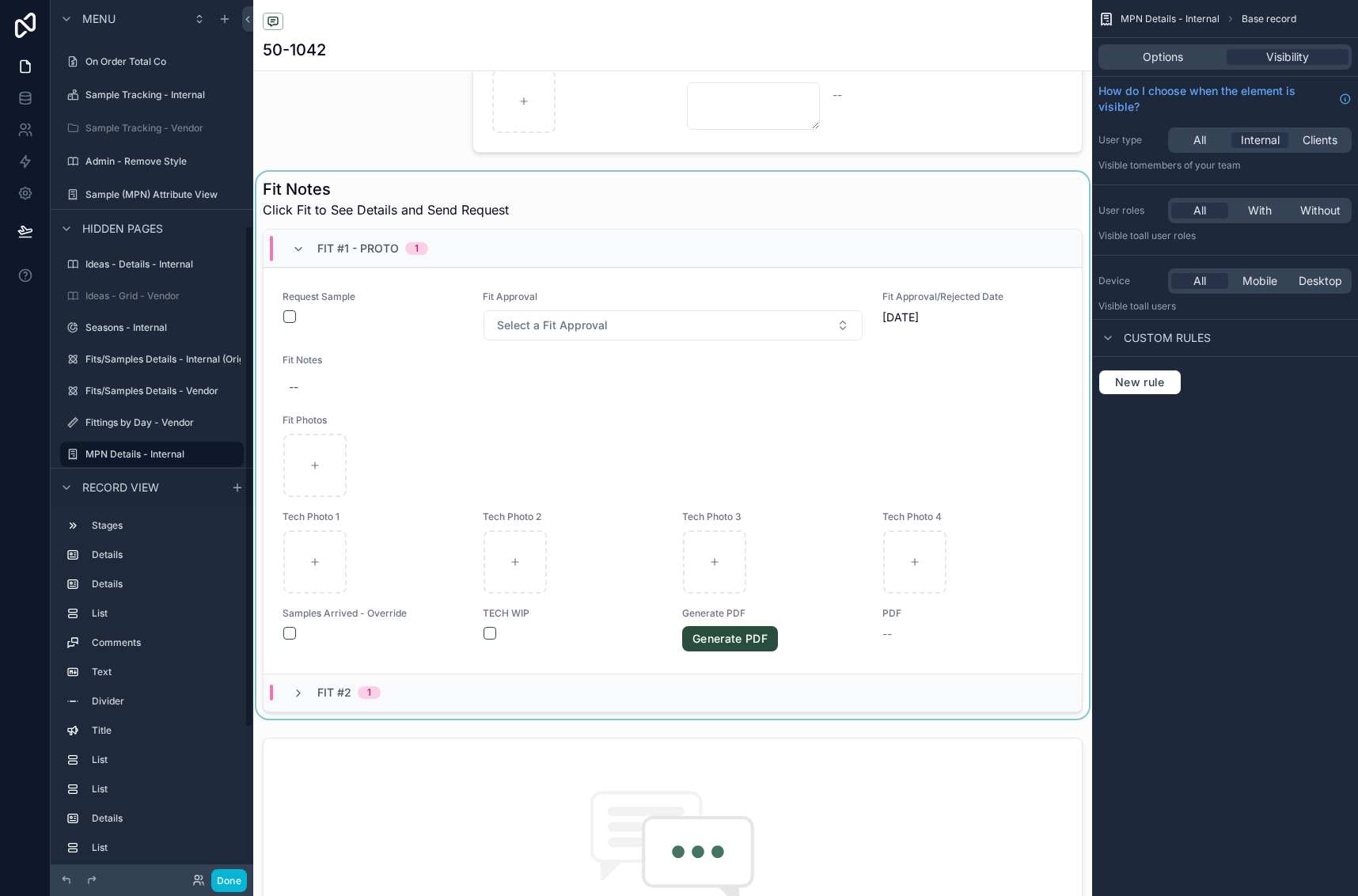
click at [895, 660] on div "scrollable content" at bounding box center [672, 446] width 839 height 547
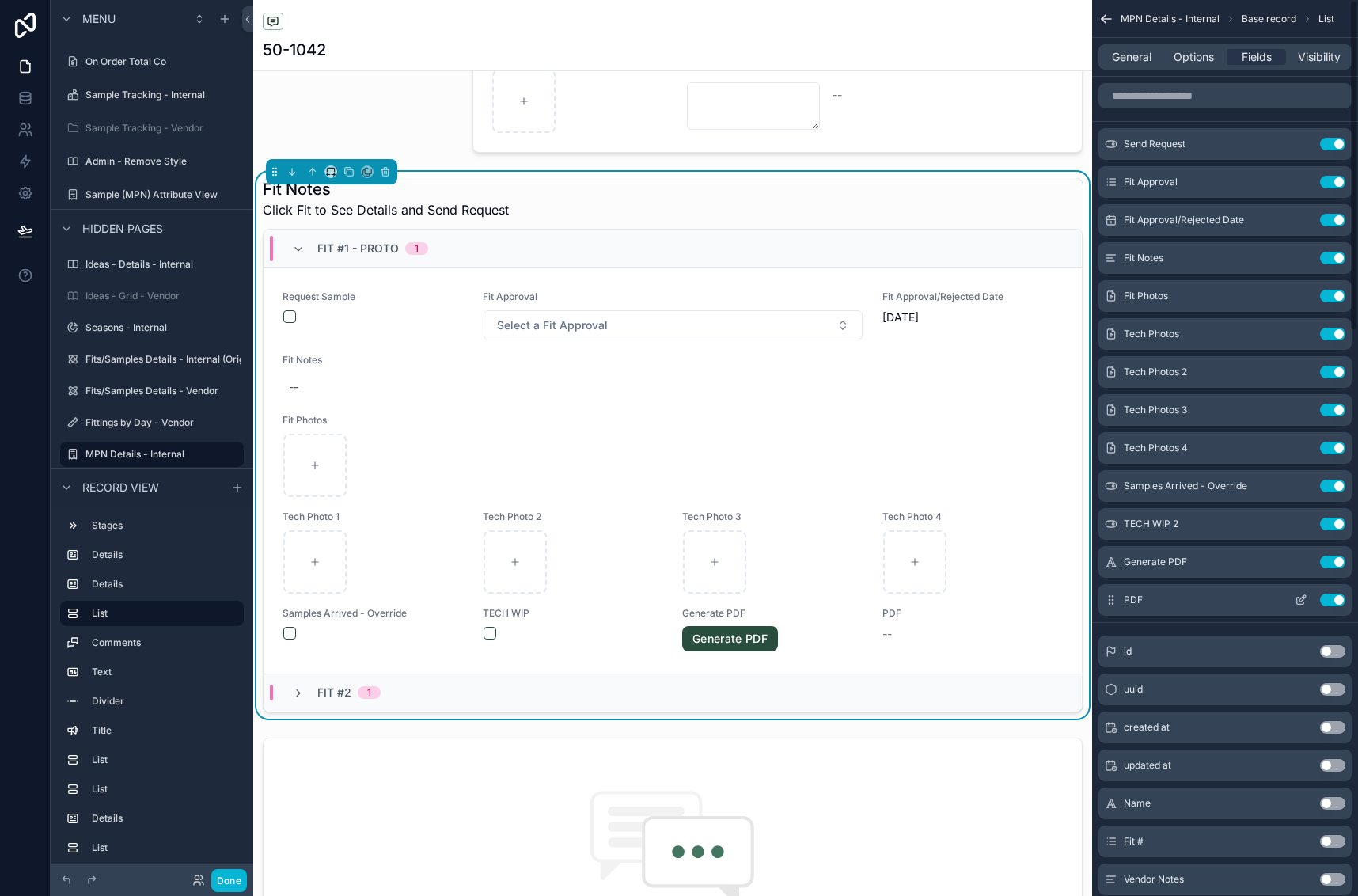
click at [1298, 593] on icon "scrollable content" at bounding box center [1301, 599] width 12 height 12
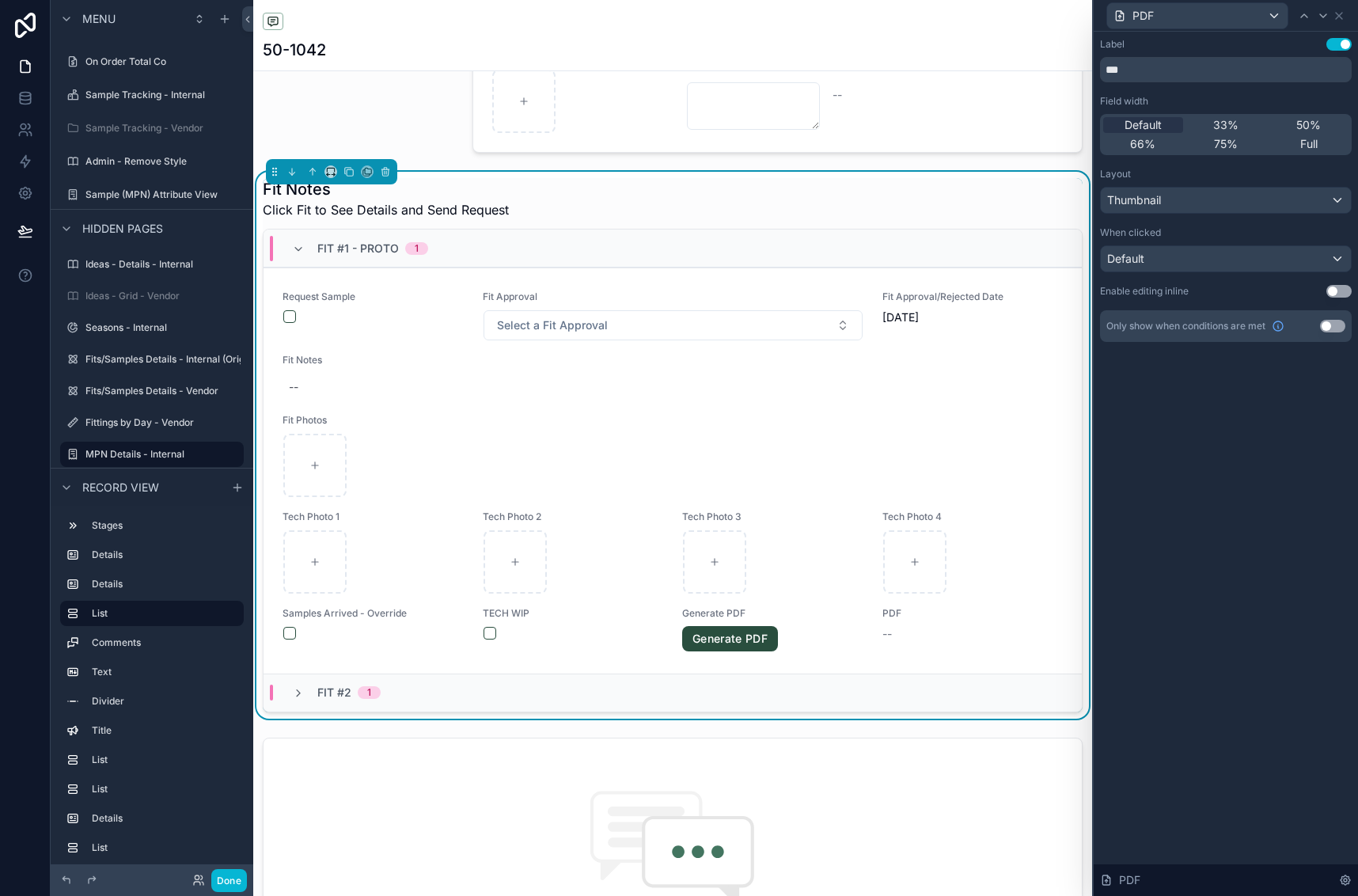
click at [1340, 294] on button "Use setting" at bounding box center [1339, 291] width 26 height 12
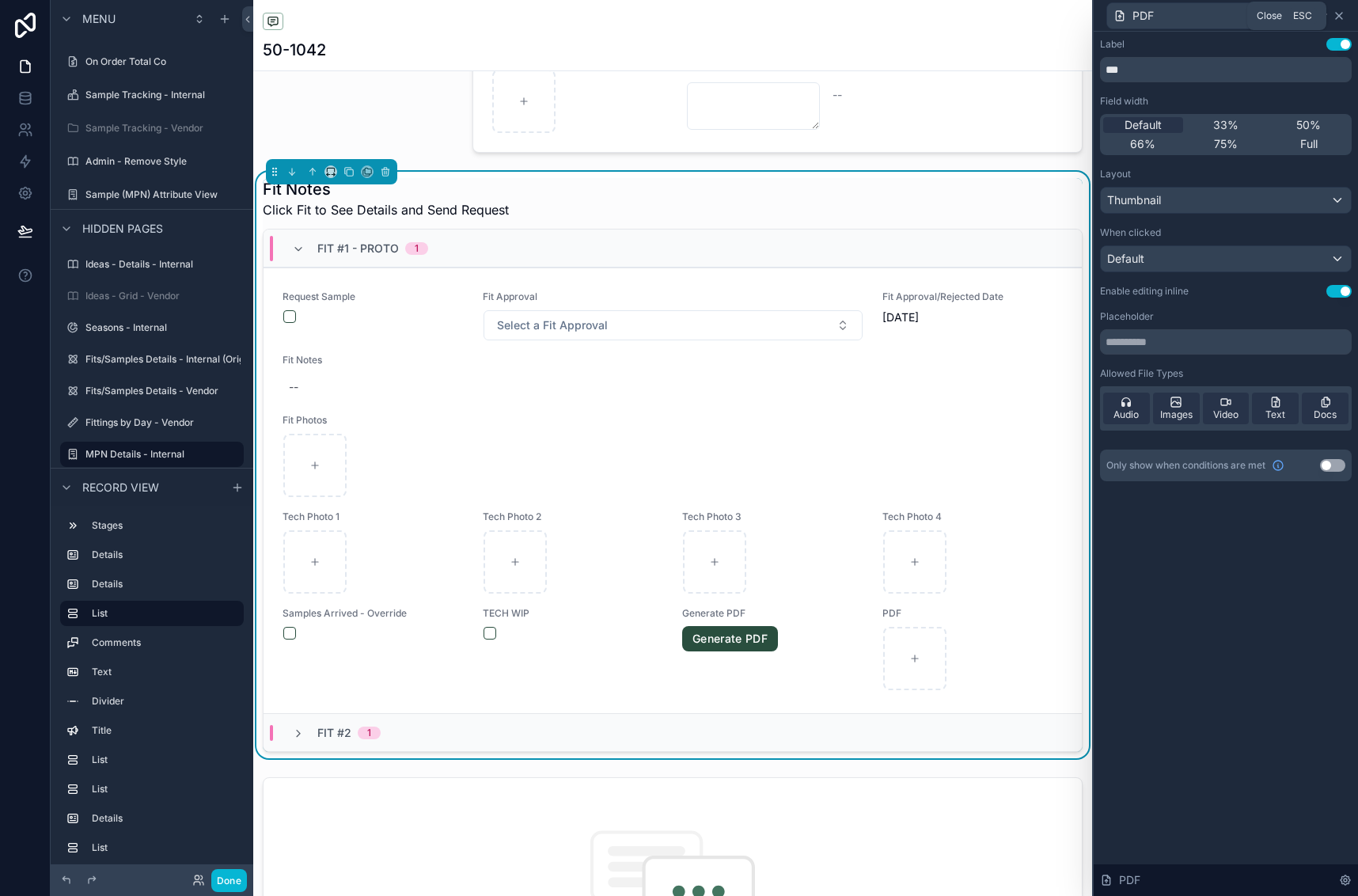
click at [1344, 17] on icon at bounding box center [1339, 15] width 12 height 12
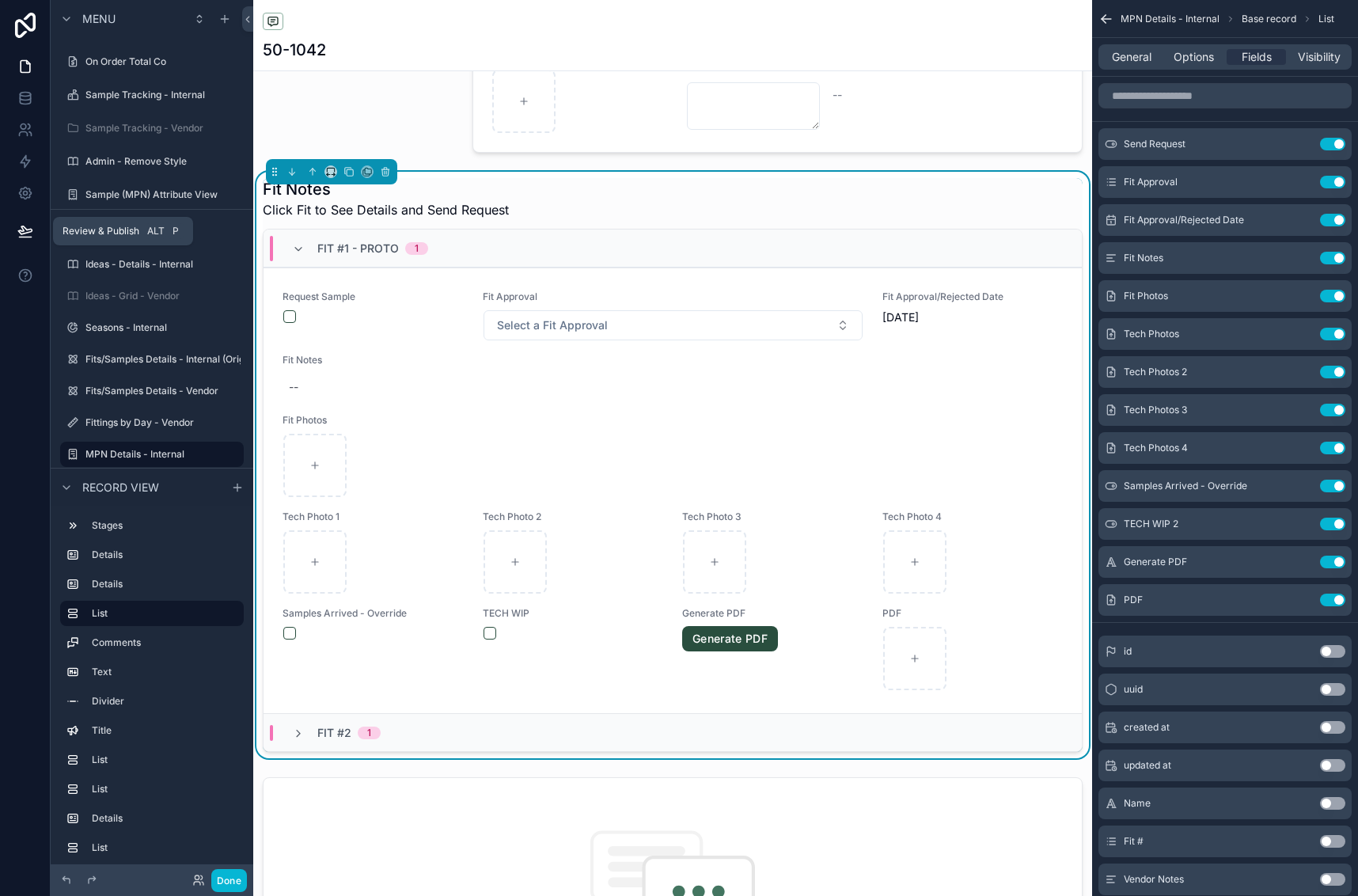
click at [24, 230] on icon at bounding box center [25, 231] width 16 height 16
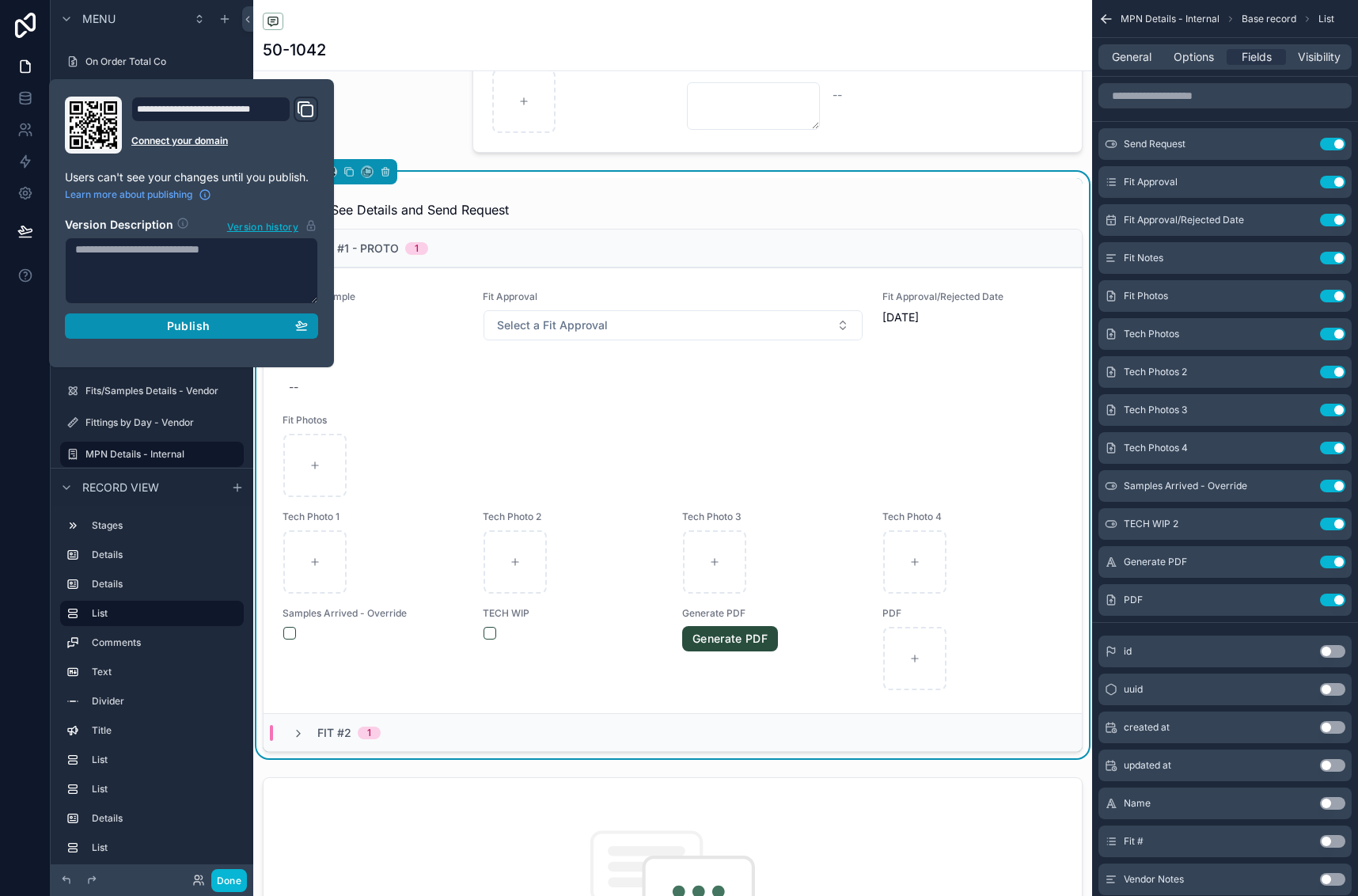
click at [159, 331] on div "Publish" at bounding box center [192, 326] width 233 height 14
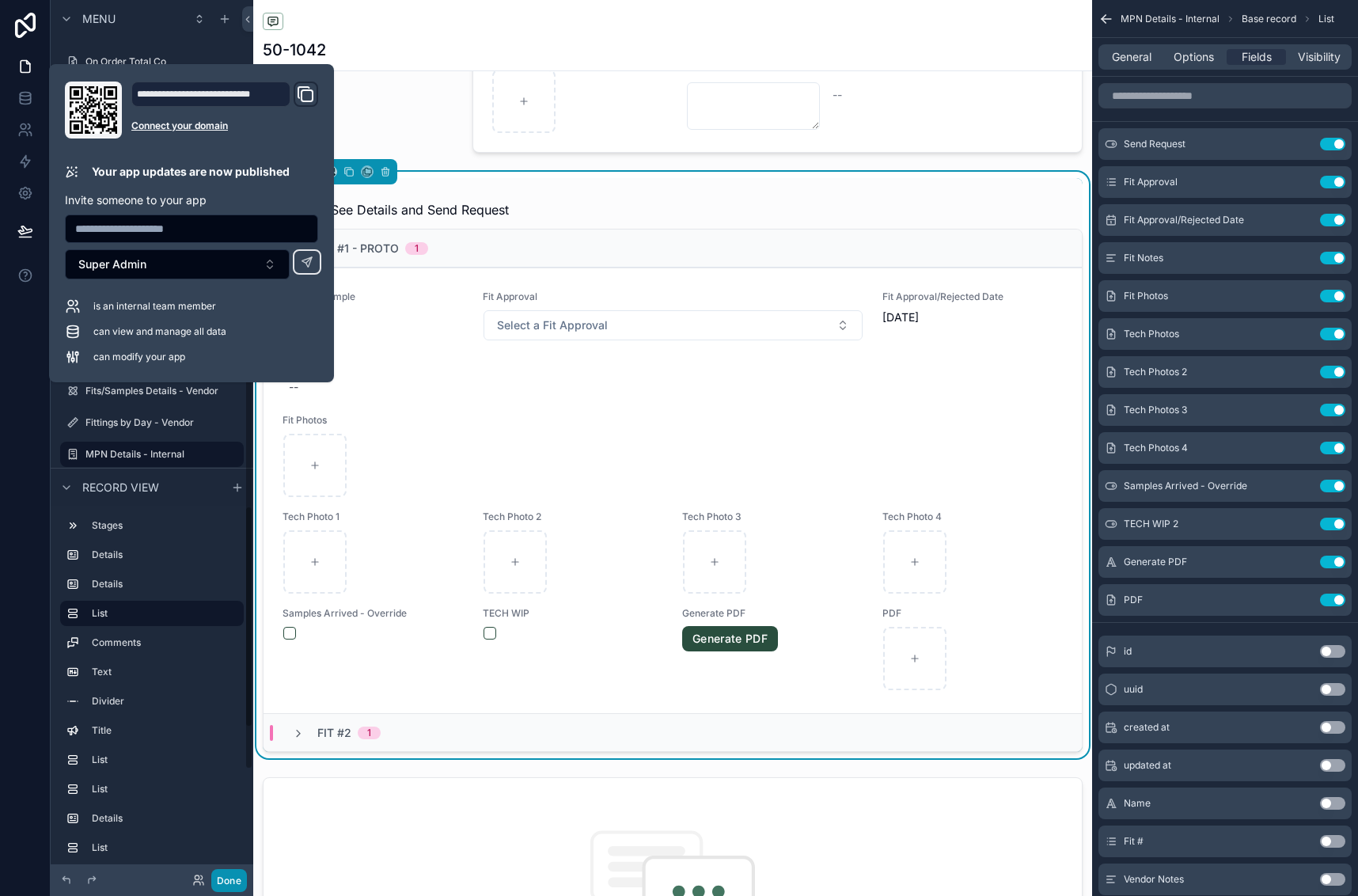
click at [231, 878] on button "Done" at bounding box center [229, 880] width 36 height 23
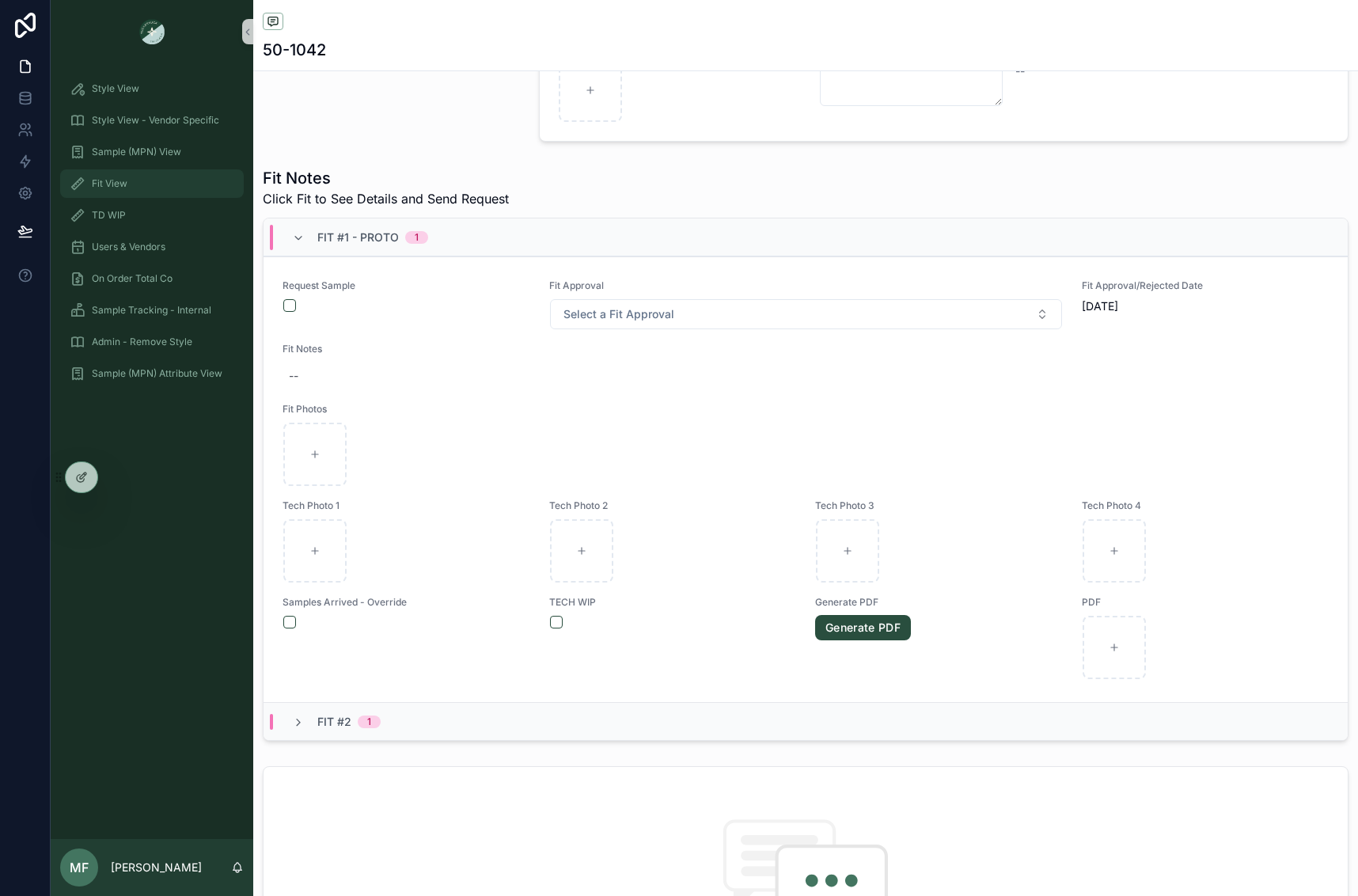
click at [164, 181] on div "Fit View" at bounding box center [151, 183] width 164 height 26
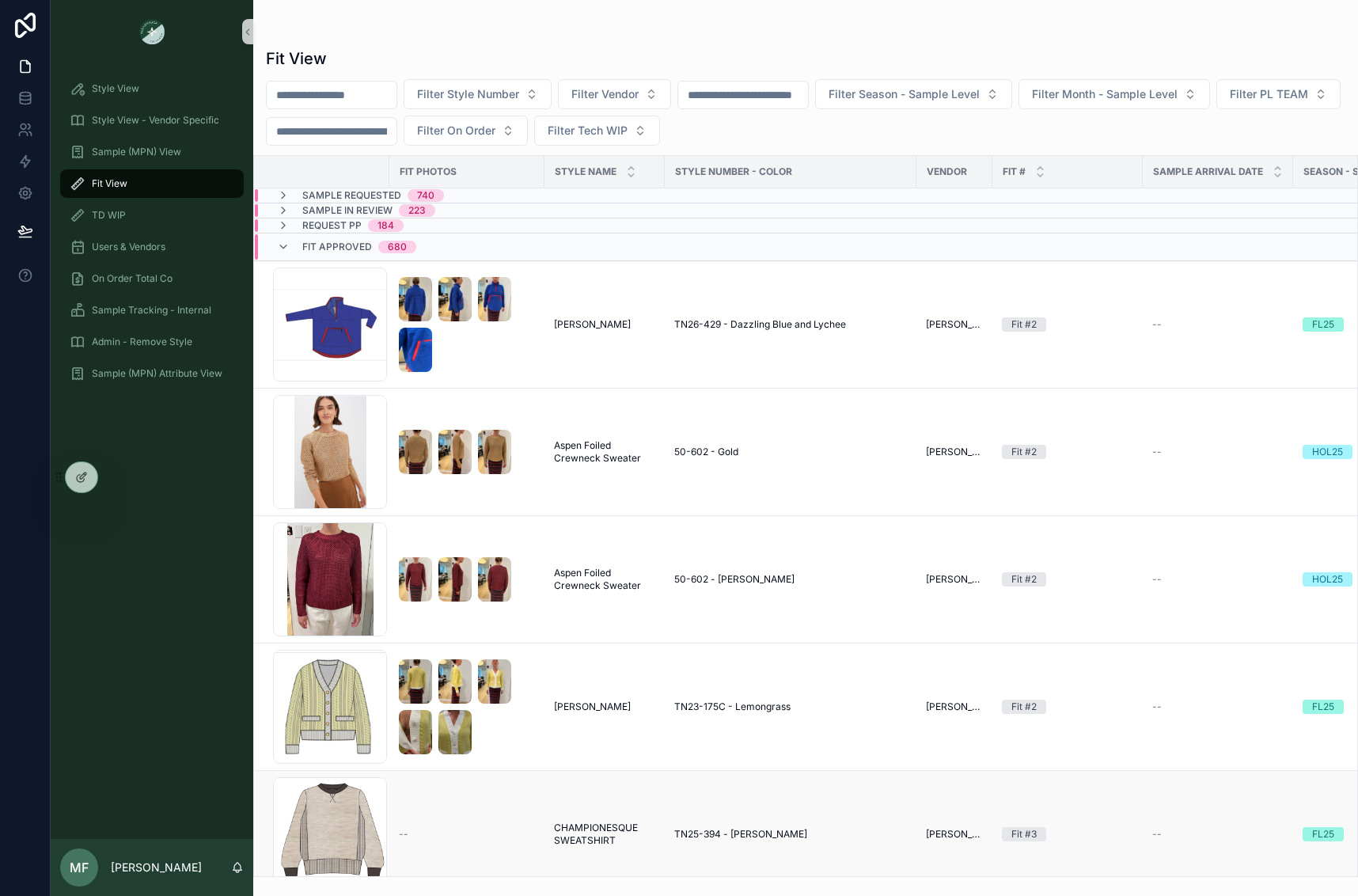
scroll to position [317, 0]
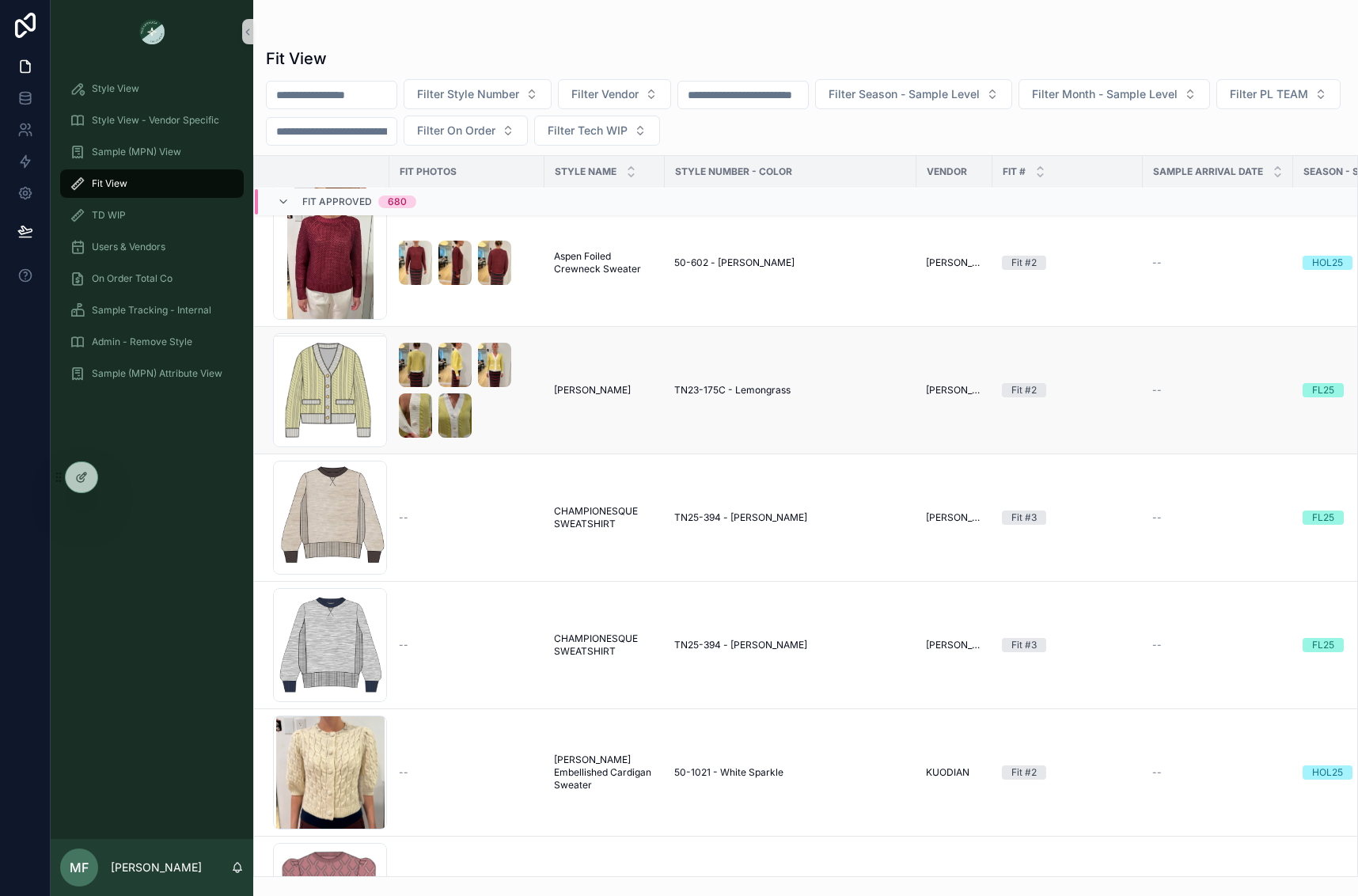
click at [516, 402] on div "scrollable content" at bounding box center [467, 390] width 136 height 95
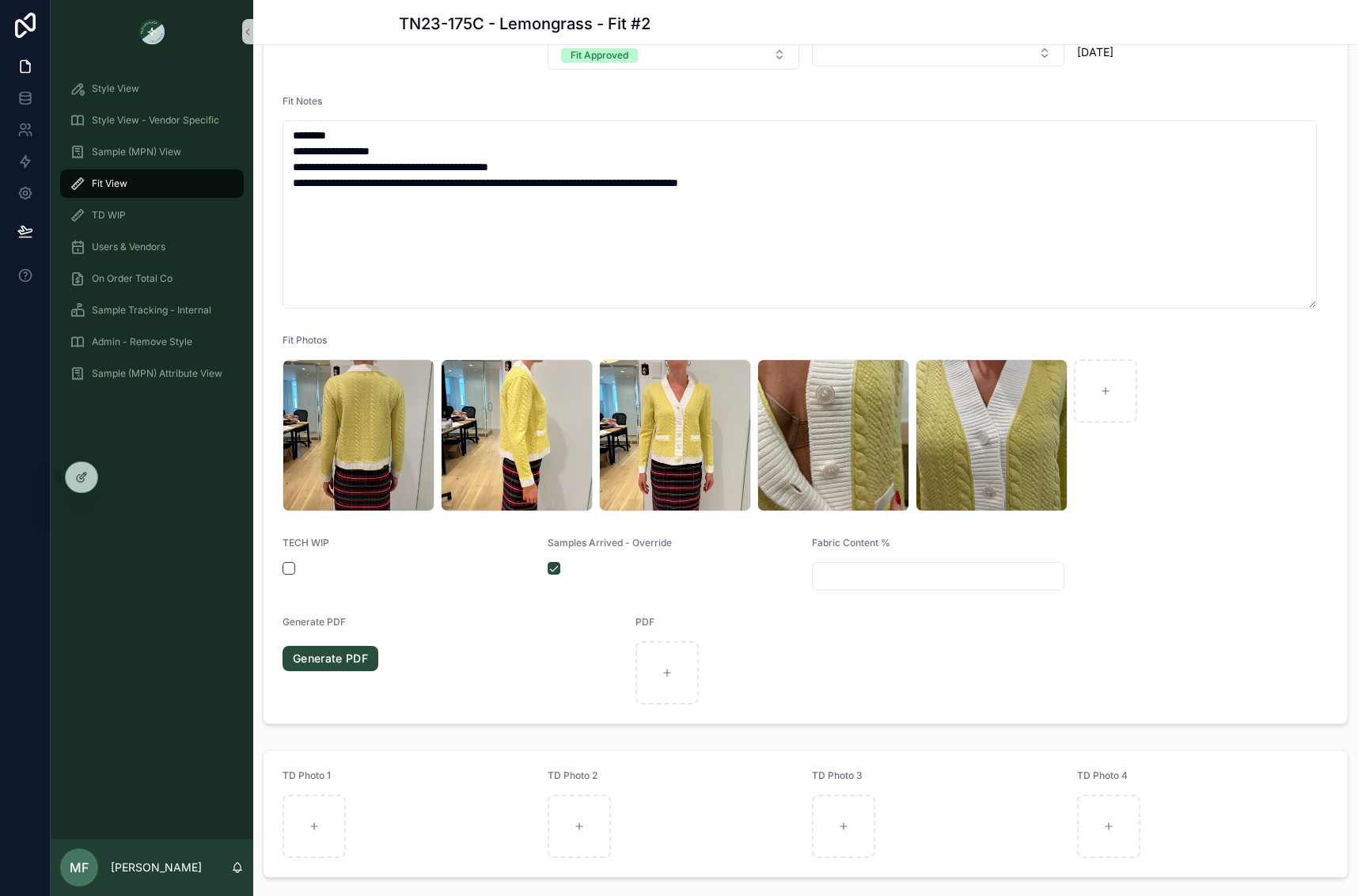
scroll to position [317, 0]
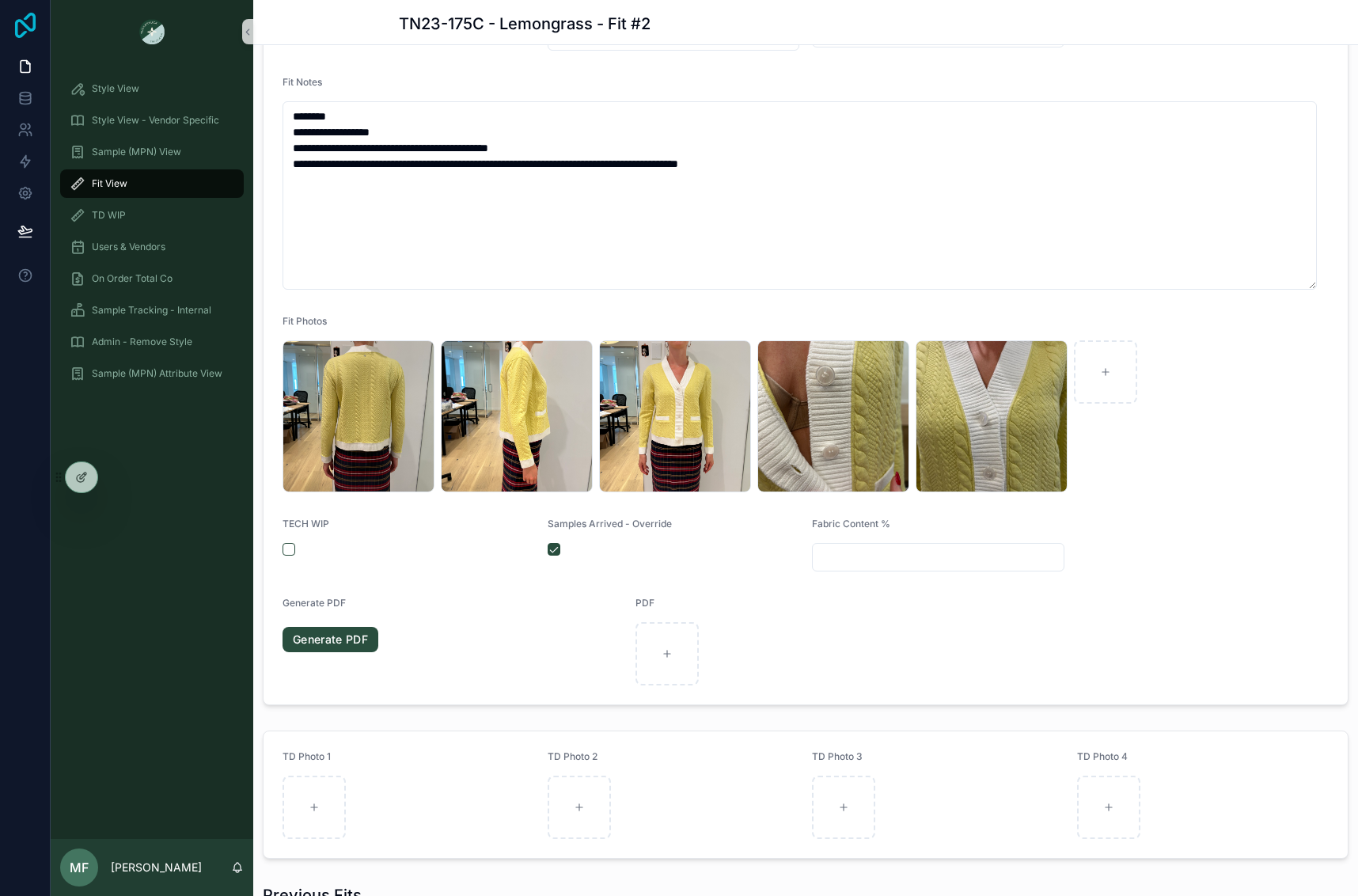
click at [35, 26] on icon at bounding box center [25, 25] width 21 height 26
